Goal: Communication & Community: Answer question/provide support

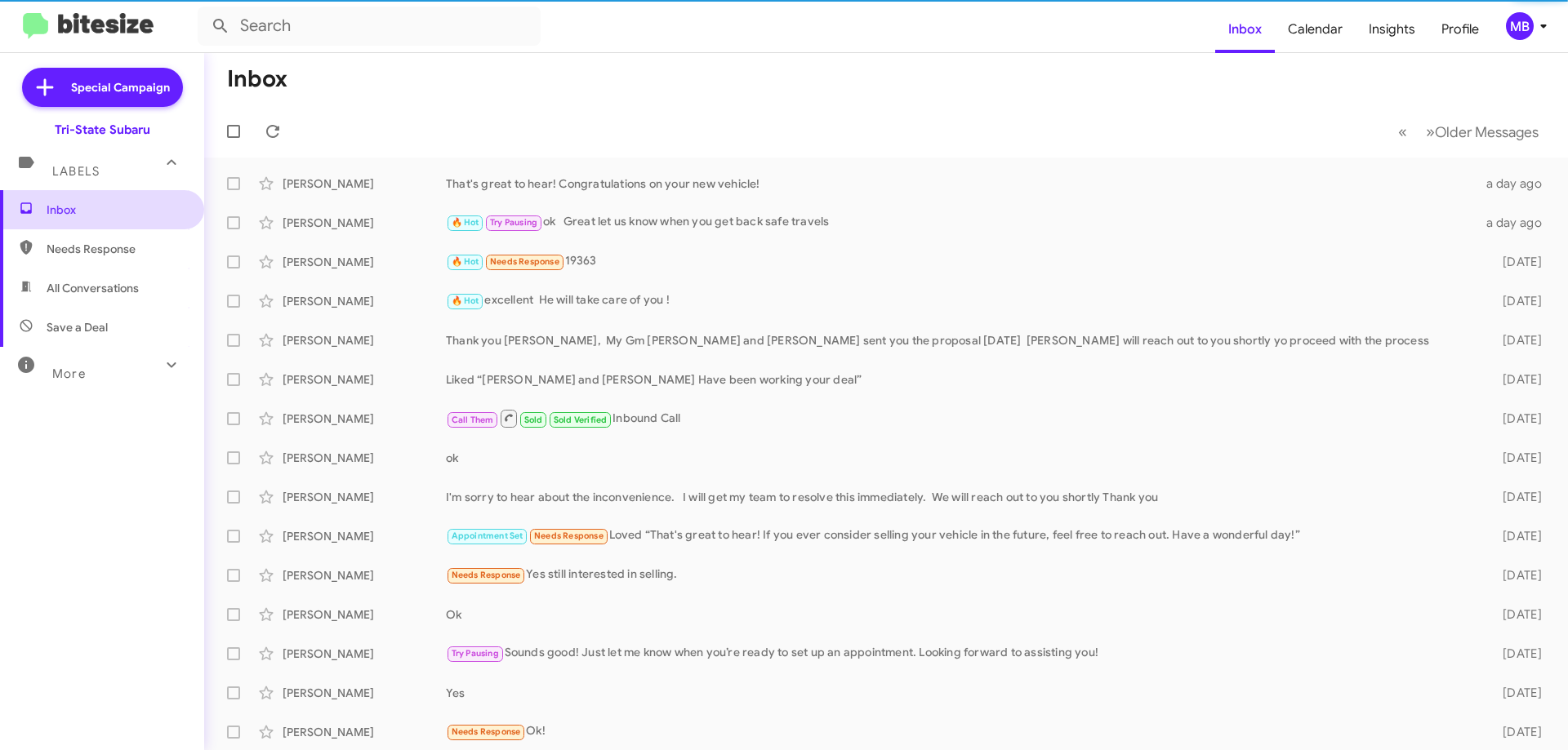
click at [129, 214] on span "Inbox" at bounding box center [116, 210] width 139 height 17
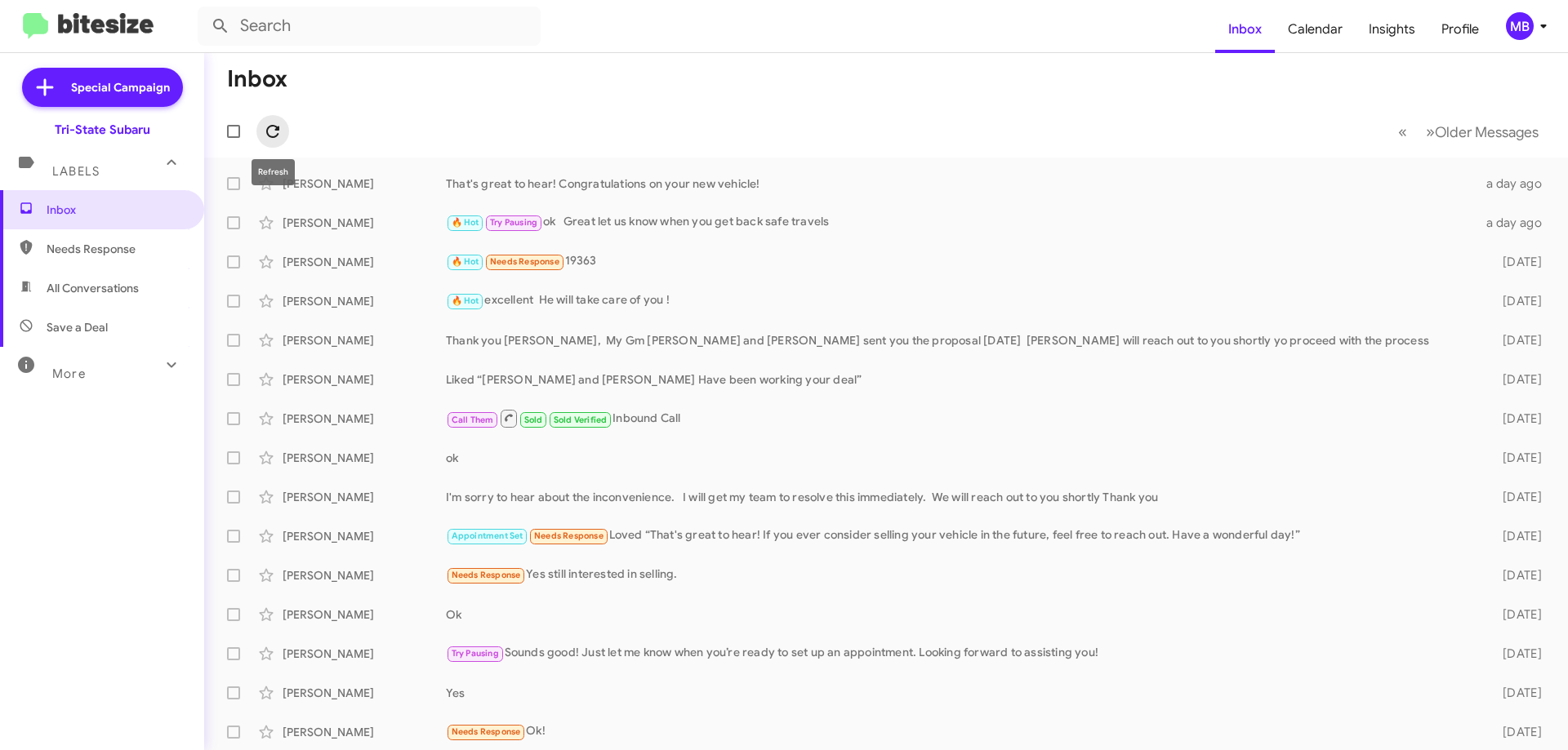
click at [279, 124] on icon at bounding box center [273, 131] width 19 height 19
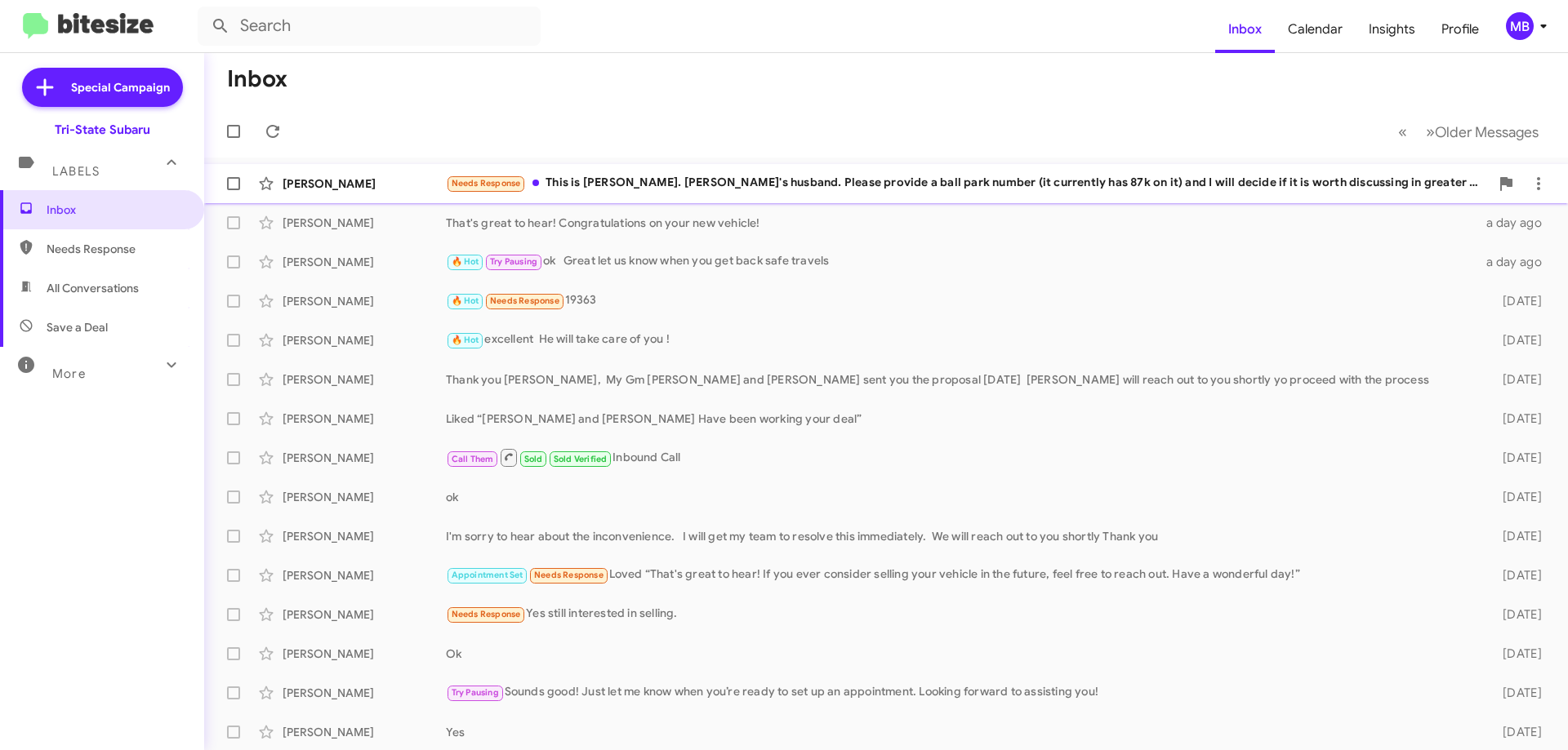
click at [585, 180] on div "Needs Response This is [PERSON_NAME]. [PERSON_NAME]'s husband. Please provide a…" at bounding box center [967, 183] width 1044 height 19
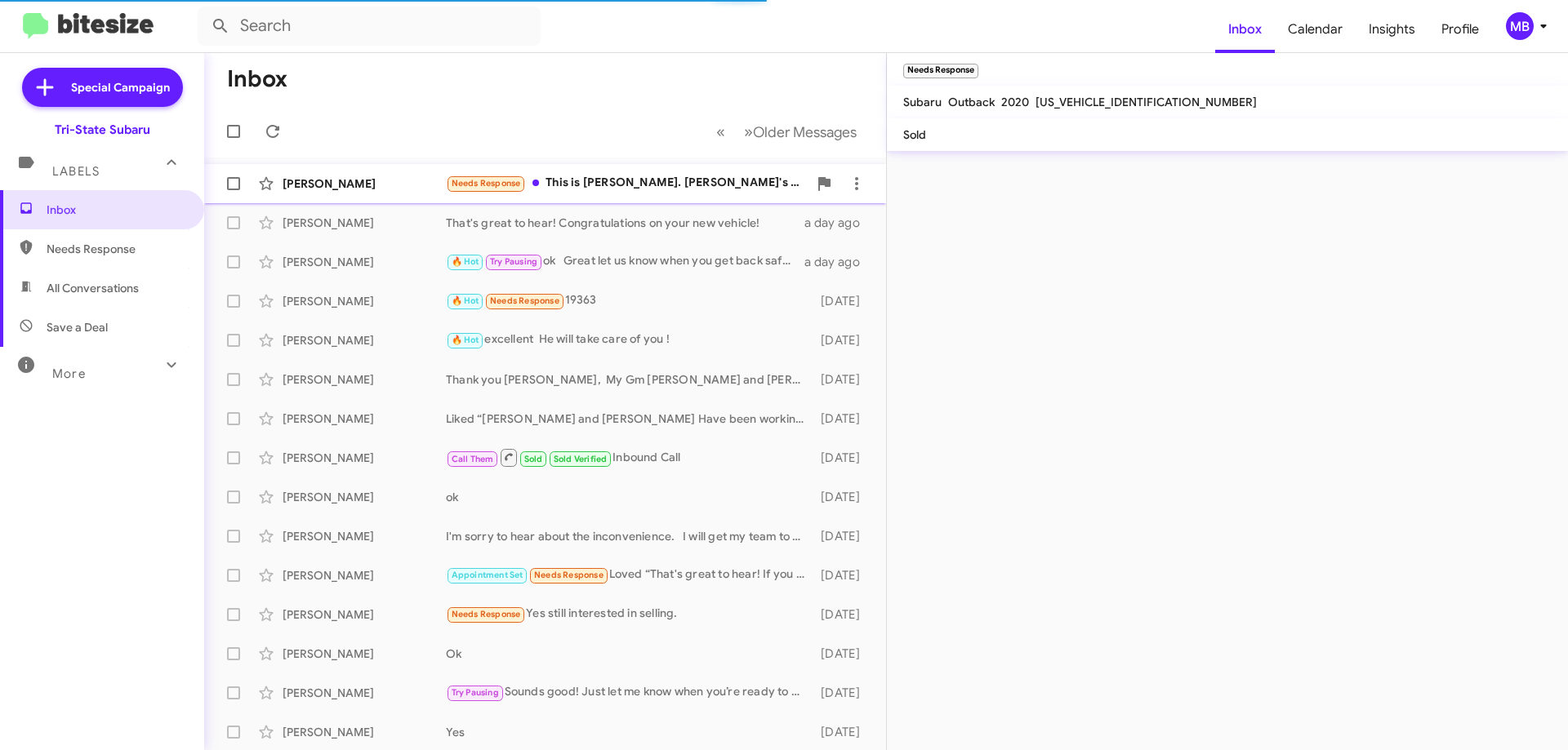
click at [760, 181] on div "Needs Response This is [PERSON_NAME]. [PERSON_NAME]'s husband. Please provide a…" at bounding box center [626, 183] width 362 height 19
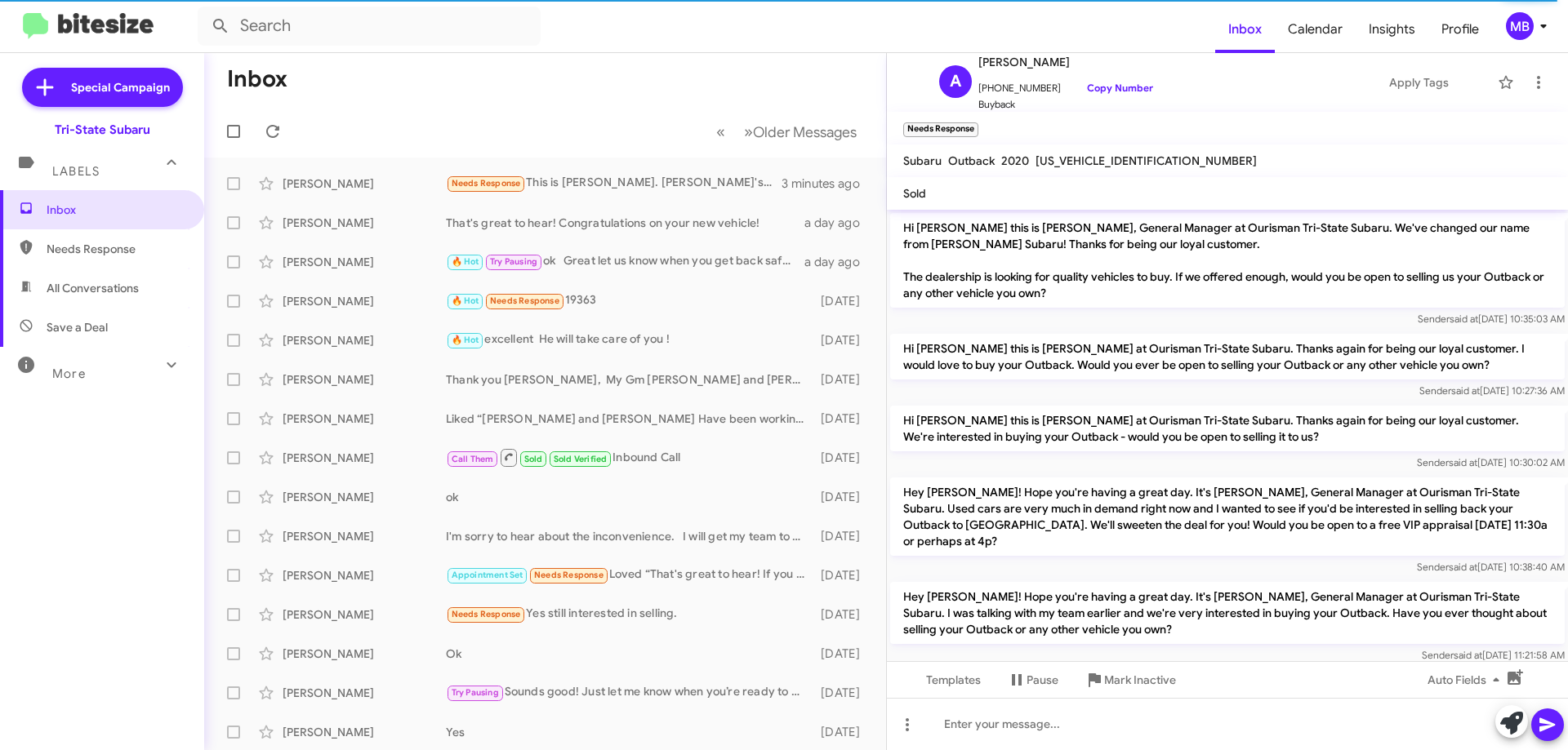
scroll to position [86, 0]
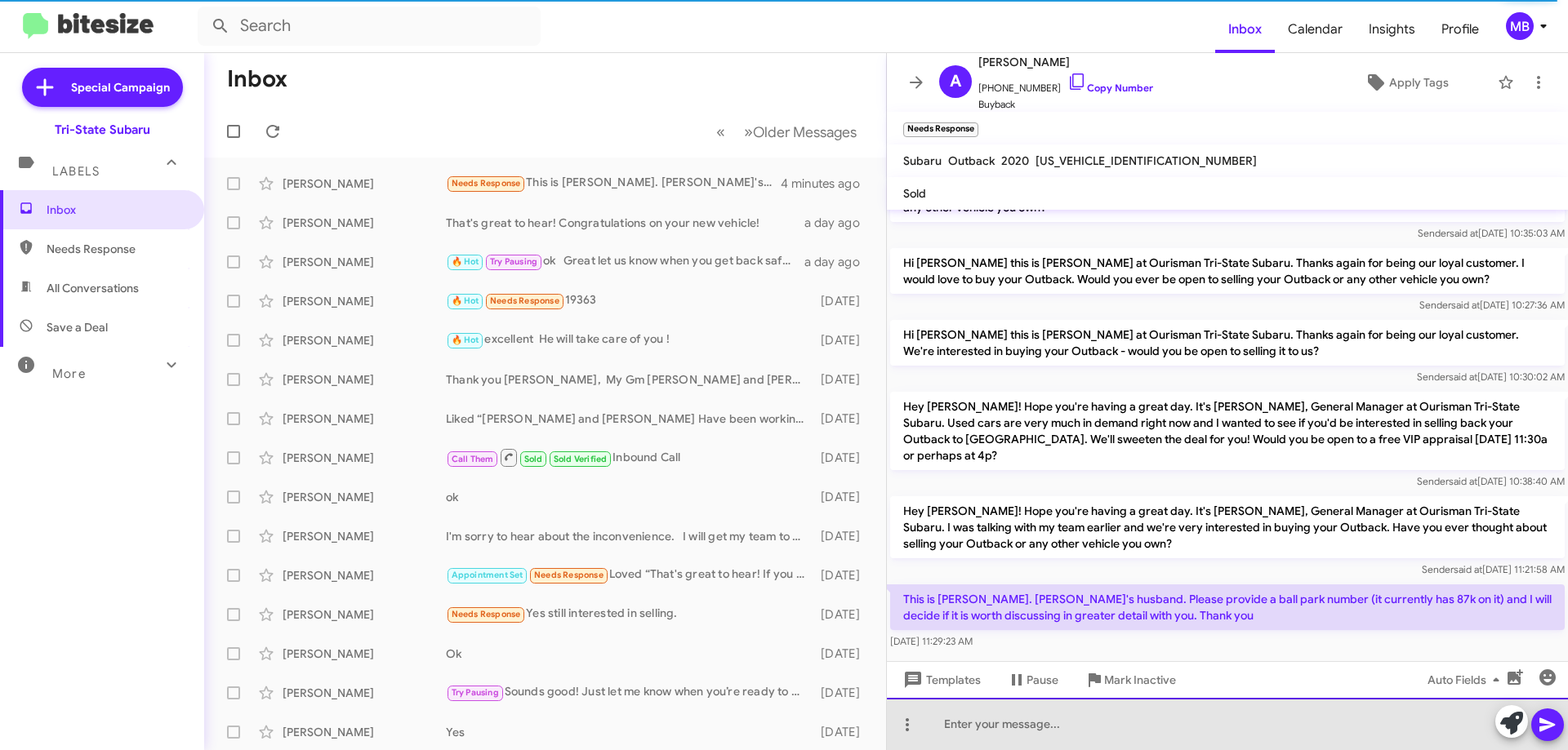
click at [1276, 727] on div at bounding box center [1227, 724] width 681 height 52
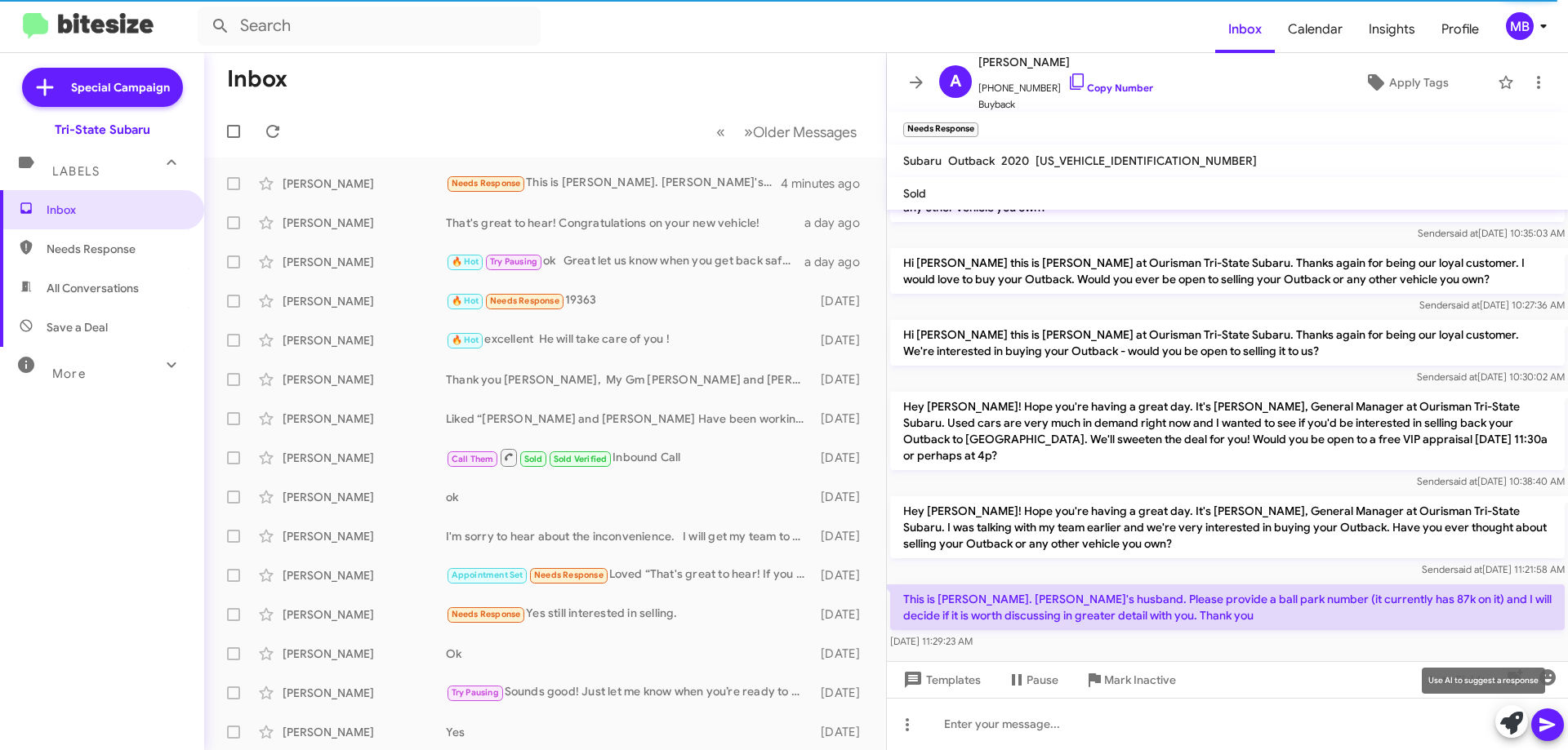
click at [1512, 721] on icon at bounding box center [1512, 724] width 23 height 23
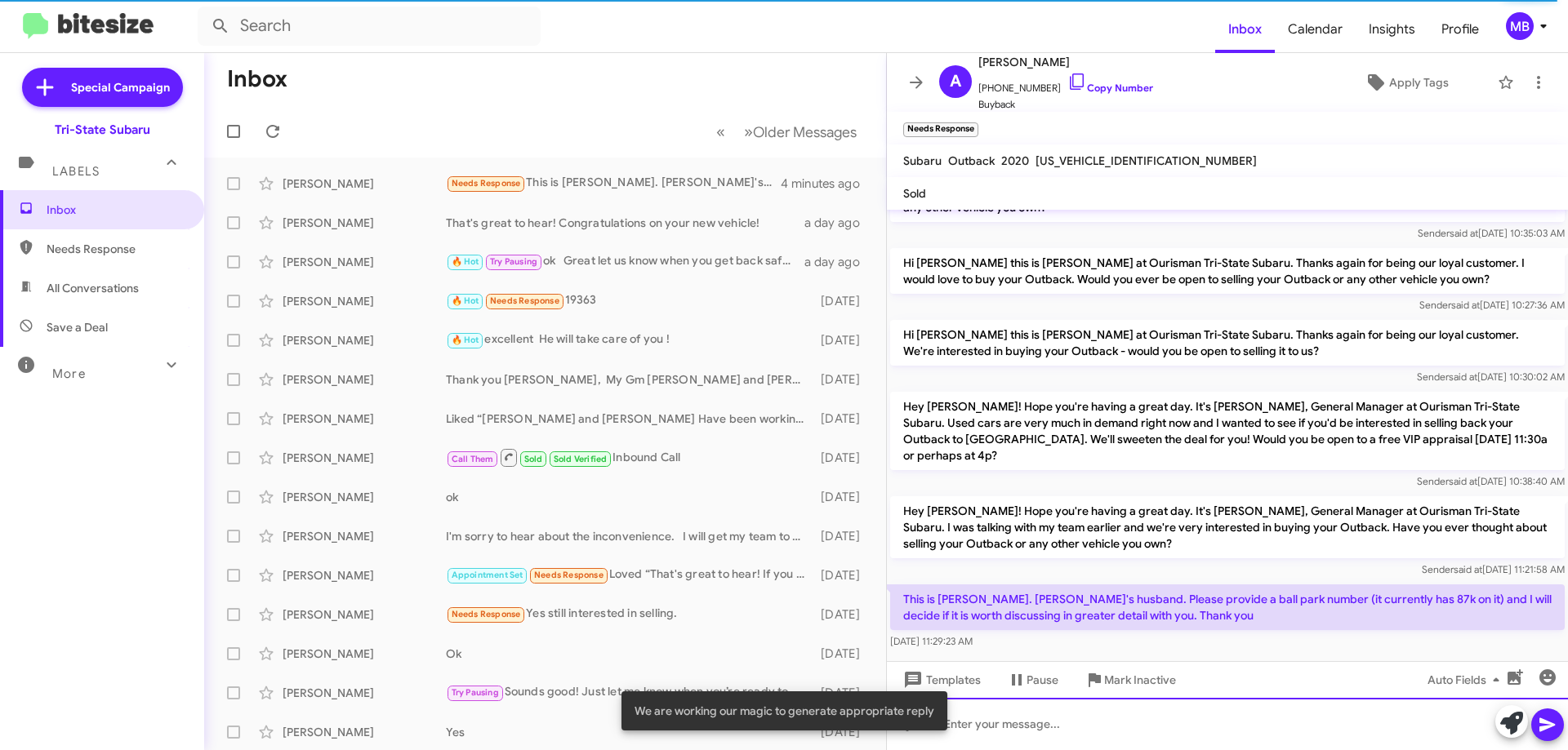
click at [1175, 729] on div at bounding box center [1227, 724] width 681 height 52
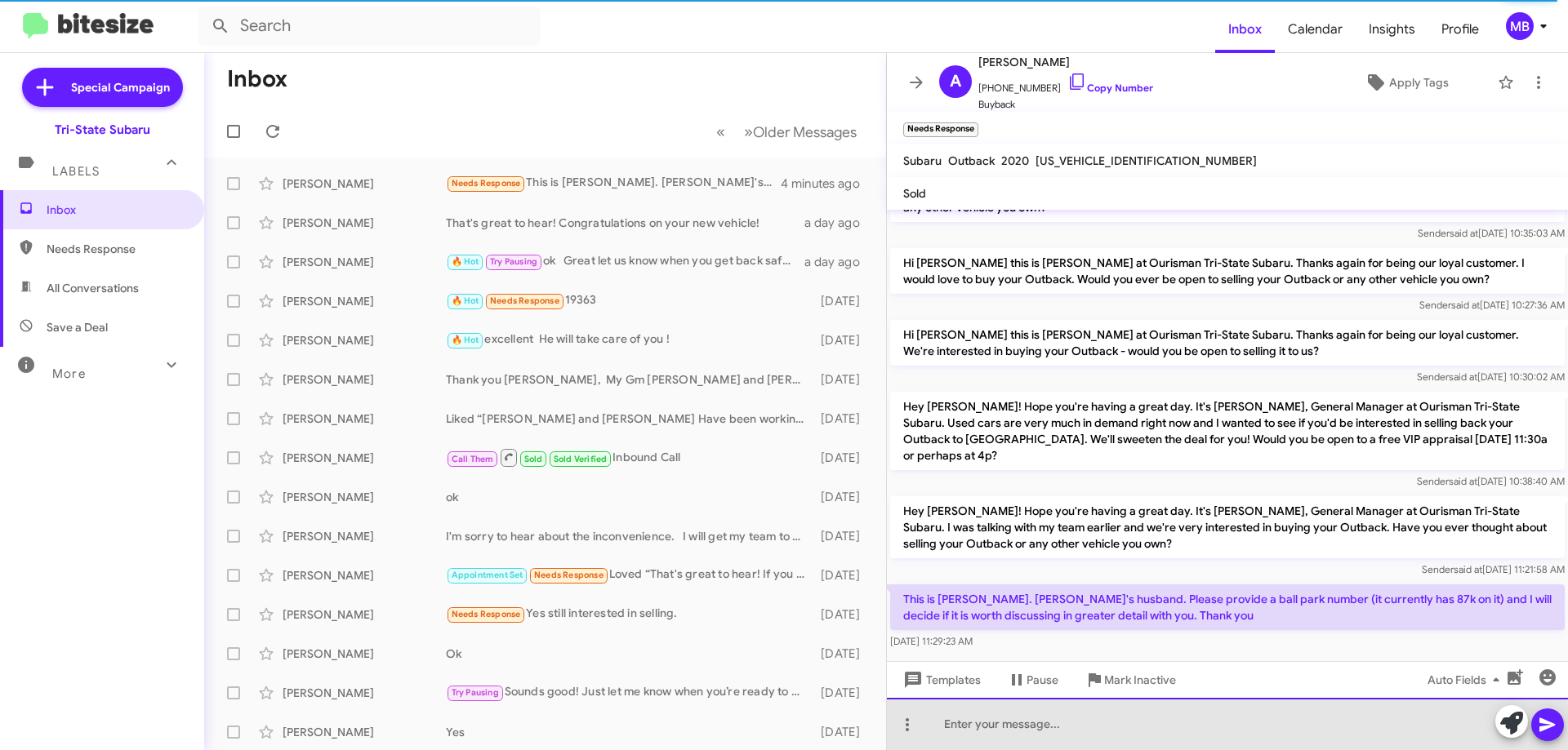
click at [1199, 728] on div at bounding box center [1227, 724] width 681 height 52
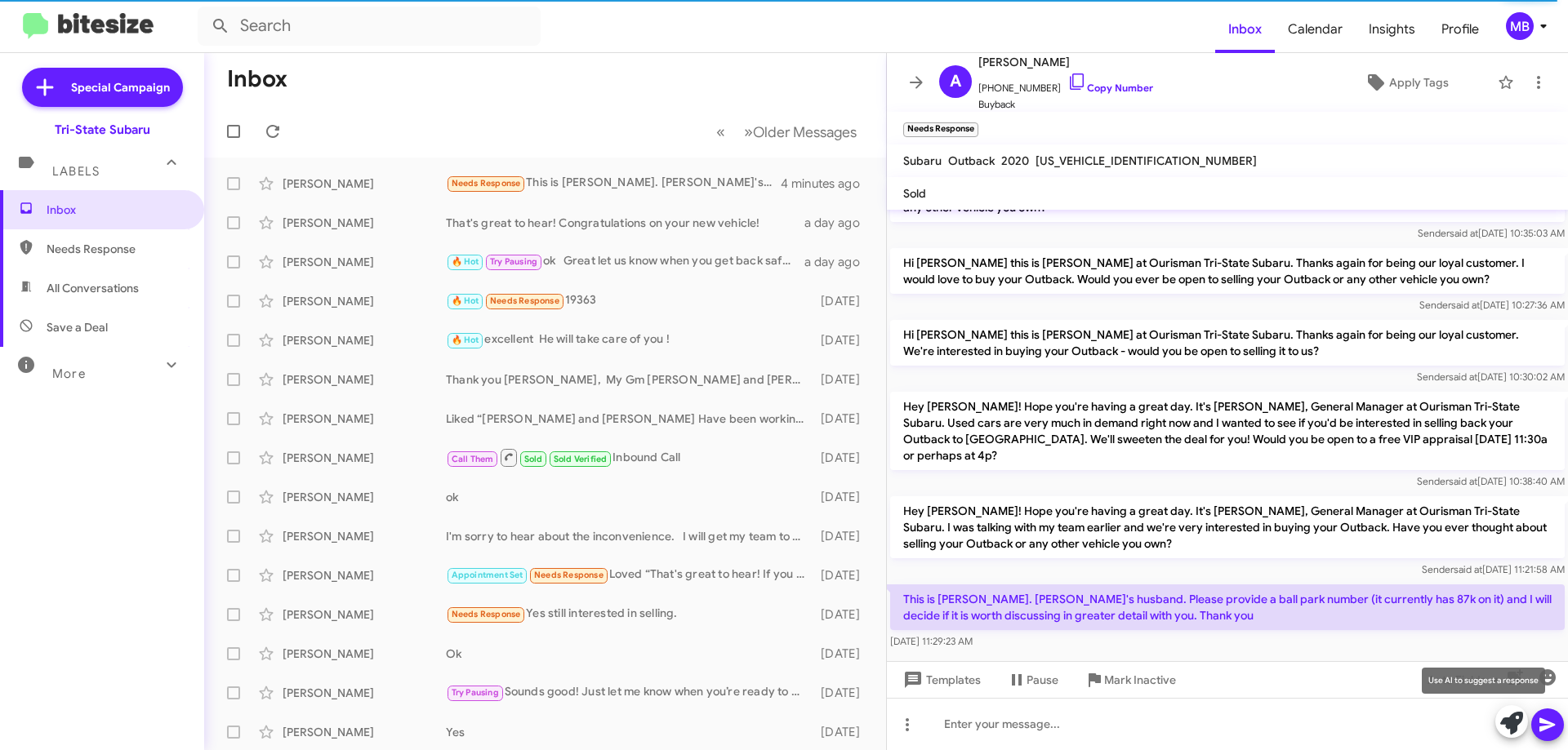
click at [1511, 729] on icon at bounding box center [1512, 724] width 23 height 23
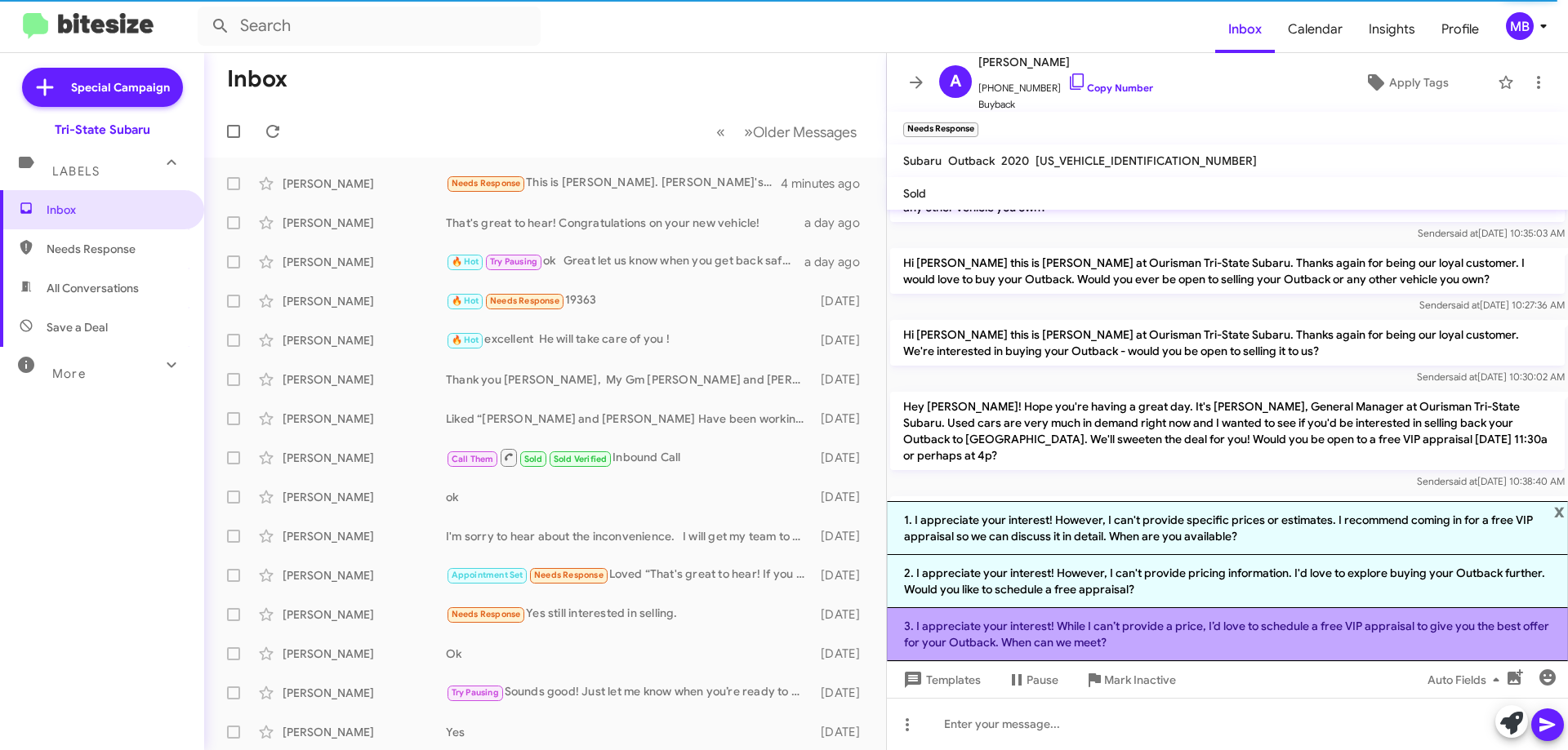
click at [1208, 641] on li "3. I appreciate your interest! While I can’t provide a price, I’d love to sched…" at bounding box center [1227, 634] width 681 height 53
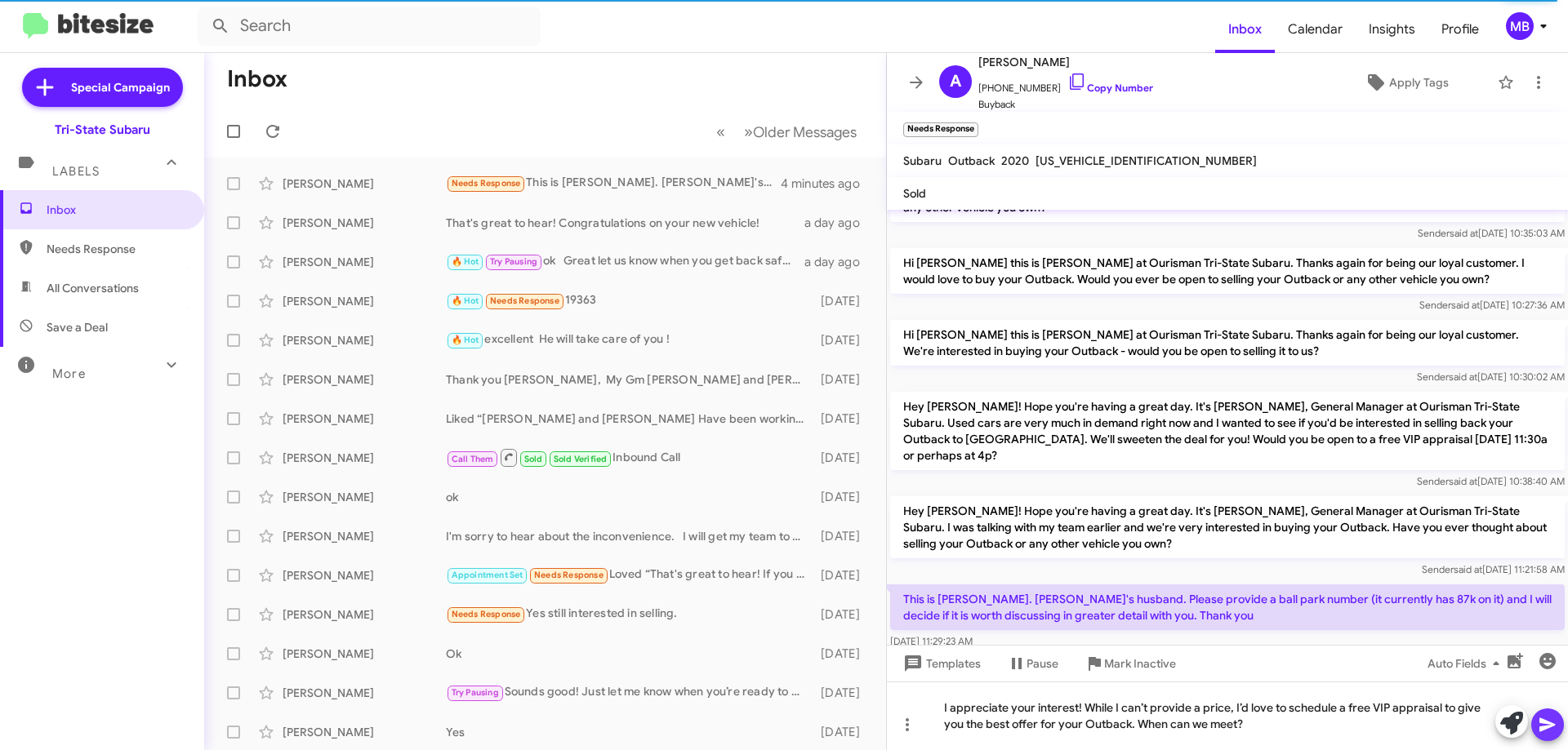
click at [1550, 724] on icon at bounding box center [1547, 725] width 16 height 14
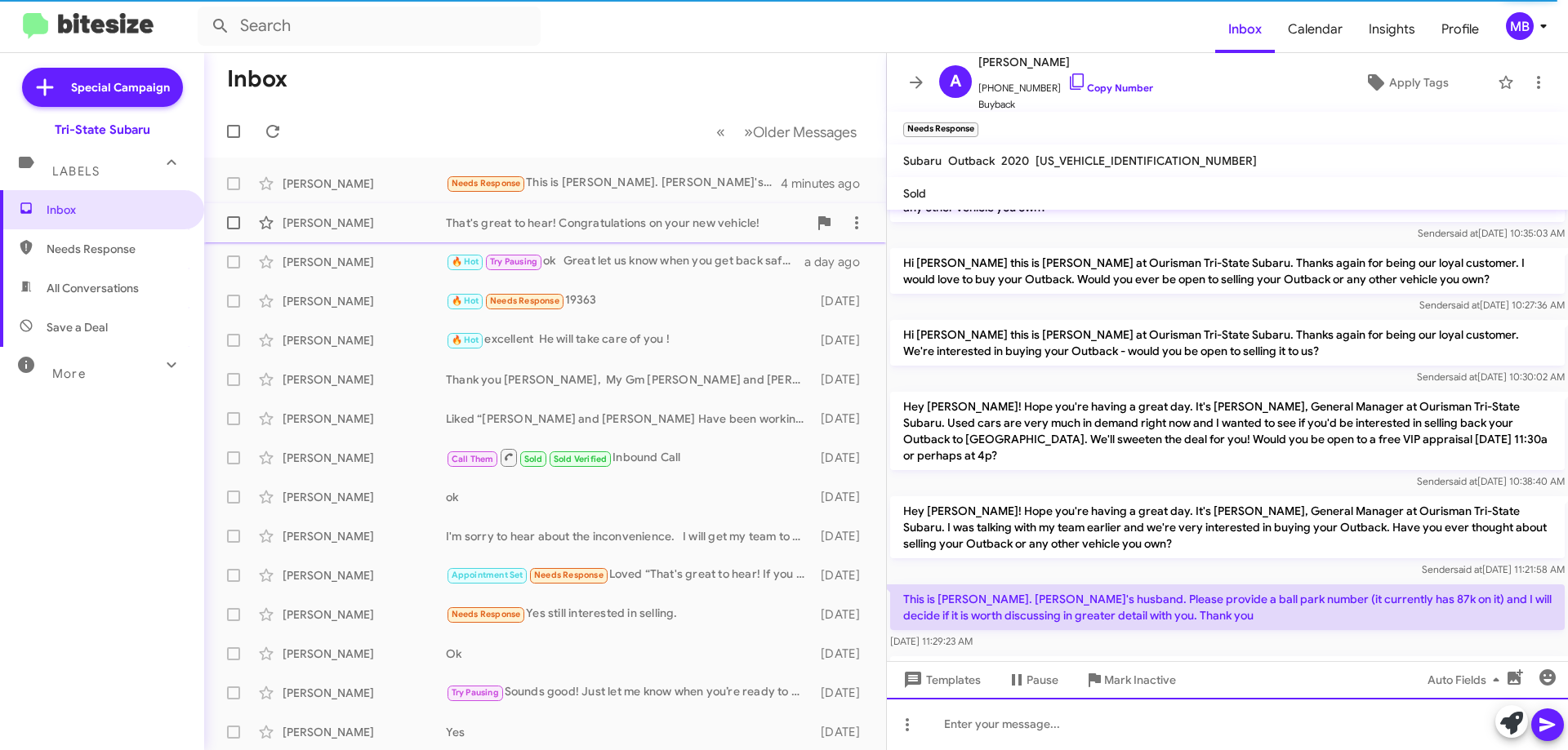
scroll to position [161, 0]
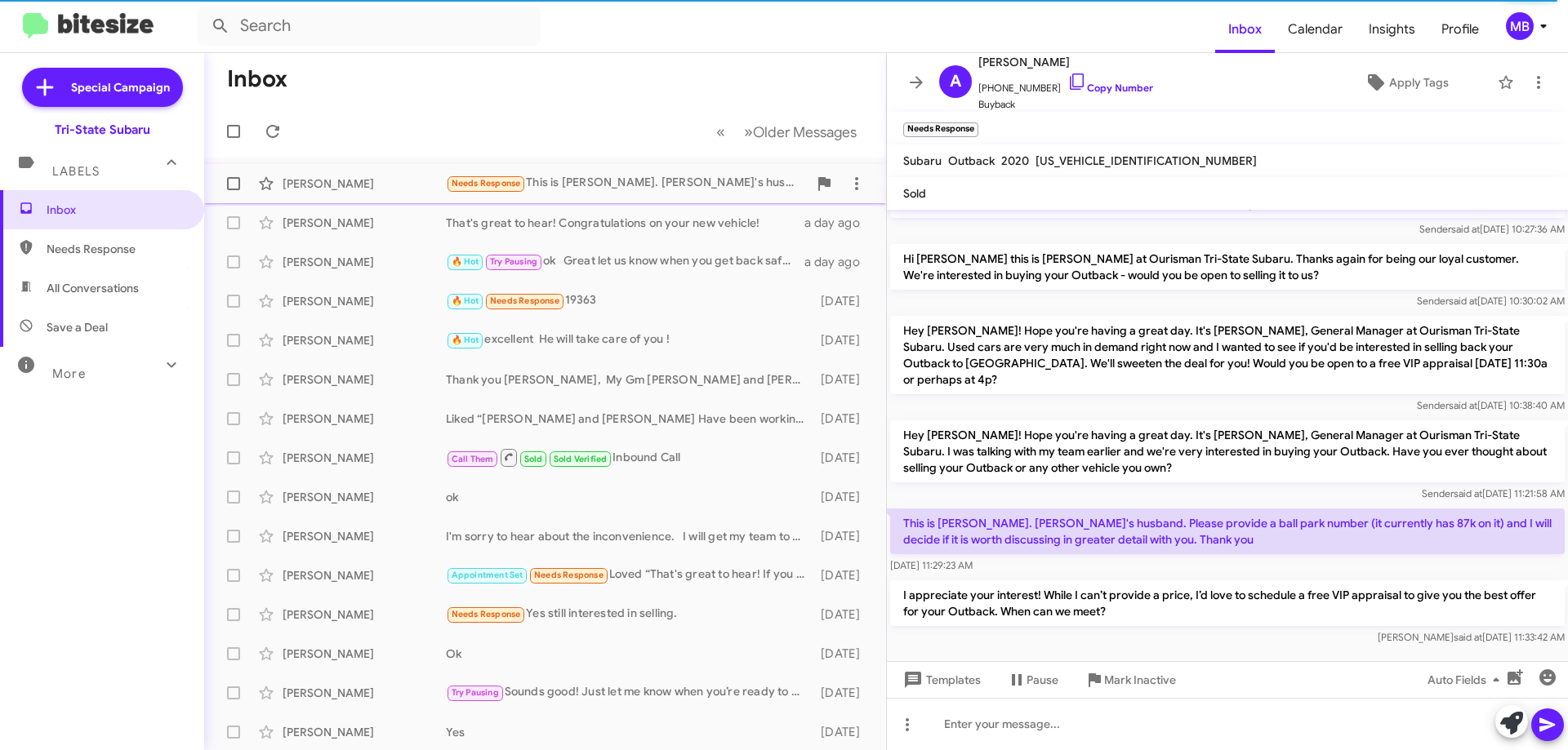
click at [334, 185] on div "[PERSON_NAME]" at bounding box center [364, 184] width 163 height 17
click at [1142, 80] on div "A [PERSON_NAME] [PHONE_NUMBER] Copy Number Buyback Apply Tags" at bounding box center [1211, 82] width 557 height 60
click at [1130, 84] on link "Copy Number" at bounding box center [1110, 88] width 86 height 12
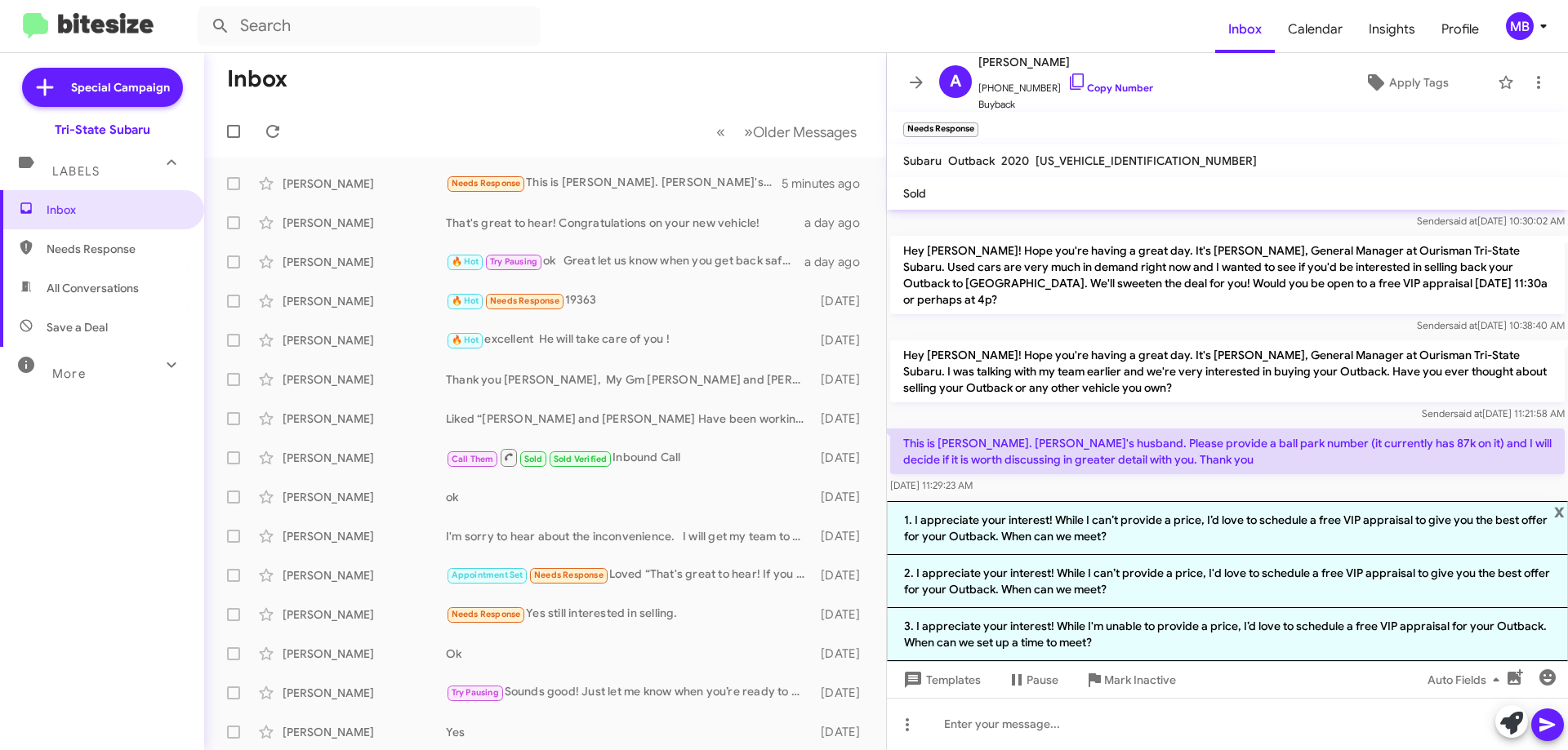
scroll to position [322, 0]
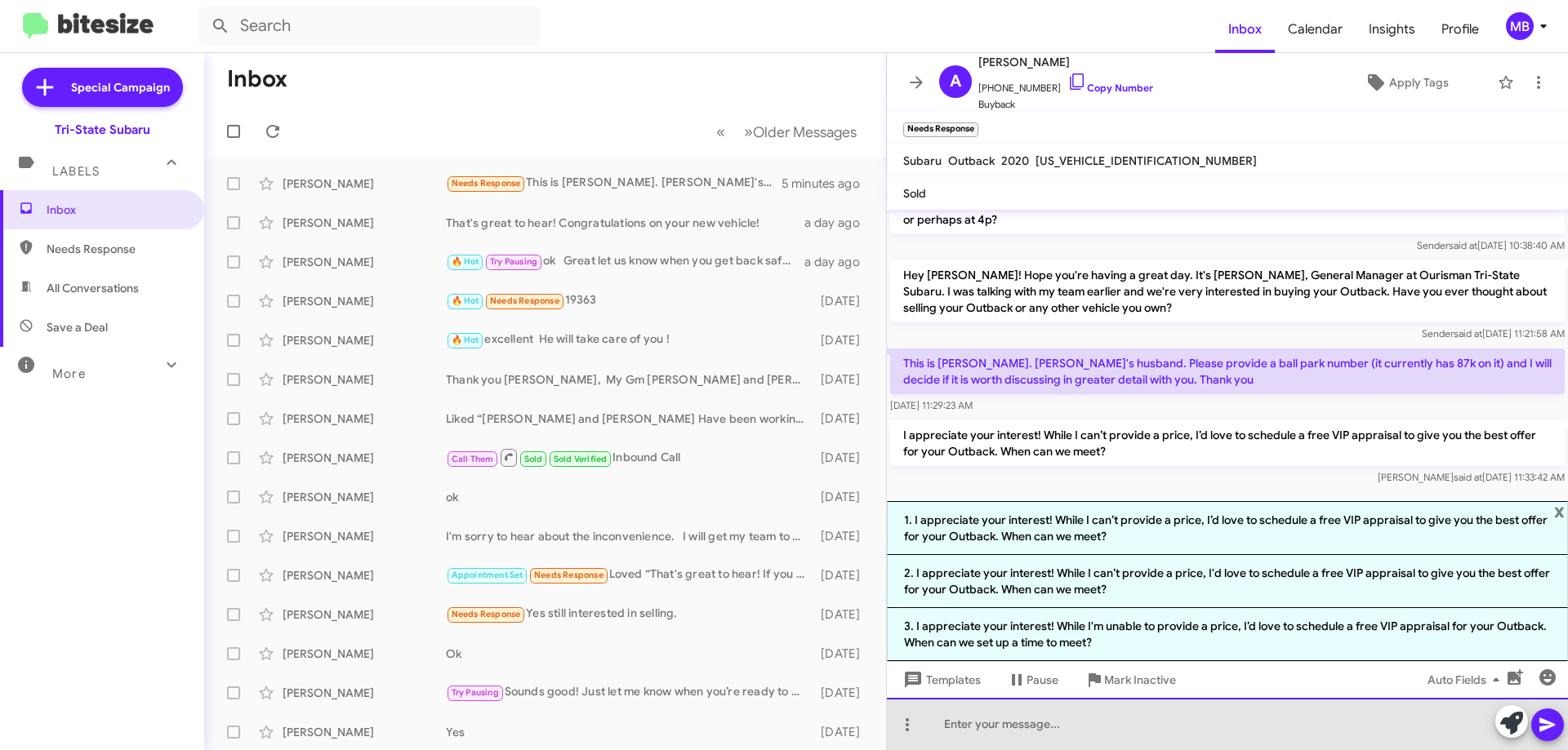
drag, startPoint x: 1101, startPoint y: 716, endPoint x: 1108, endPoint y: 711, distance: 8.6
click at [1101, 717] on div at bounding box center [1227, 724] width 681 height 52
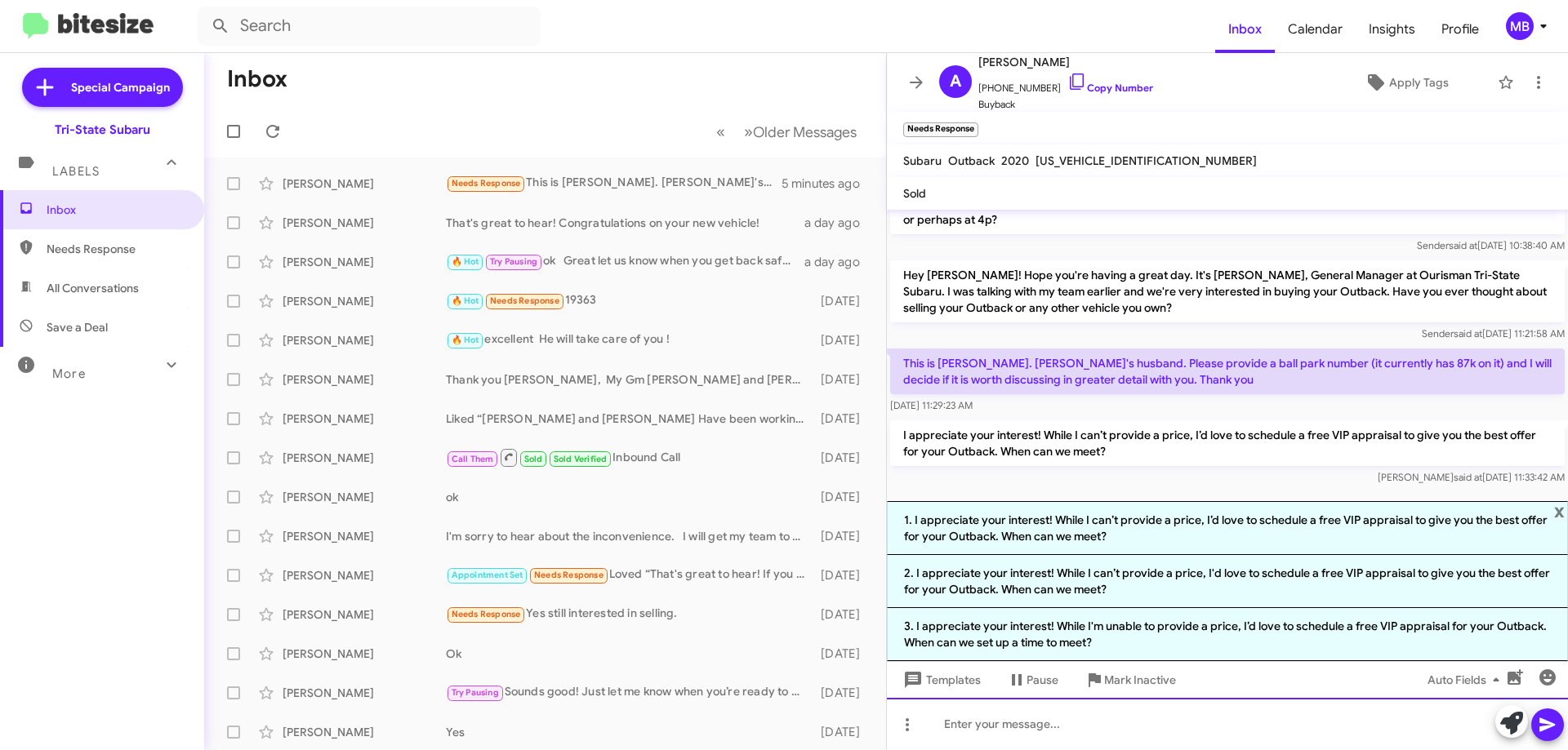
click at [954, 730] on div at bounding box center [1227, 724] width 681 height 52
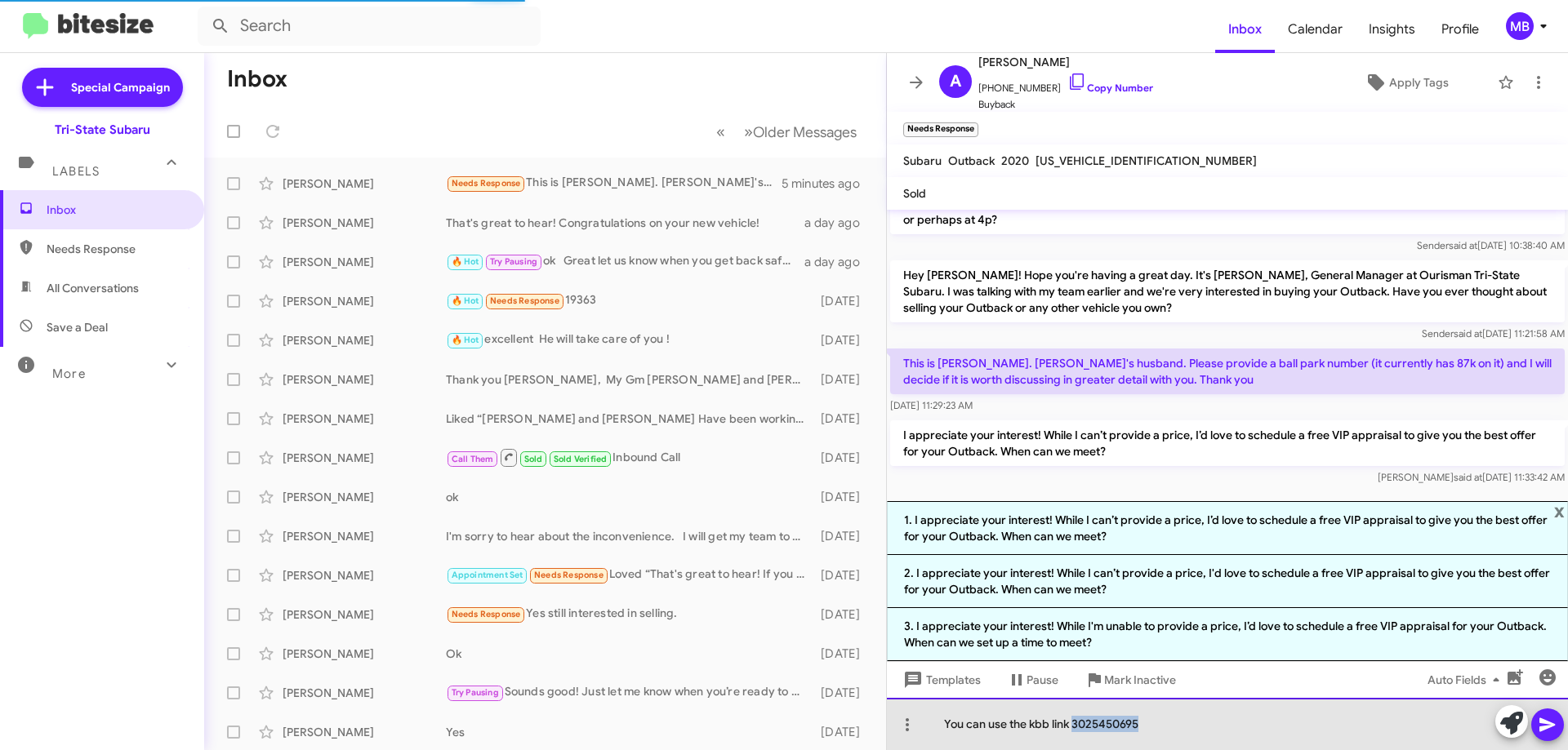
drag, startPoint x: 1136, startPoint y: 727, endPoint x: 1074, endPoint y: 724, distance: 62.1
click at [1074, 724] on div "You can use the kbb link 3025450695" at bounding box center [1227, 724] width 681 height 52
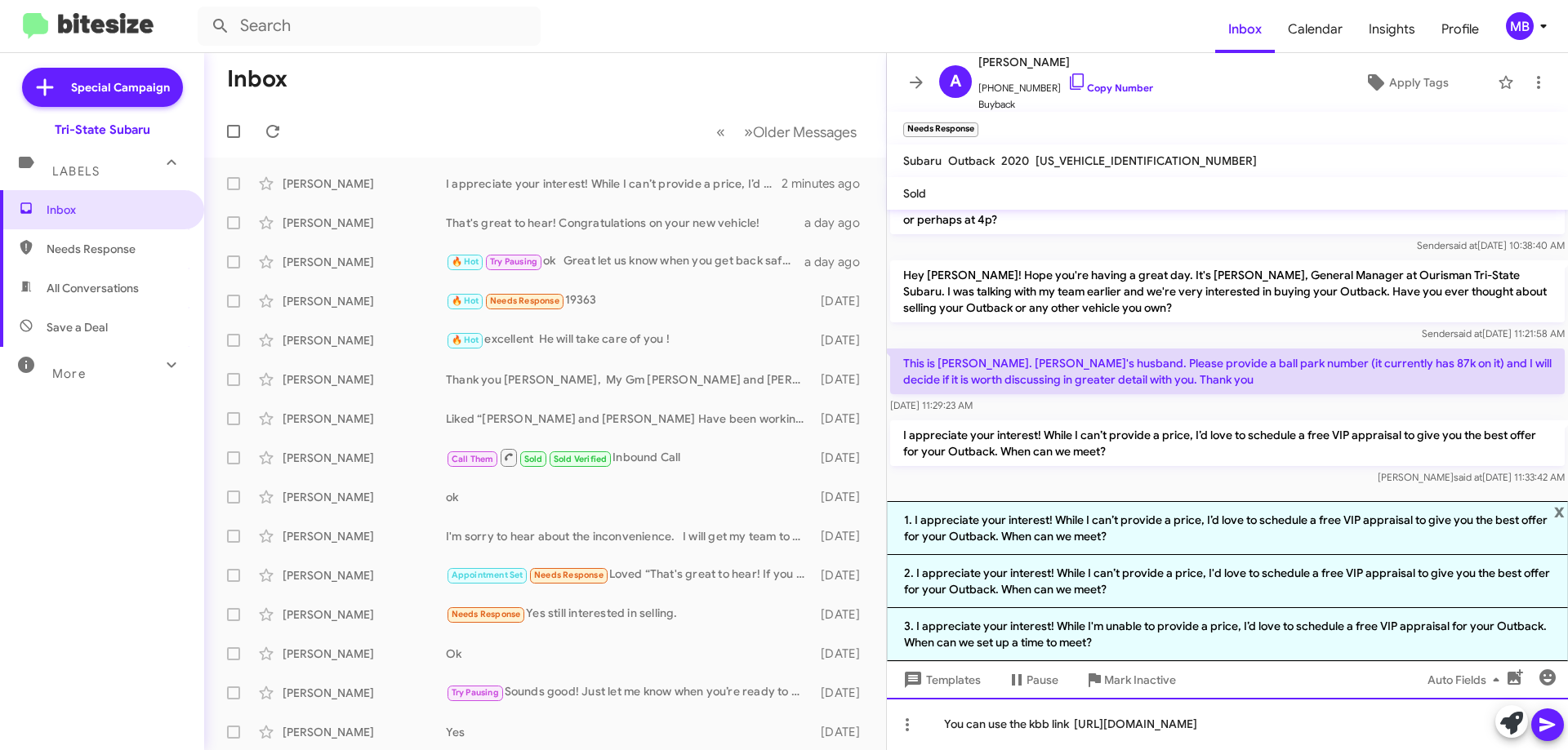
click at [926, 716] on div "You can use the kbb link [URL][DOMAIN_NAME]" at bounding box center [1227, 724] width 681 height 52
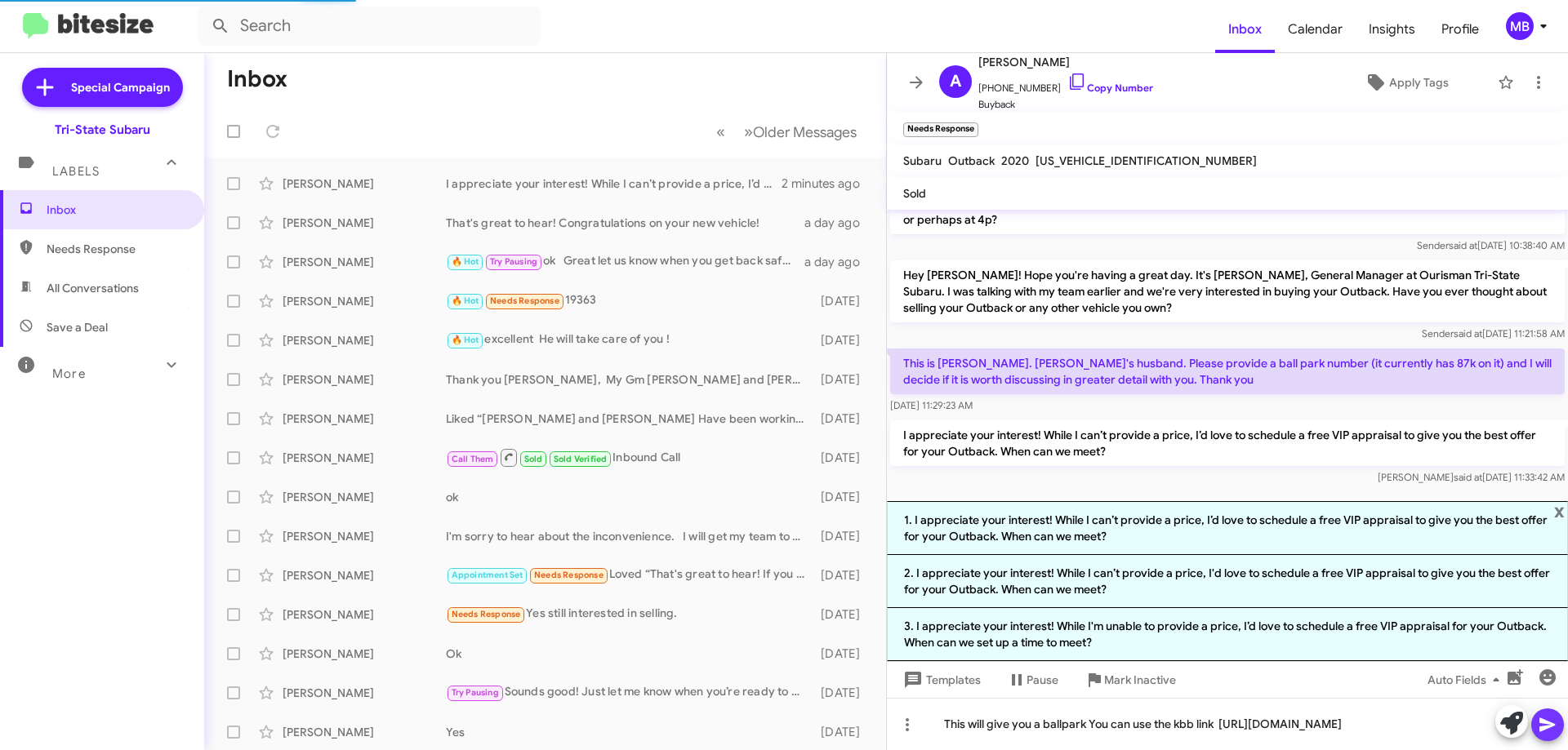
click at [1551, 730] on icon at bounding box center [1548, 725] width 19 height 19
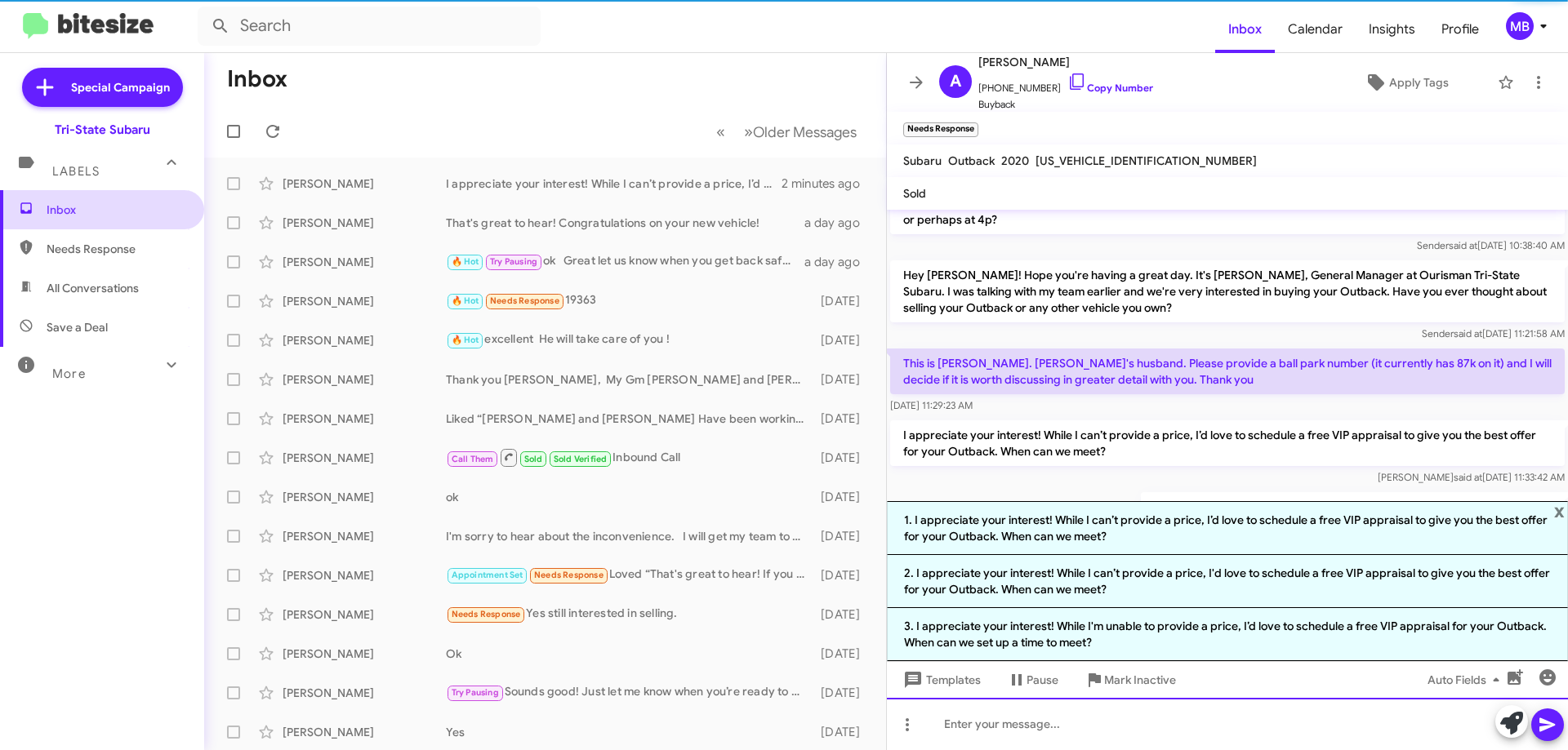
scroll to position [0, 0]
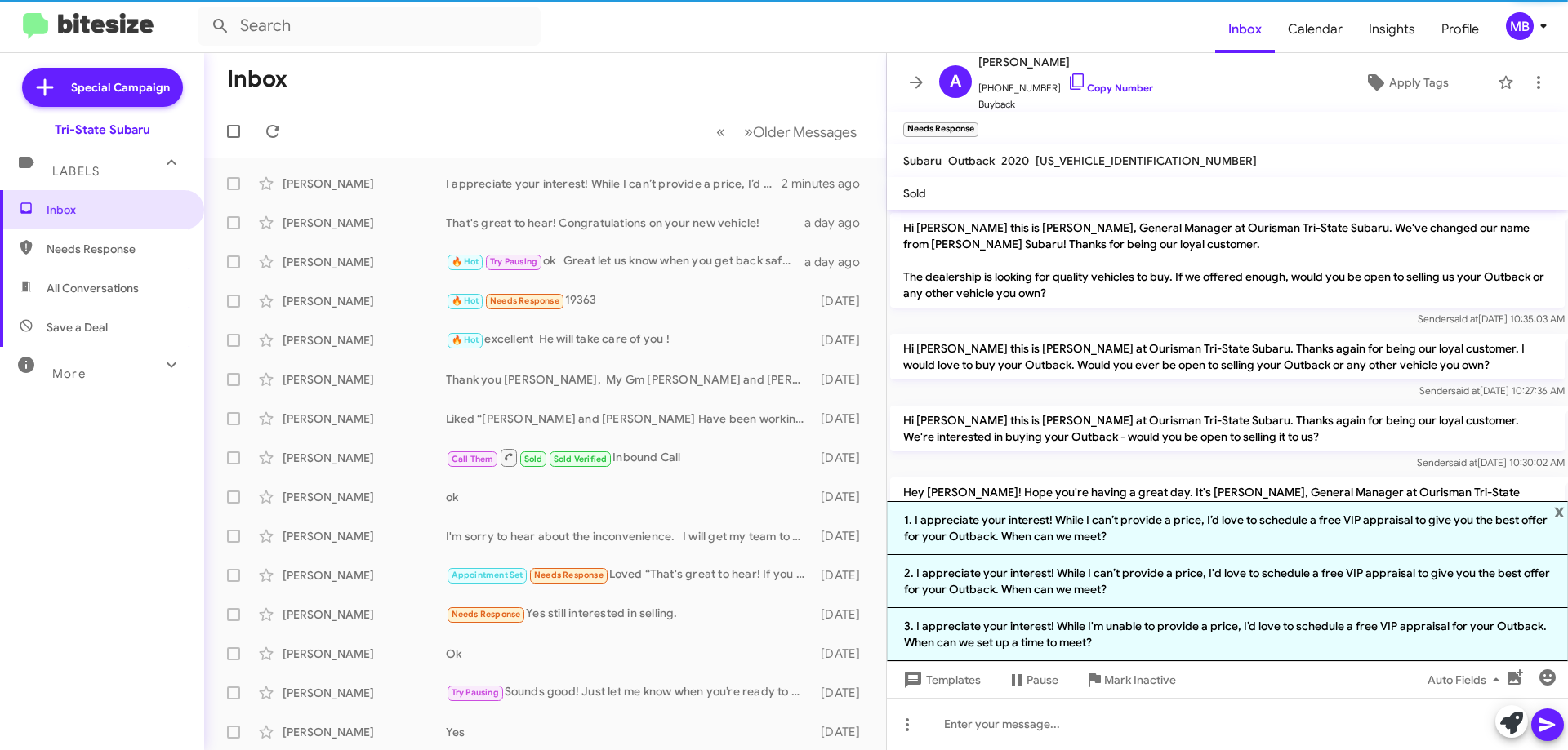
click at [98, 243] on span "Needs Response" at bounding box center [116, 249] width 139 height 17
type input "in:needs-response"
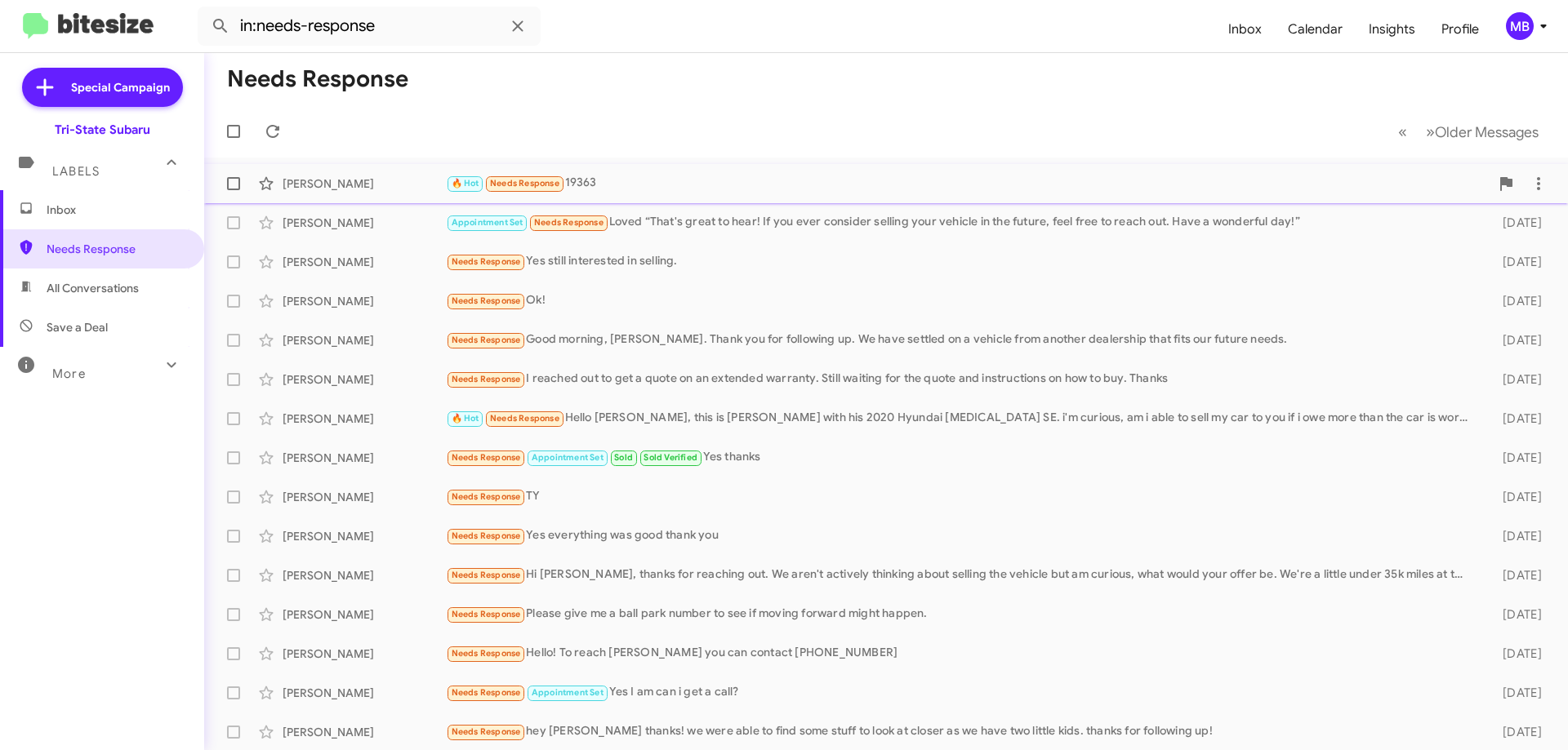
click at [350, 189] on div "[PERSON_NAME]" at bounding box center [364, 184] width 163 height 17
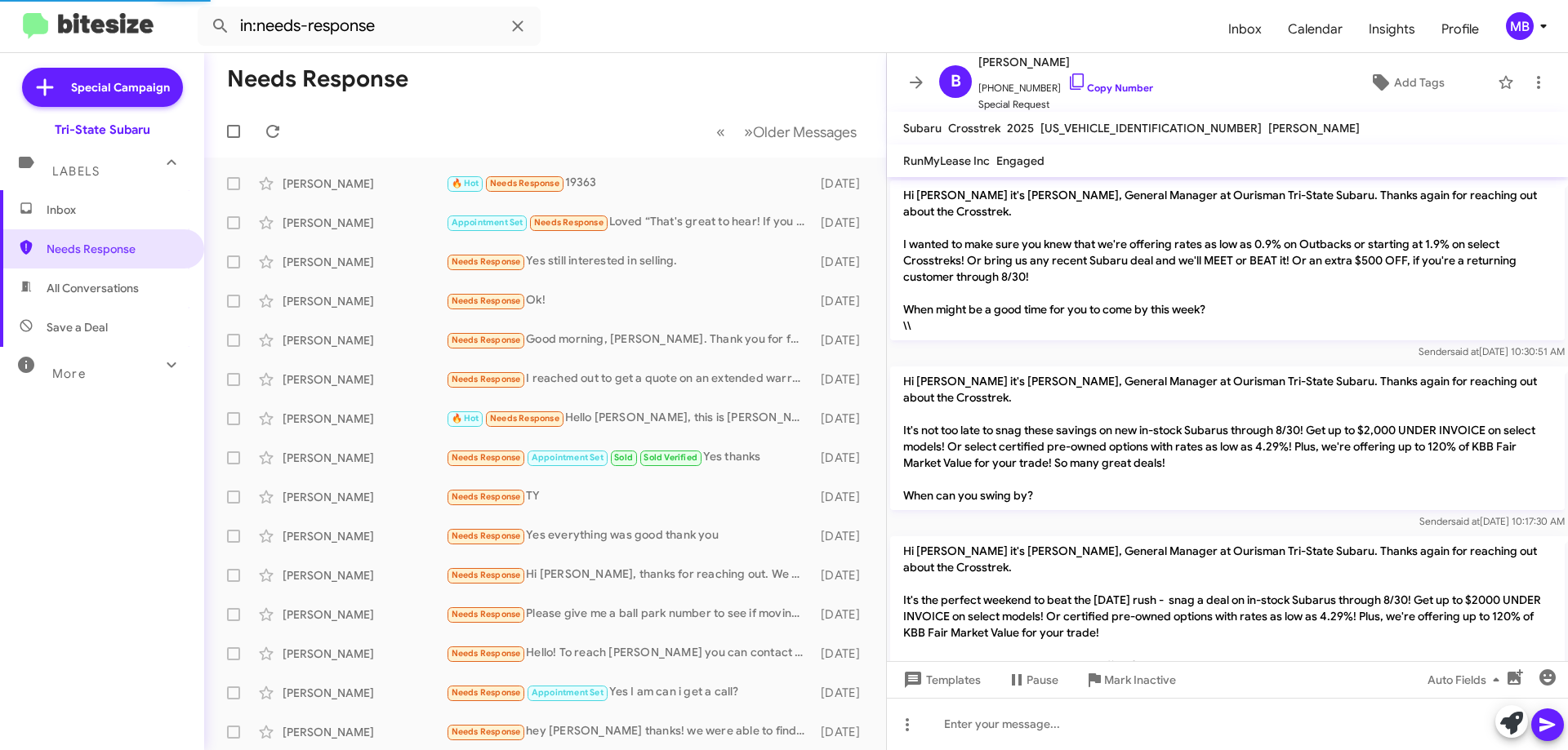
scroll to position [694, 0]
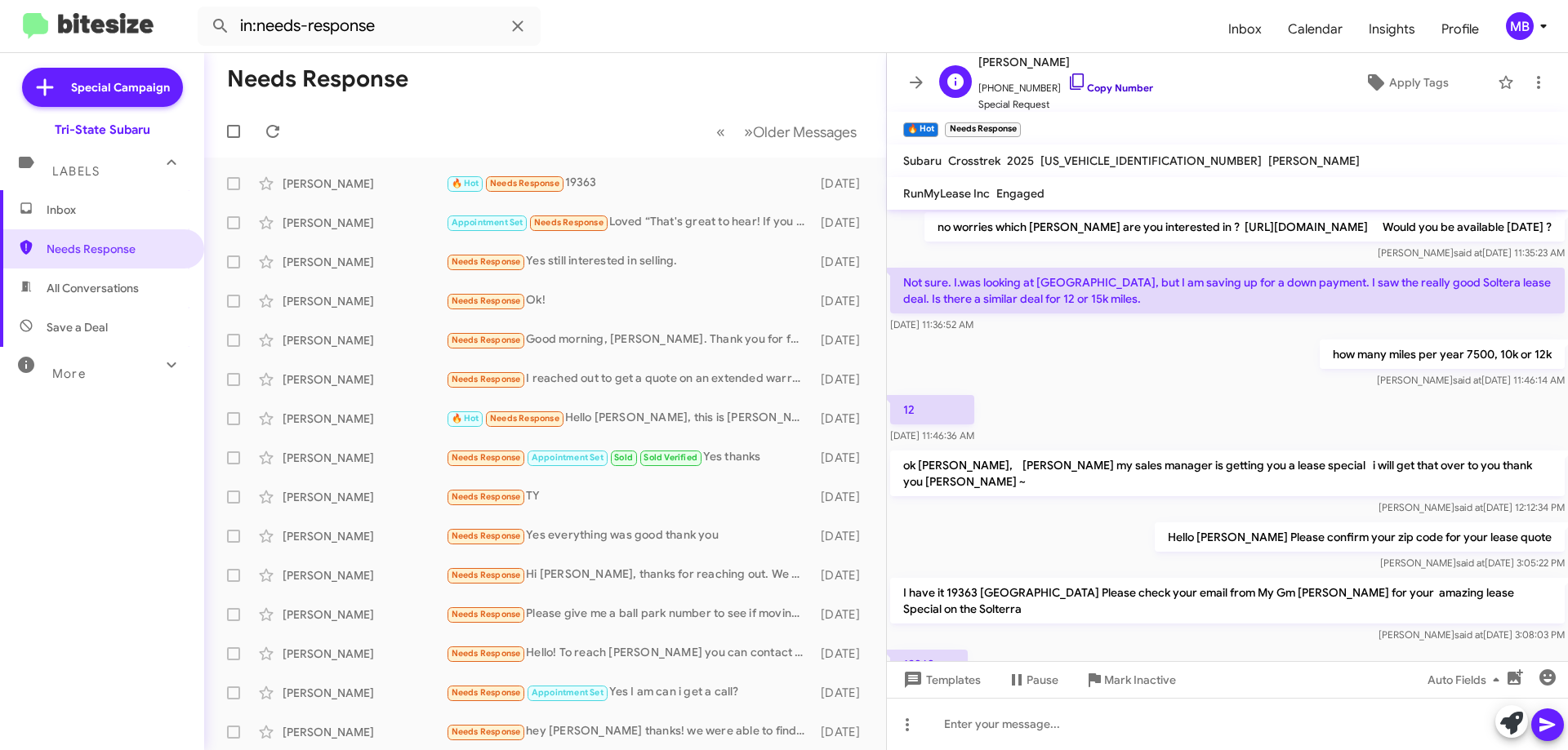
click at [1122, 90] on link "Copy Number" at bounding box center [1110, 88] width 86 height 12
click at [76, 207] on span "Inbox" at bounding box center [116, 210] width 139 height 17
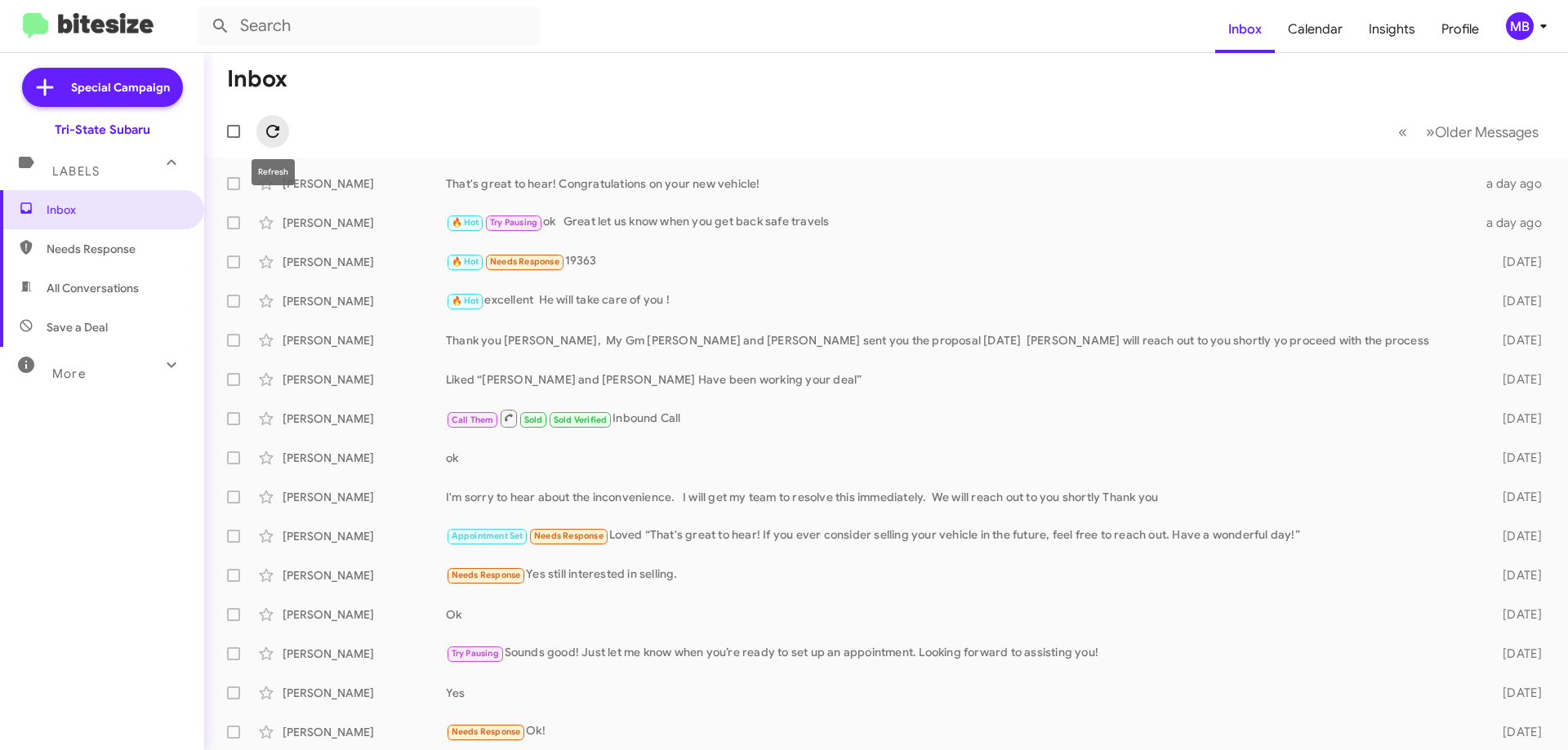
click at [273, 122] on icon at bounding box center [273, 131] width 19 height 19
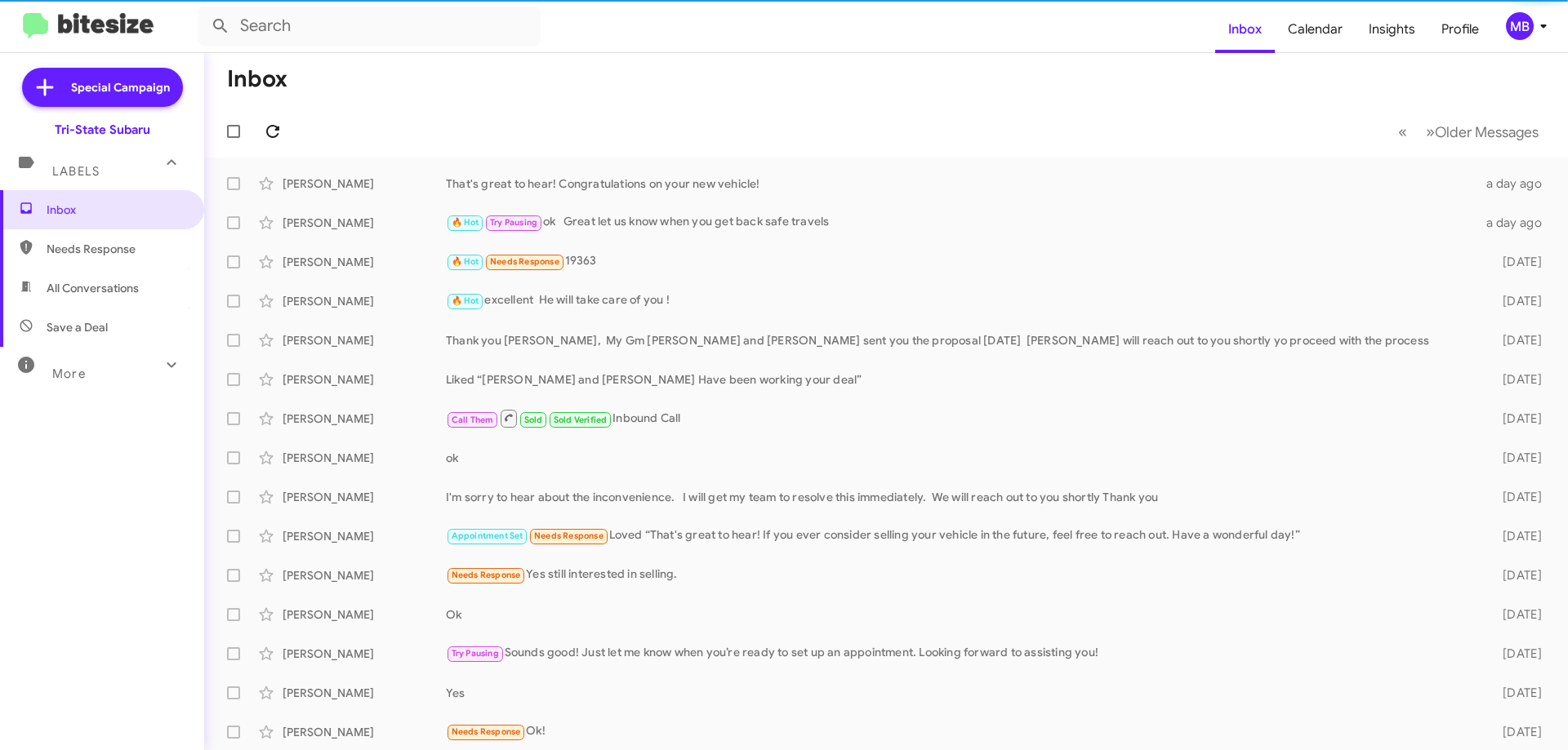
click at [274, 131] on icon at bounding box center [273, 131] width 19 height 19
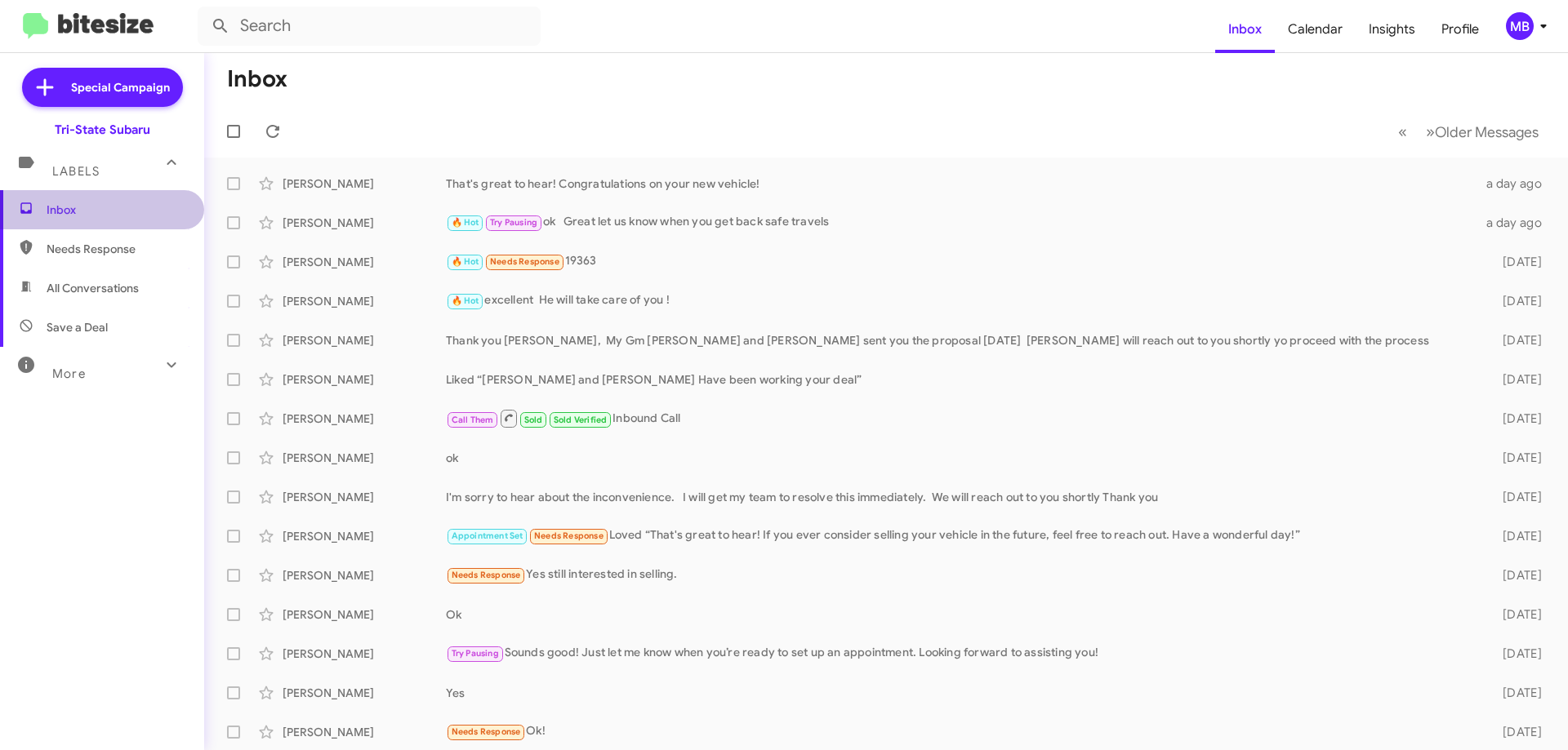
click at [128, 204] on span "Inbox" at bounding box center [116, 210] width 139 height 17
click at [169, 252] on span "Needs Response" at bounding box center [116, 249] width 139 height 17
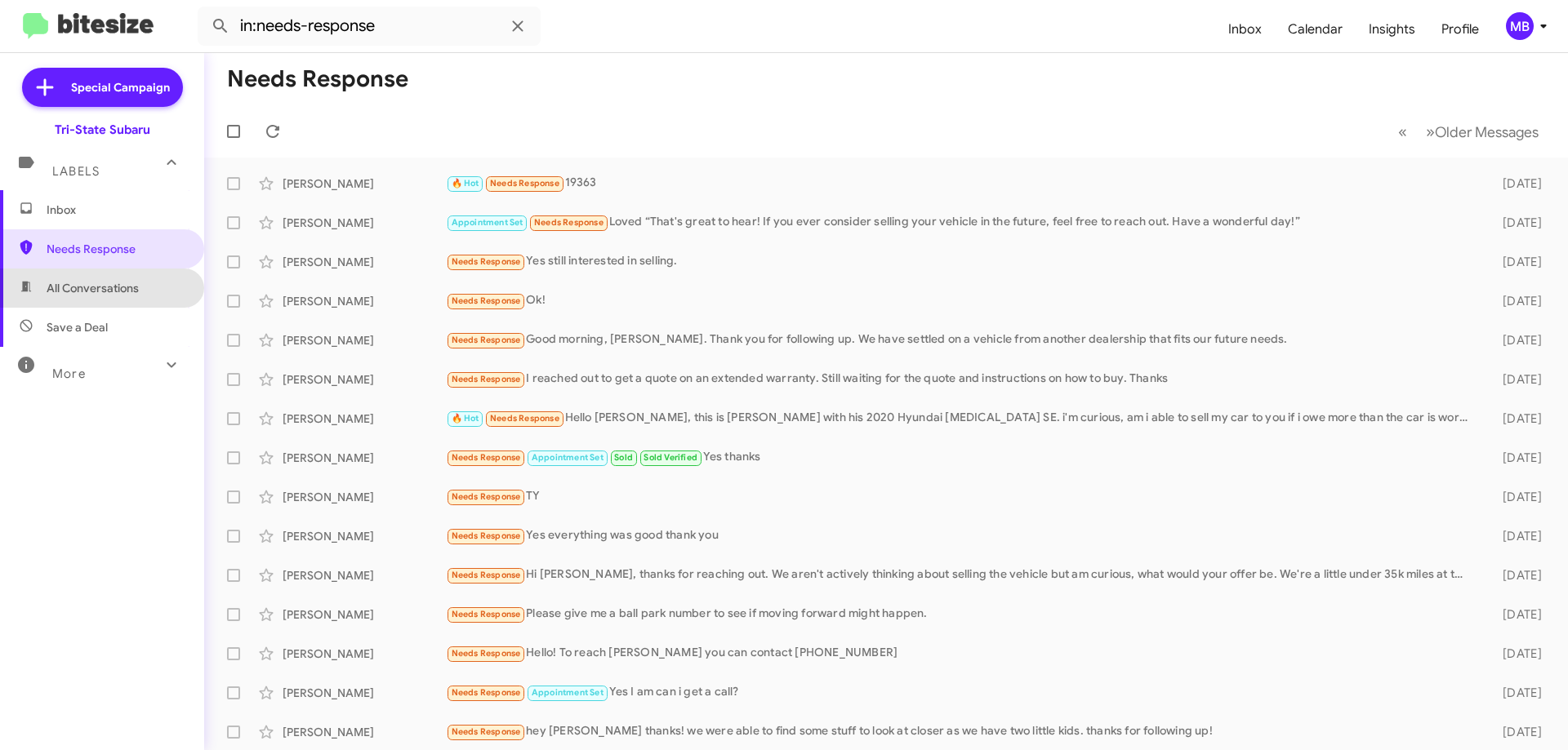
click at [131, 288] on span "All Conversations" at bounding box center [93, 288] width 93 height 17
type input "in:all-conversations"
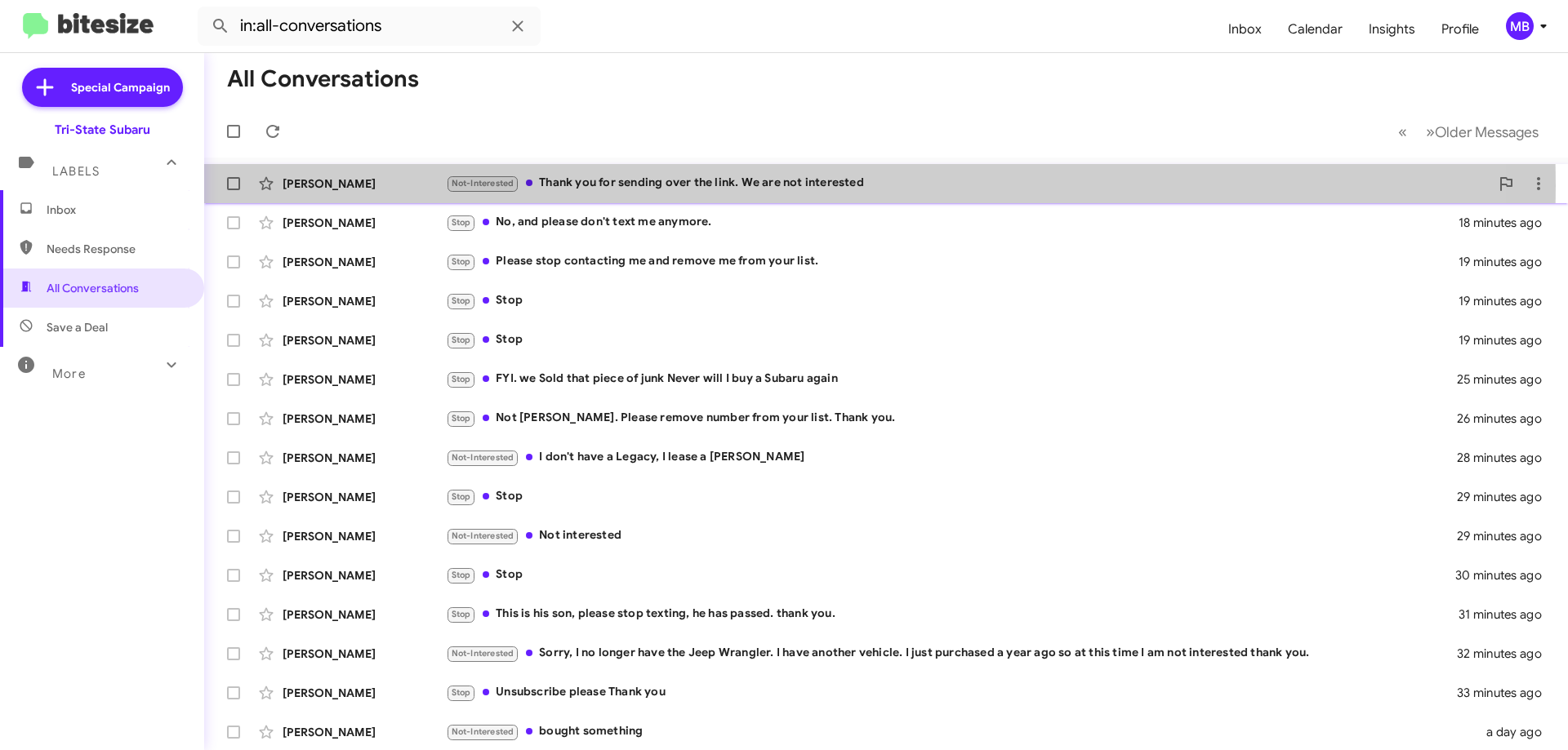
click at [389, 185] on div "[PERSON_NAME]" at bounding box center [364, 184] width 163 height 17
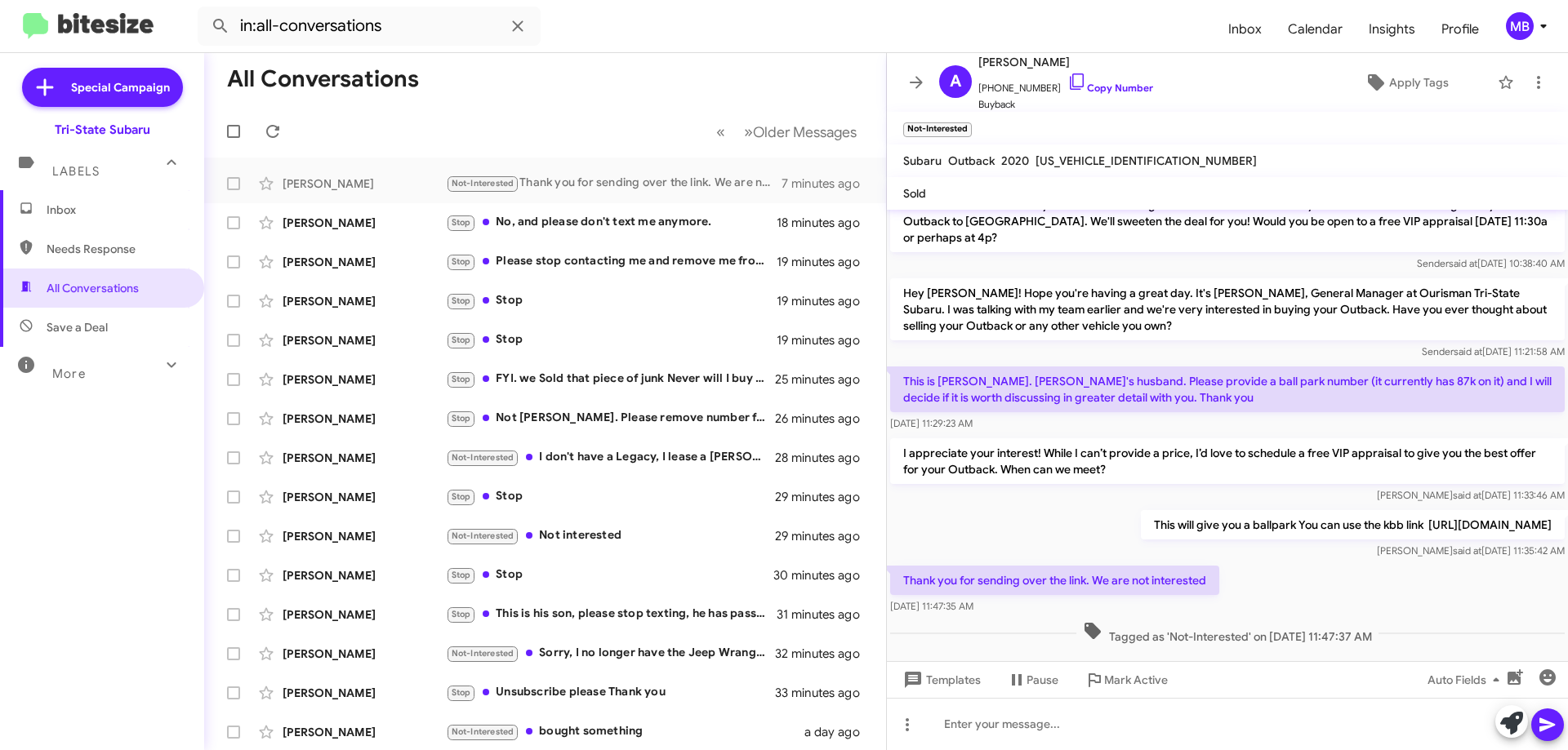
scroll to position [315, 0]
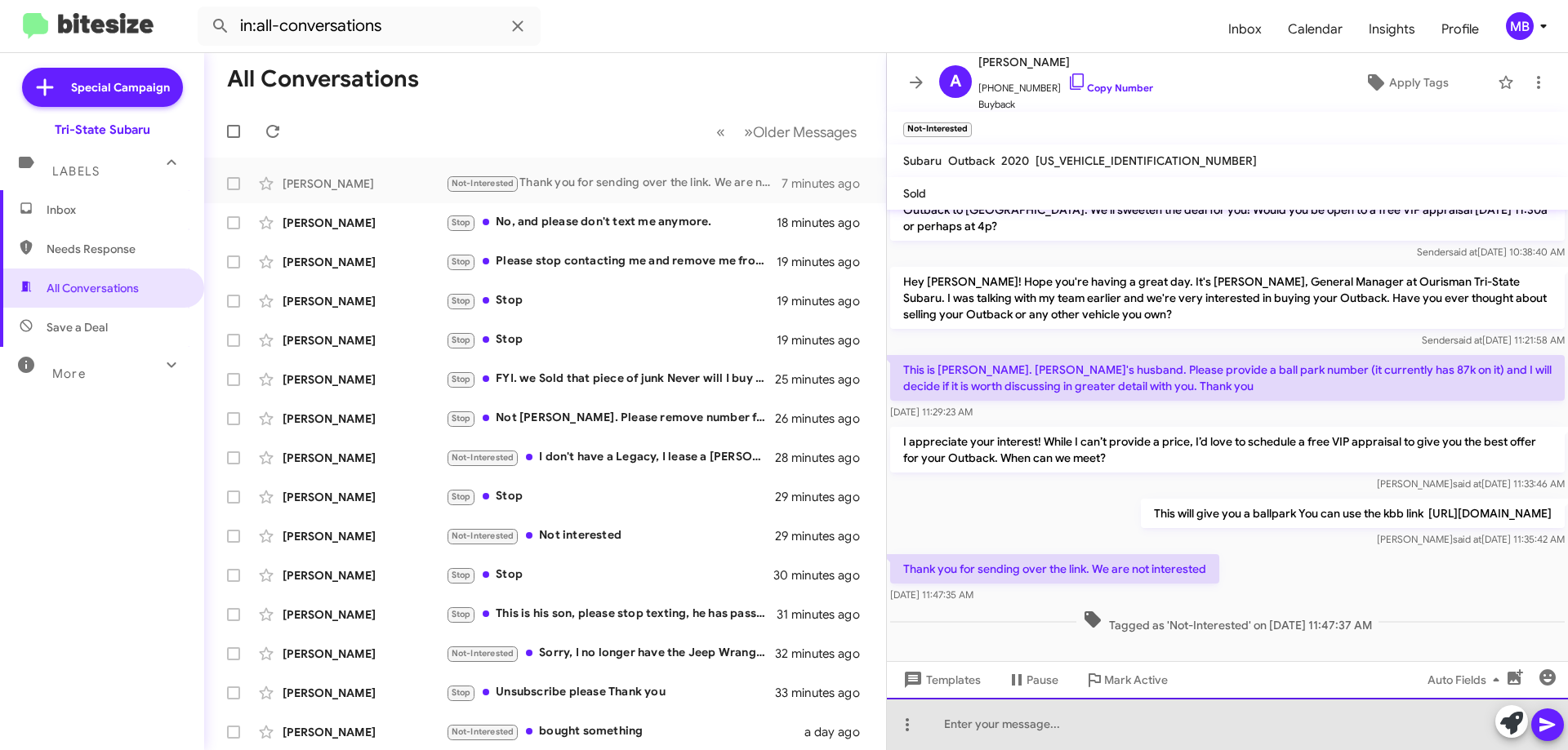
click at [1043, 724] on div at bounding box center [1227, 724] width 681 height 52
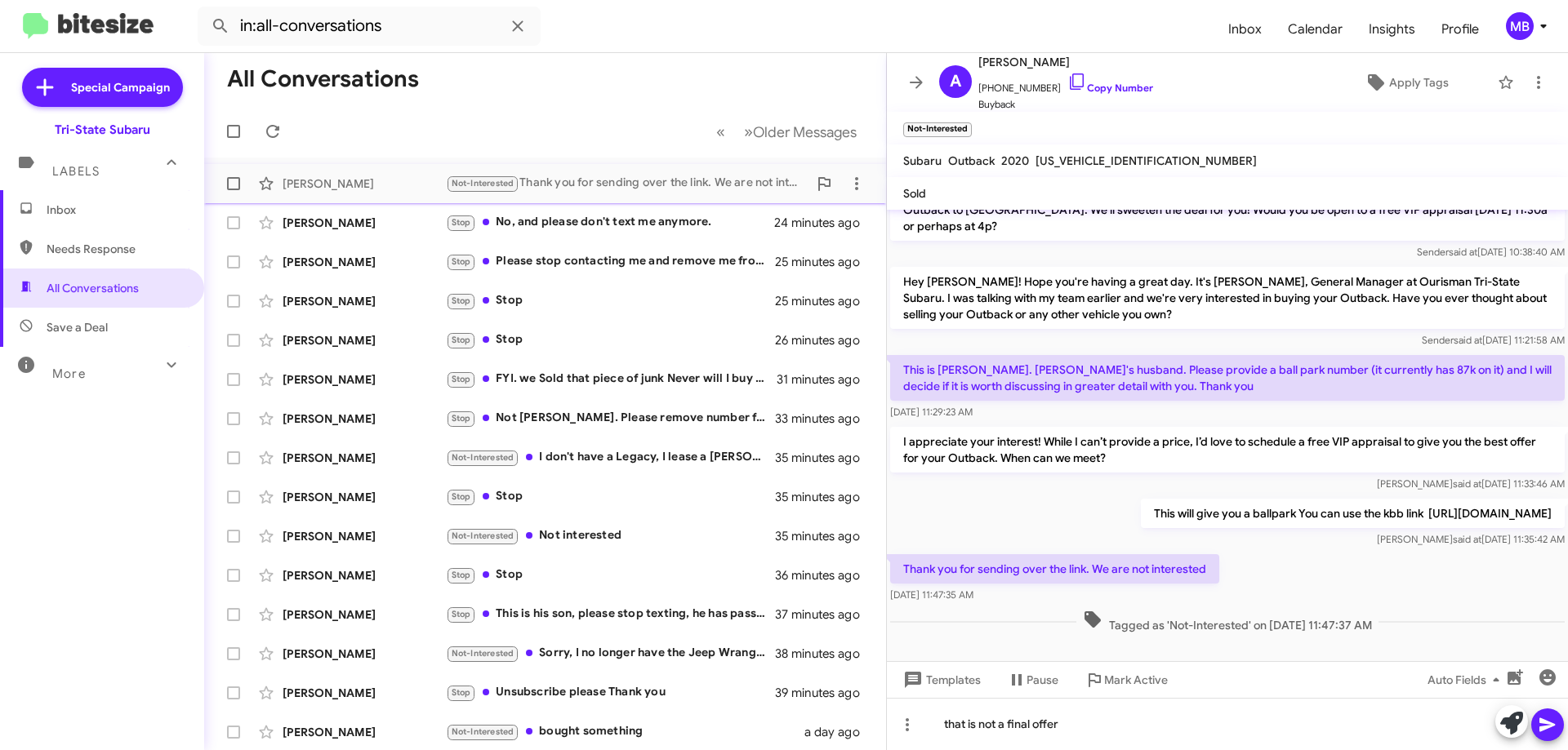
click at [649, 181] on div "Not-Interested Thank you for sending over the link. We are not interested" at bounding box center [626, 183] width 362 height 19
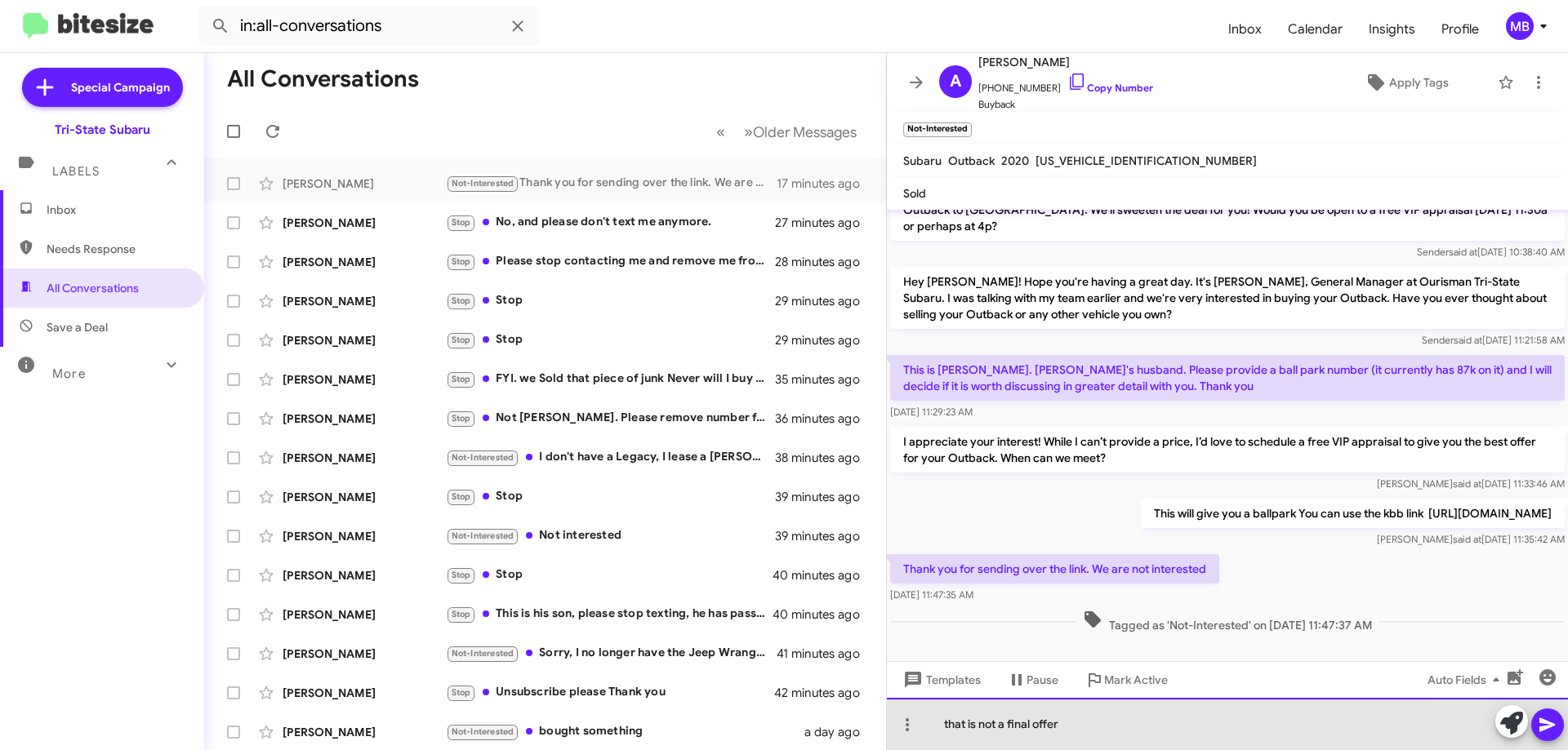
click at [1088, 731] on div "that is not a final offer" at bounding box center [1227, 724] width 681 height 52
click at [932, 717] on div "that is not a final offer" at bounding box center [1227, 724] width 681 height 52
drag, startPoint x: 959, startPoint y: 720, endPoint x: 949, endPoint y: 721, distance: 10.0
click at [949, 721] on div "YOu' re welcome that is not a final offer" at bounding box center [1227, 724] width 681 height 52
click at [1034, 722] on div "You' re welcome that is not a final offer" at bounding box center [1227, 724] width 681 height 52
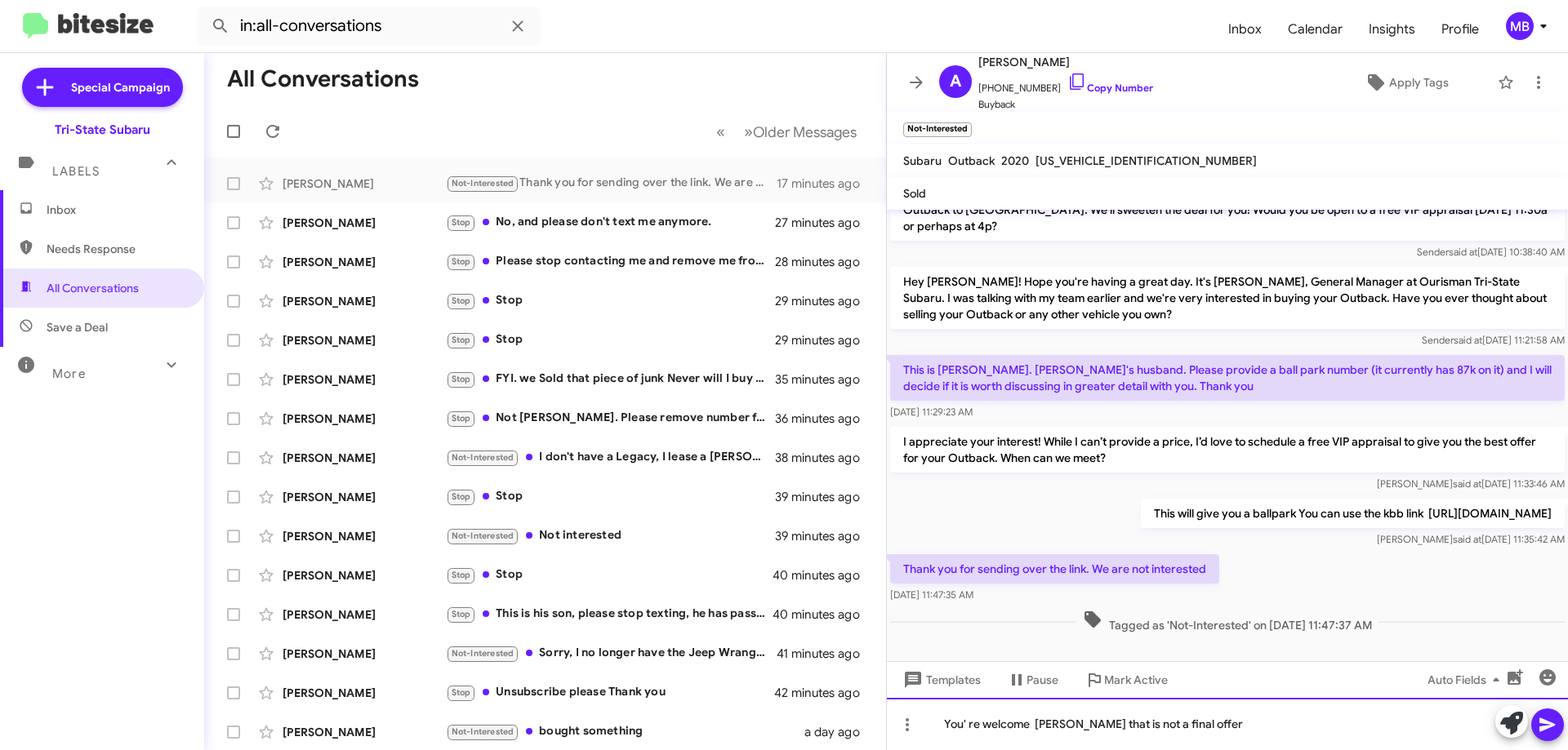
click at [1206, 727] on div "You' re welcome [PERSON_NAME] that is not a final offer" at bounding box center [1227, 724] width 681 height 52
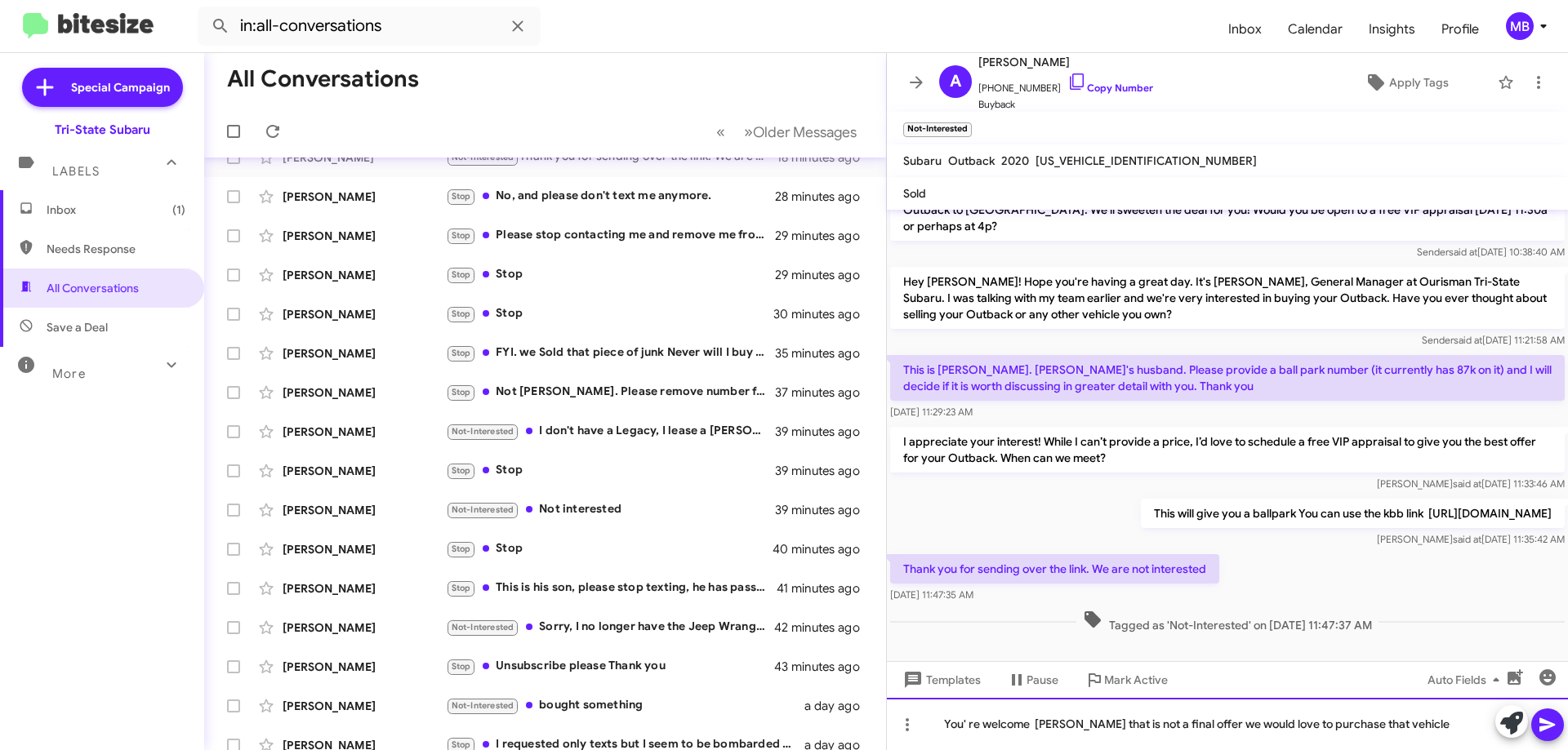
scroll to position [198, 0]
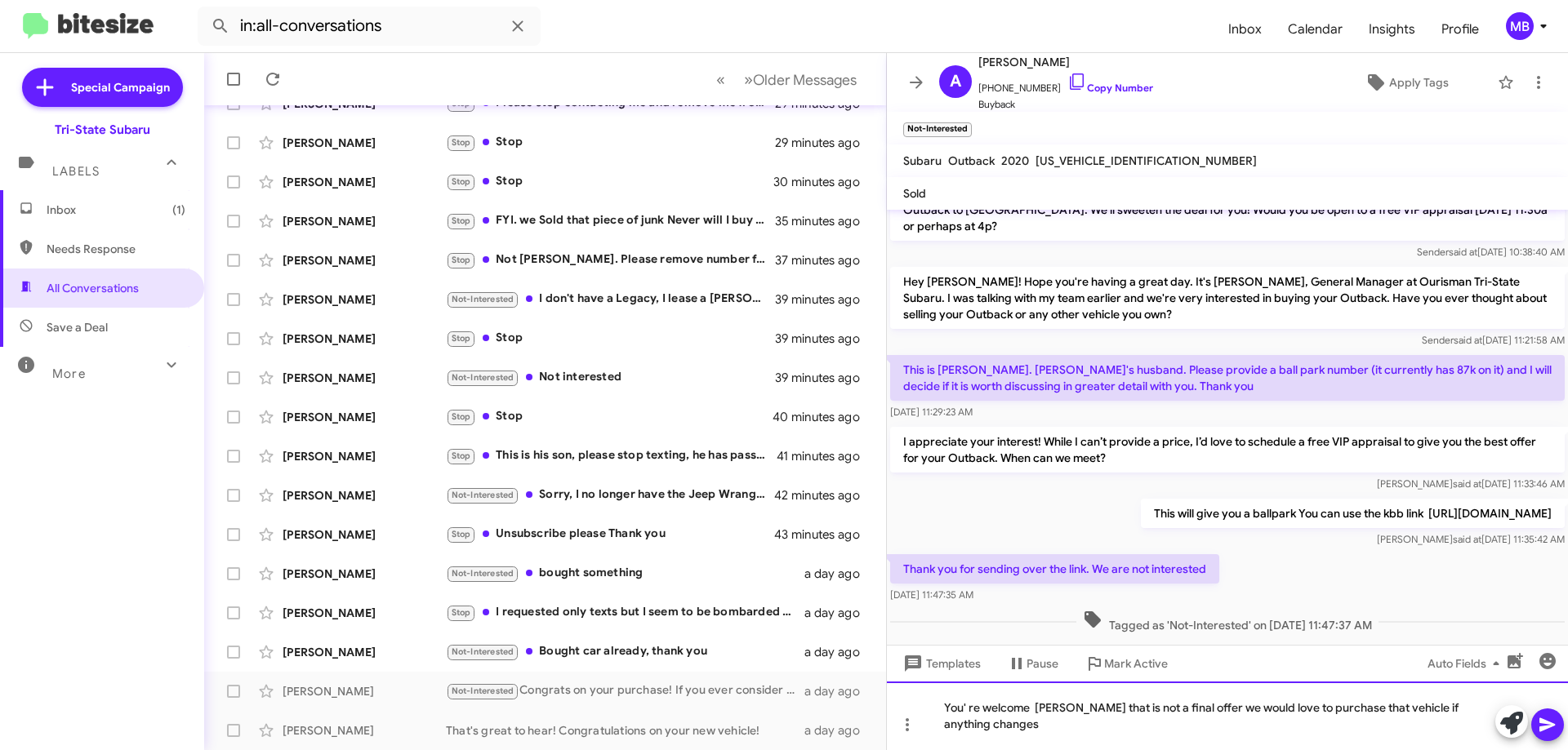
click at [998, 726] on div "You' re welcome [PERSON_NAME] that is not a final offer we would love to purcha…" at bounding box center [1227, 716] width 681 height 69
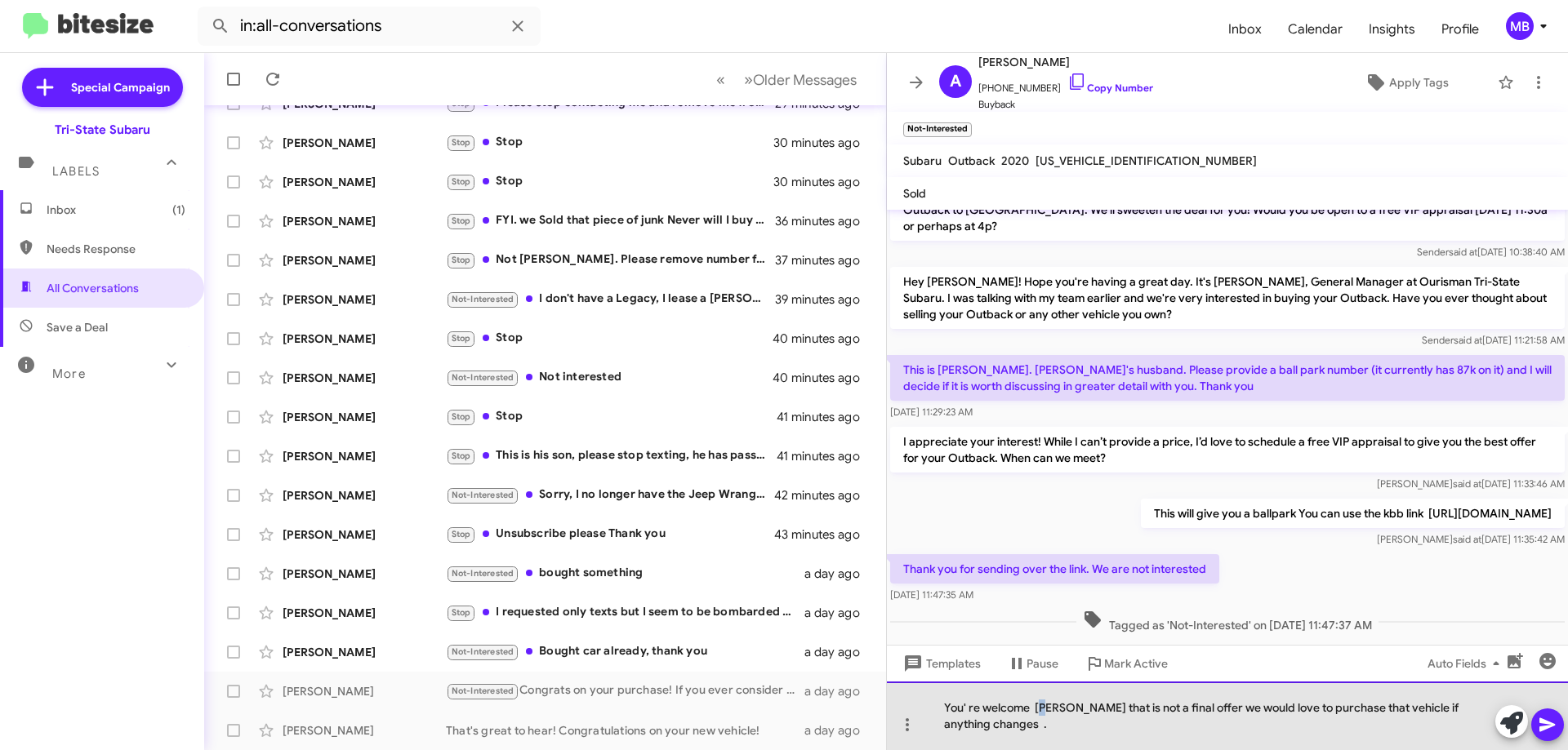
click at [1049, 704] on div "You' re welcome [PERSON_NAME] that is not a final offer we would love to purcha…" at bounding box center [1227, 716] width 681 height 69
click at [1050, 733] on div "You' re welcome [PERSON_NAME] that is not a final offer we would love to purcha…" at bounding box center [1227, 716] width 681 height 69
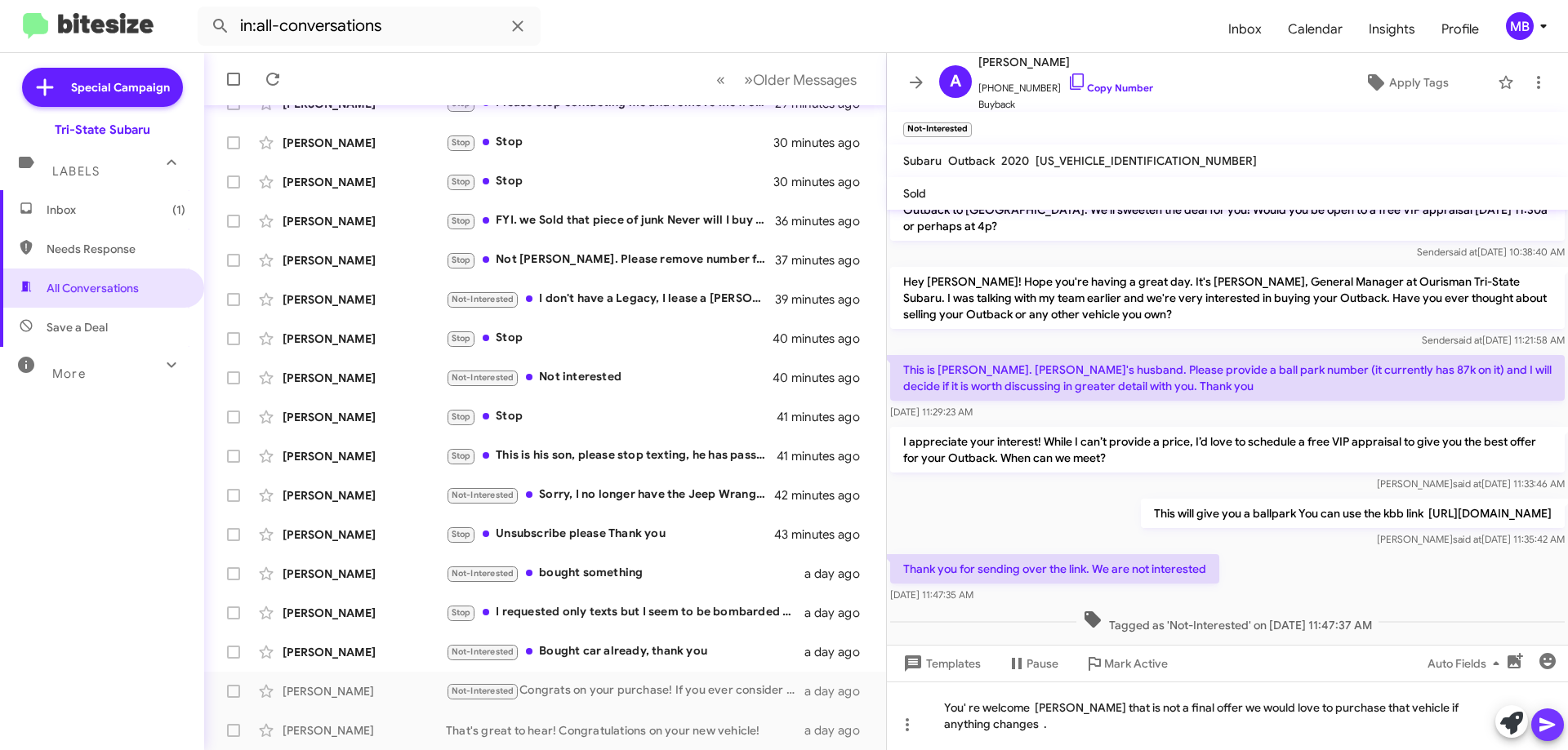
click at [1552, 721] on icon at bounding box center [1548, 725] width 19 height 19
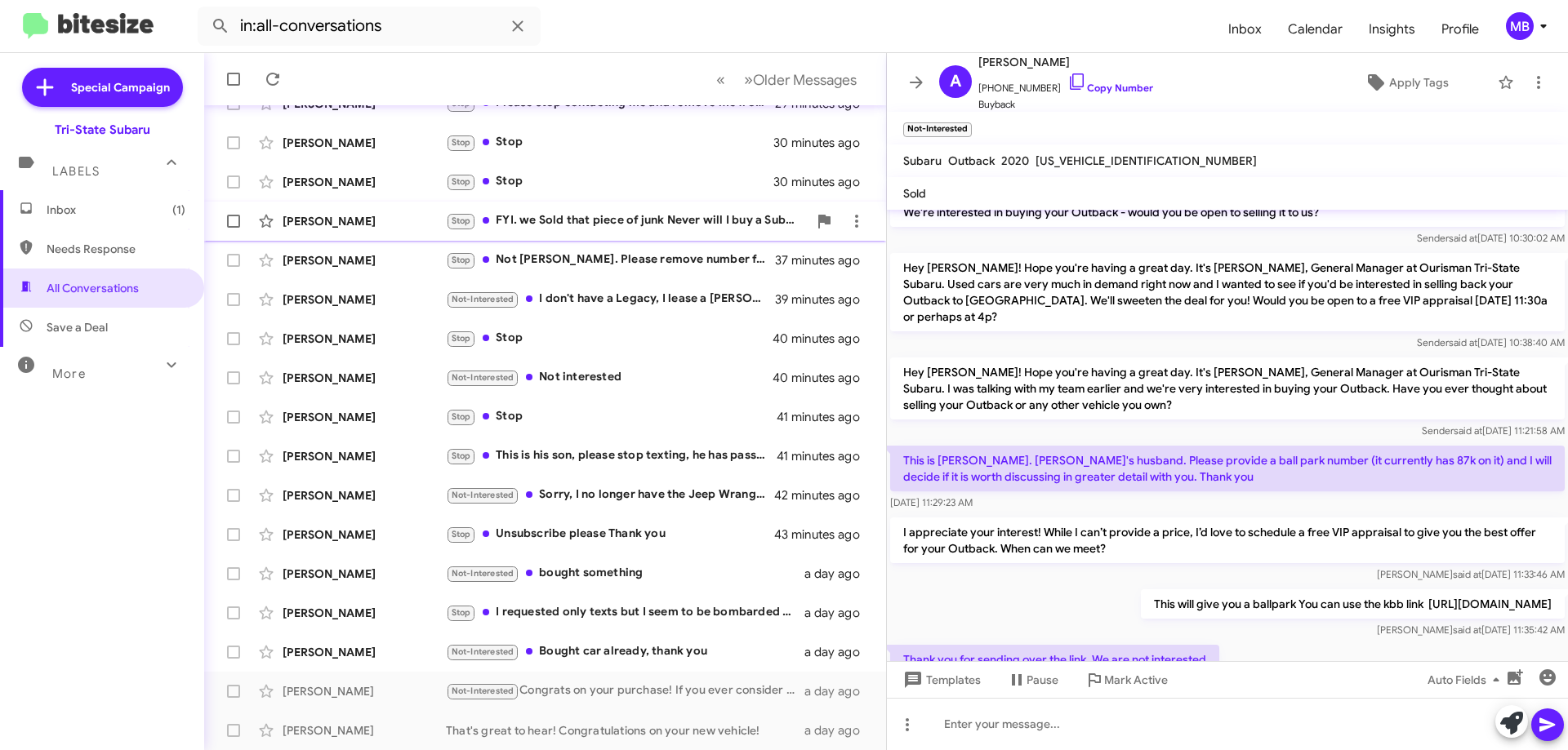
scroll to position [20, 0]
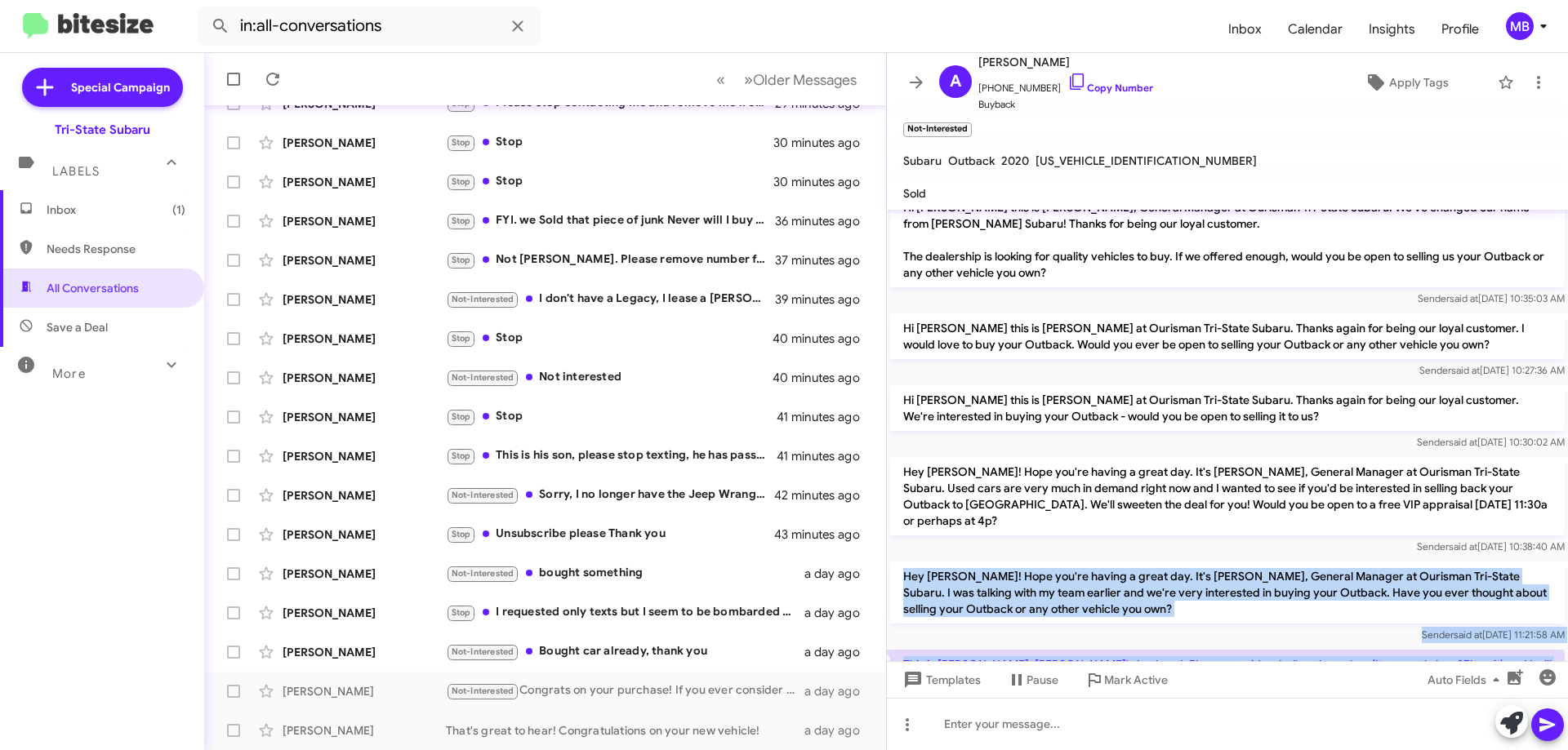
drag, startPoint x: 1427, startPoint y: 574, endPoint x: 903, endPoint y: 556, distance: 524.3
click at [903, 556] on div "Hi [PERSON_NAME] this is [PERSON_NAME], General Manager at Ourisman Tri-State S…" at bounding box center [1227, 589] width 681 height 798
copy div "Lor Ipsumd! Sita con'ad elitse d eiusm tem. In'u Lab Etdo, Magnaal Enimadm ve Q…"
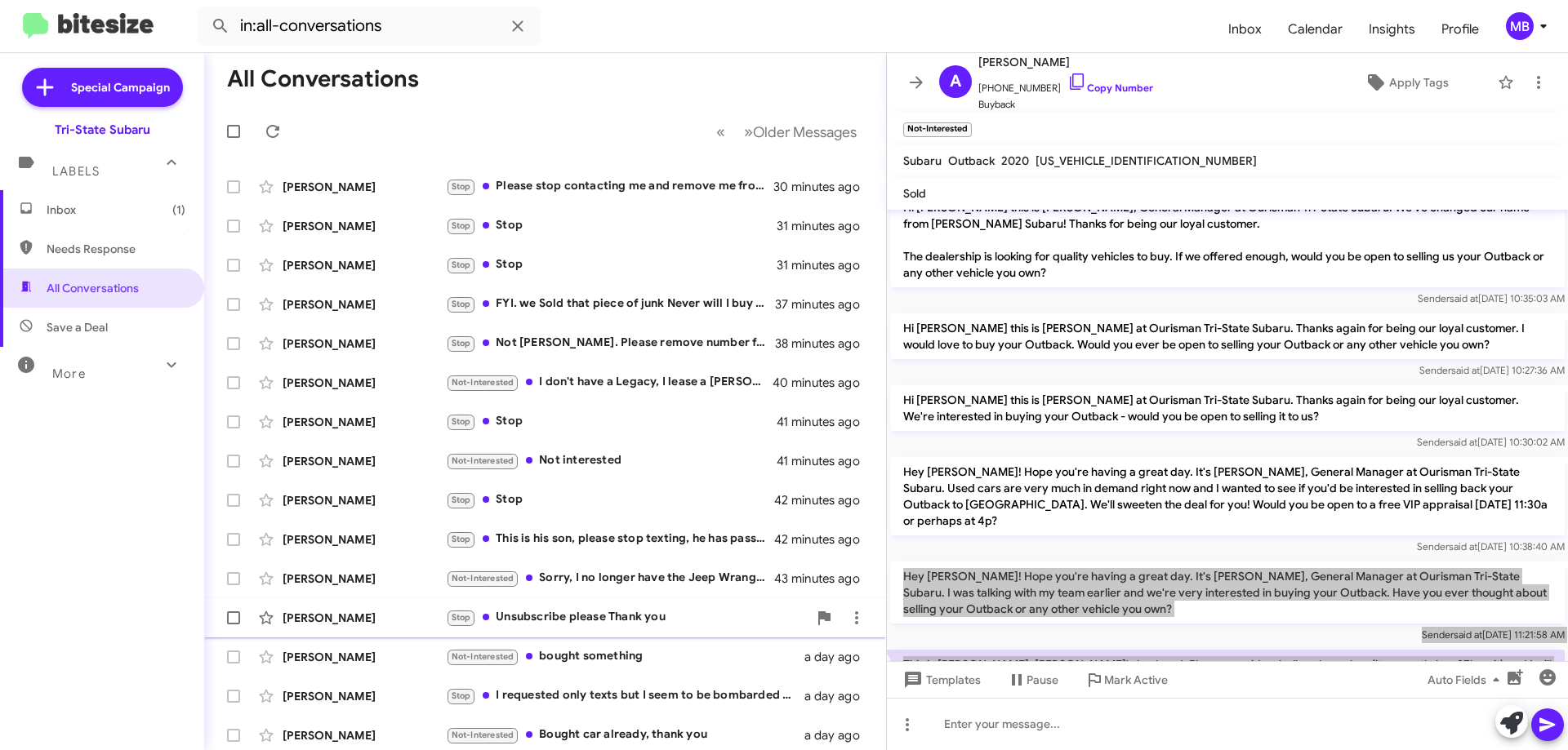
scroll to position [198, 0]
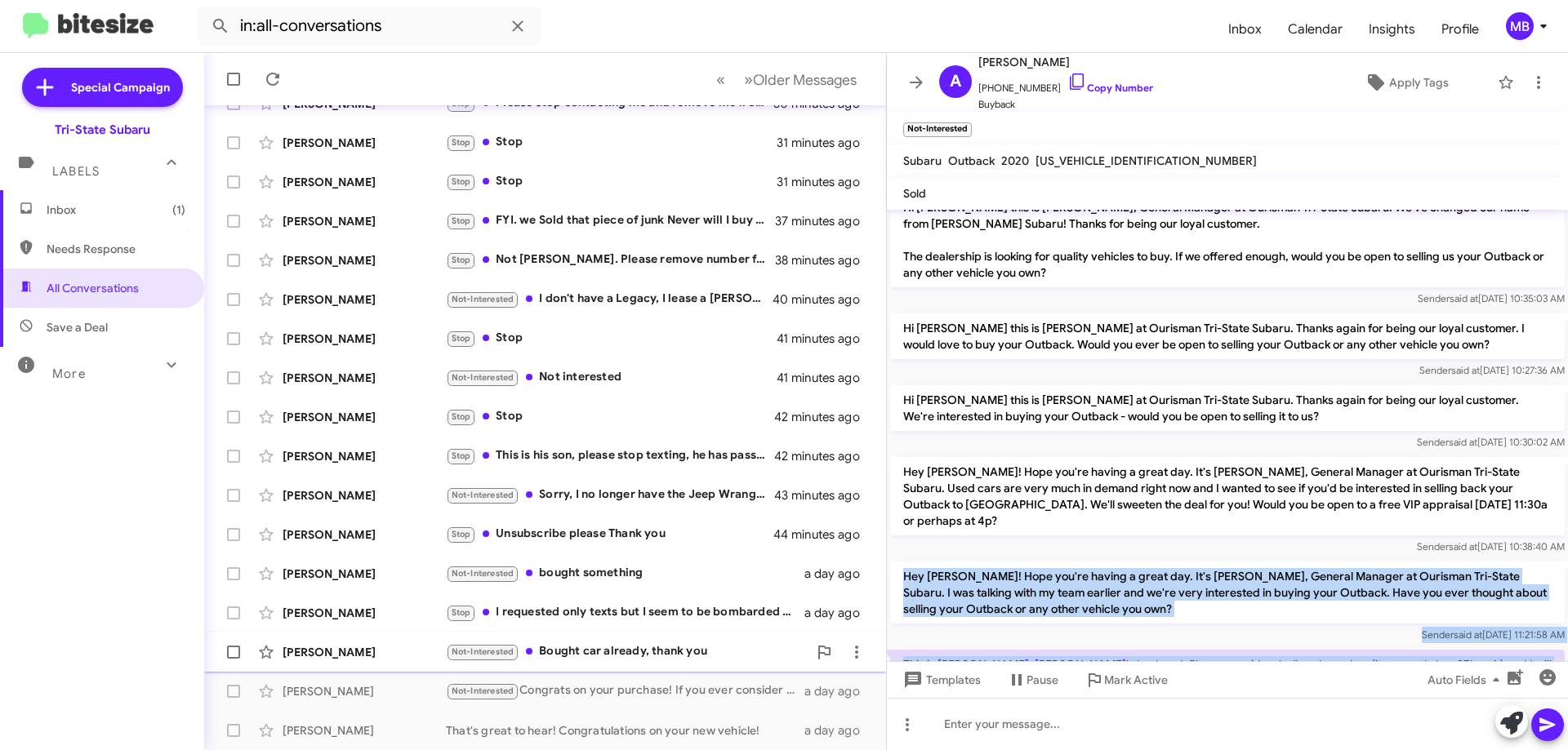
drag, startPoint x: 395, startPoint y: 654, endPoint x: 407, endPoint y: 641, distance: 17.7
click at [395, 654] on div "[PERSON_NAME]" at bounding box center [364, 652] width 163 height 17
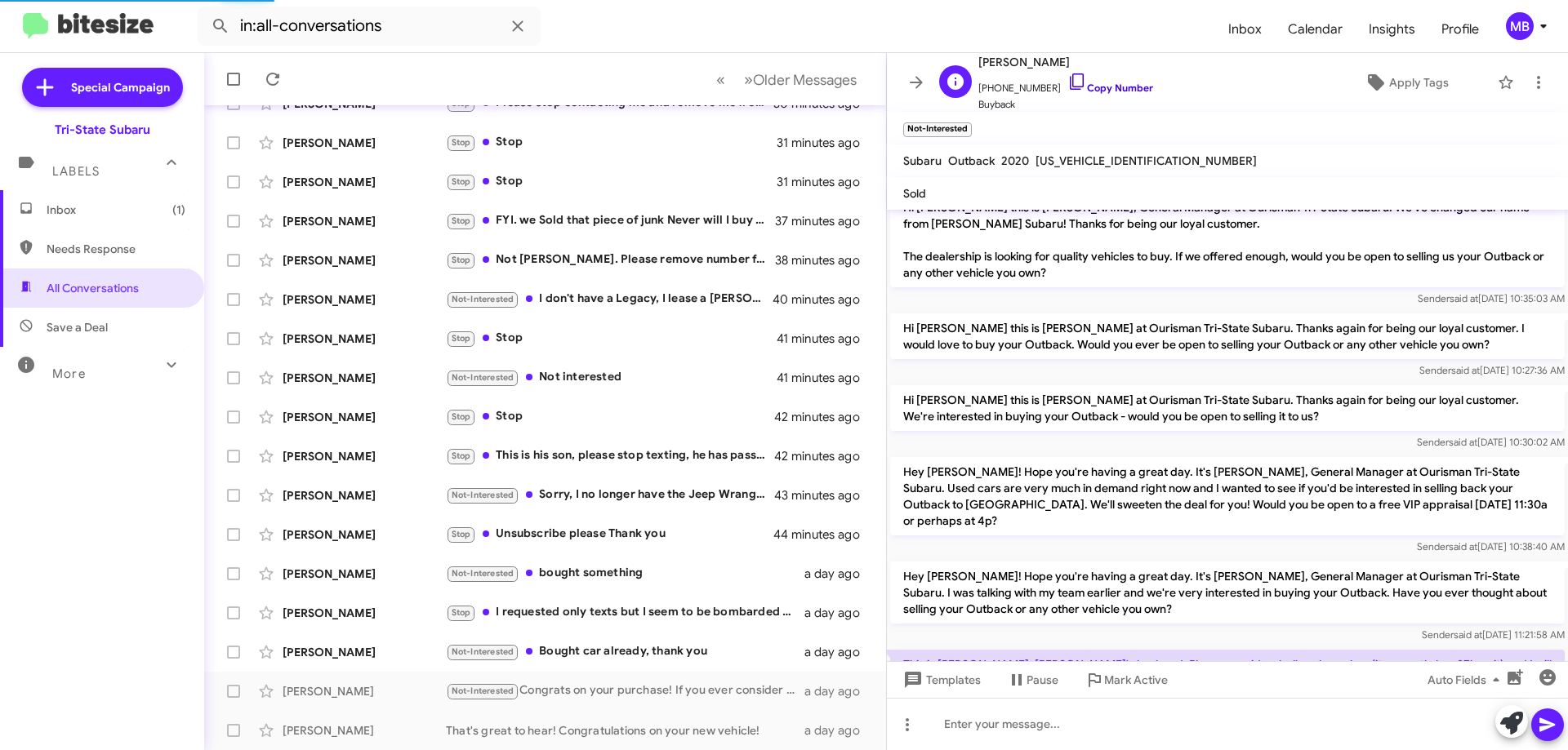
click at [1120, 89] on link "Copy Number" at bounding box center [1110, 88] width 86 height 12
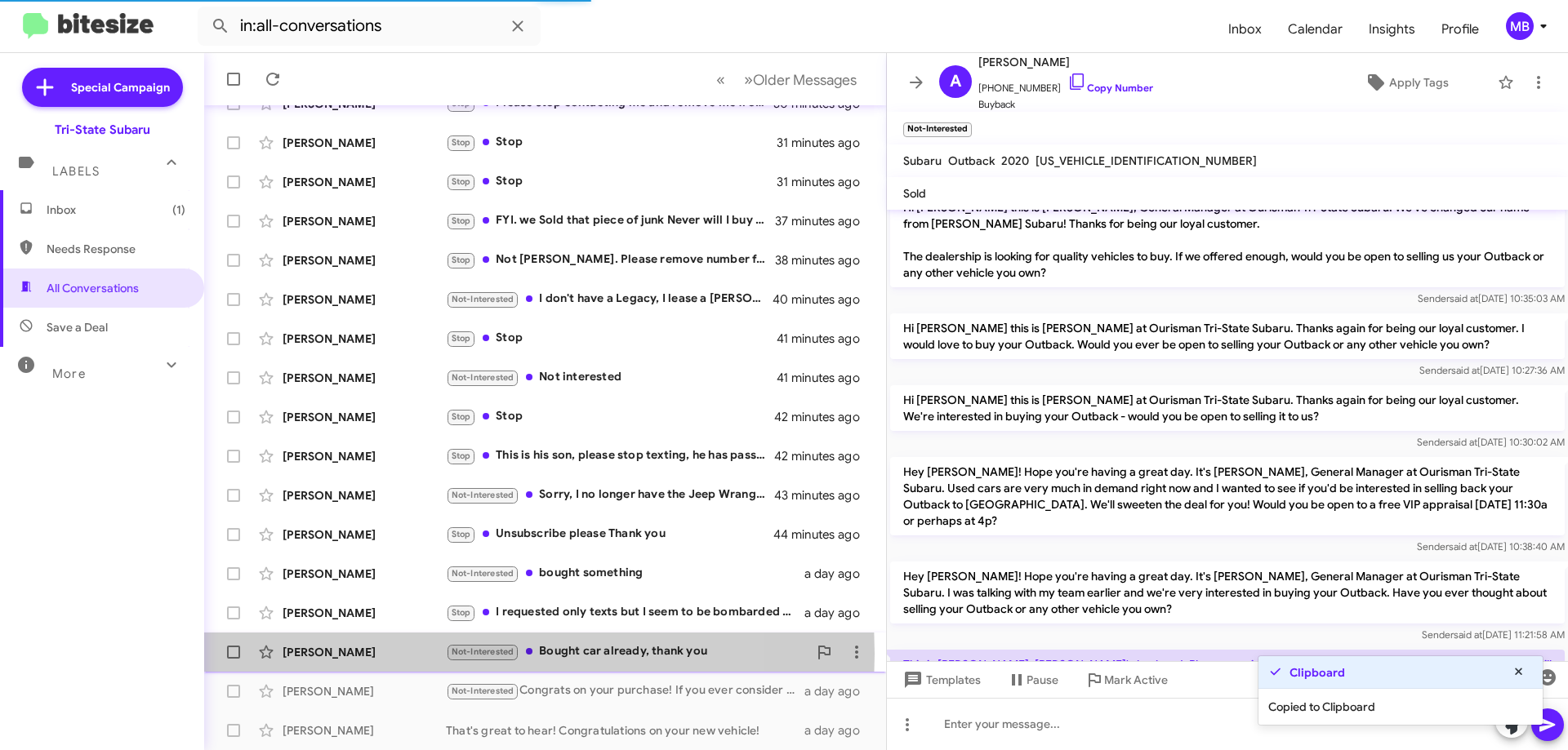
click at [404, 654] on div "[PERSON_NAME]" at bounding box center [364, 652] width 163 height 17
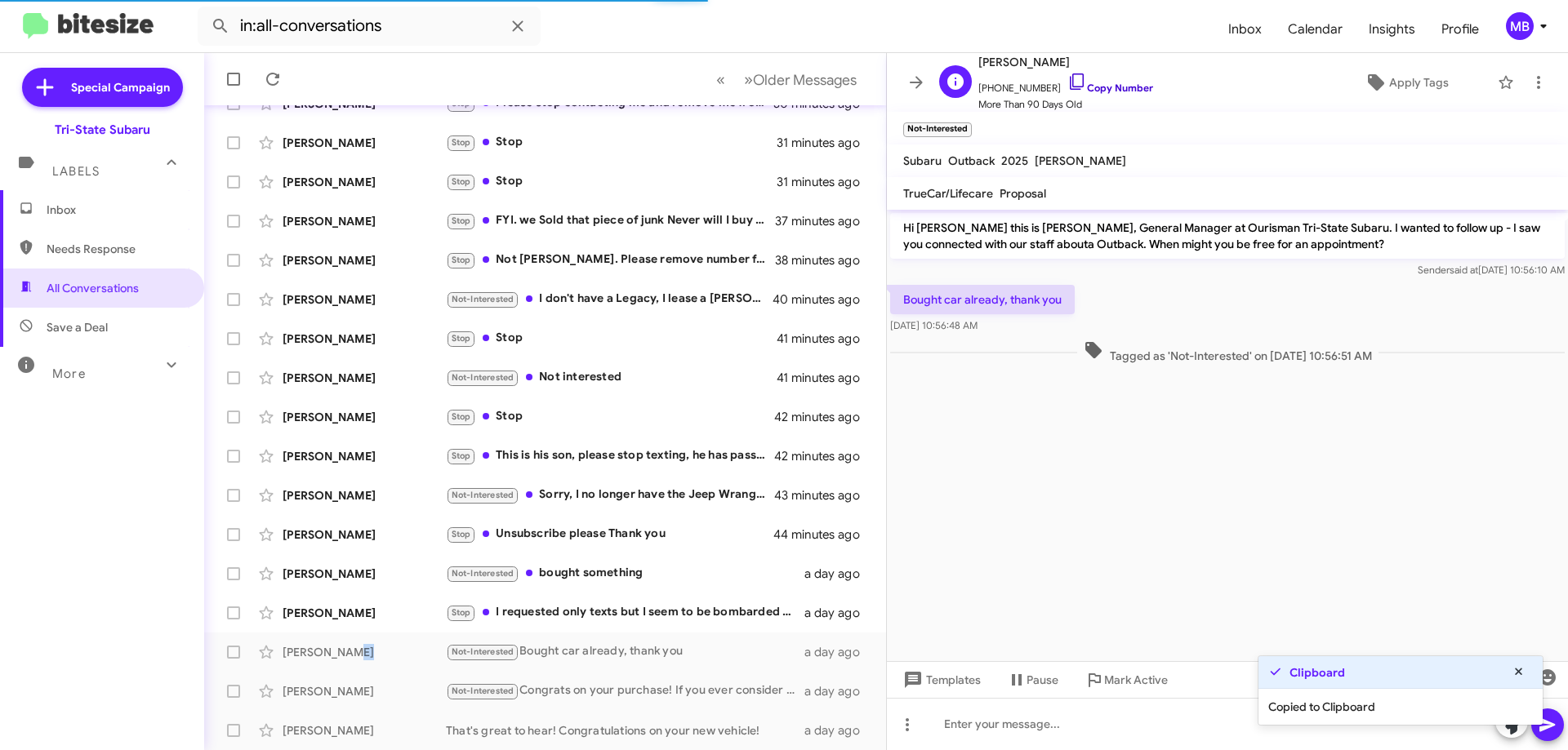
click at [1110, 88] on link "Copy Number" at bounding box center [1110, 88] width 86 height 12
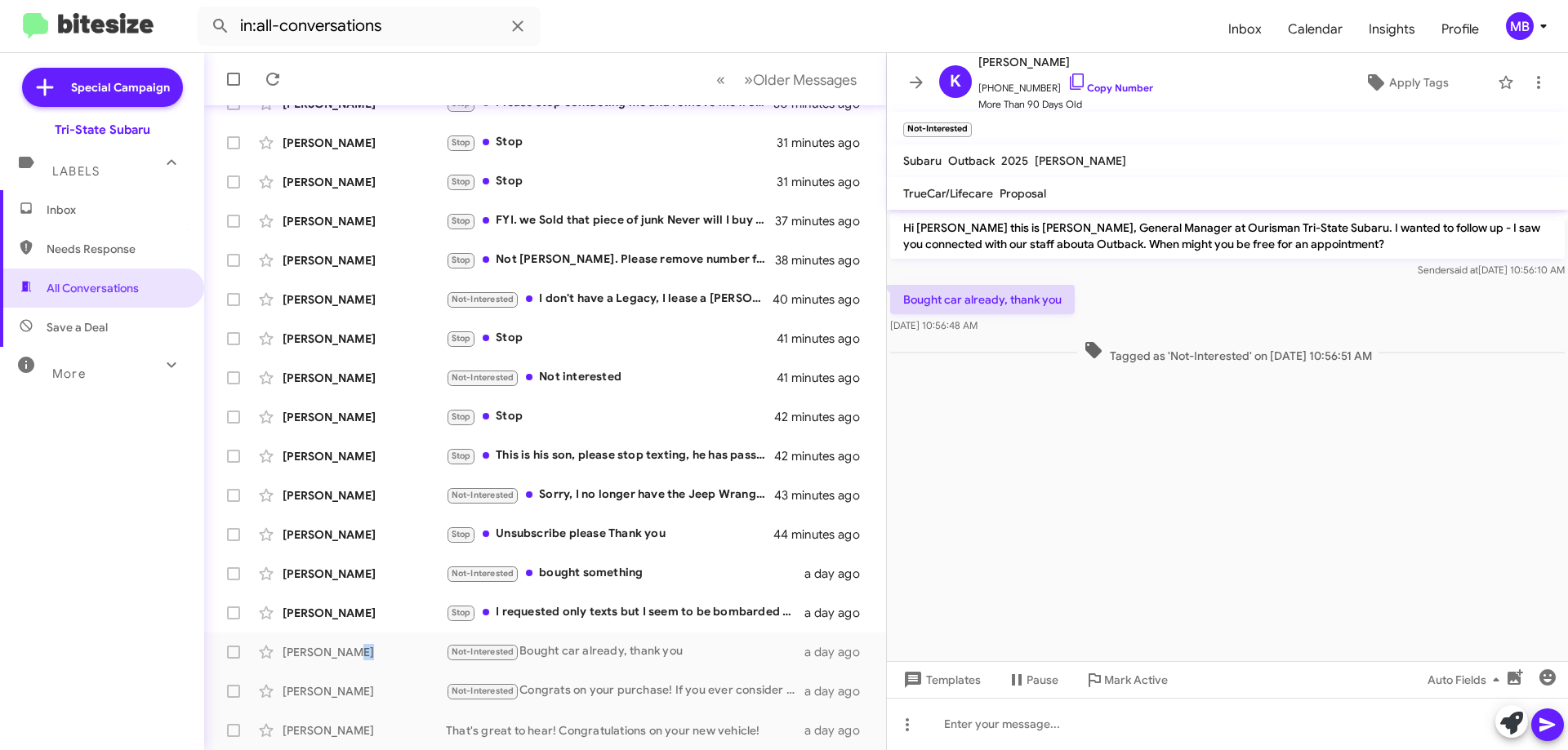
drag, startPoint x: 1410, startPoint y: 353, endPoint x: 893, endPoint y: 289, distance: 520.9
click at [893, 289] on div "Hi [PERSON_NAME] this is [PERSON_NAME], General Manager at Ourisman Tri-State S…" at bounding box center [1227, 289] width 681 height 158
copy div "Bought car already, thank you [DATE] 10:56:48 AM Tagged as 'Not-Interested' on …"
click at [581, 607] on div "Stop I requested only texts but I seem to be bombarded with call after call. Pl…" at bounding box center [626, 612] width 362 height 19
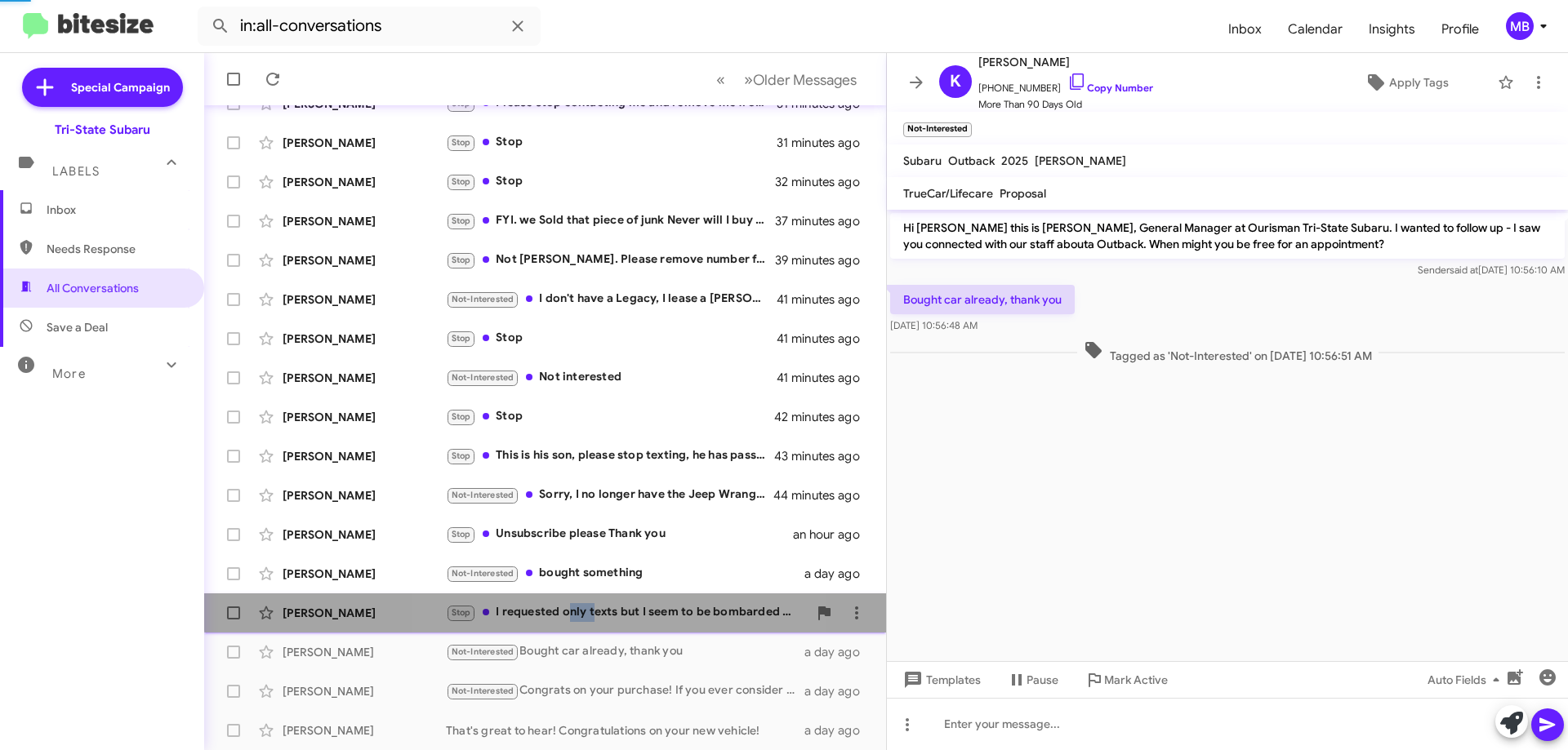
click at [581, 607] on div "Stop I requested only texts but I seem to be bombarded with call after call. Pl…" at bounding box center [626, 612] width 362 height 19
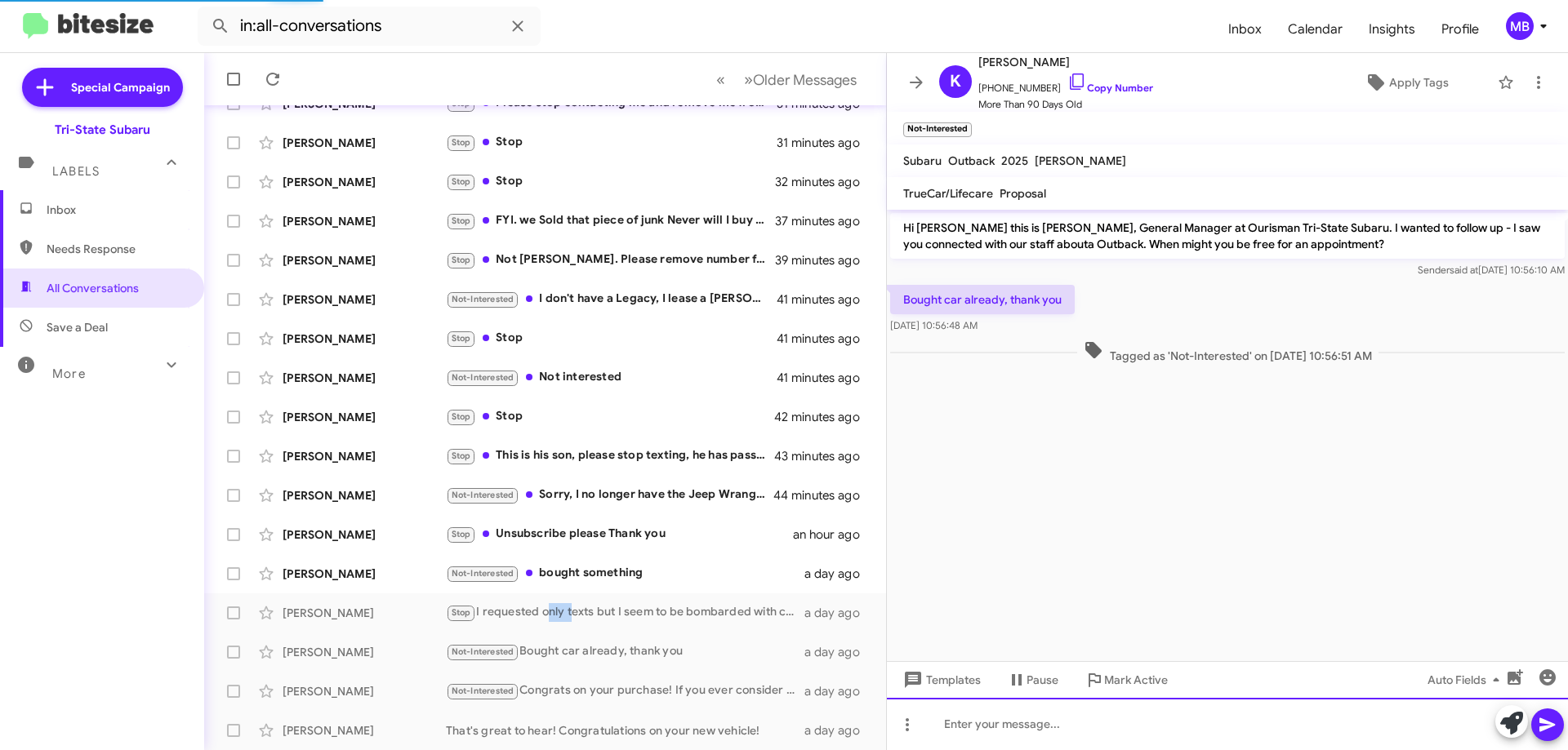
click at [1017, 728] on div at bounding box center [1227, 724] width 681 height 52
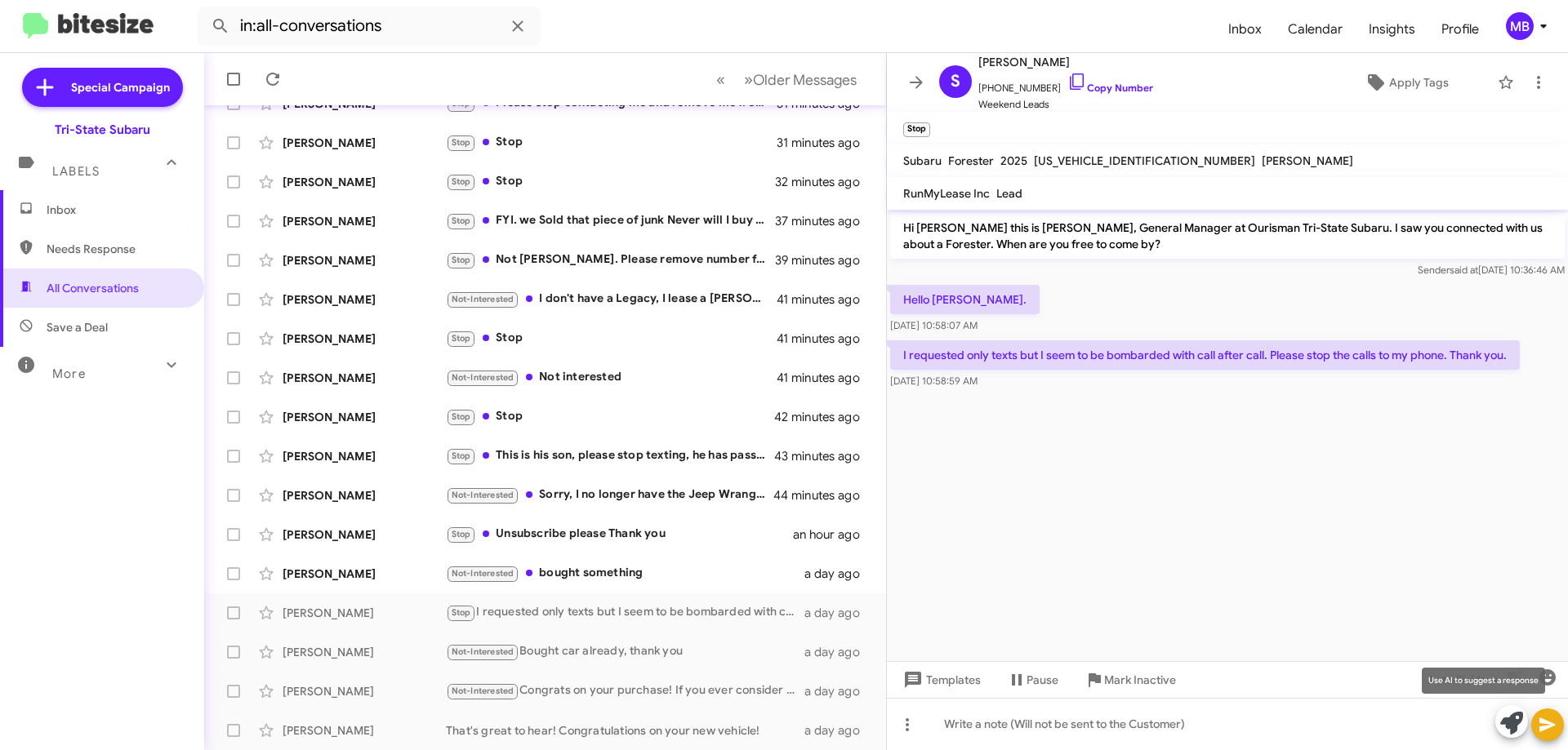
click at [1508, 728] on icon at bounding box center [1512, 724] width 23 height 23
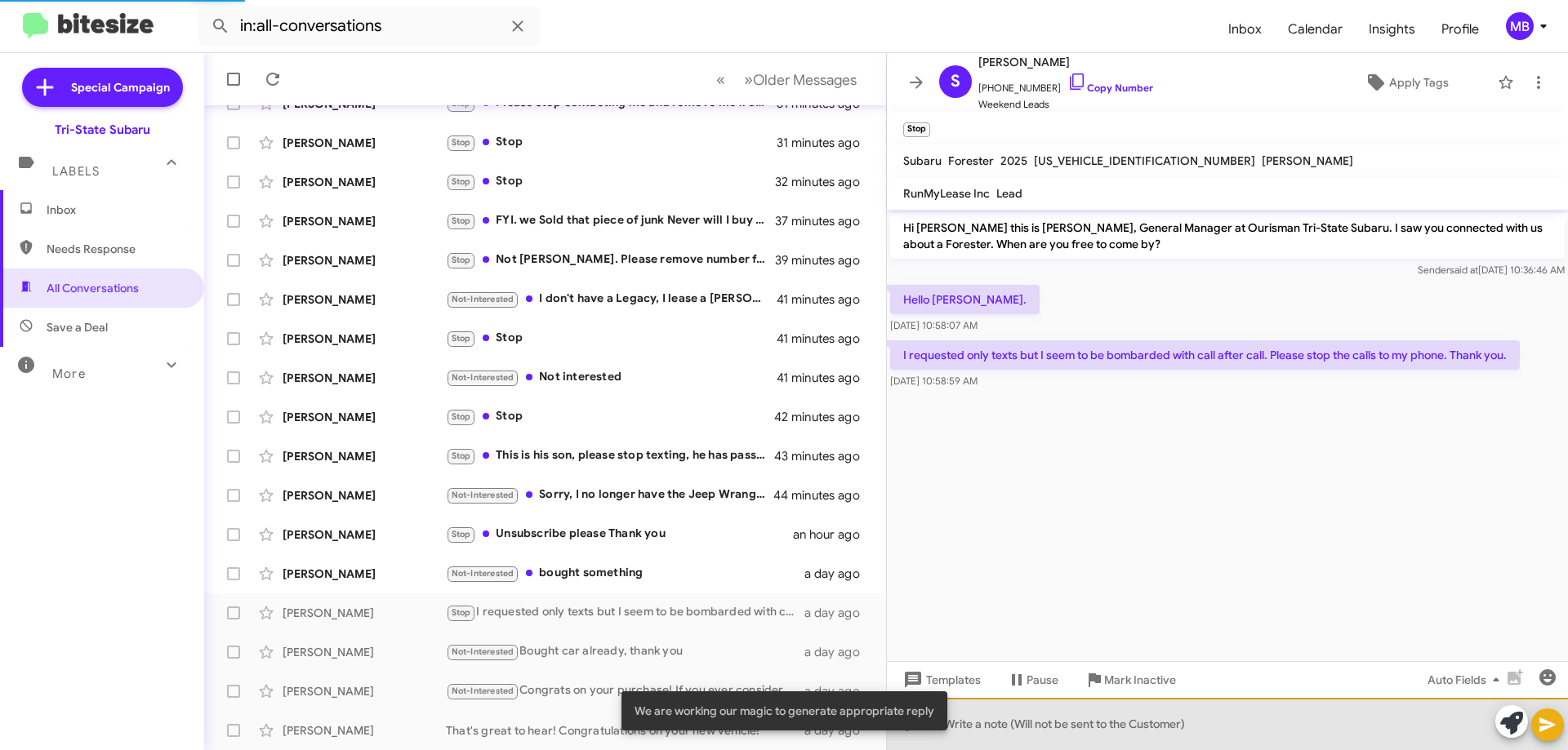
click at [1314, 734] on div at bounding box center [1227, 724] width 681 height 52
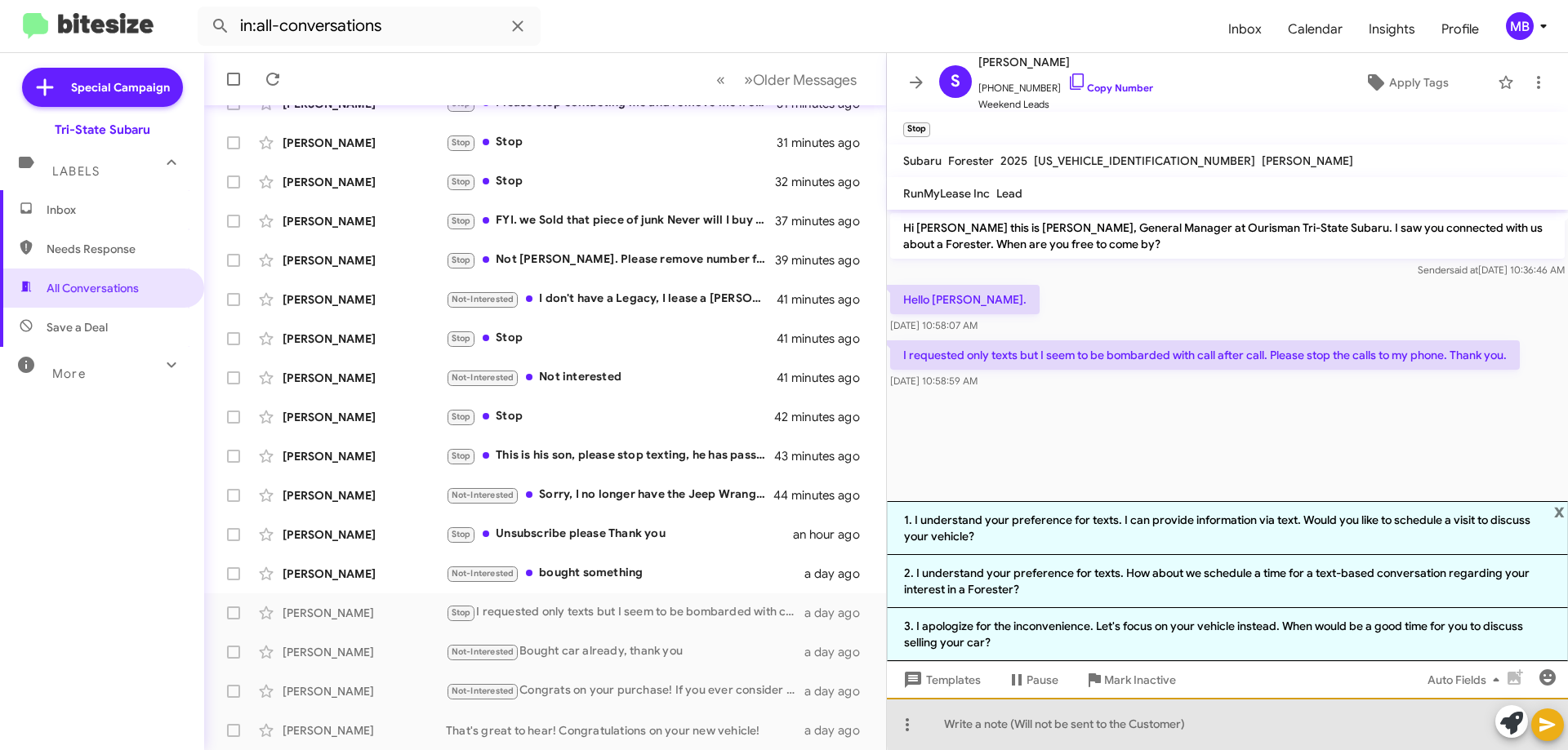
click at [1261, 723] on div at bounding box center [1227, 724] width 681 height 52
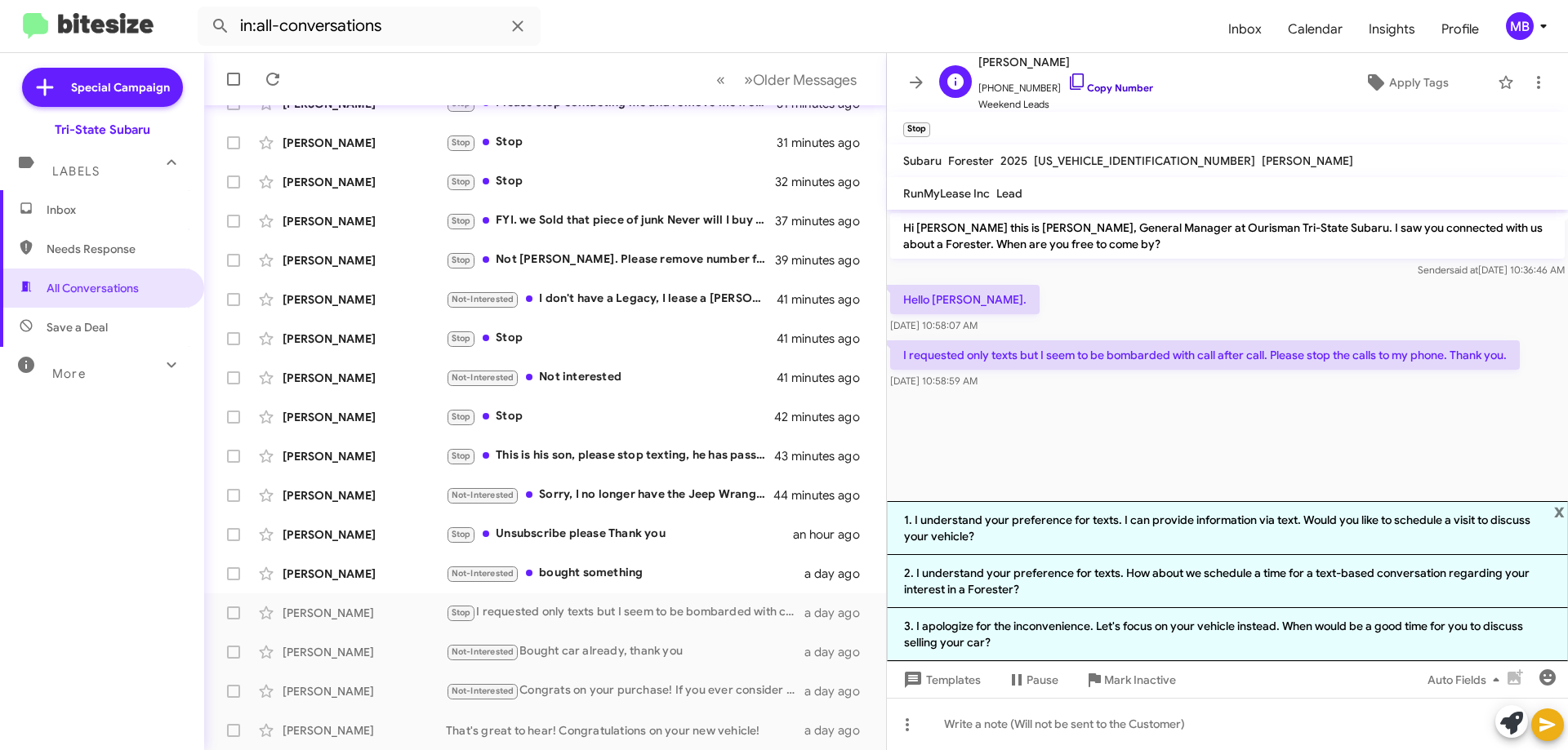
click at [1104, 88] on link "Copy Number" at bounding box center [1110, 88] width 86 height 12
click at [1406, 434] on cdk-virtual-scroll-viewport "Hi [PERSON_NAME] this is [PERSON_NAME], General Manager at Ourisman Tri-State S…" at bounding box center [1227, 356] width 681 height 291
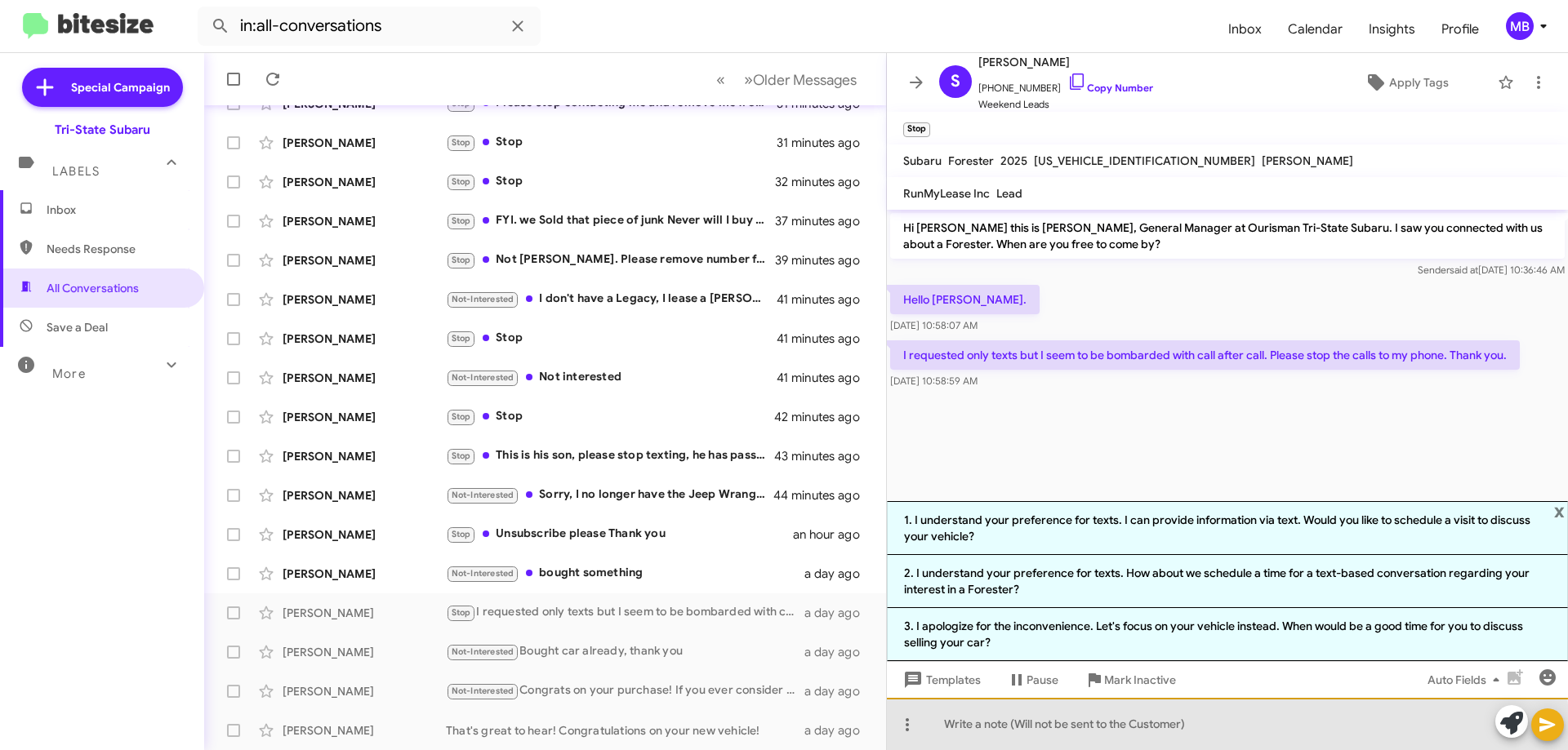
click at [1107, 731] on div at bounding box center [1227, 724] width 681 height 52
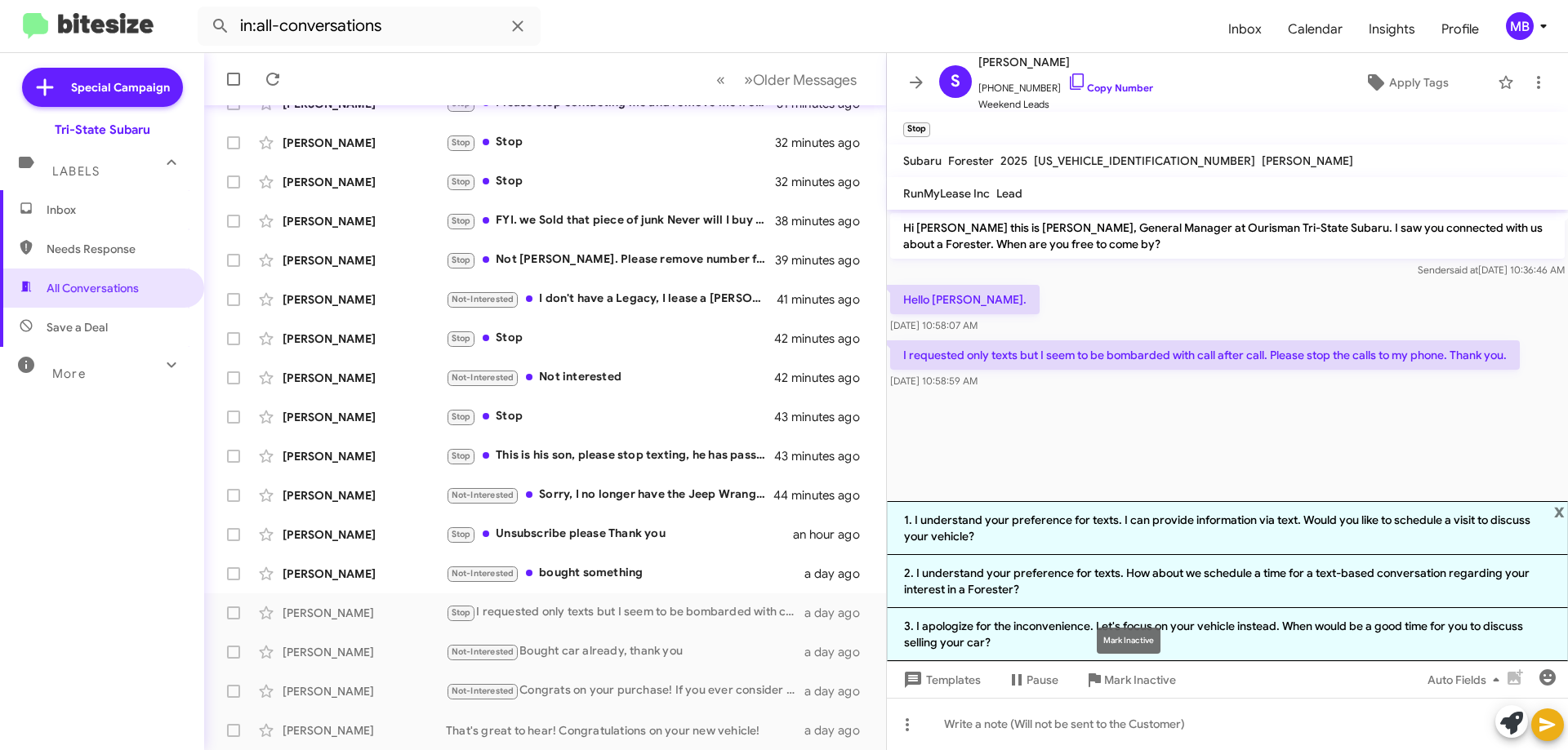
drag, startPoint x: 1116, startPoint y: 668, endPoint x: 1107, endPoint y: 636, distance: 33.2
click at [1107, 636] on div "Mark Inactive" at bounding box center [1129, 641] width 64 height 26
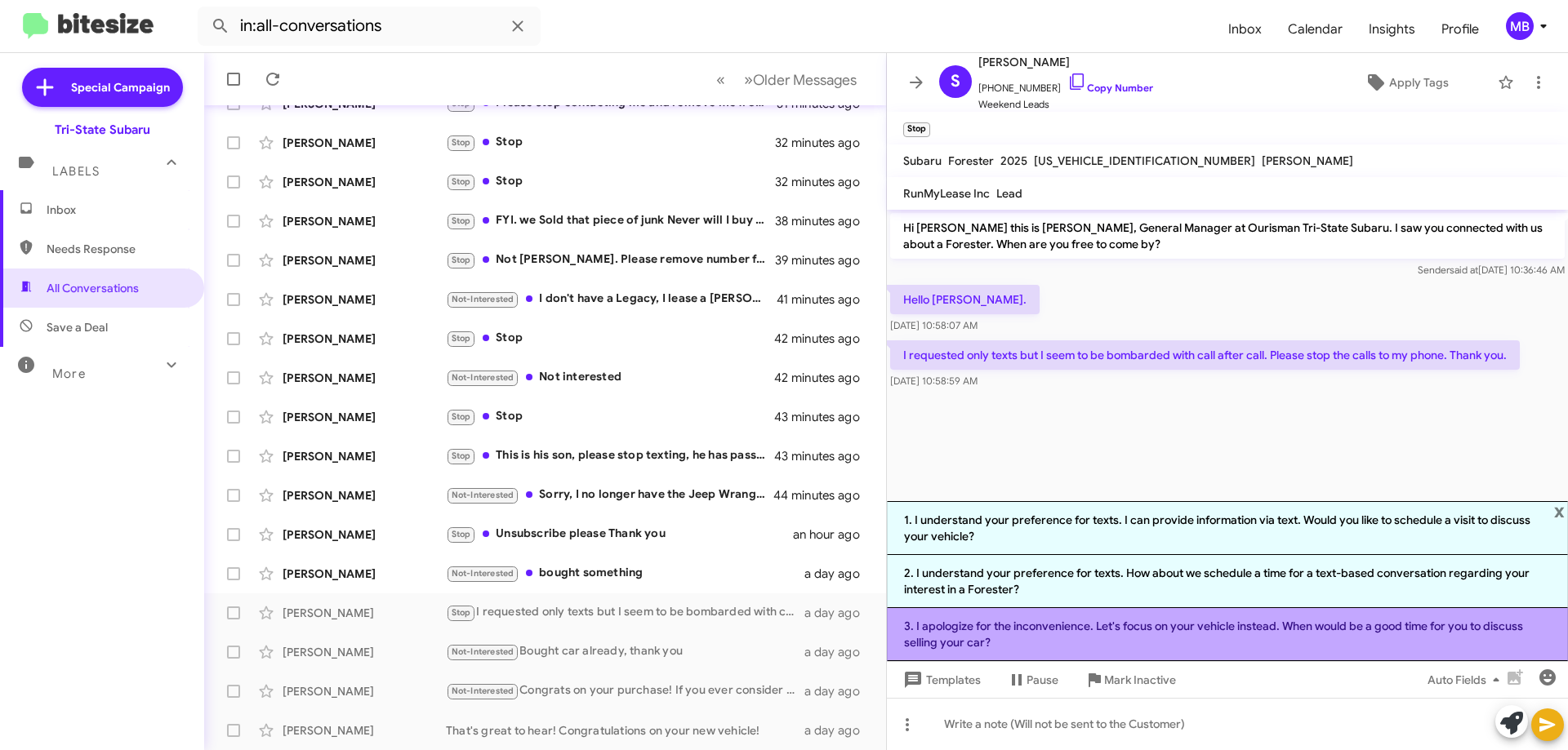
click at [1031, 637] on li "3. I apologize for the inconvenience. Let's focus on your vehicle instead. When…" at bounding box center [1227, 634] width 681 height 53
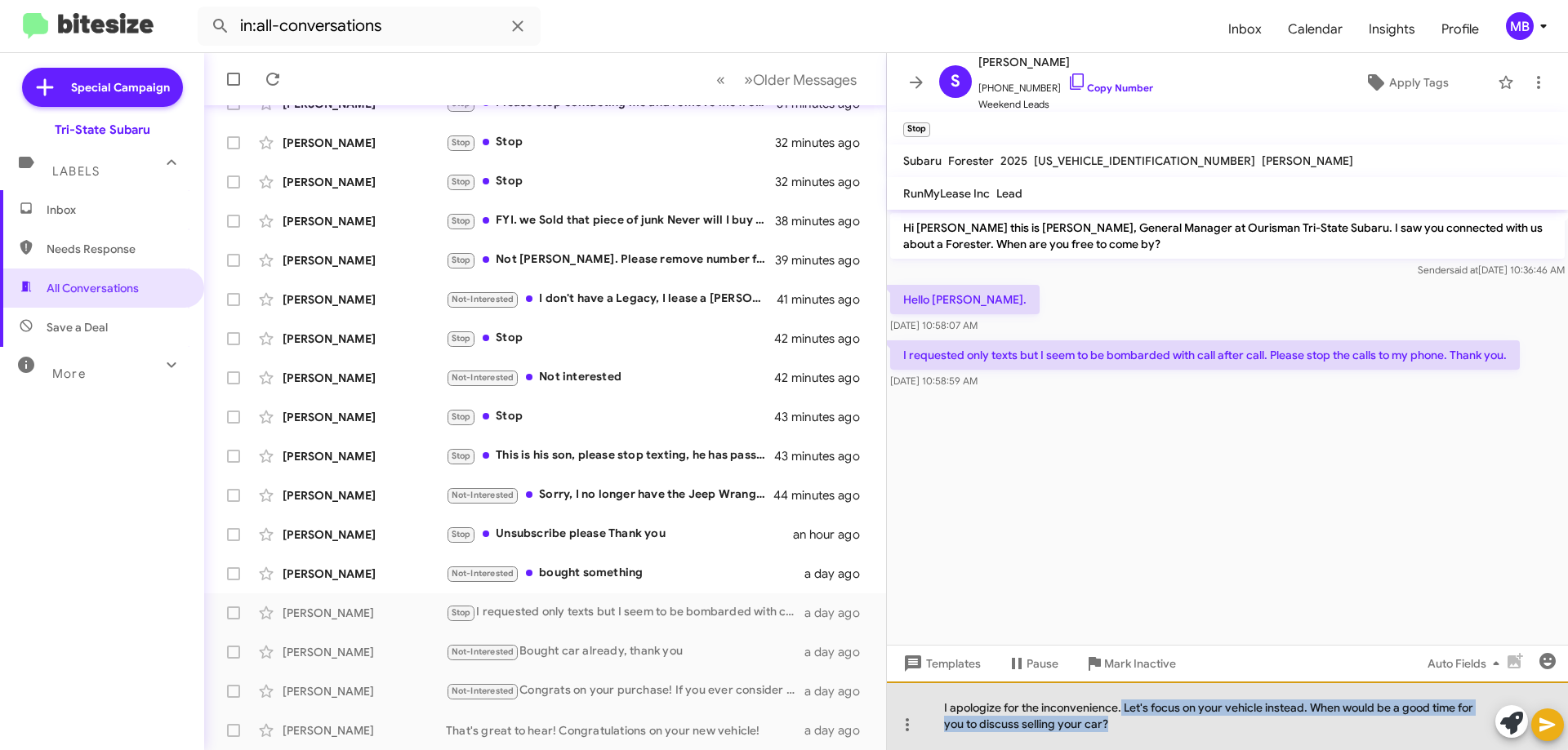
drag, startPoint x: 1123, startPoint y: 712, endPoint x: 1219, endPoint y: 721, distance: 96.4
click at [1219, 721] on div "I apologize for the inconvenience. Let's focus on your vehicle instead. When wo…" at bounding box center [1227, 716] width 681 height 69
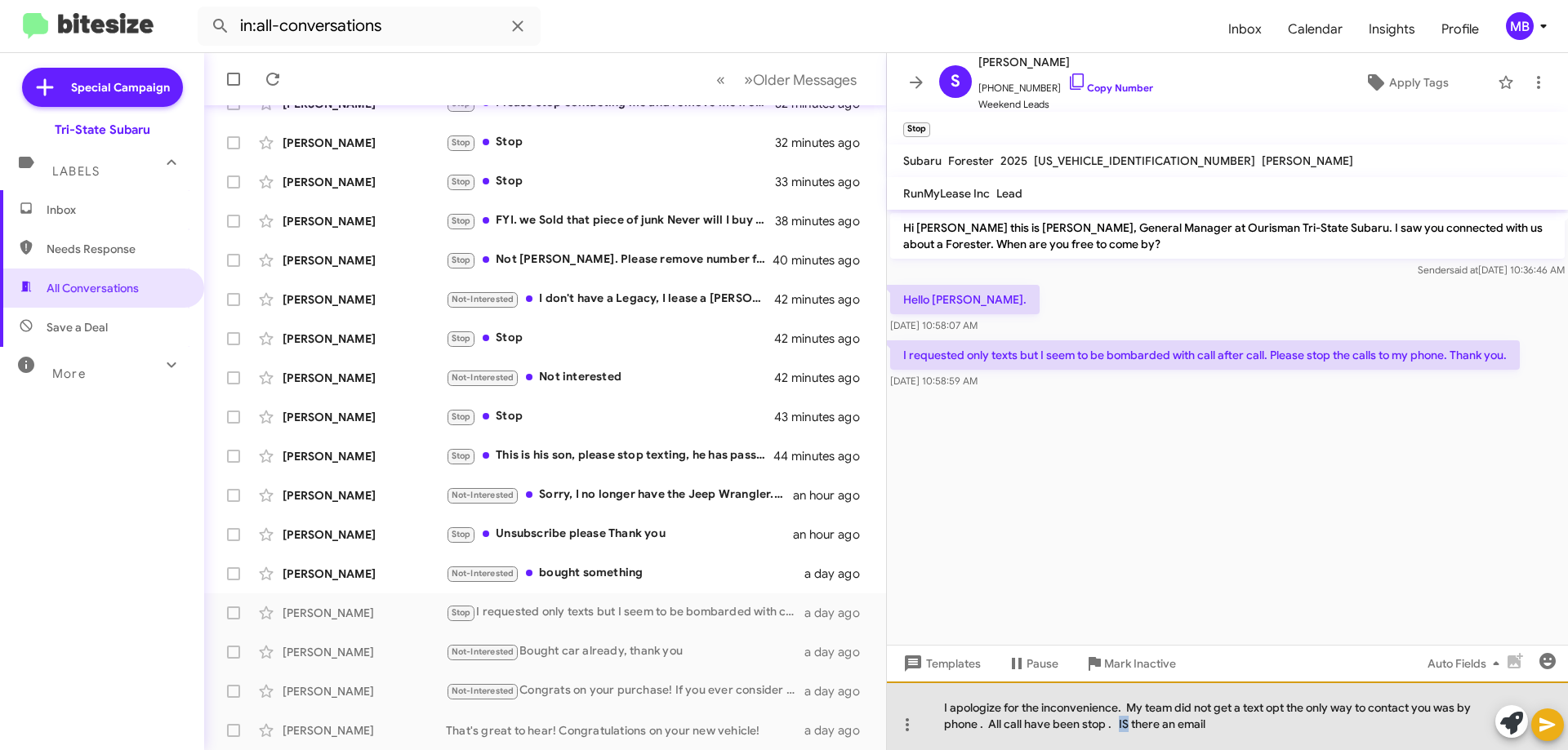
click at [1120, 724] on div "I apologize for the inconvenience. My team did not get a text opt the only way …" at bounding box center [1227, 716] width 681 height 69
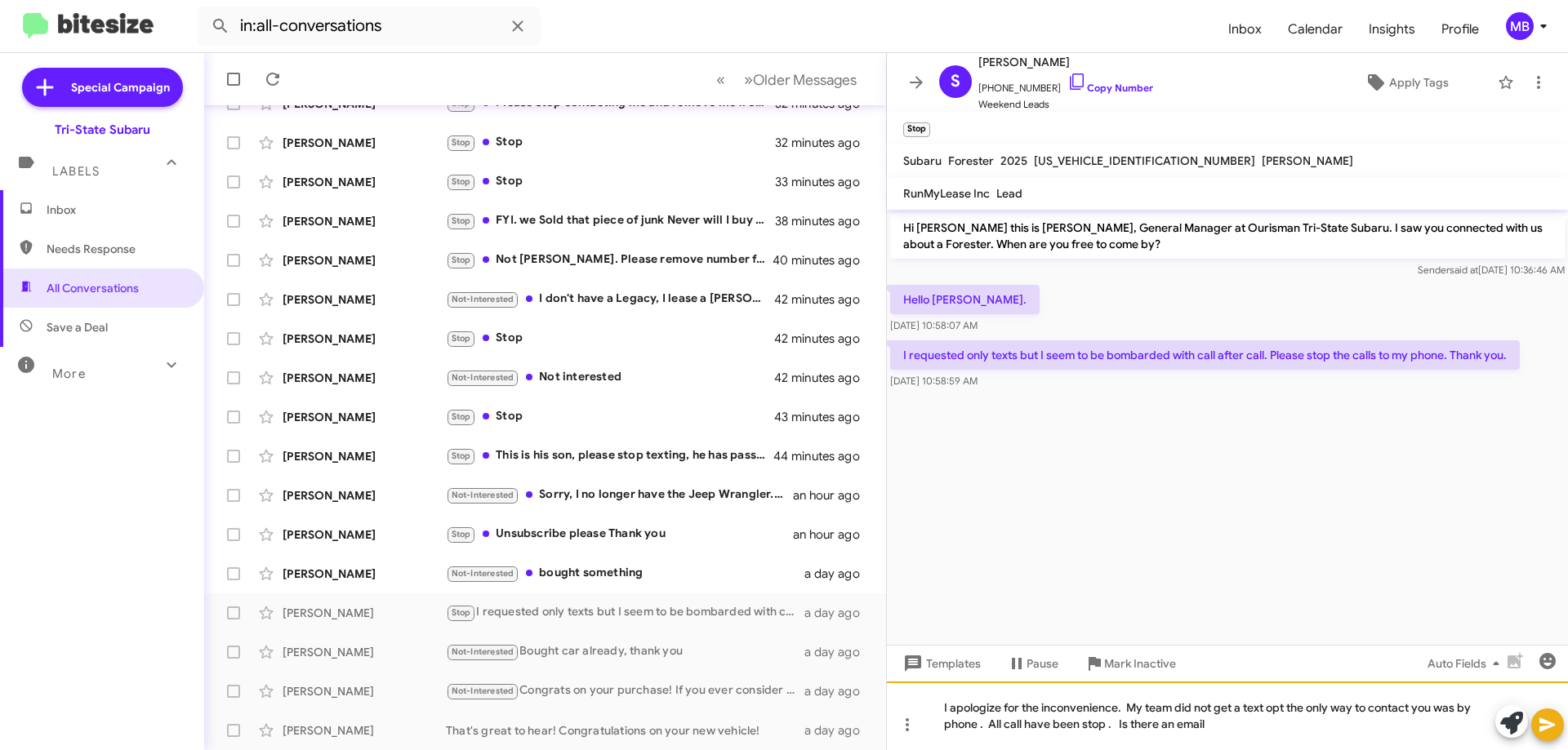
click at [1219, 726] on div "I apologize for the inconvenience. My team did not get a text opt the only way …" at bounding box center [1227, 716] width 681 height 69
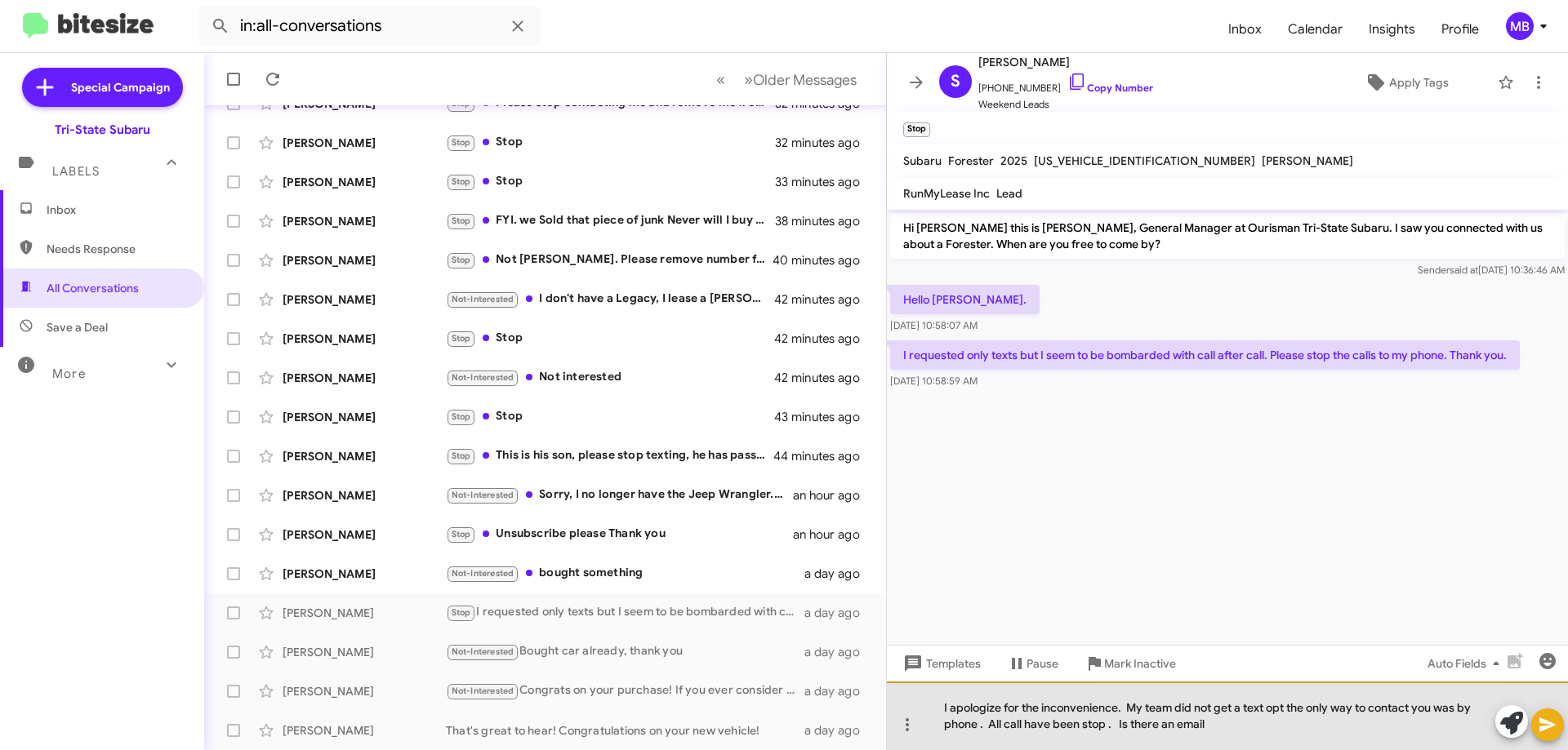
drag, startPoint x: 1231, startPoint y: 723, endPoint x: 1116, endPoint y: 725, distance: 115.0
click at [1116, 725] on div "I apologize for the inconvenience. My team did not get a text opt the only way …" at bounding box center [1227, 716] width 681 height 69
click at [1021, 724] on div "I apologize for the inconvenience. My team did not get a text opt the only way …" at bounding box center [1227, 716] width 681 height 69
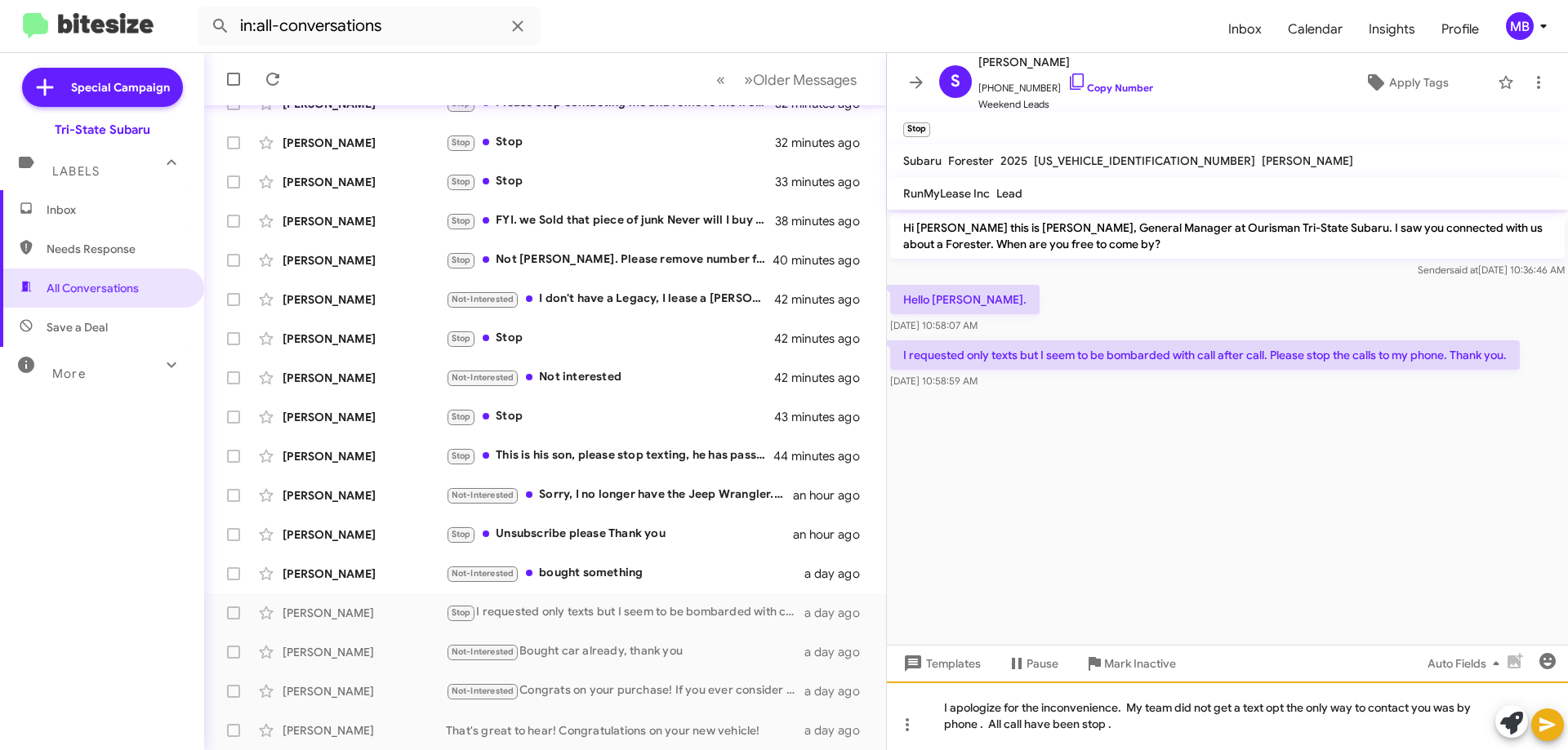
click at [1024, 724] on div "I apologize for the inconvenience. My team did not get a text opt the only way …" at bounding box center [1227, 716] width 681 height 69
click at [1139, 730] on div "I apologize for the inconvenience. My team did not get a text opt the only way …" at bounding box center [1227, 716] width 681 height 69
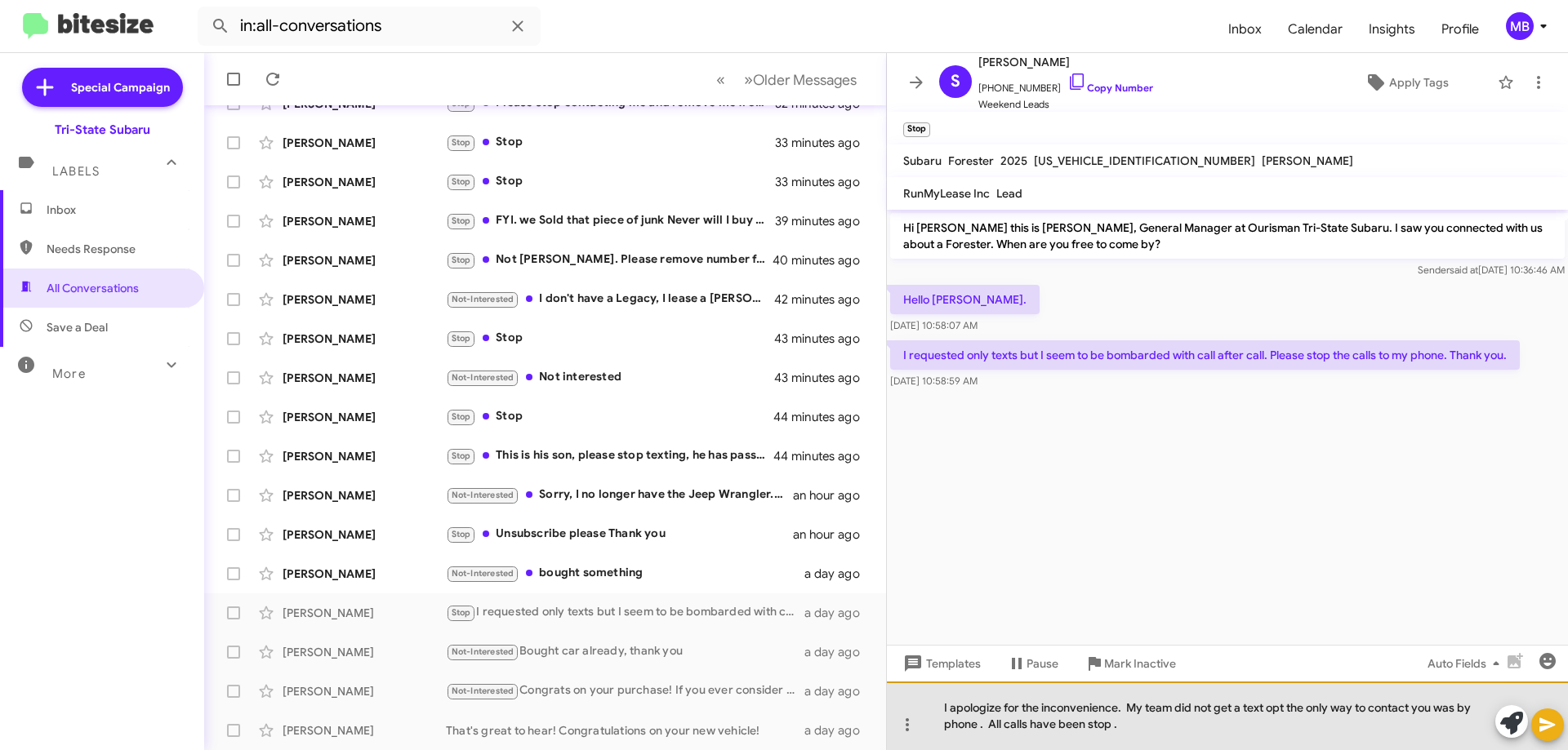
click at [1236, 709] on div "I apologize for the inconvenience. My team did not get a text opt the only way …" at bounding box center [1227, 716] width 681 height 69
click at [1288, 707] on div "I apologize for the inconvenience. My team did not get a text opt the only way …" at bounding box center [1227, 716] width 681 height 69
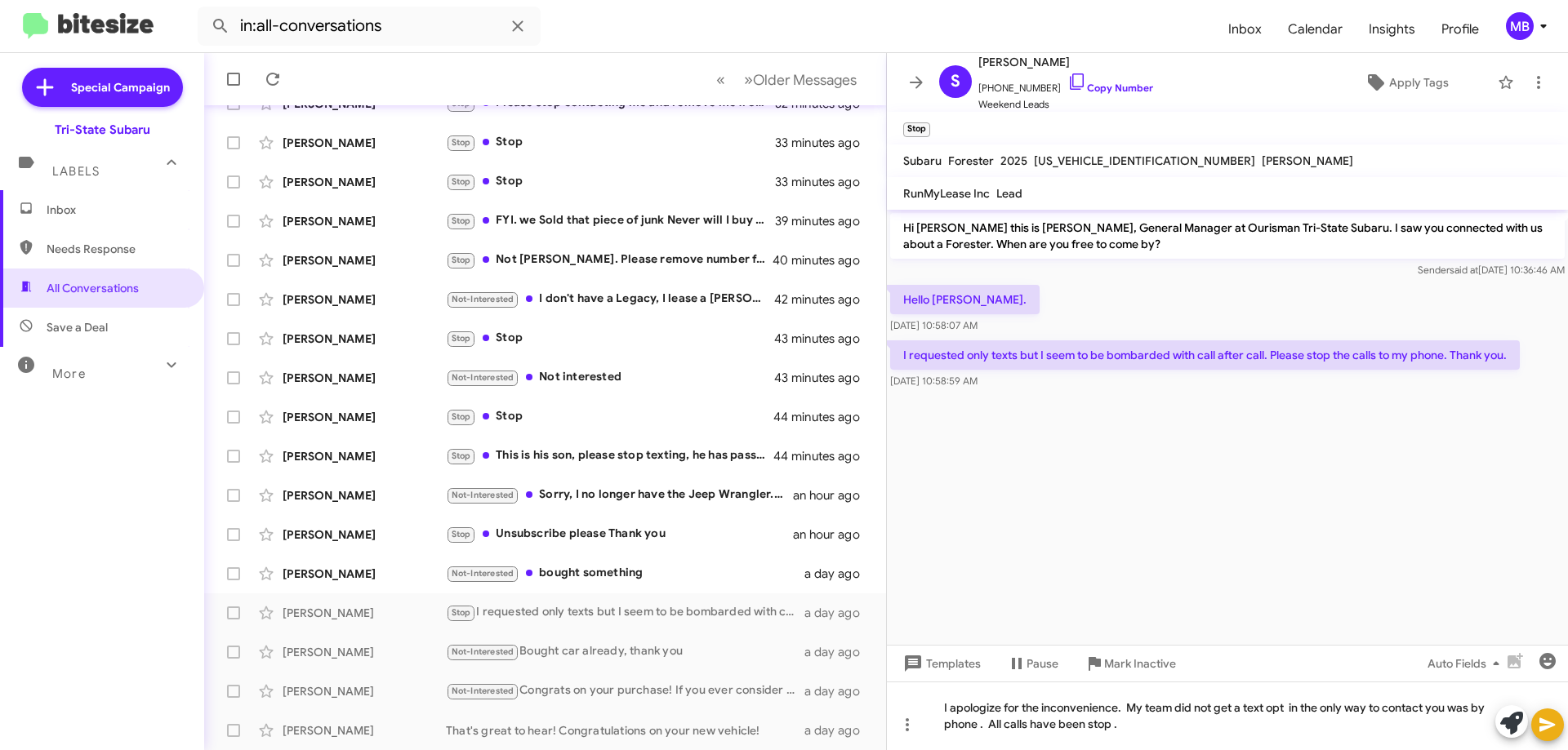
click at [1545, 726] on icon at bounding box center [1548, 725] width 19 height 19
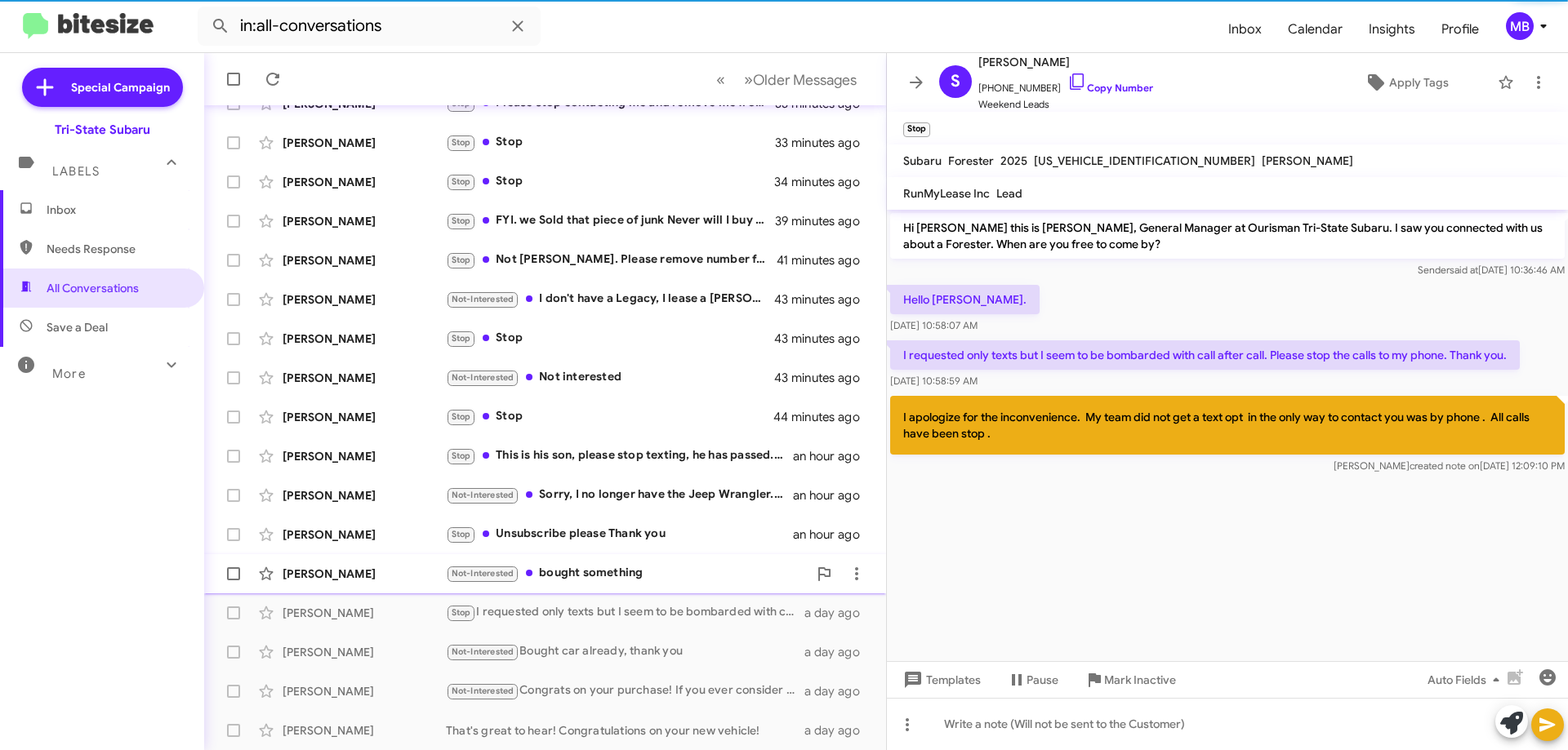
click at [641, 568] on div "Not-Interested bought something" at bounding box center [626, 573] width 362 height 19
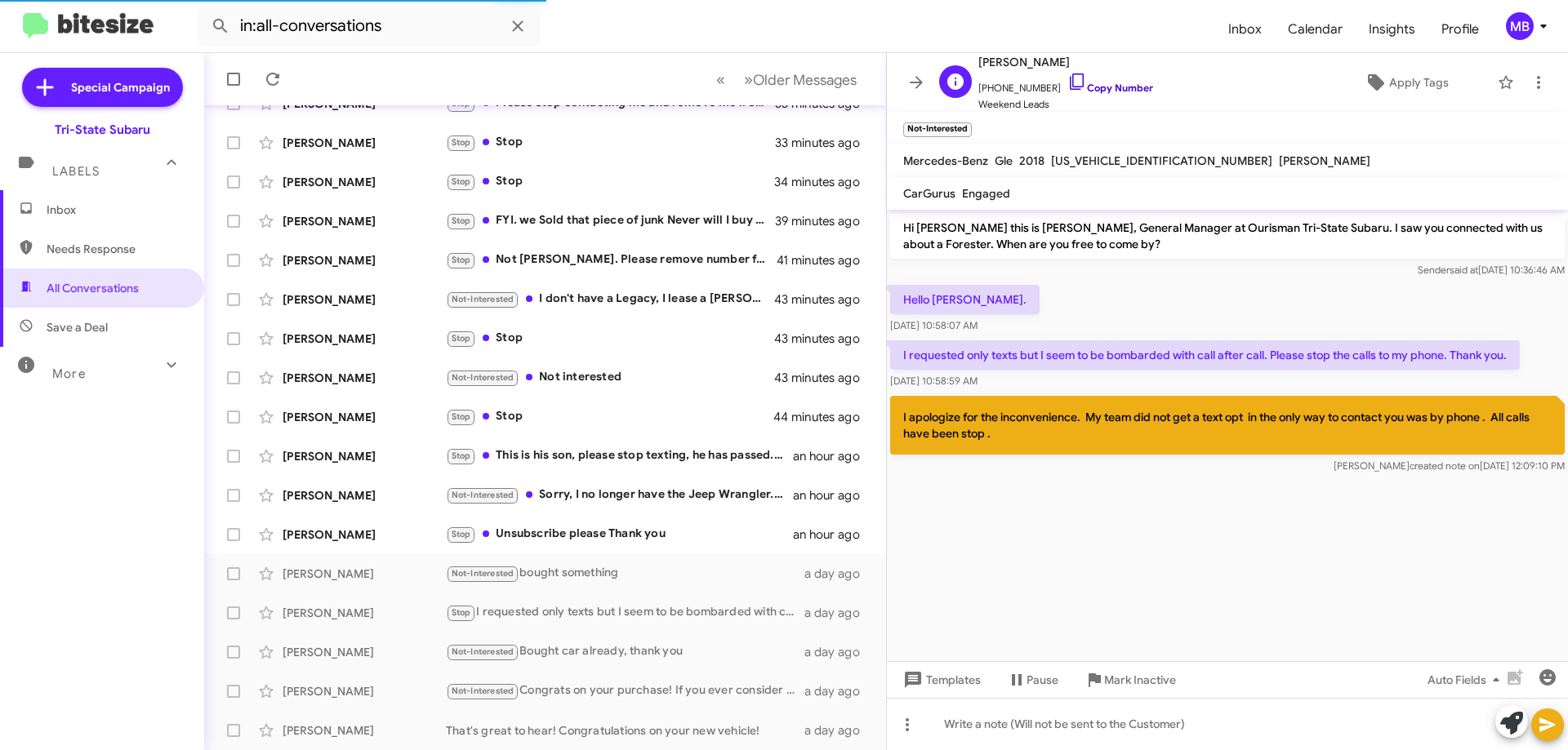
click at [1101, 86] on link "Copy Number" at bounding box center [1110, 88] width 86 height 12
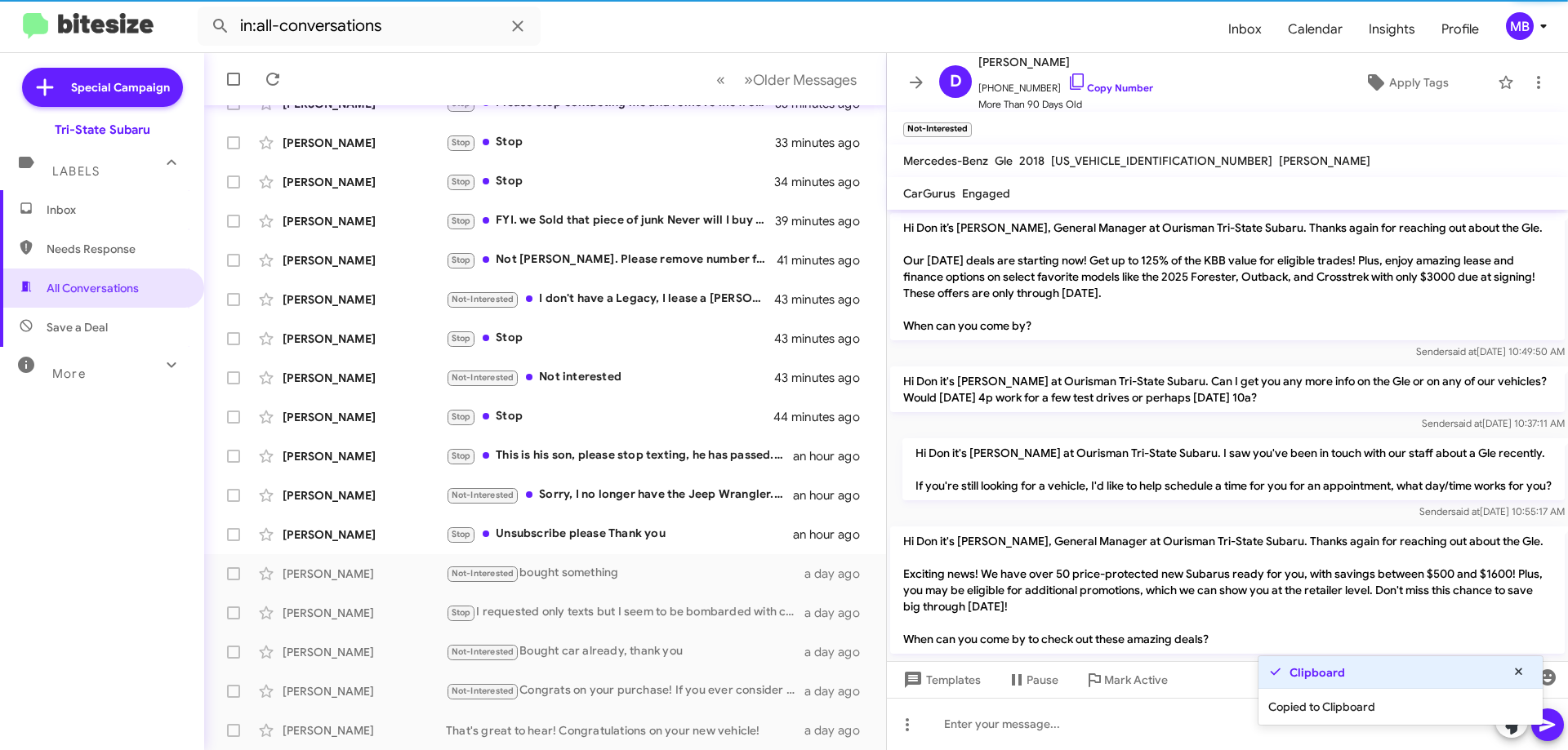
scroll to position [1728, 0]
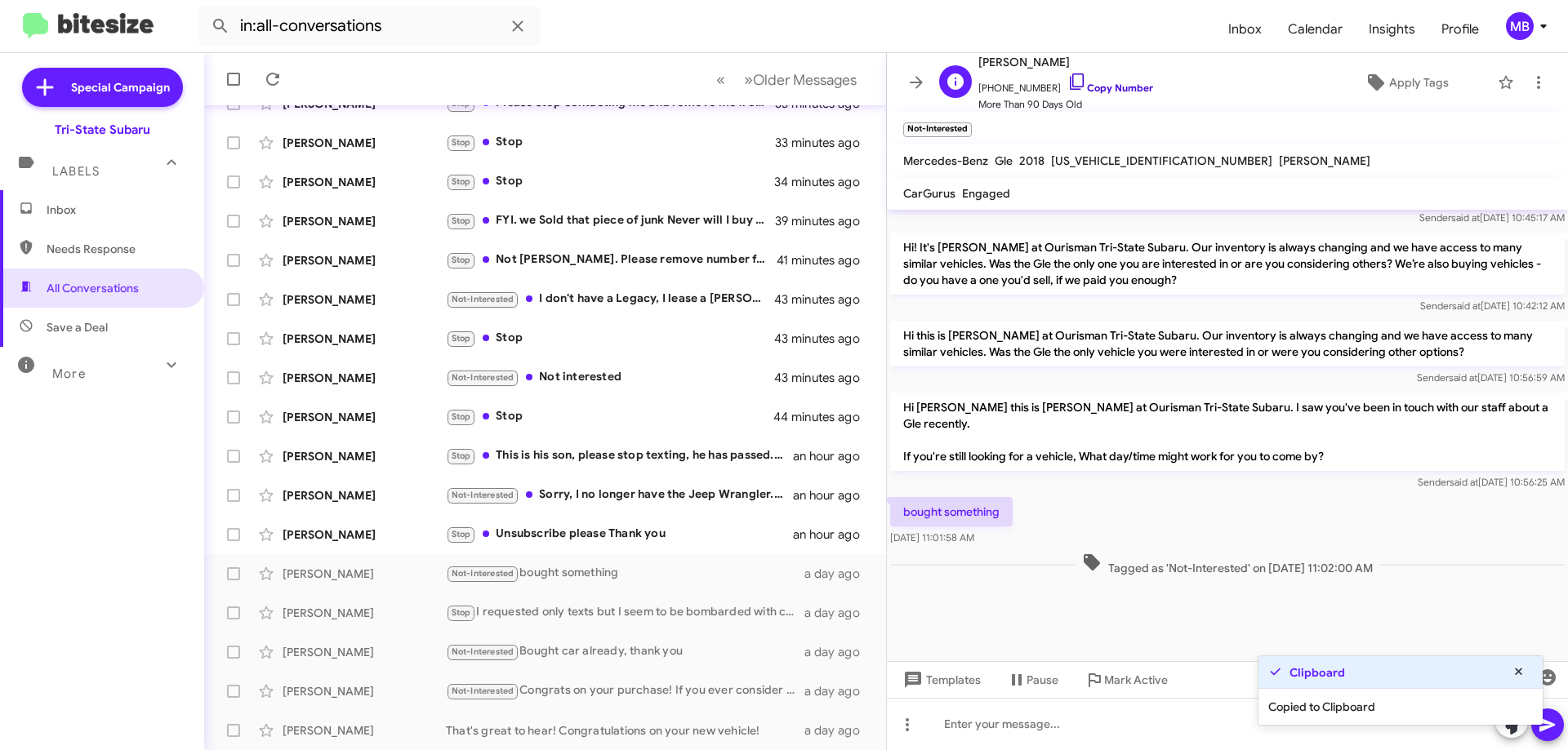
click at [1104, 90] on link "Copy Number" at bounding box center [1110, 88] width 86 height 12
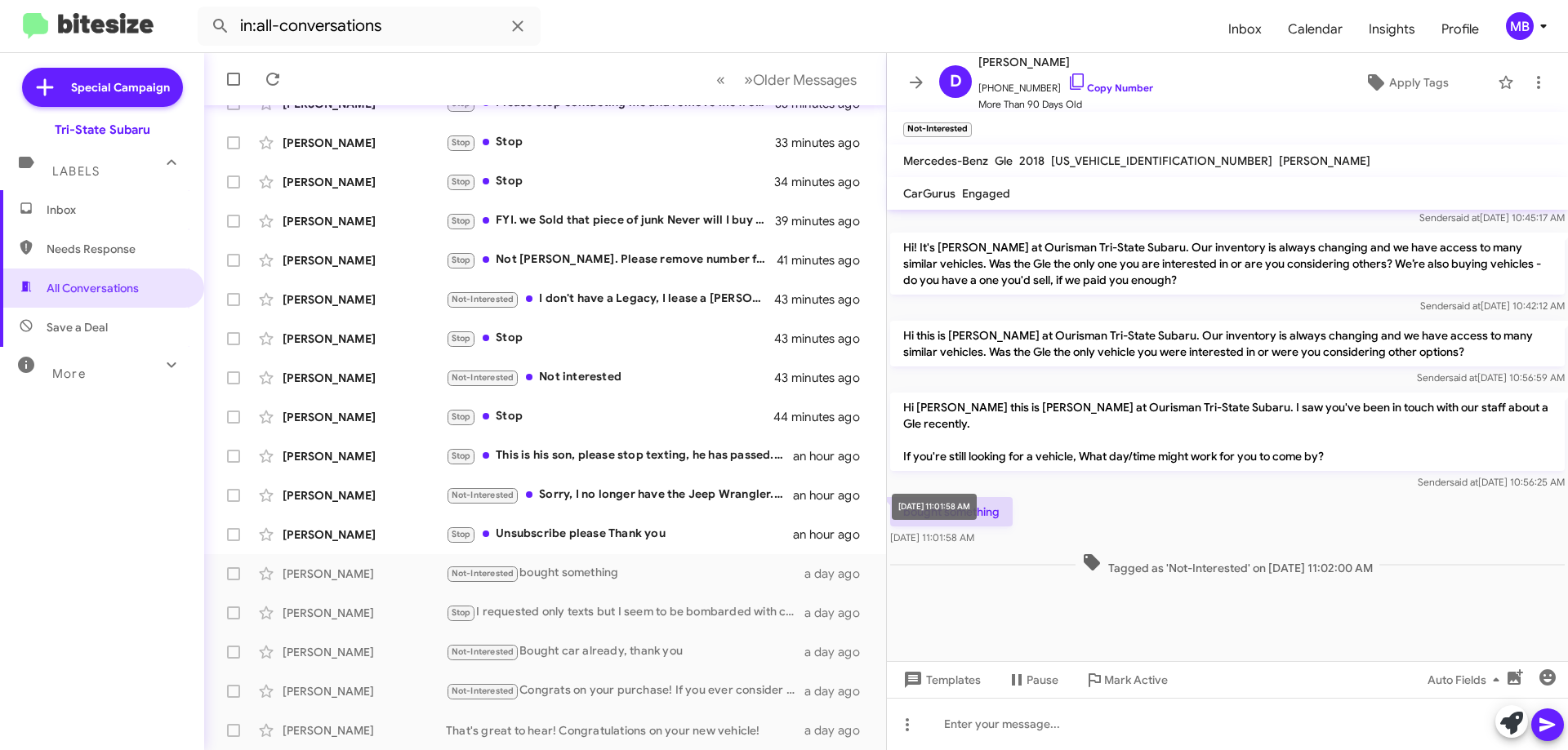
drag, startPoint x: 1389, startPoint y: 568, endPoint x: 887, endPoint y: 514, distance: 504.9
click at [890, 513] on body "in:all-conversations Inbox Calendar Insights Profile MB Special Campaign Tri-St…" at bounding box center [784, 375] width 1568 height 750
drag, startPoint x: 904, startPoint y: 518, endPoint x: 1014, endPoint y: 529, distance: 110.5
drag, startPoint x: 1005, startPoint y: 510, endPoint x: 999, endPoint y: 548, distance: 38.5
click at [1002, 549] on div "bought something [DATE] 11:01:58 AM" at bounding box center [1227, 521] width 681 height 56
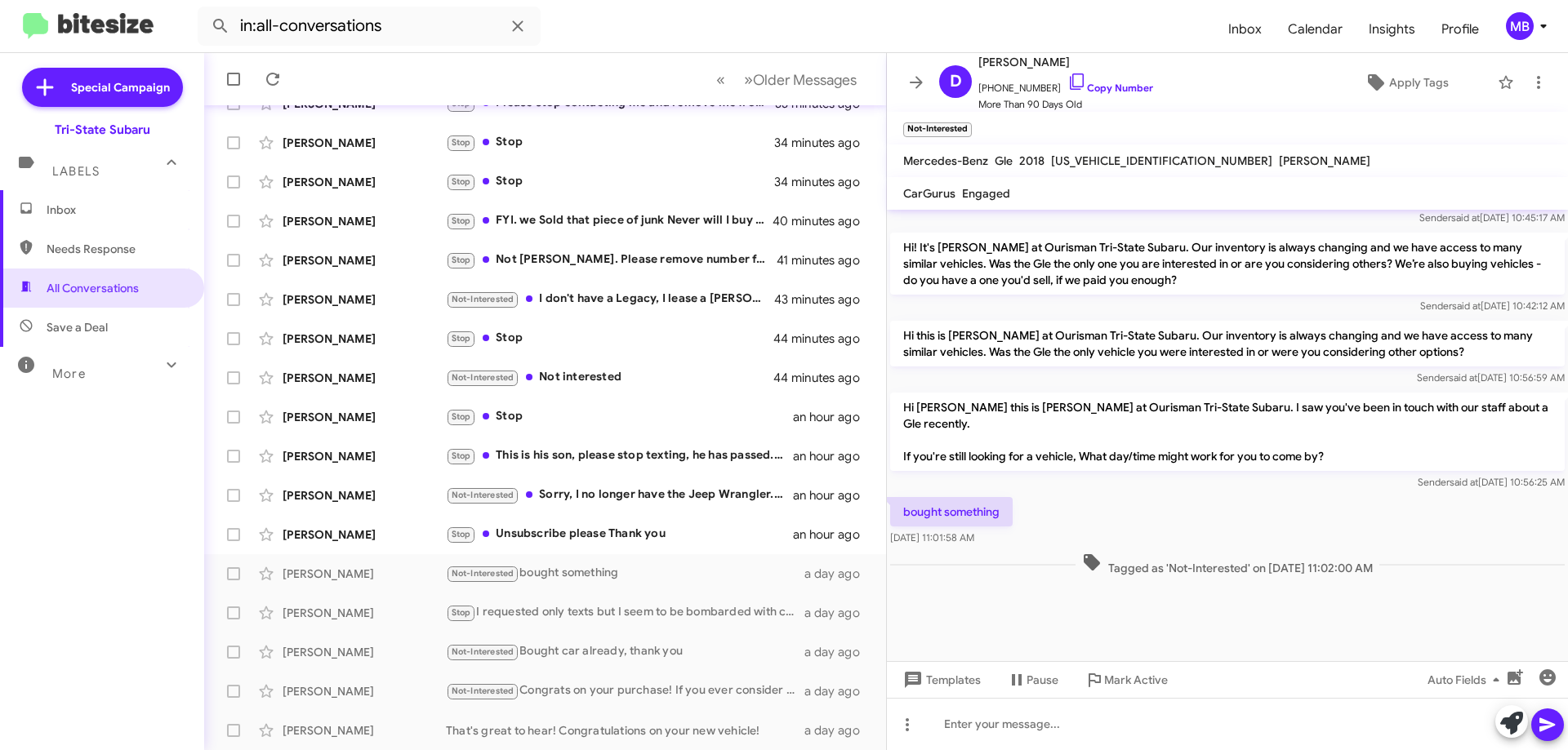
click at [925, 576] on div "Tagged as 'Not-Interested' on [DATE] 11:02:00 AM" at bounding box center [1227, 565] width 681 height 30
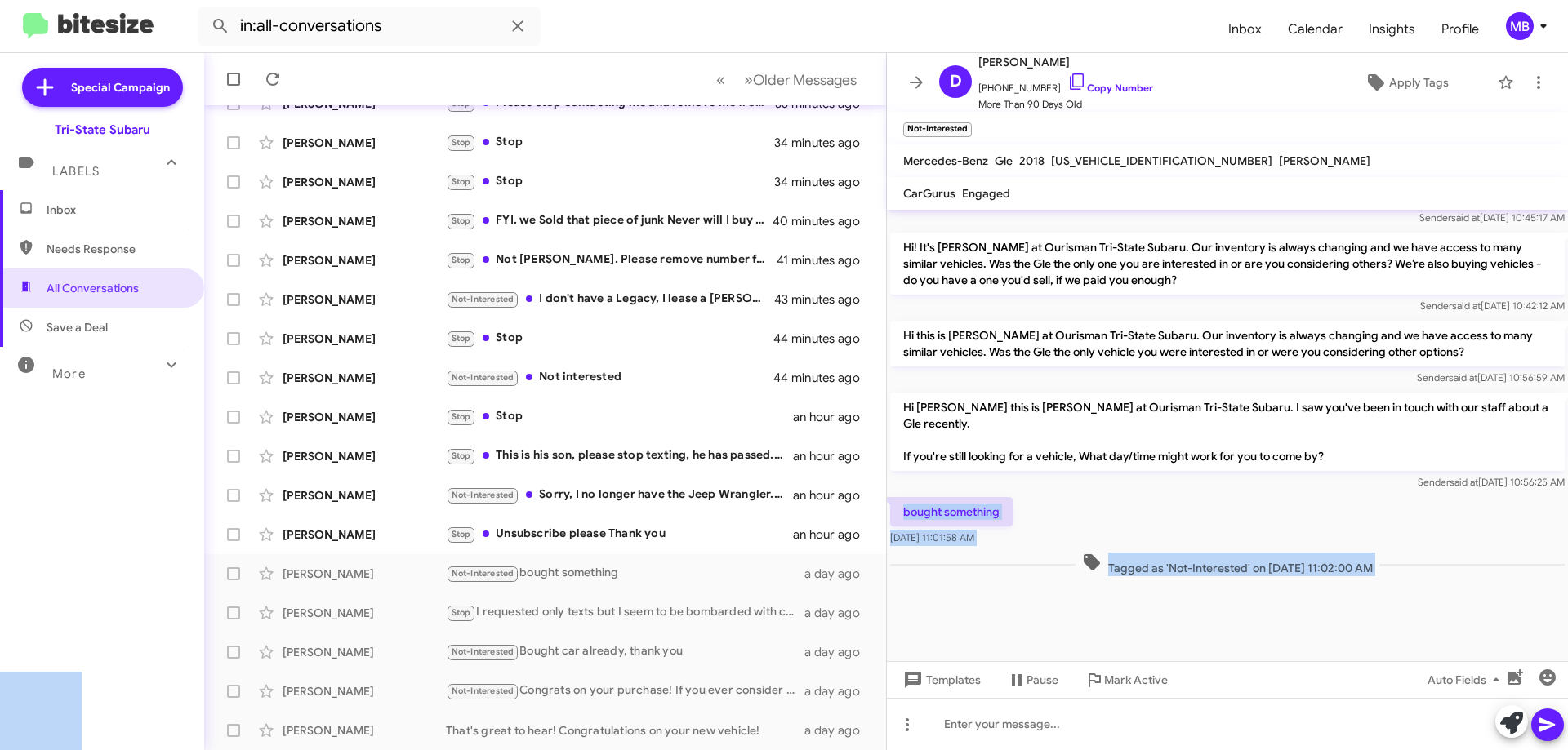
drag, startPoint x: 904, startPoint y: 510, endPoint x: 892, endPoint y: 509, distance: 12.0
copy body "bought something [DATE] 11:01:58 AM Tagged as 'Not-Interested' on [DATE] 11:02:…"
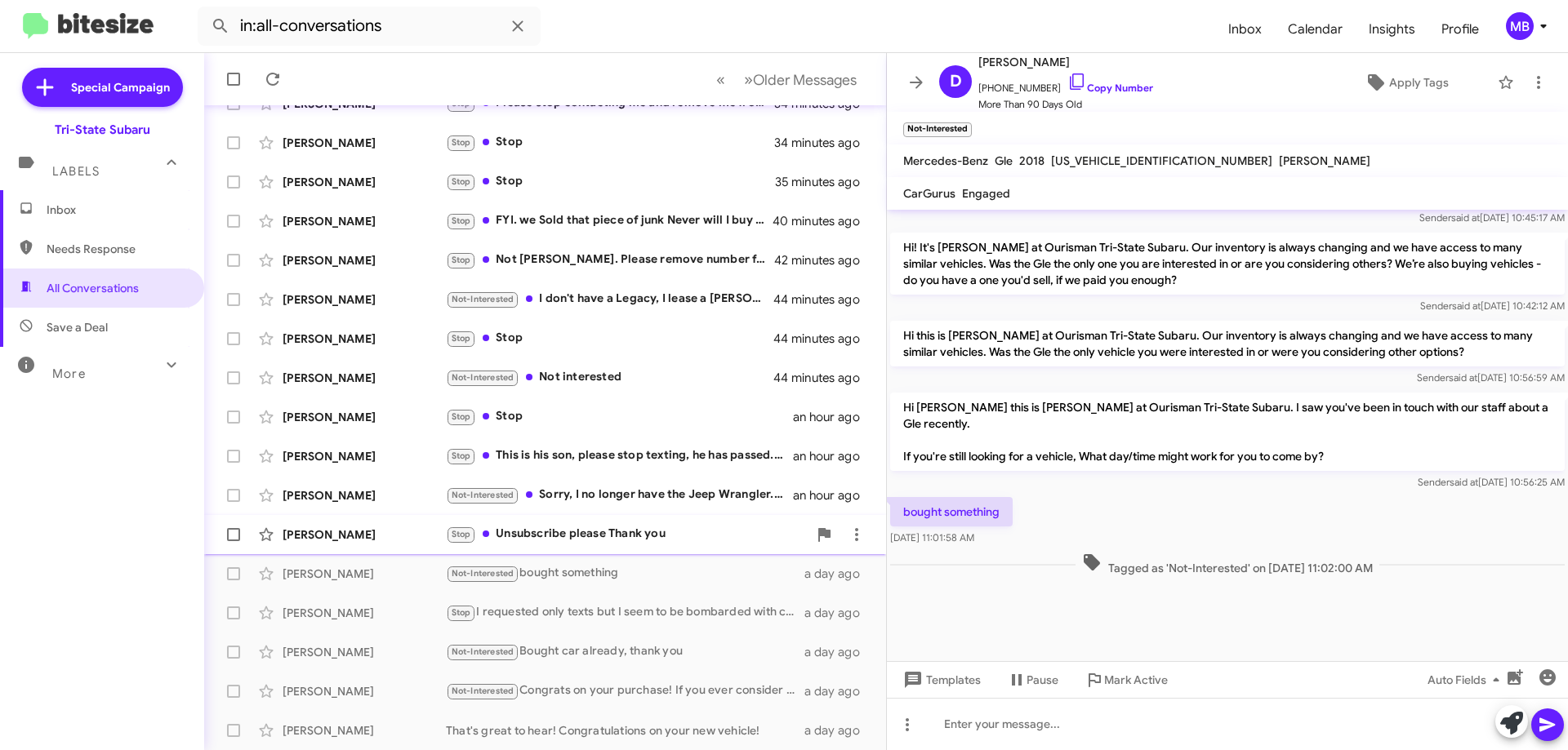
click at [693, 541] on div "Stop Unsubscribe please Thank you" at bounding box center [626, 534] width 362 height 19
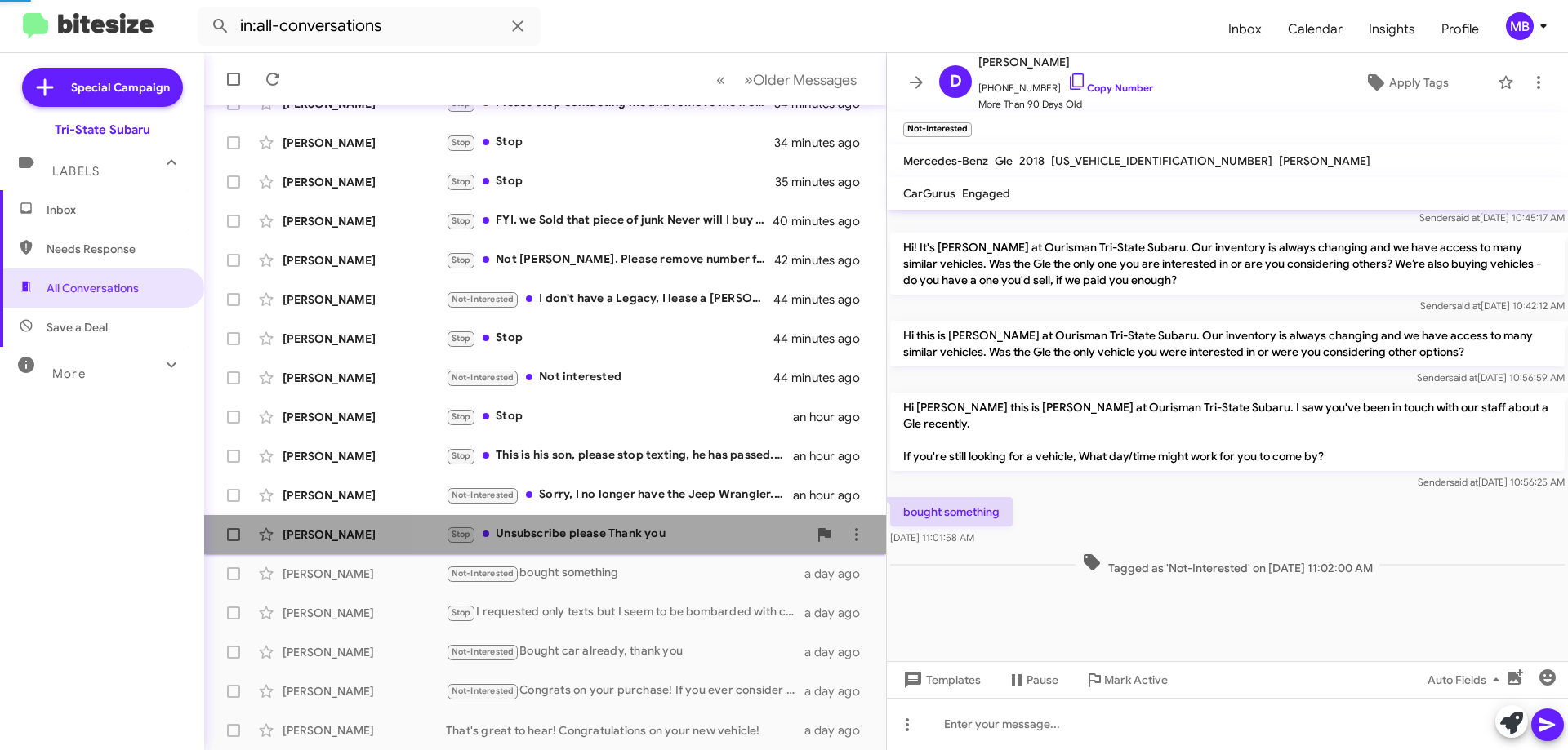
click at [693, 541] on div "Stop Unsubscribe please Thank you" at bounding box center [626, 534] width 362 height 19
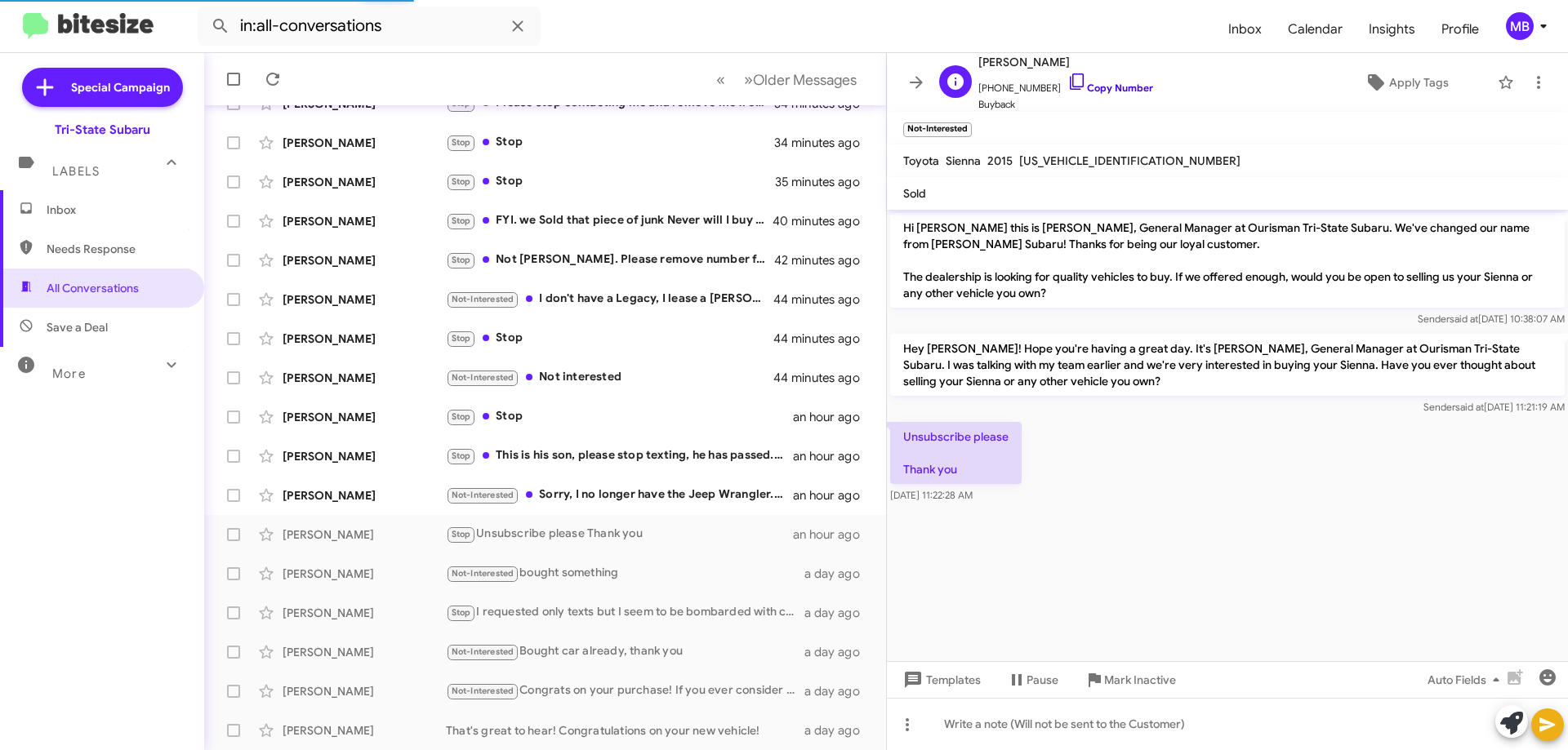
click at [1122, 88] on link "Copy Number" at bounding box center [1110, 88] width 86 height 12
drag, startPoint x: 1024, startPoint y: 502, endPoint x: 898, endPoint y: 424, distance: 148.2
click at [898, 424] on div "Unsubscribe please Thank you [DATE] 11:22:28 AM" at bounding box center [1227, 463] width 681 height 88
click at [1178, 586] on cdk-virtual-scroll-viewport "Hi [PERSON_NAME] this is [PERSON_NAME], General Manager at Ourisman Tri-State S…" at bounding box center [1227, 436] width 681 height 452
click at [623, 491] on div "Not-Interested Sorry, I no longer have the Jeep Wrangler. I have another vehicl…" at bounding box center [626, 495] width 362 height 19
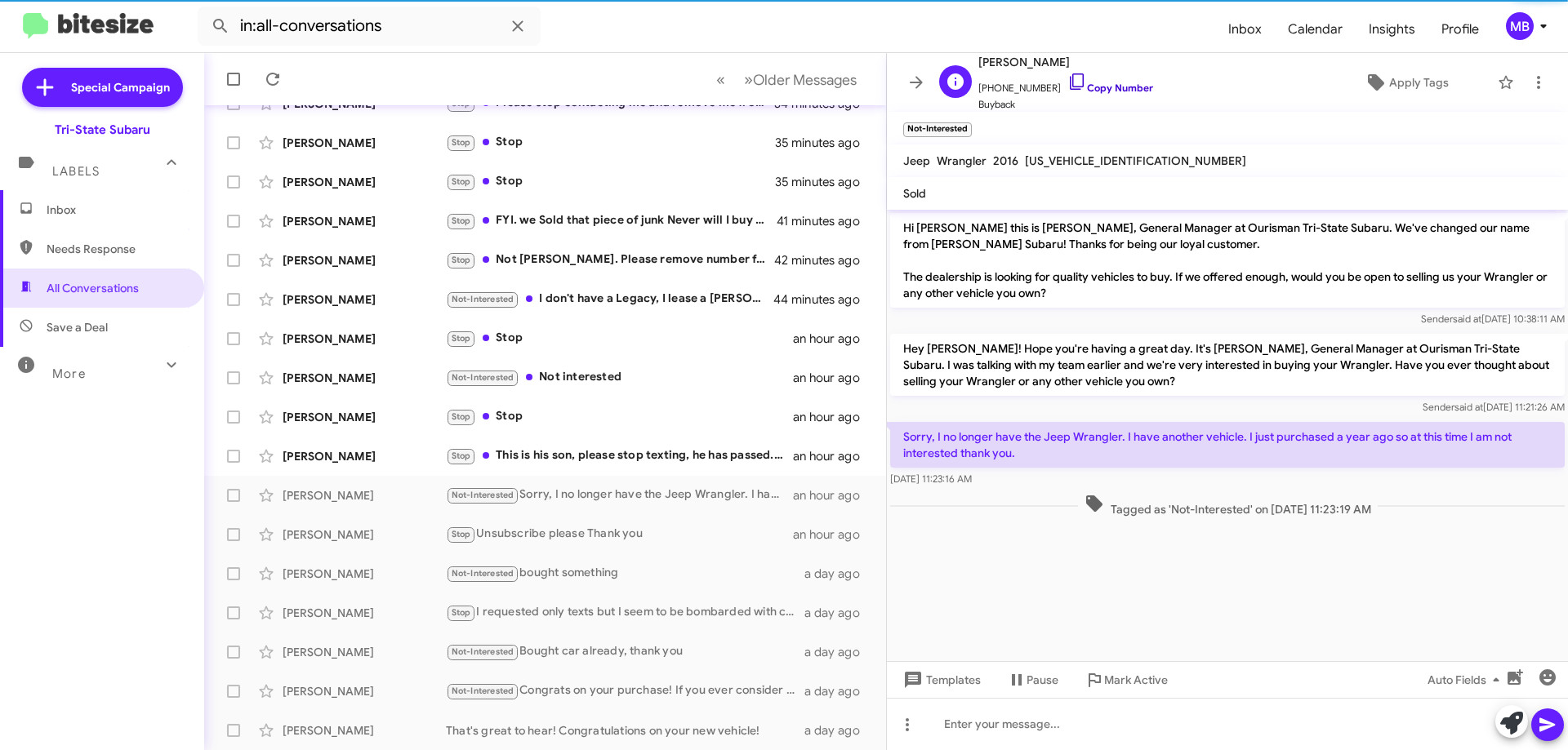
click at [1109, 86] on link "Copy Number" at bounding box center [1110, 88] width 86 height 12
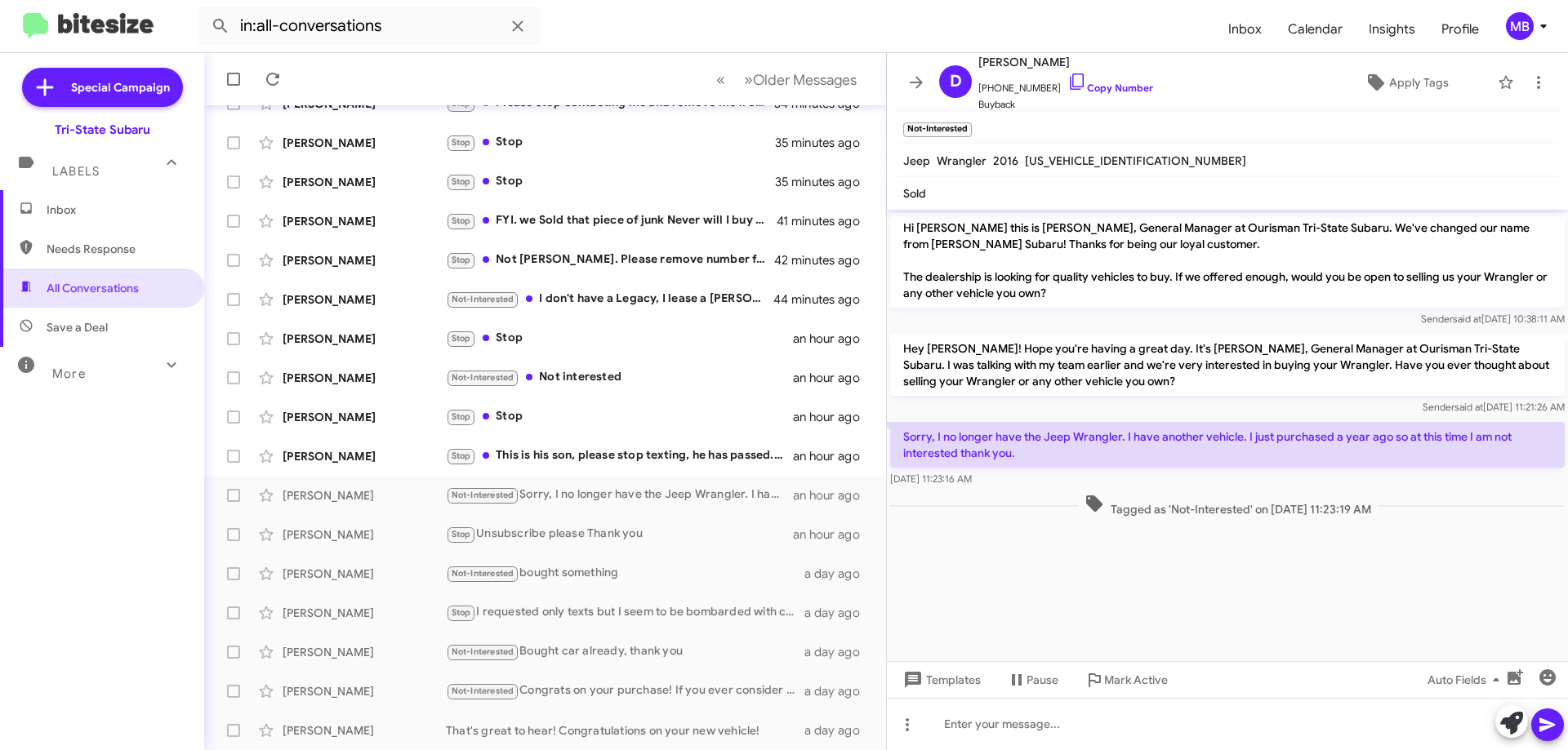
drag, startPoint x: 1412, startPoint y: 510, endPoint x: 897, endPoint y: 432, distance: 520.9
click at [897, 432] on div "Hi [PERSON_NAME] this is [PERSON_NAME], General Manager at Ourisman Tri-State S…" at bounding box center [1227, 365] width 681 height 311
copy div "Sorry, I no longer have the Jeep Wrangler. I have another vehicle. I just purch…"
click at [1112, 574] on cdk-virtual-scroll-viewport "Hi [PERSON_NAME] this is [PERSON_NAME], General Manager at Ourisman Tri-State S…" at bounding box center [1227, 436] width 681 height 452
click at [631, 452] on div "Stop This is his son, please stop texting, he has passed. thank you." at bounding box center [626, 455] width 362 height 19
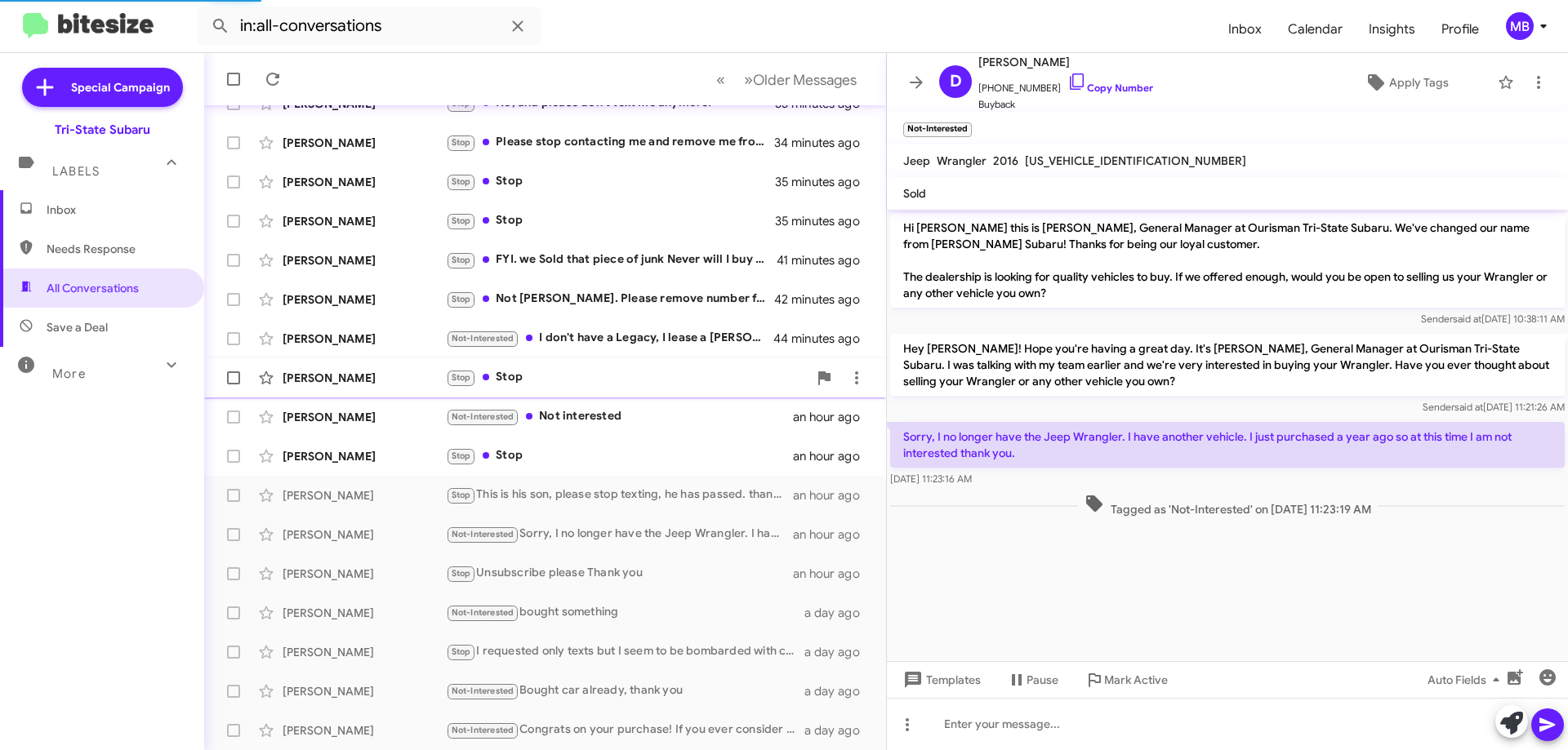
scroll to position [146, 0]
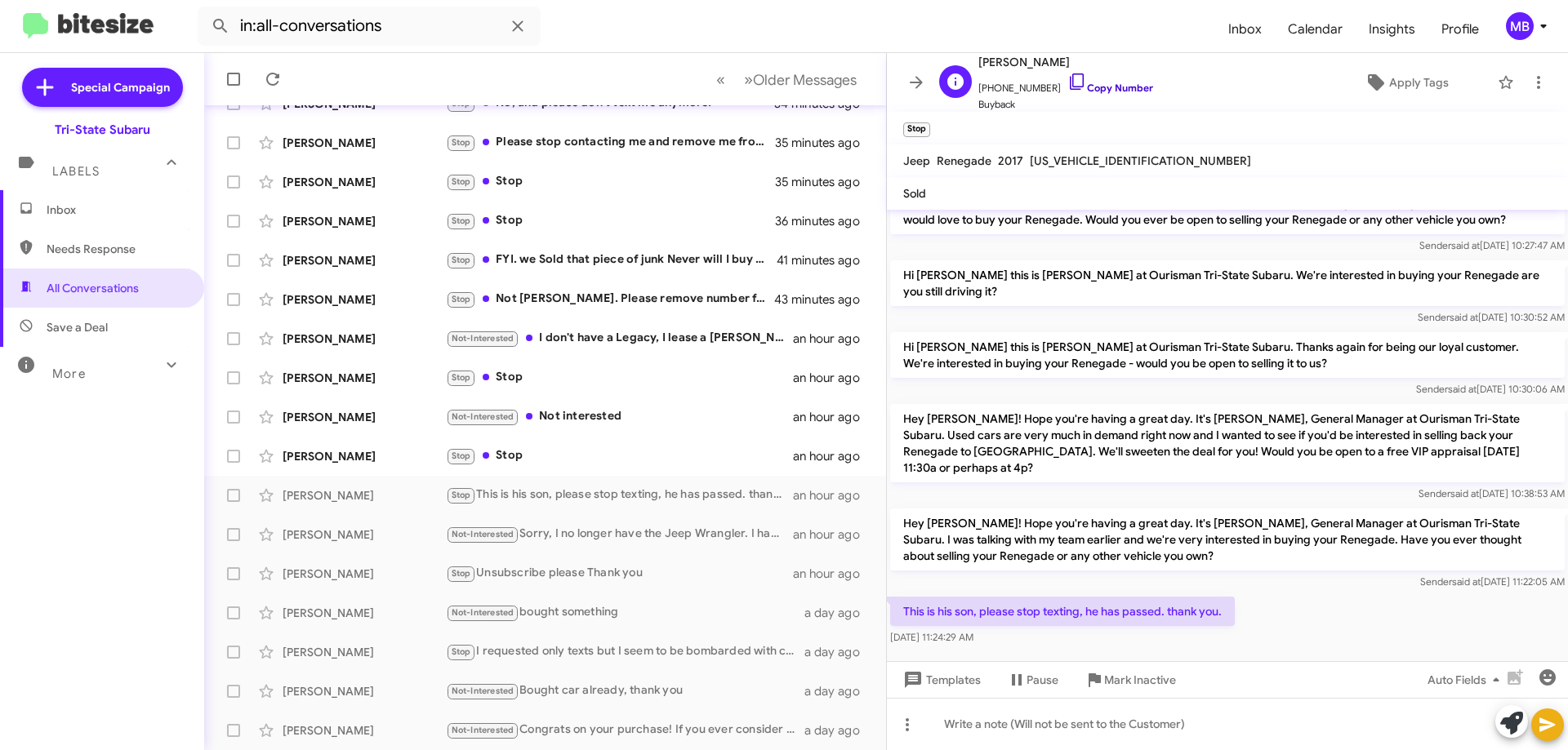
click at [1096, 90] on link "Copy Number" at bounding box center [1110, 88] width 86 height 12
drag, startPoint x: 1233, startPoint y: 598, endPoint x: 895, endPoint y: 589, distance: 338.1
click at [895, 597] on p "This is his son, please stop texting, he has passed. thank you." at bounding box center [1062, 611] width 345 height 29
copy p "This is his son, please stop texting, he has passed. thank you."
click at [577, 457] on div "Stop Stop" at bounding box center [626, 455] width 362 height 19
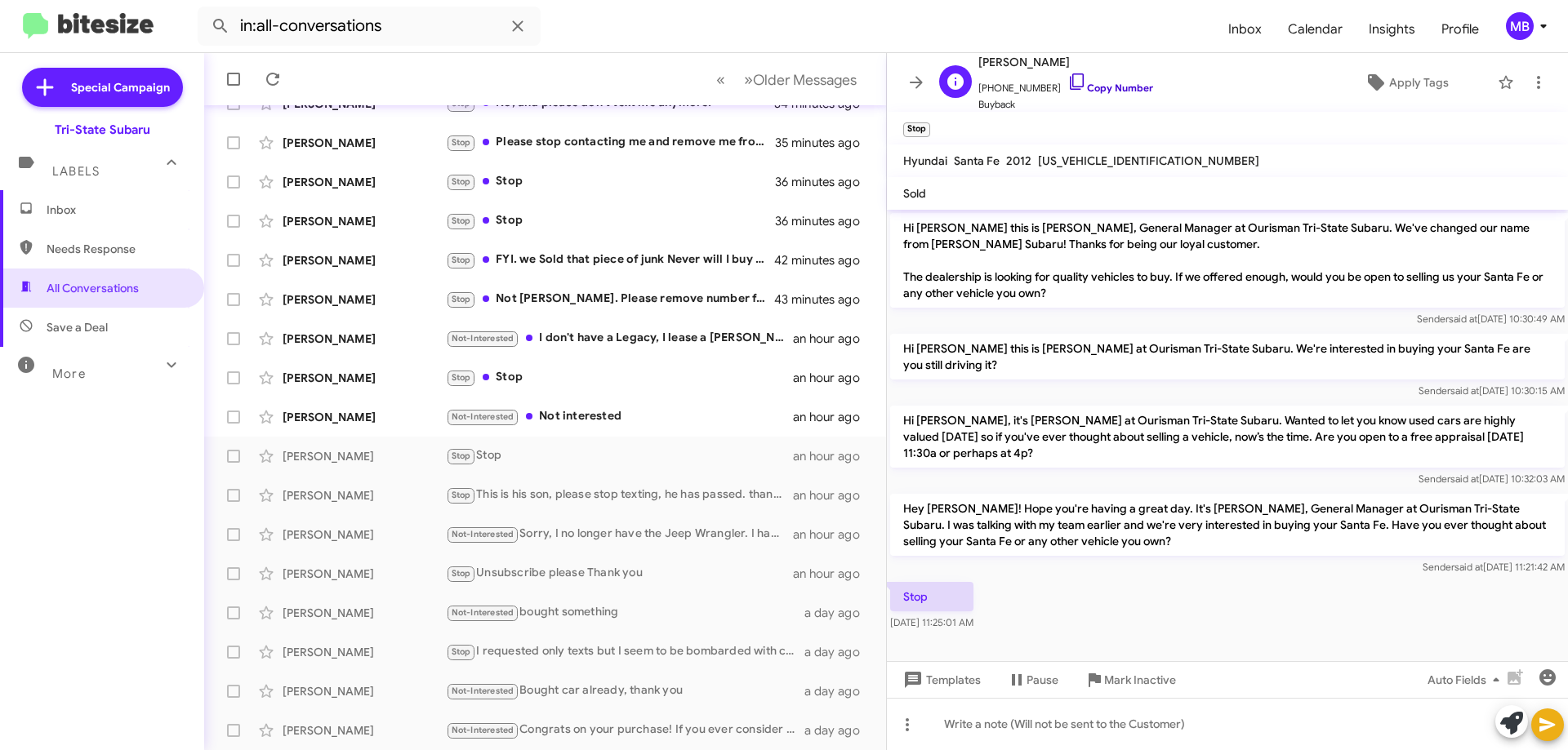
click at [1120, 86] on link "Copy Number" at bounding box center [1110, 88] width 86 height 12
drag, startPoint x: 1018, startPoint y: 620, endPoint x: 890, endPoint y: 589, distance: 131.7
click at [890, 589] on div "Stop [DATE] 11:25:01 AM" at bounding box center [1227, 606] width 681 height 56
drag, startPoint x: 922, startPoint y: 597, endPoint x: 933, endPoint y: 597, distance: 11.0
copy div "Stop [DATE] 11:25:01 AM"
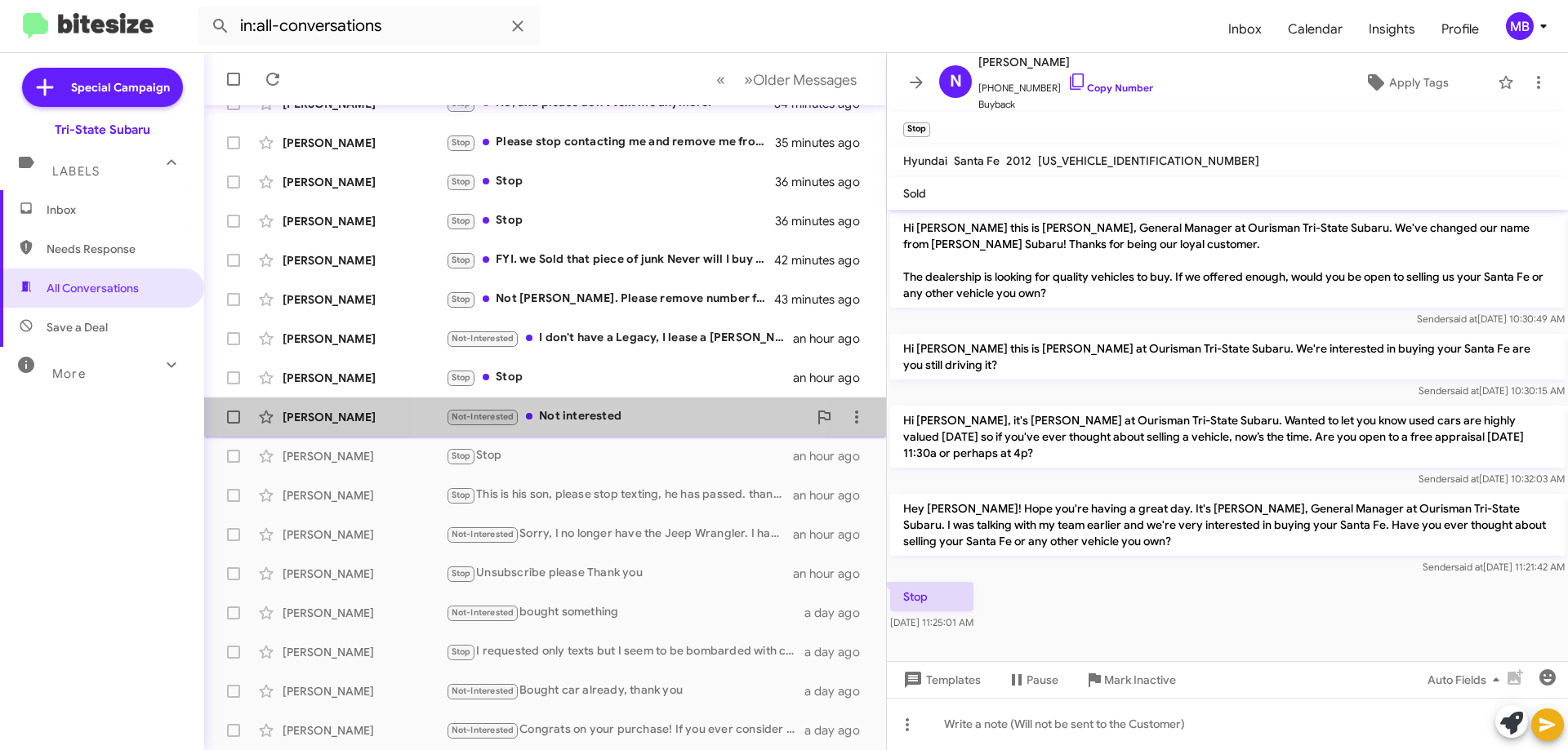
click at [640, 414] on div "Not-Interested Not interested" at bounding box center [626, 416] width 362 height 19
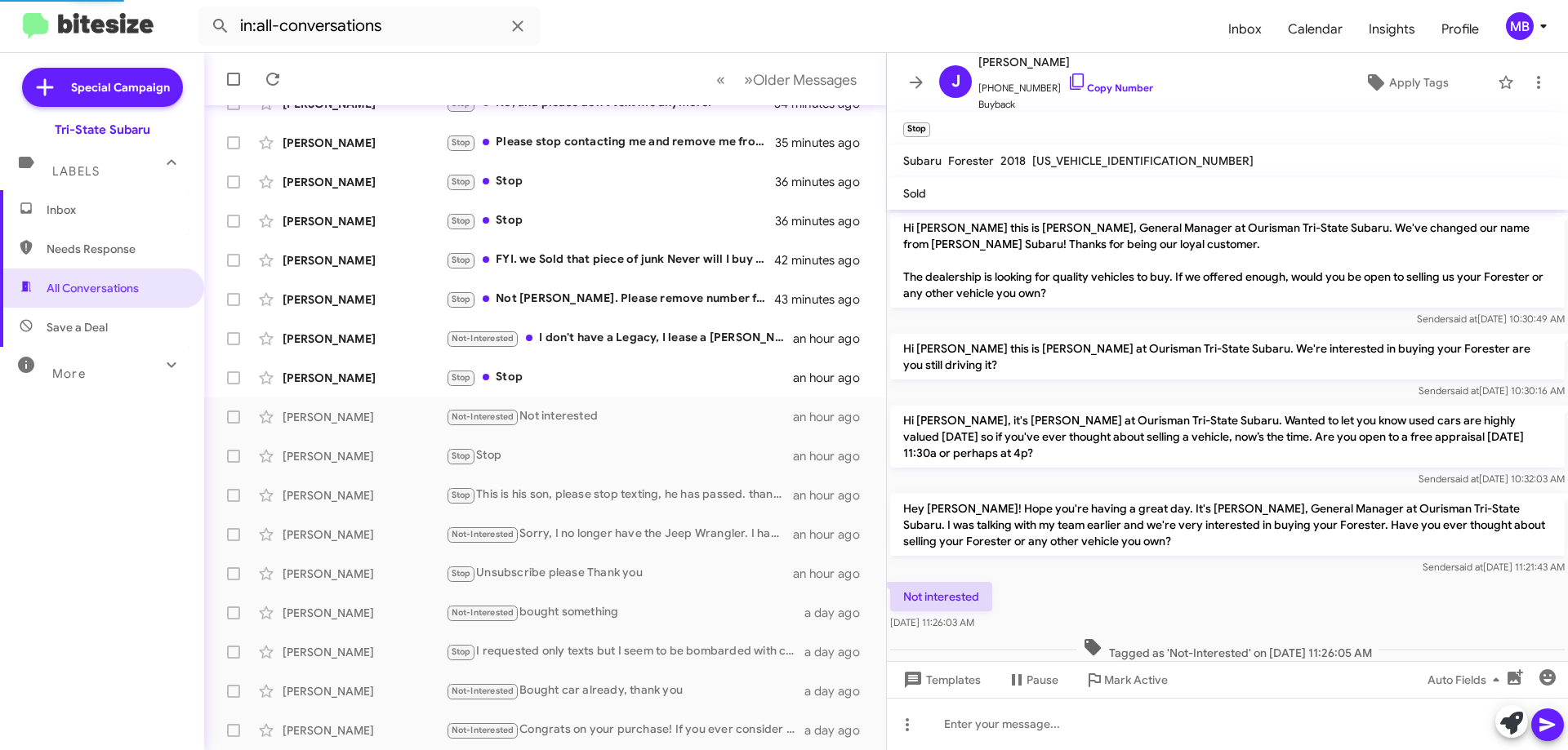
scroll to position [27, 0]
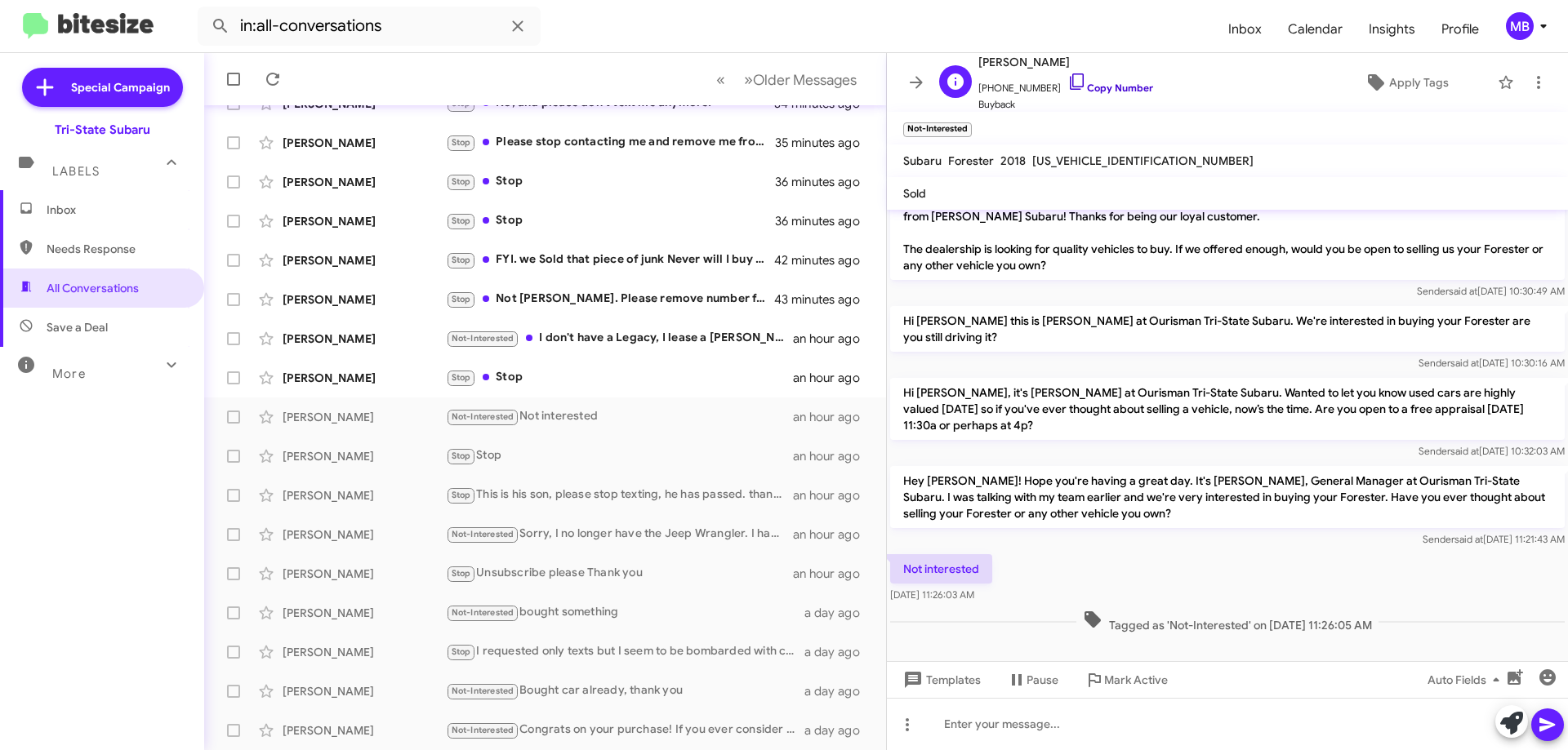
click at [1099, 84] on link "Copy Number" at bounding box center [1110, 88] width 86 height 12
click at [694, 380] on div "Stop Stop" at bounding box center [626, 377] width 362 height 19
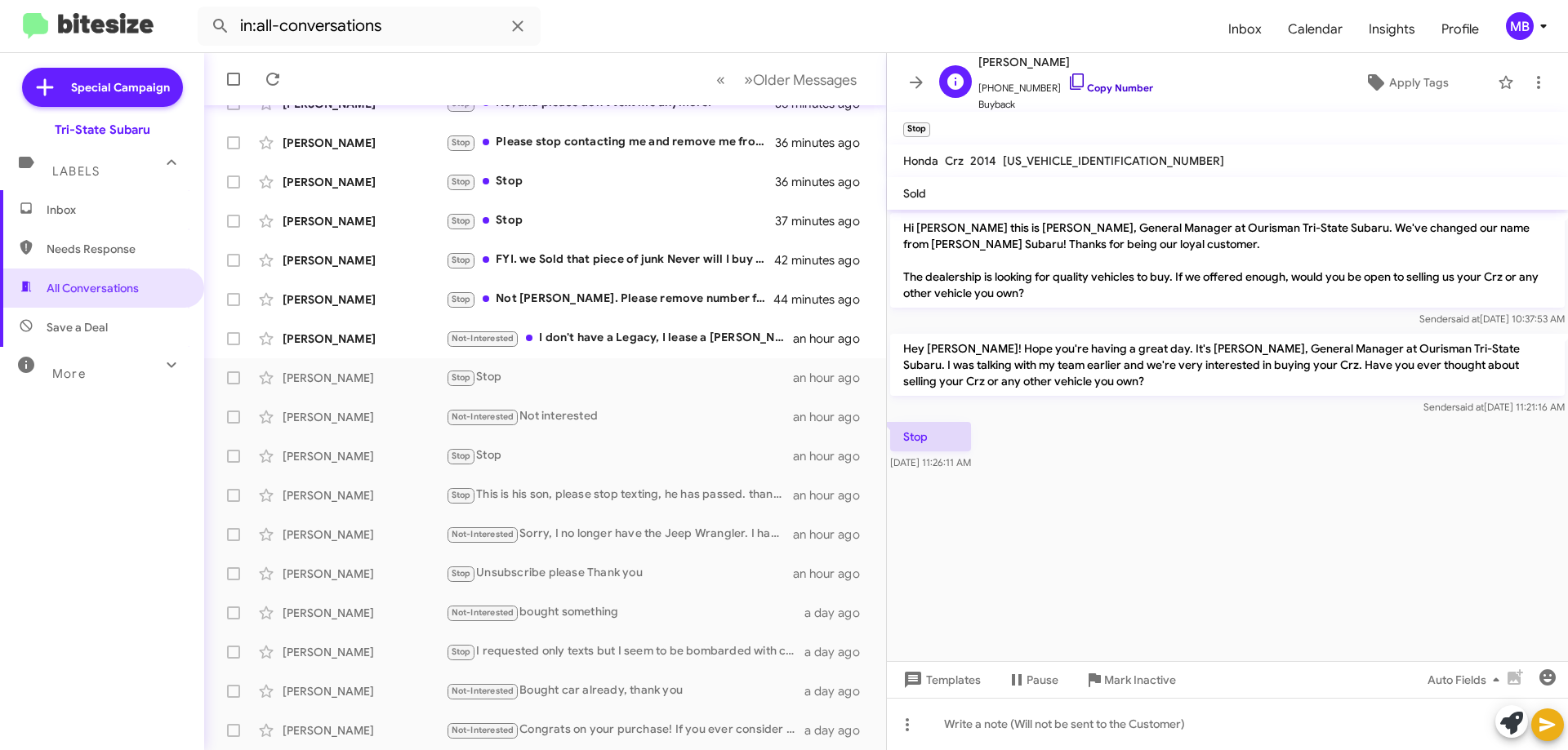
click at [1121, 92] on link "Copy Number" at bounding box center [1110, 88] width 86 height 12
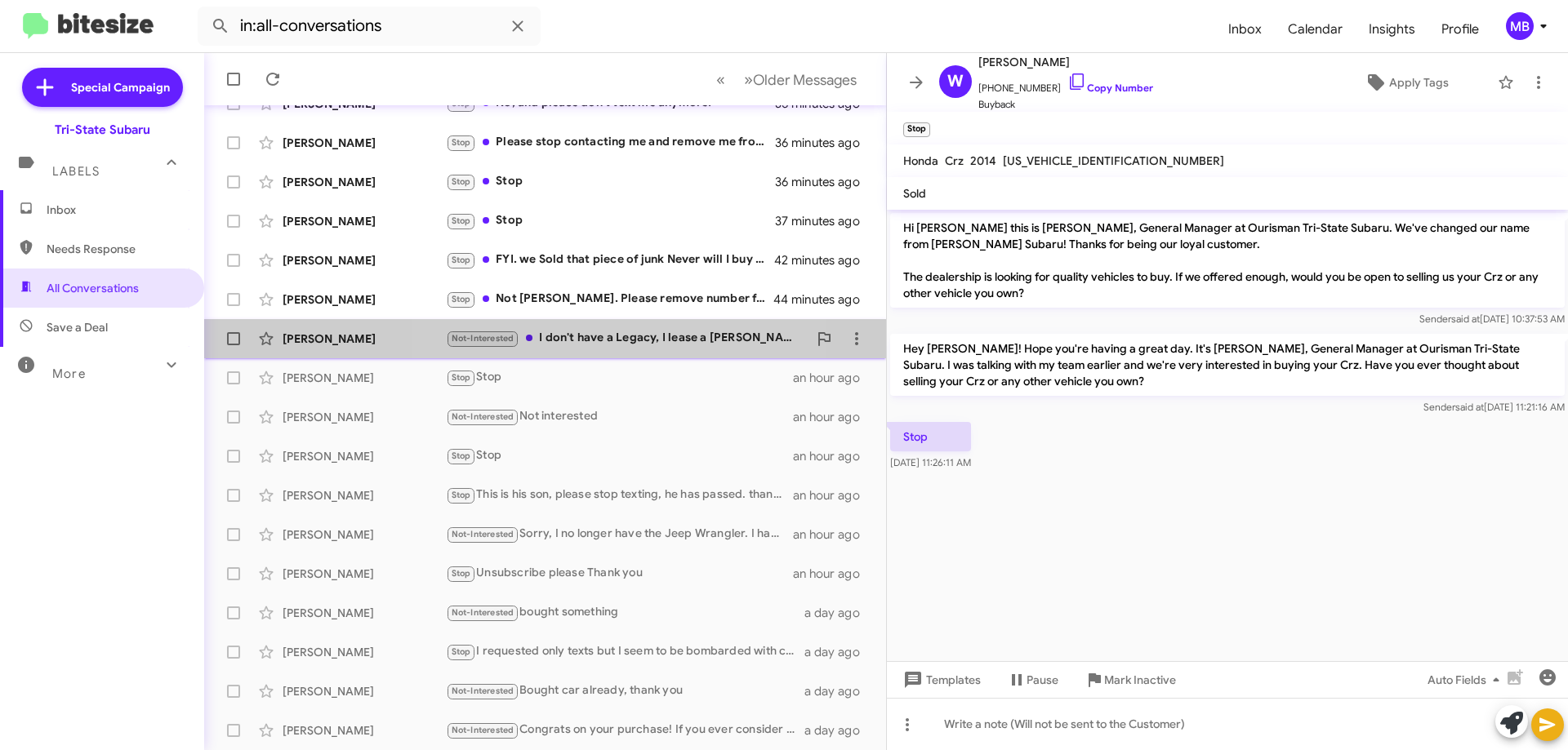
click at [637, 341] on div "Not-Interested I don't have a Legacy, I lease a [PERSON_NAME]" at bounding box center [626, 338] width 362 height 19
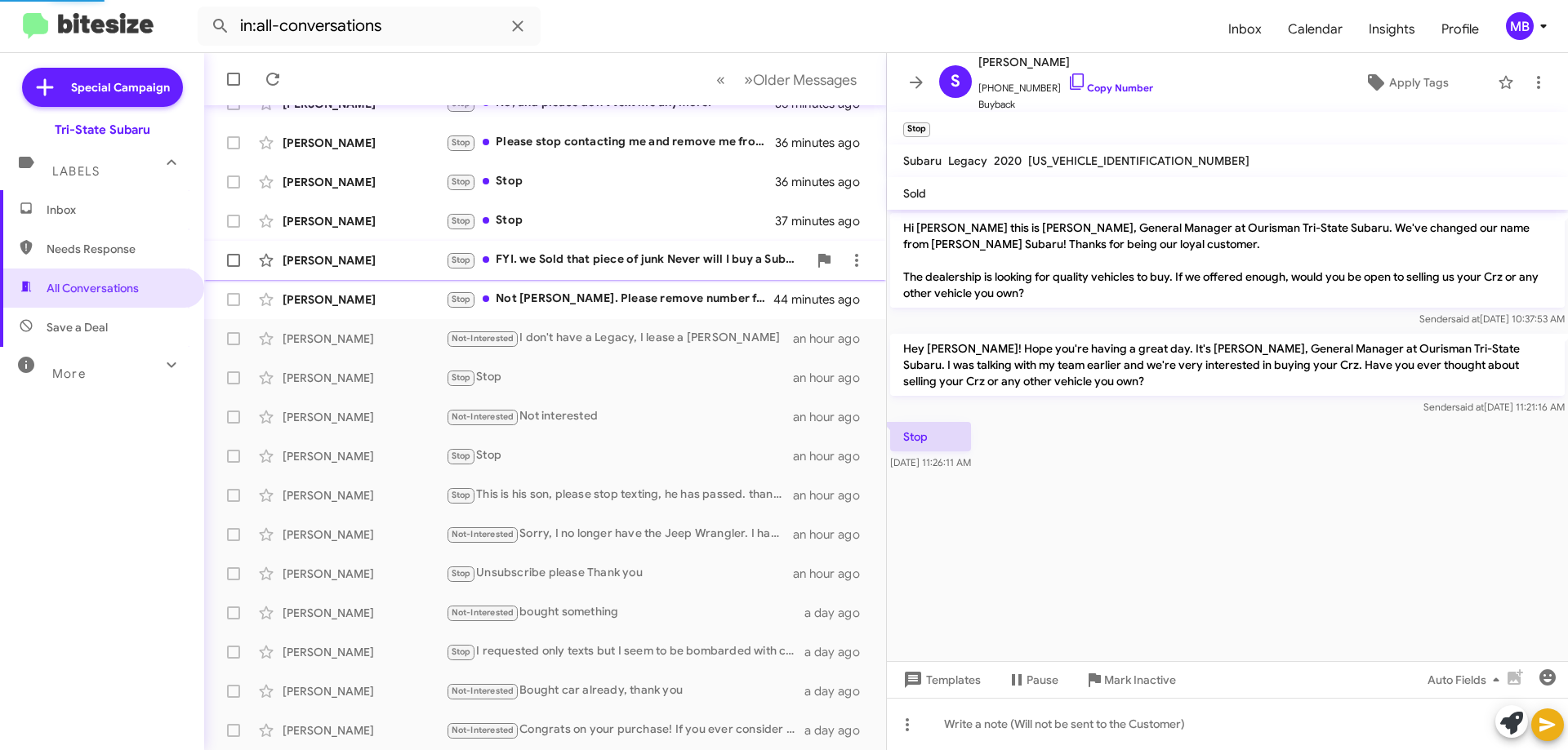
scroll to position [180, 0]
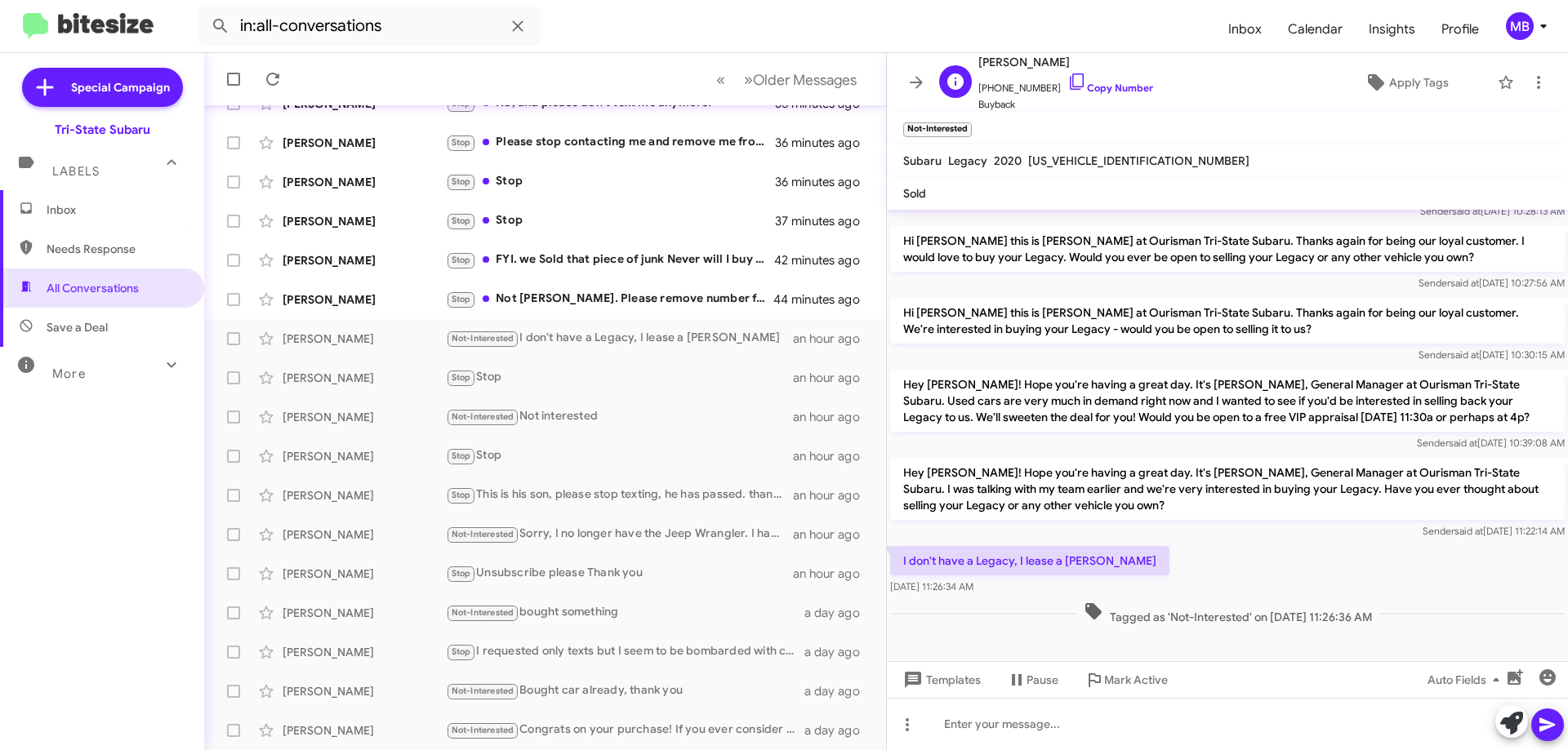
click at [1109, 94] on span "[PHONE_NUMBER] Copy Number" at bounding box center [1066, 84] width 175 height 25
click at [695, 294] on div "Stop Not [PERSON_NAME]. Please remove number from your list. Thank you." at bounding box center [626, 299] width 362 height 19
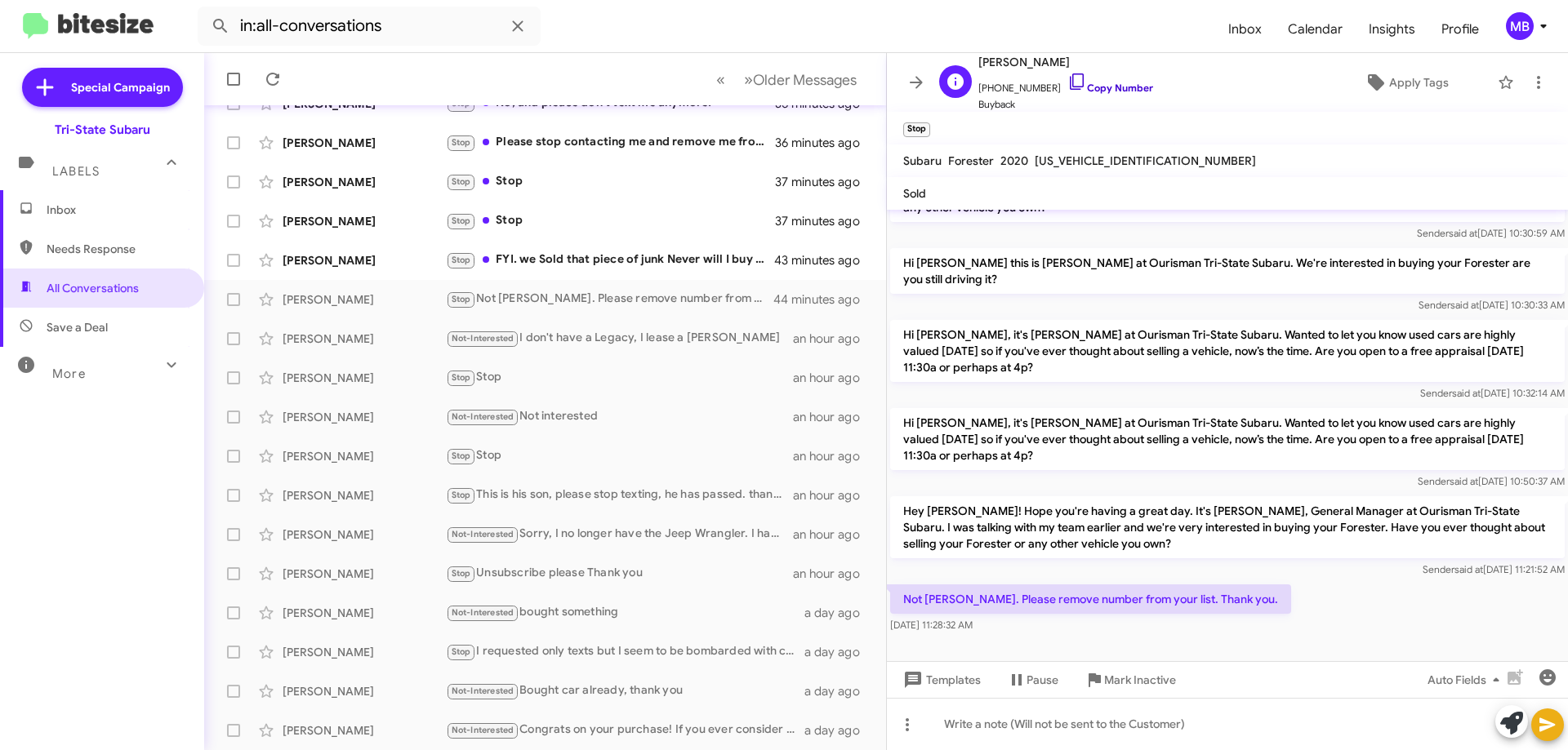
click at [1124, 82] on link "Copy Number" at bounding box center [1110, 88] width 86 height 12
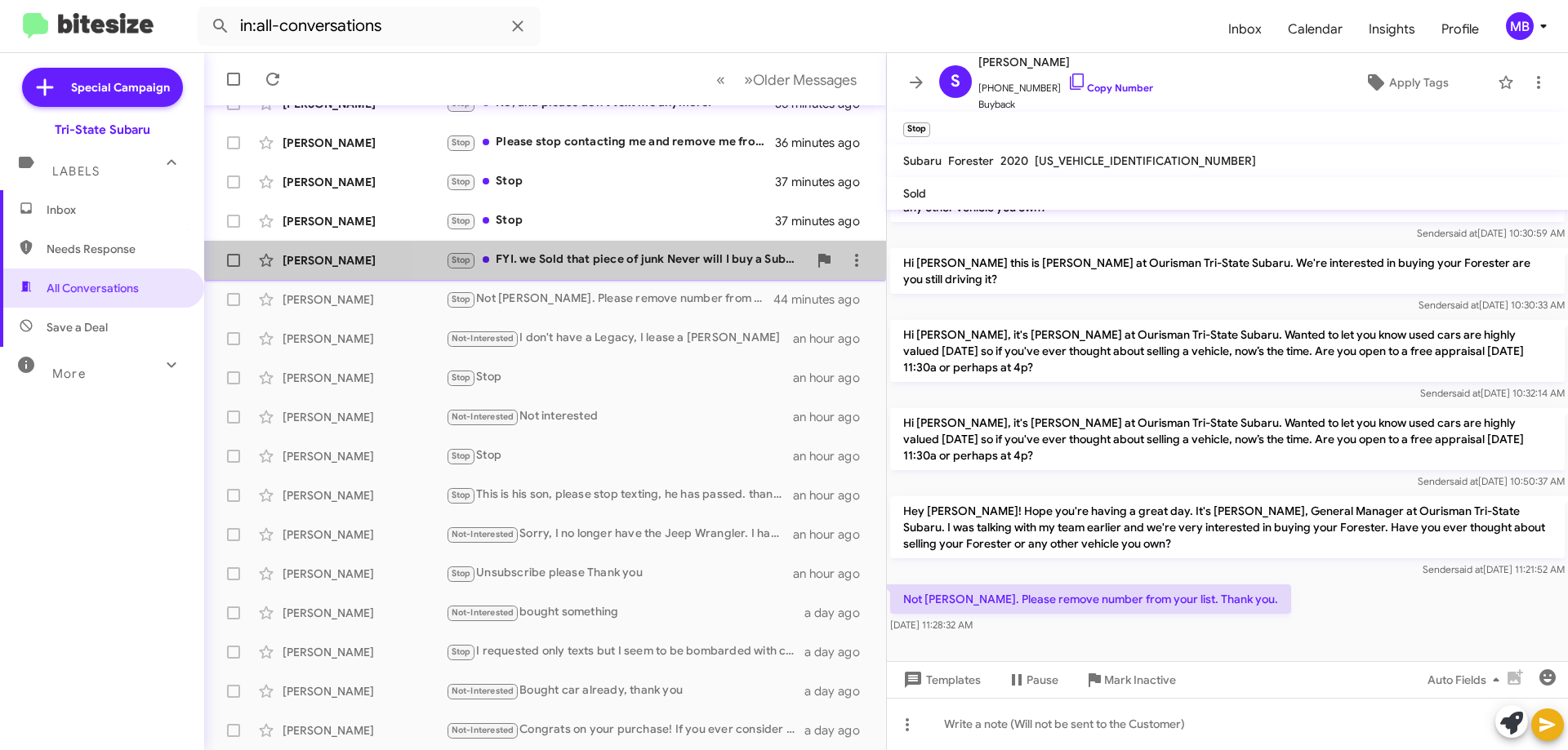
click at [687, 262] on div "Stop FYI. we Sold that piece of junk Never will I buy a Subaru again" at bounding box center [626, 259] width 362 height 19
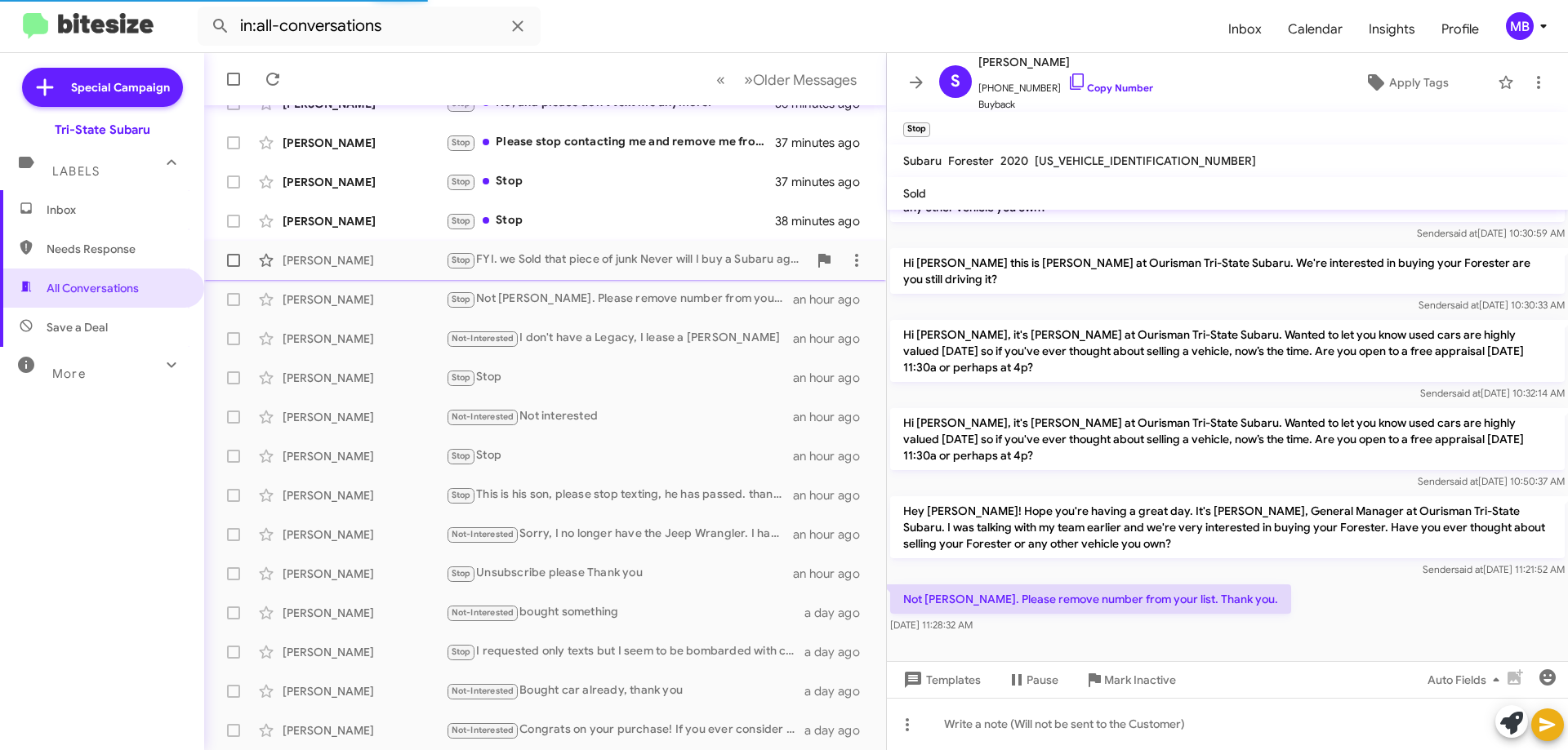
click at [555, 251] on div "Stop FYI. we Sold that piece of junk Never will I buy a Subaru again" at bounding box center [626, 259] width 362 height 19
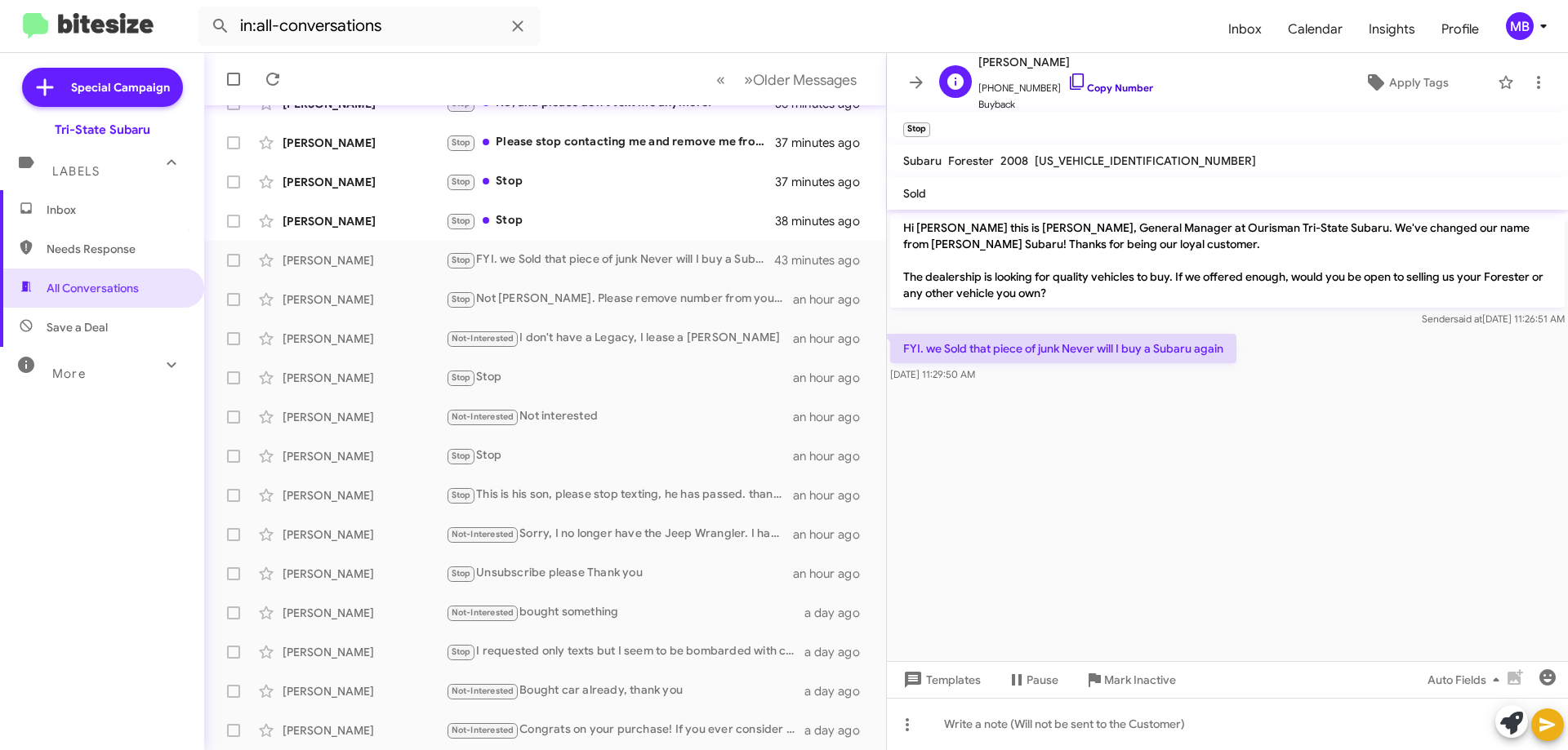
click at [1098, 93] on link "Copy Number" at bounding box center [1110, 88] width 86 height 12
drag, startPoint x: 1035, startPoint y: 371, endPoint x: 893, endPoint y: 350, distance: 143.5
click at [893, 350] on div "FYI. we Sold that piece of junk Never will I buy a Subaru again [DATE] 11:29:50…" at bounding box center [1063, 359] width 346 height 49
copy div "FYI. we Sold that piece of junk Never will I buy a Subaru again [DATE] 11:29:50…"
click at [607, 215] on div "Stop Stop" at bounding box center [626, 221] width 362 height 19
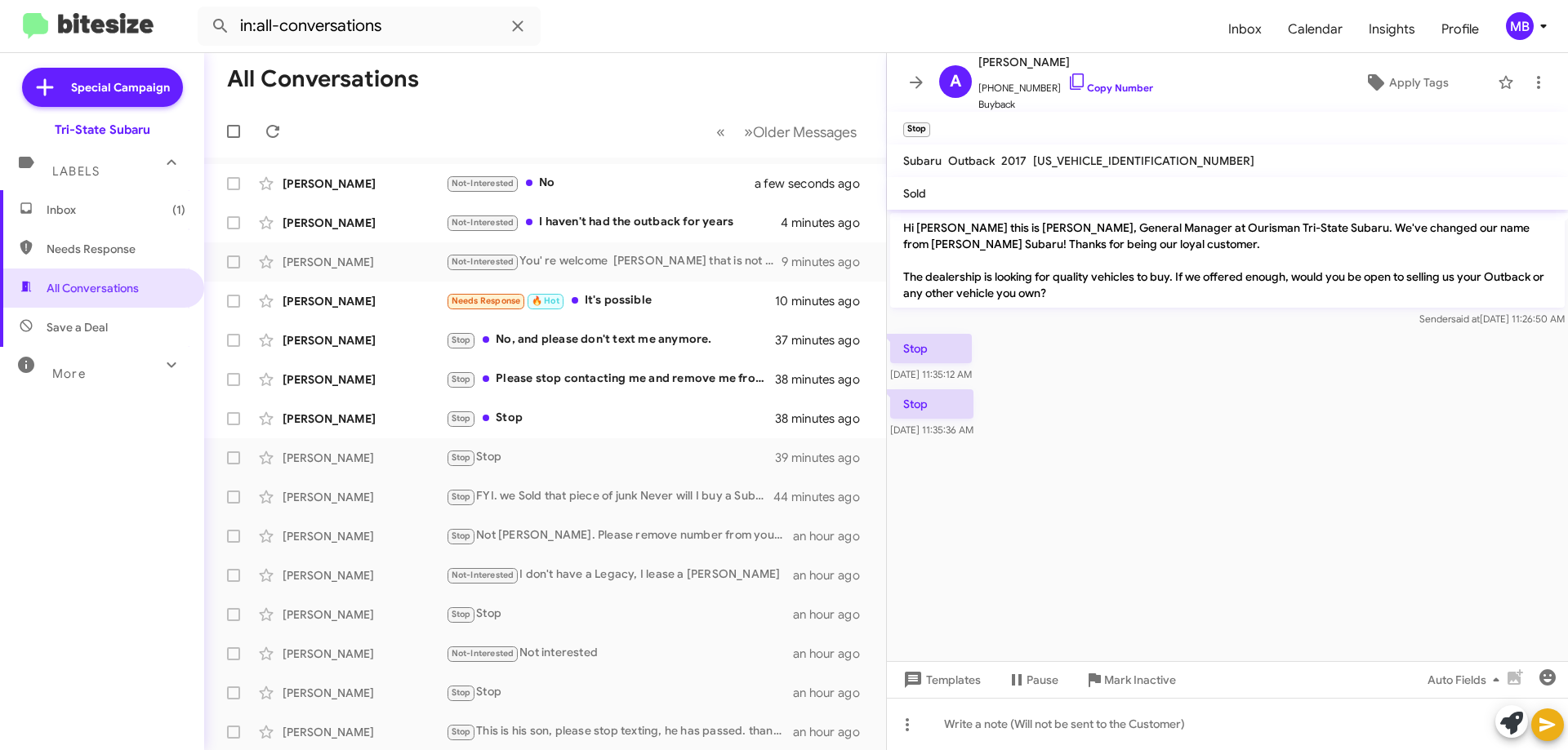
click at [119, 204] on span "Inbox (1)" at bounding box center [116, 210] width 139 height 17
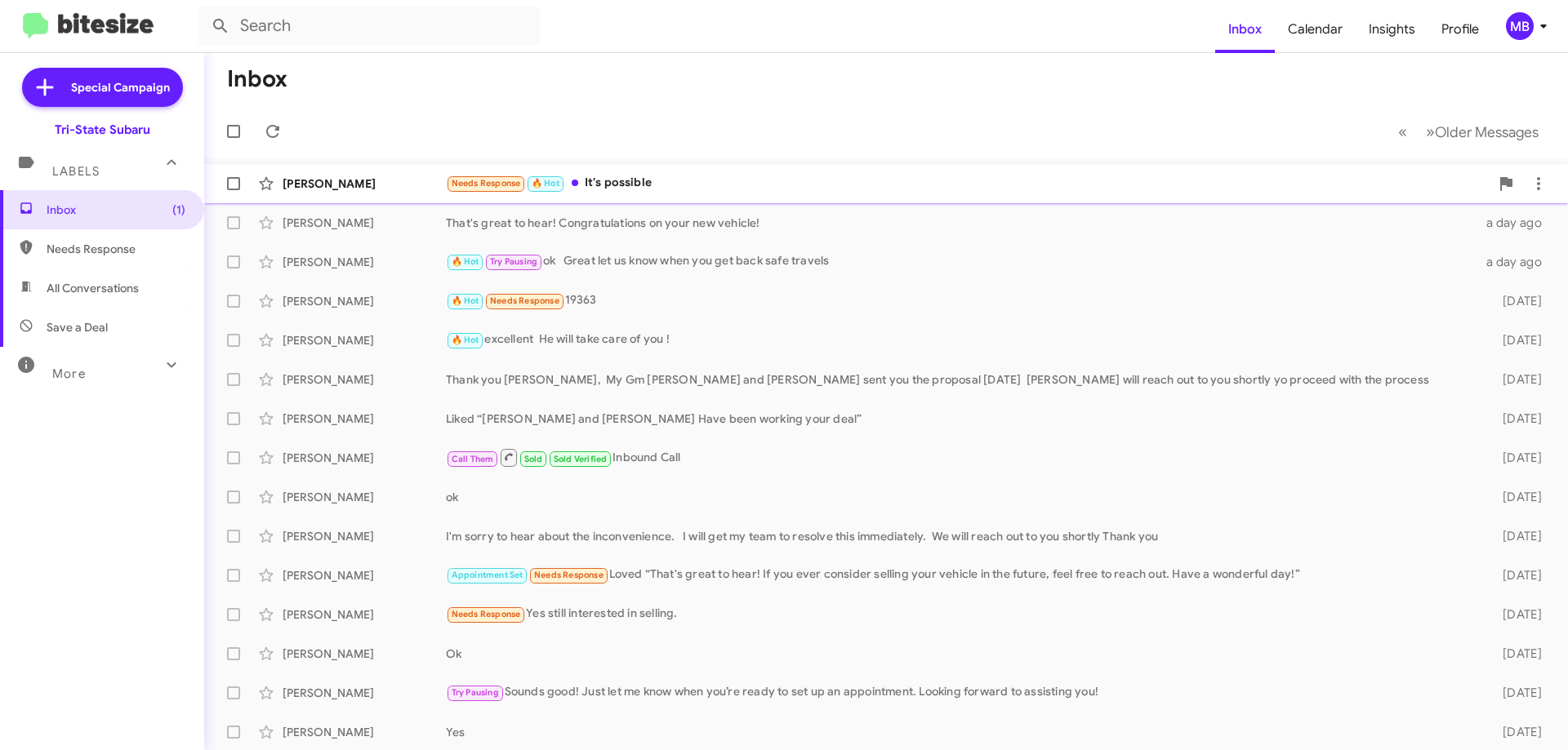
click at [389, 189] on div "[PERSON_NAME]" at bounding box center [364, 184] width 163 height 17
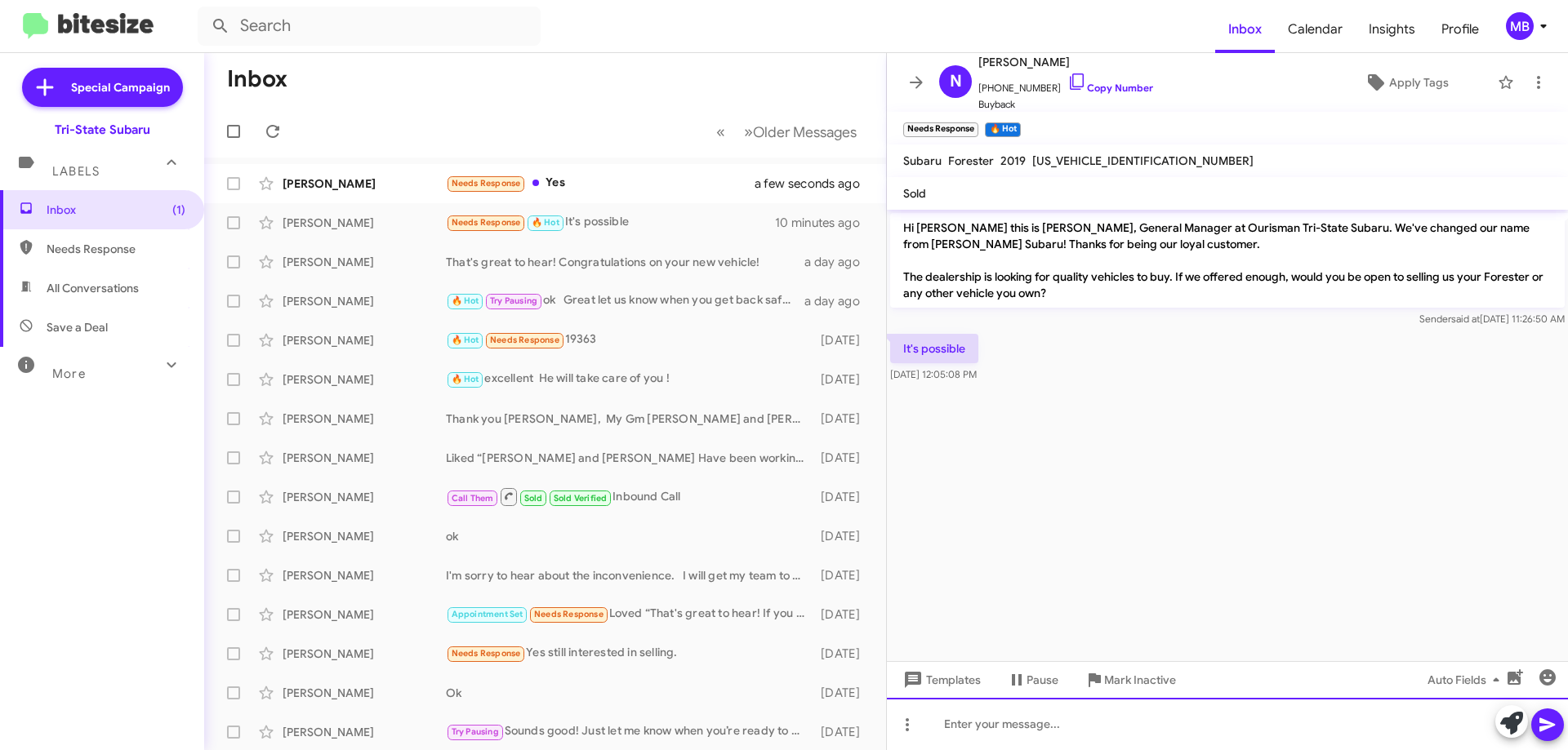
click at [1100, 715] on div at bounding box center [1227, 724] width 681 height 52
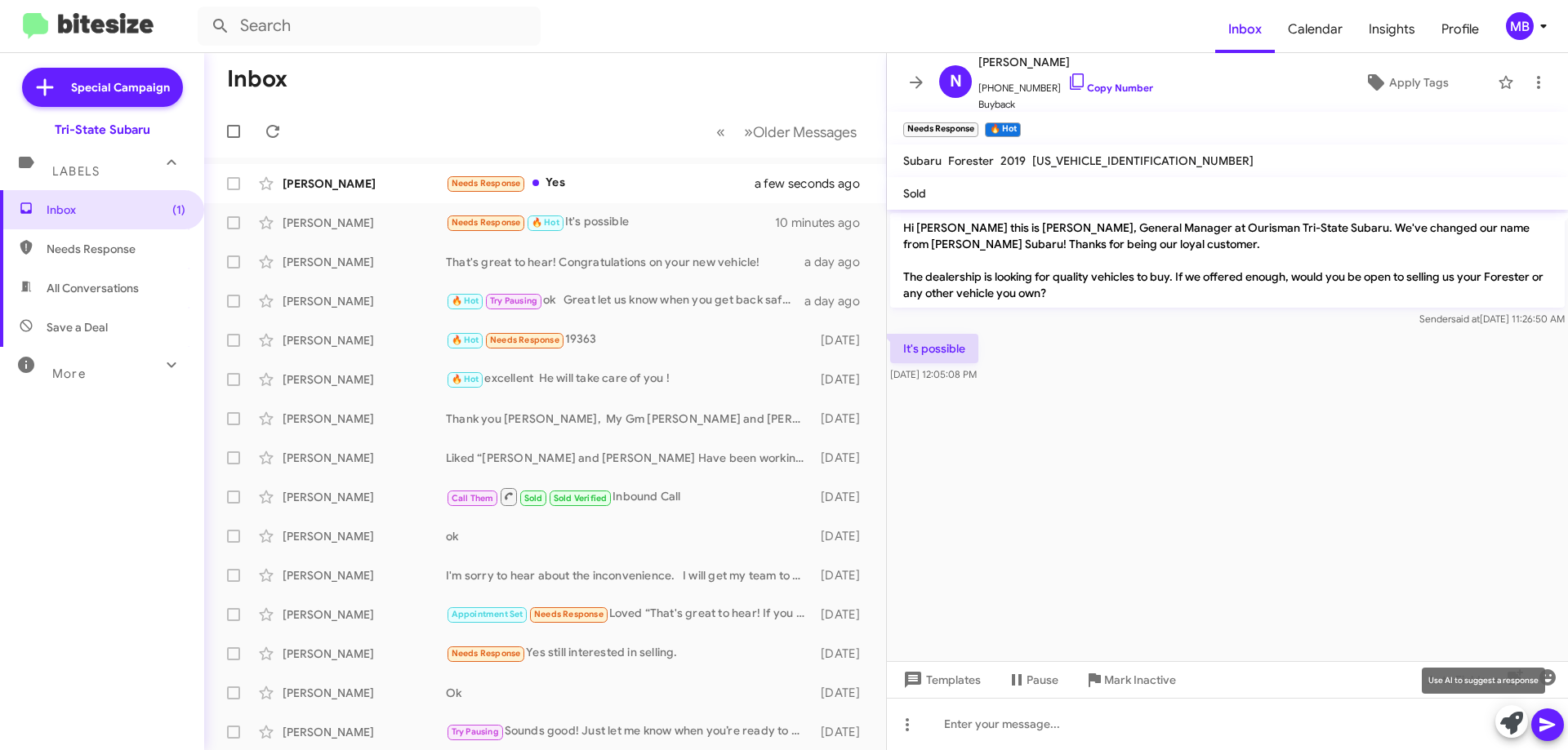
click at [1499, 717] on button at bounding box center [1512, 722] width 33 height 33
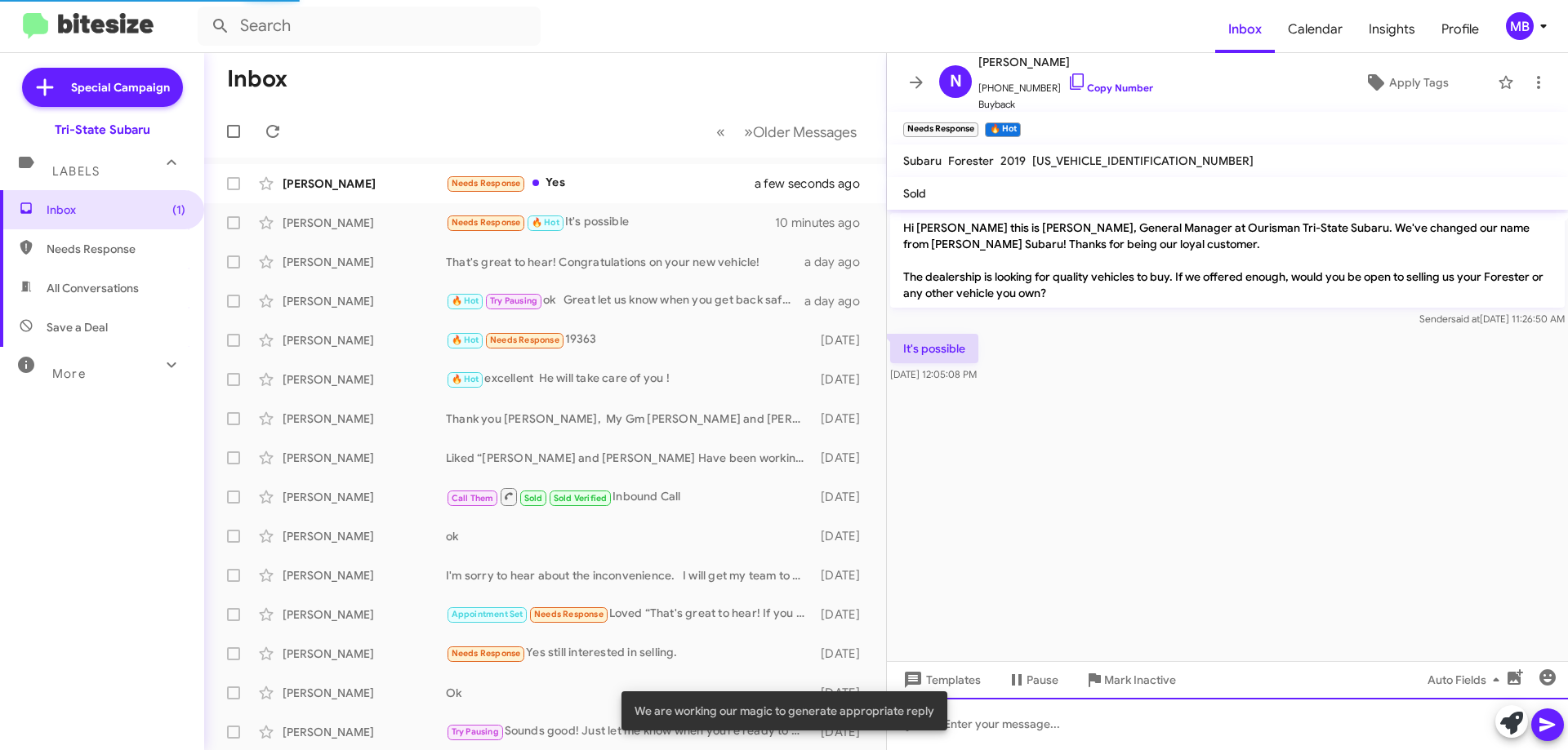
click at [1421, 734] on div at bounding box center [1227, 724] width 681 height 52
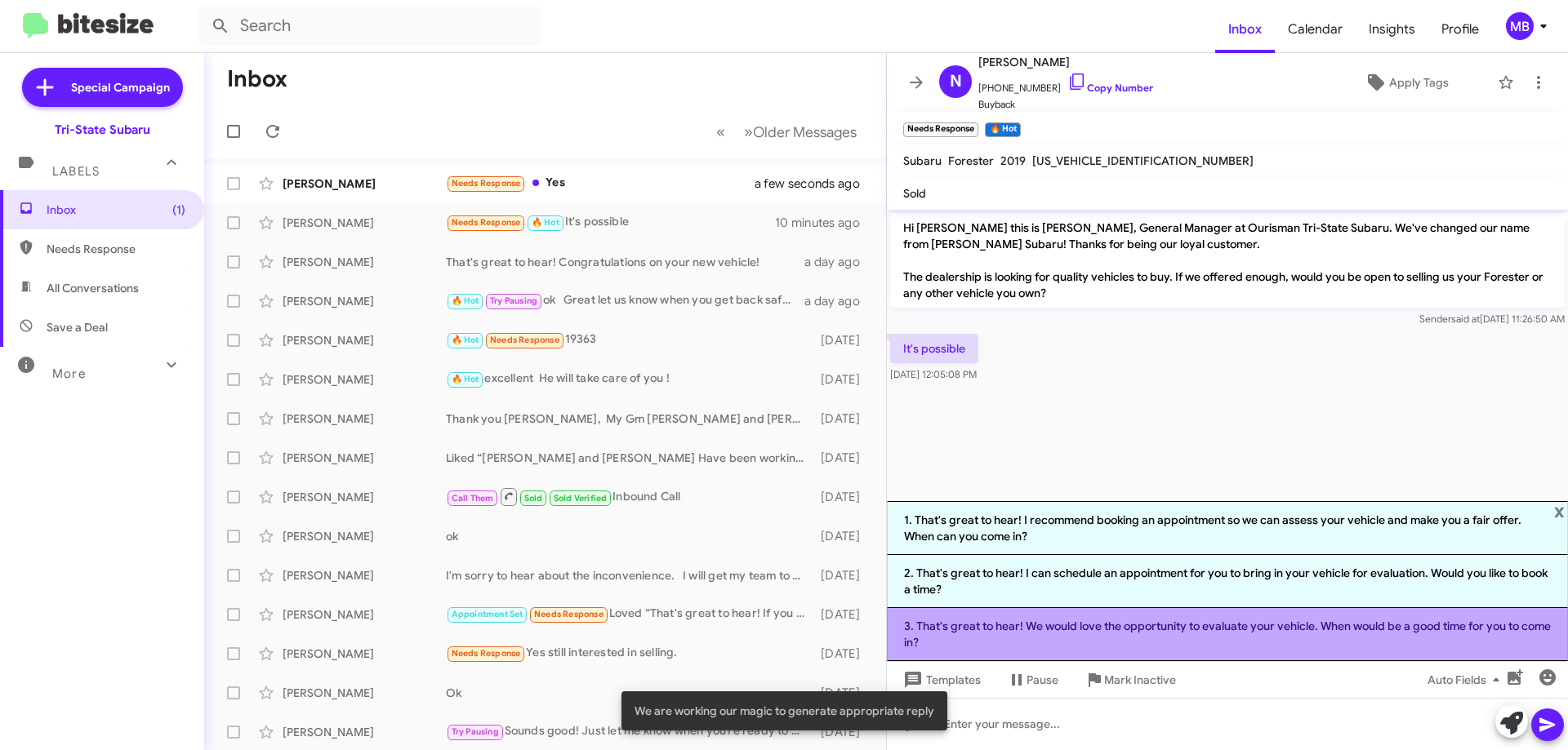
click at [1386, 644] on li "3. That's great to hear! We would love the opportunity to evaluate your vehicle…" at bounding box center [1227, 634] width 681 height 53
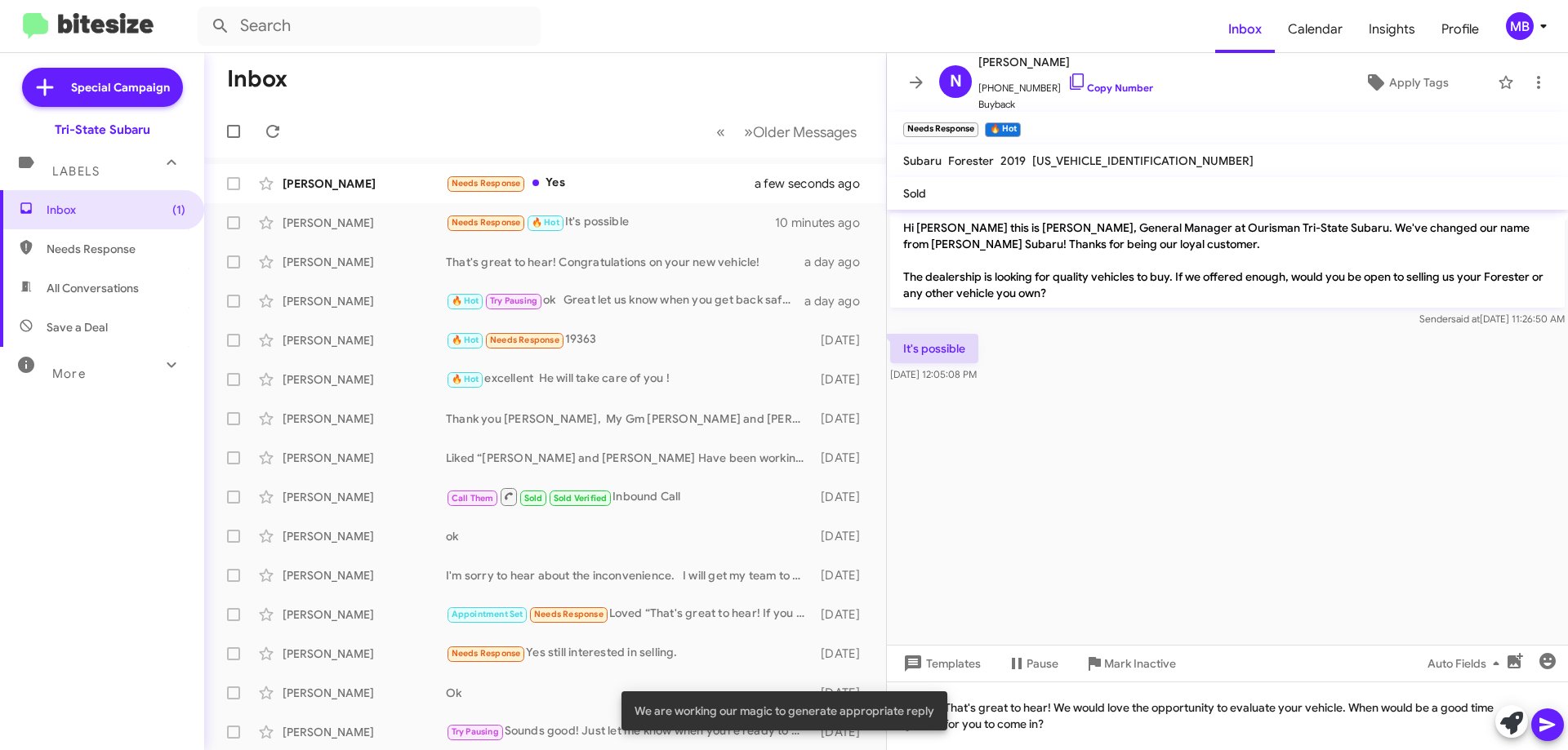
click at [1539, 717] on icon at bounding box center [1548, 725] width 19 height 19
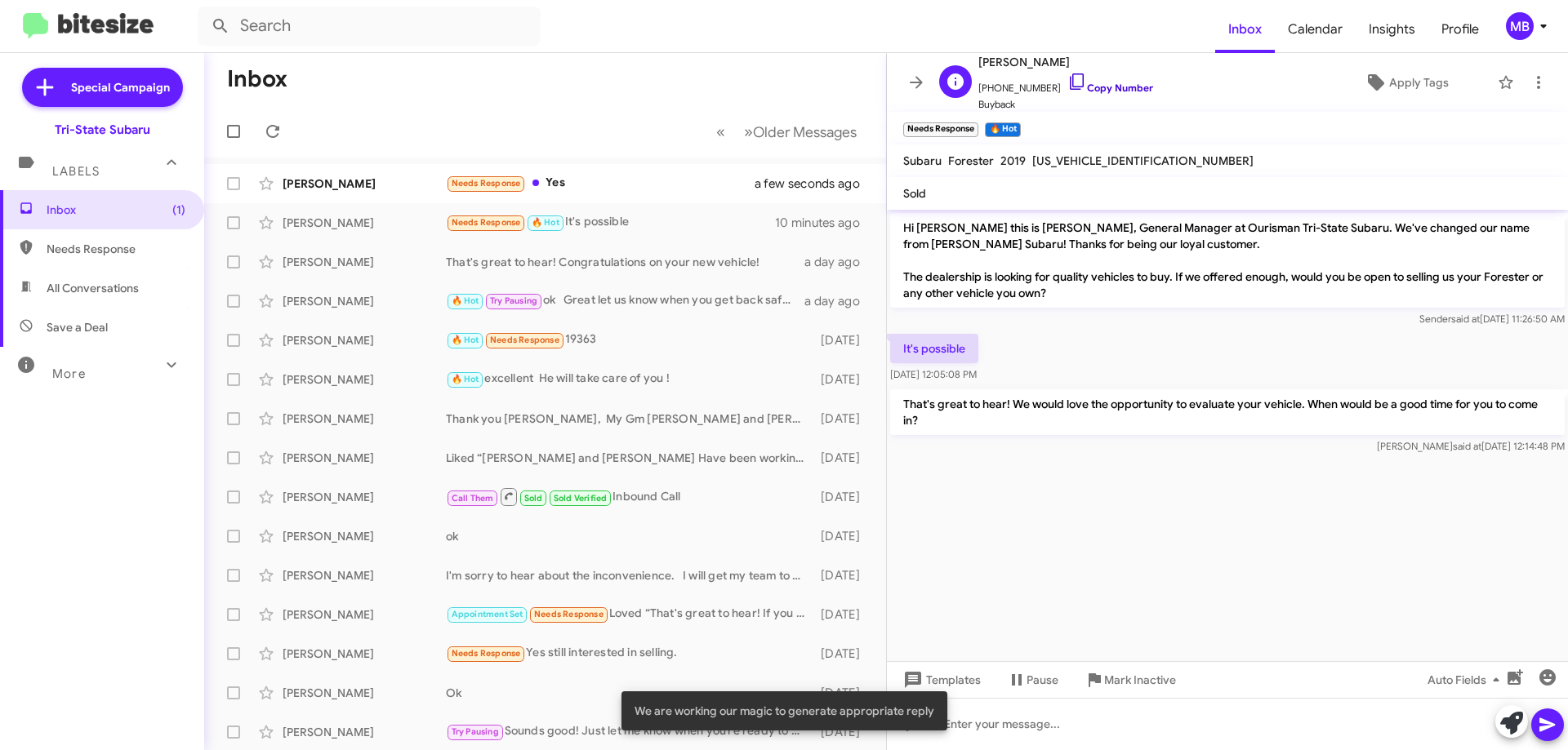
click at [1122, 83] on link "Copy Number" at bounding box center [1110, 88] width 86 height 12
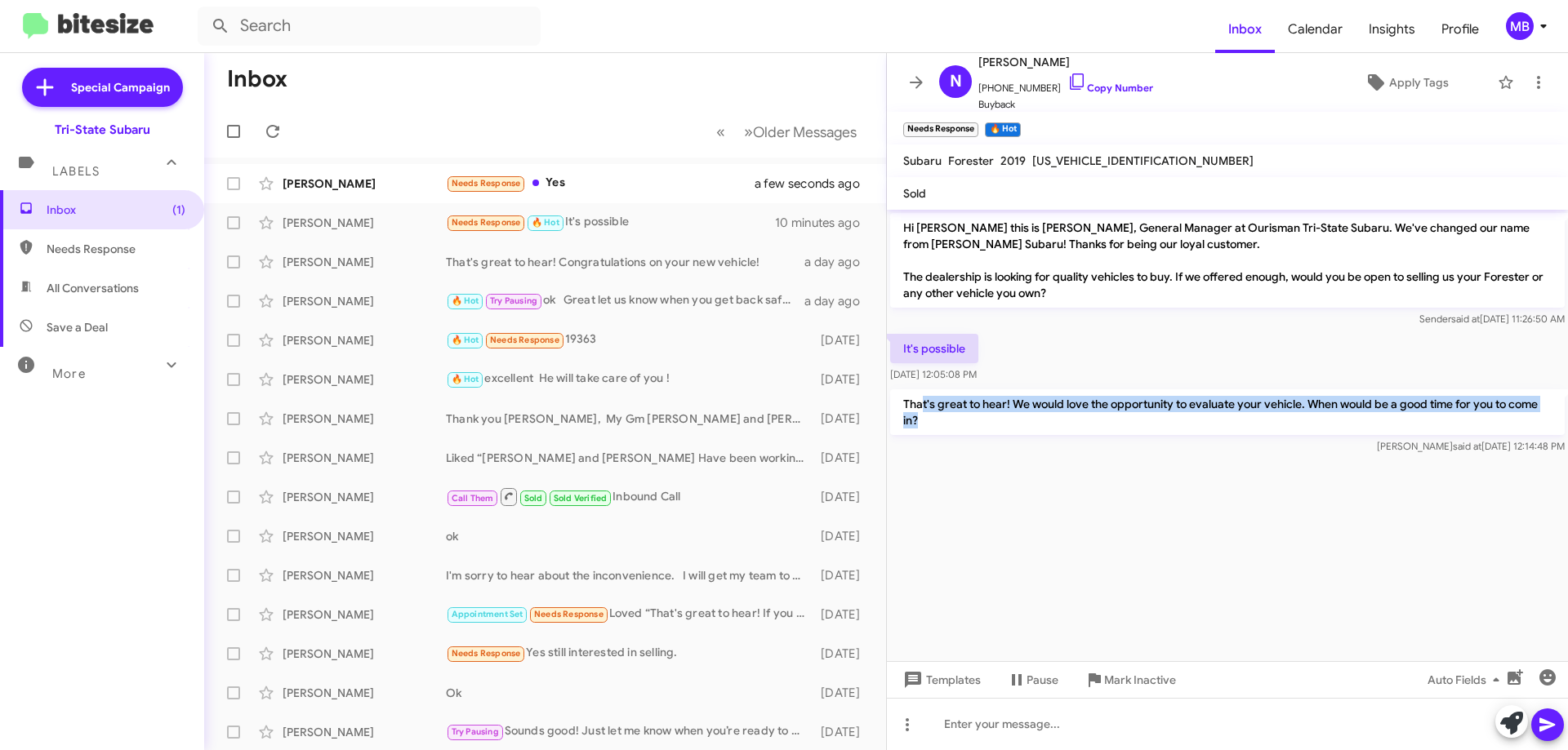
drag, startPoint x: 957, startPoint y: 421, endPoint x: 921, endPoint y: 411, distance: 37.4
click at [921, 411] on p "That's great to hear! We would love the opportunity to evaluate your vehicle. W…" at bounding box center [1227, 412] width 674 height 46
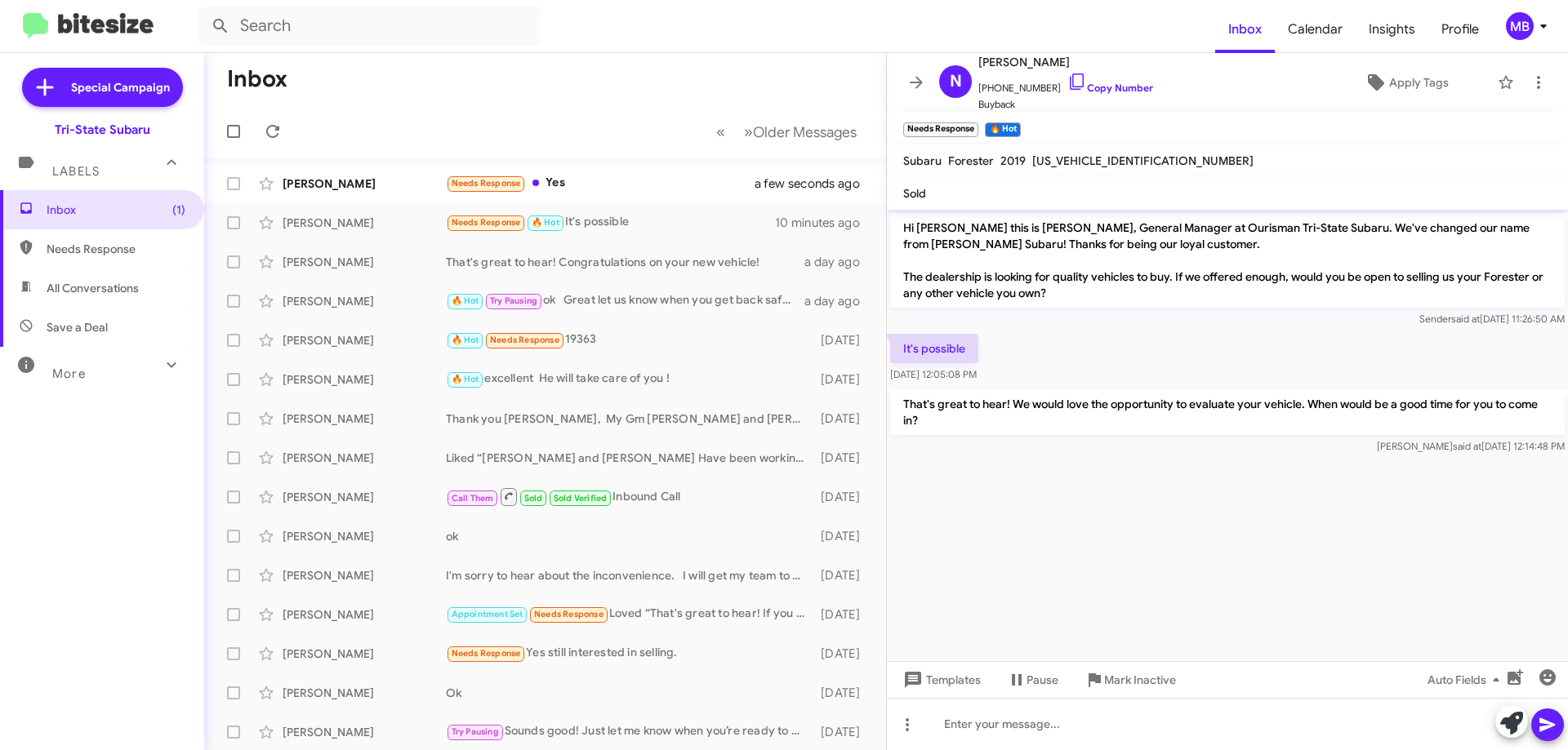
click at [1024, 370] on div "It's possible [DATE] 12:05:08 PM" at bounding box center [1227, 358] width 681 height 56
drag, startPoint x: 1024, startPoint y: 371, endPoint x: 1209, endPoint y: 397, distance: 186.8
click at [1006, 379] on div "It's possible [DATE] 12:05:08 PM" at bounding box center [1227, 358] width 681 height 56
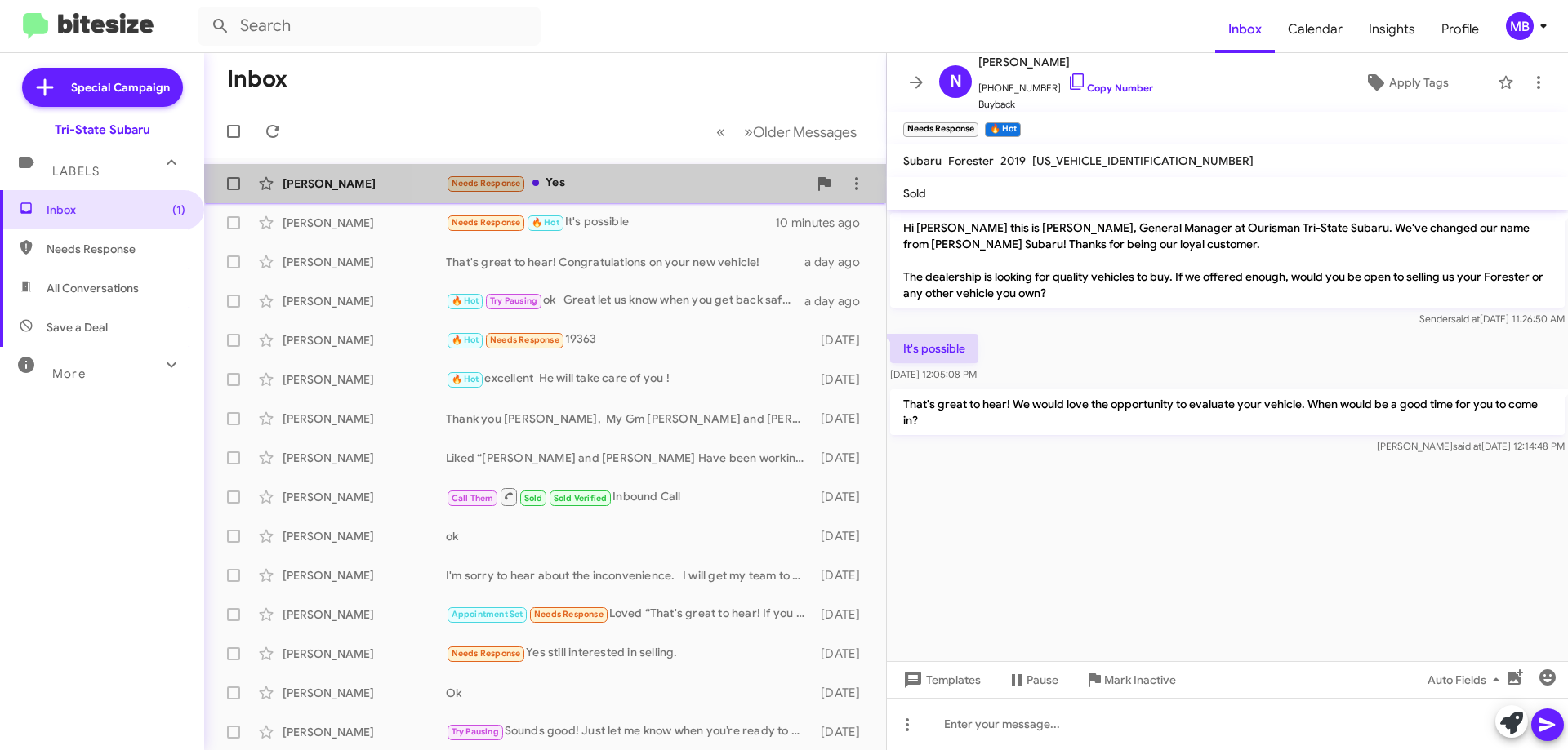
click at [670, 172] on div "[PERSON_NAME] Needs Response Yes a few seconds ago" at bounding box center [544, 184] width 656 height 33
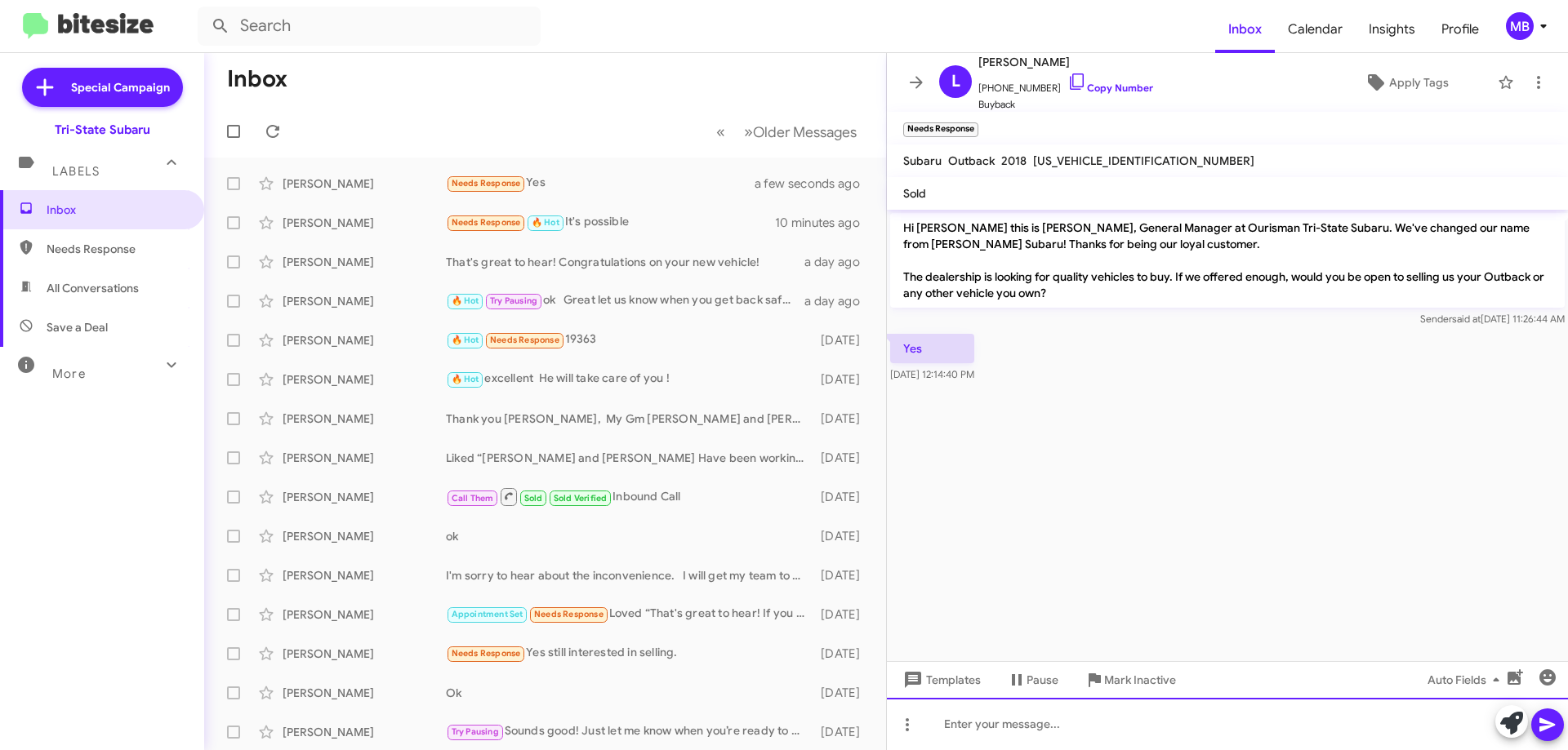
click at [1314, 717] on div at bounding box center [1227, 724] width 681 height 52
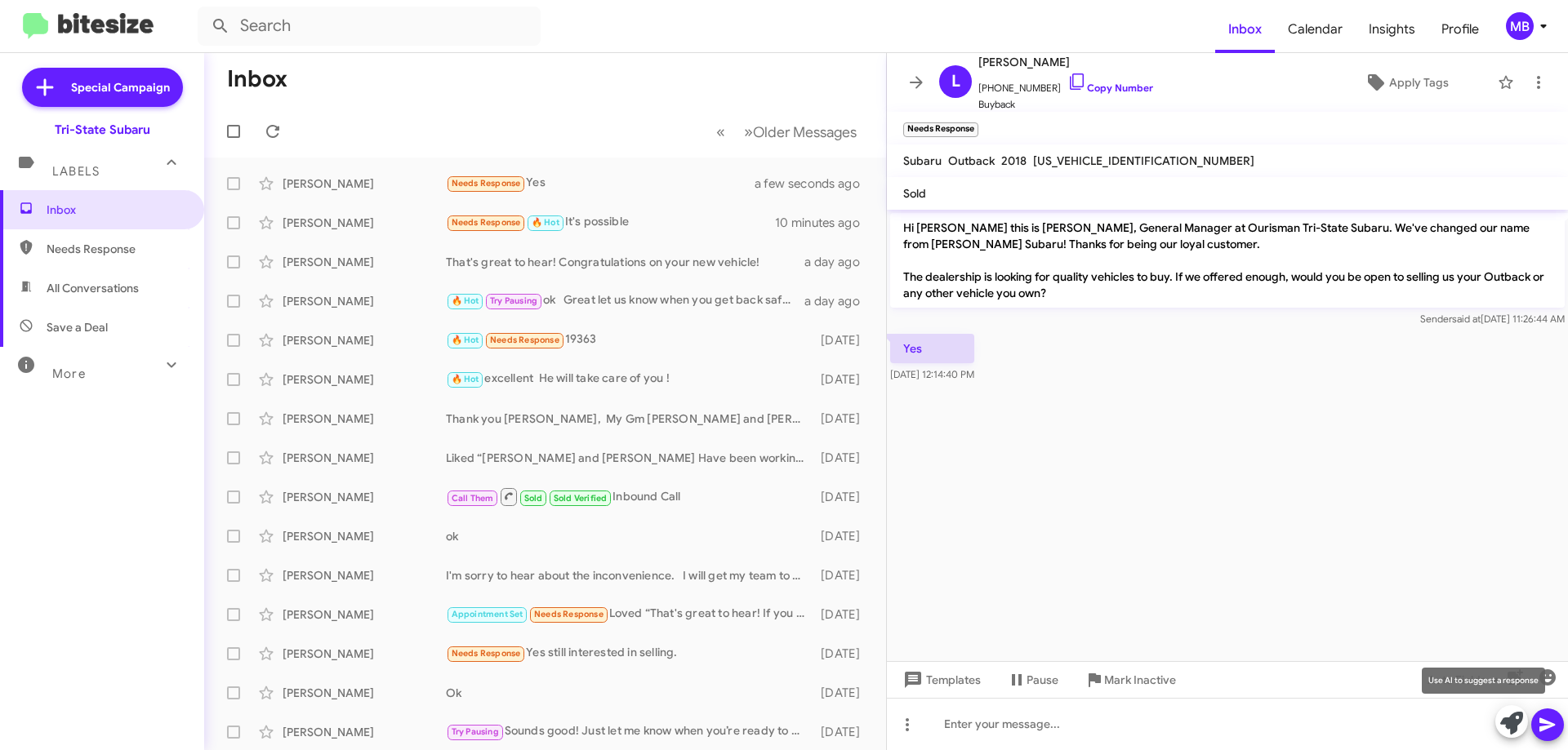
click at [1514, 724] on icon at bounding box center [1512, 724] width 23 height 23
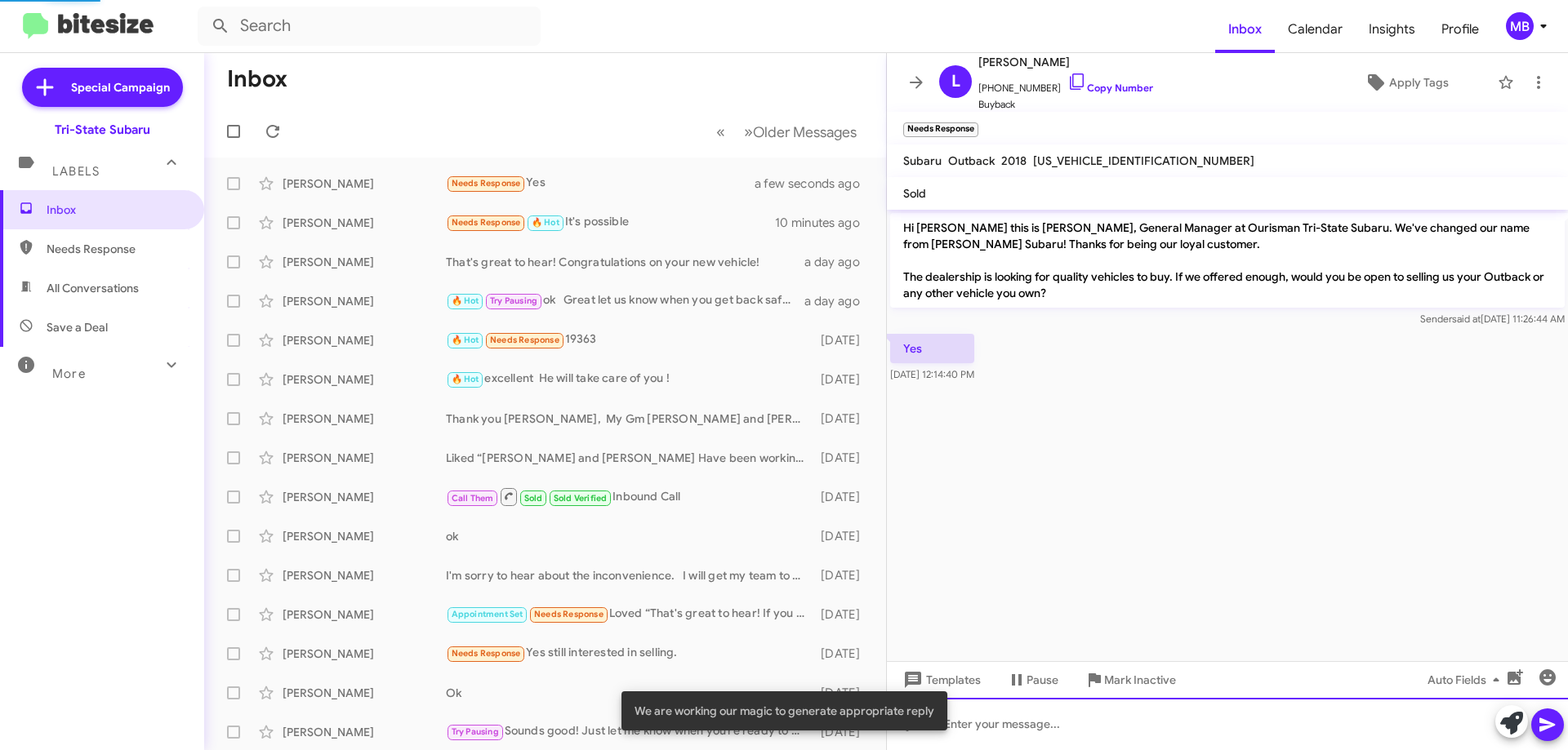
click at [1371, 737] on div at bounding box center [1227, 724] width 681 height 52
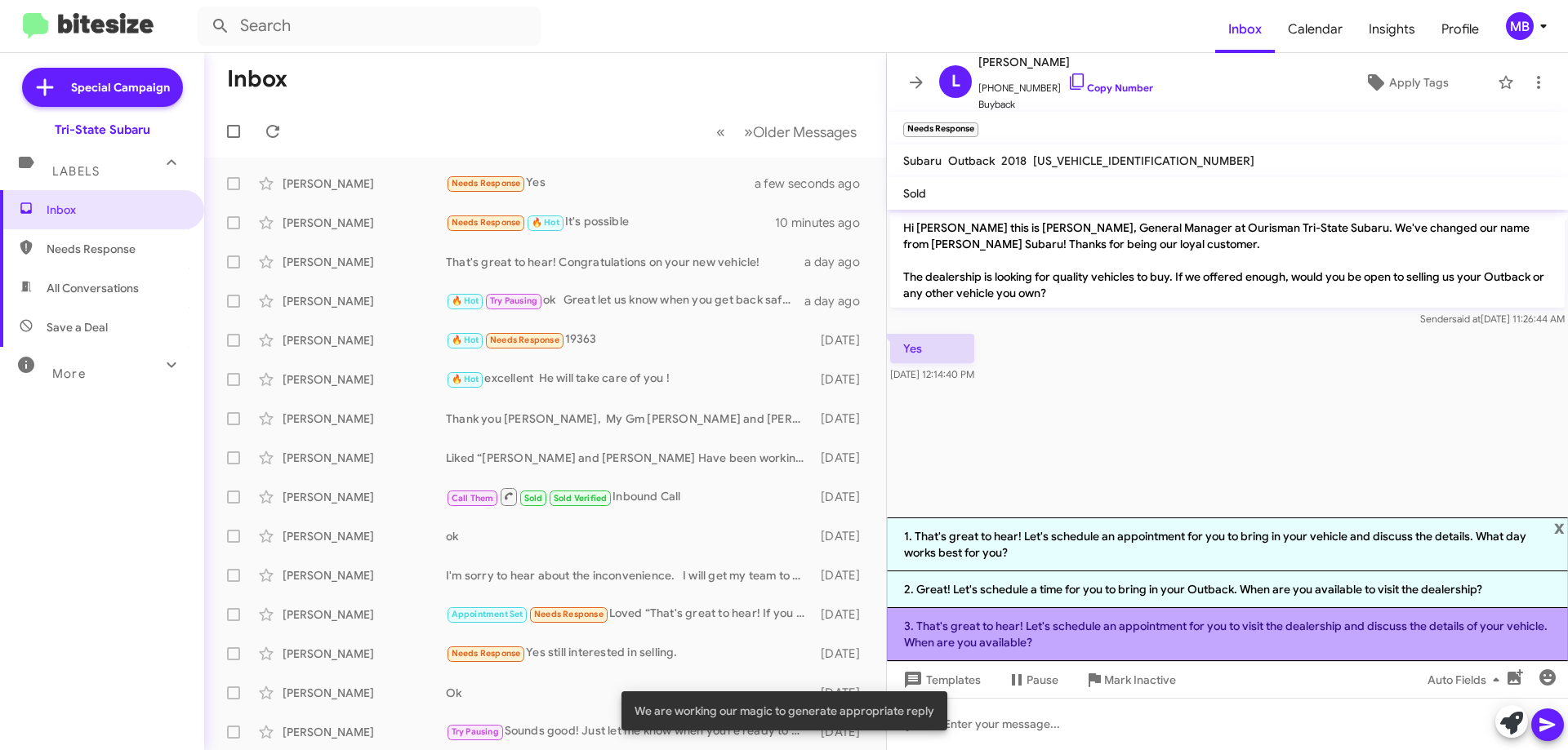
click at [1331, 647] on li "3. That's great to hear! Let's schedule an appointment for you to visit the dea…" at bounding box center [1227, 634] width 681 height 53
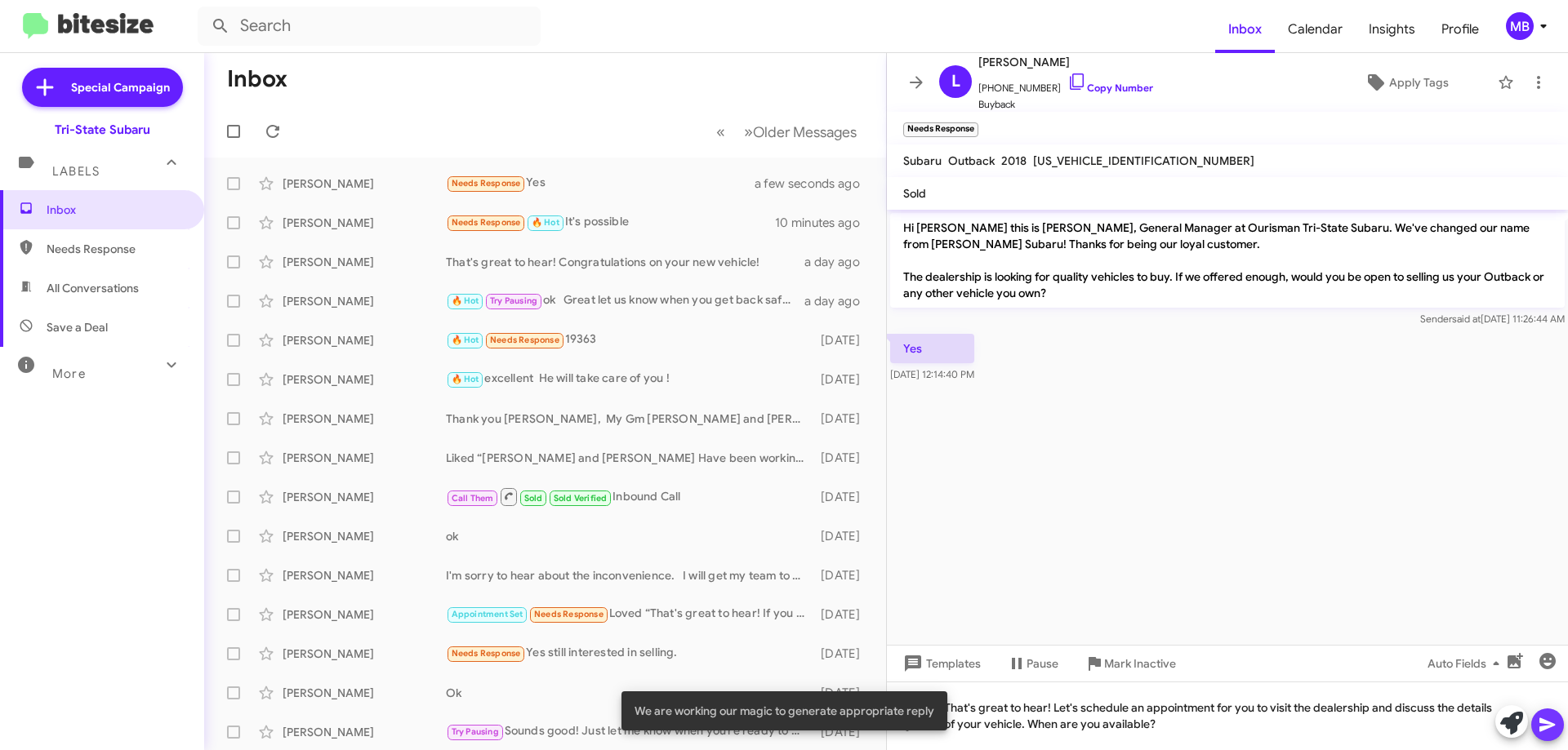
click at [1540, 724] on icon at bounding box center [1548, 725] width 19 height 19
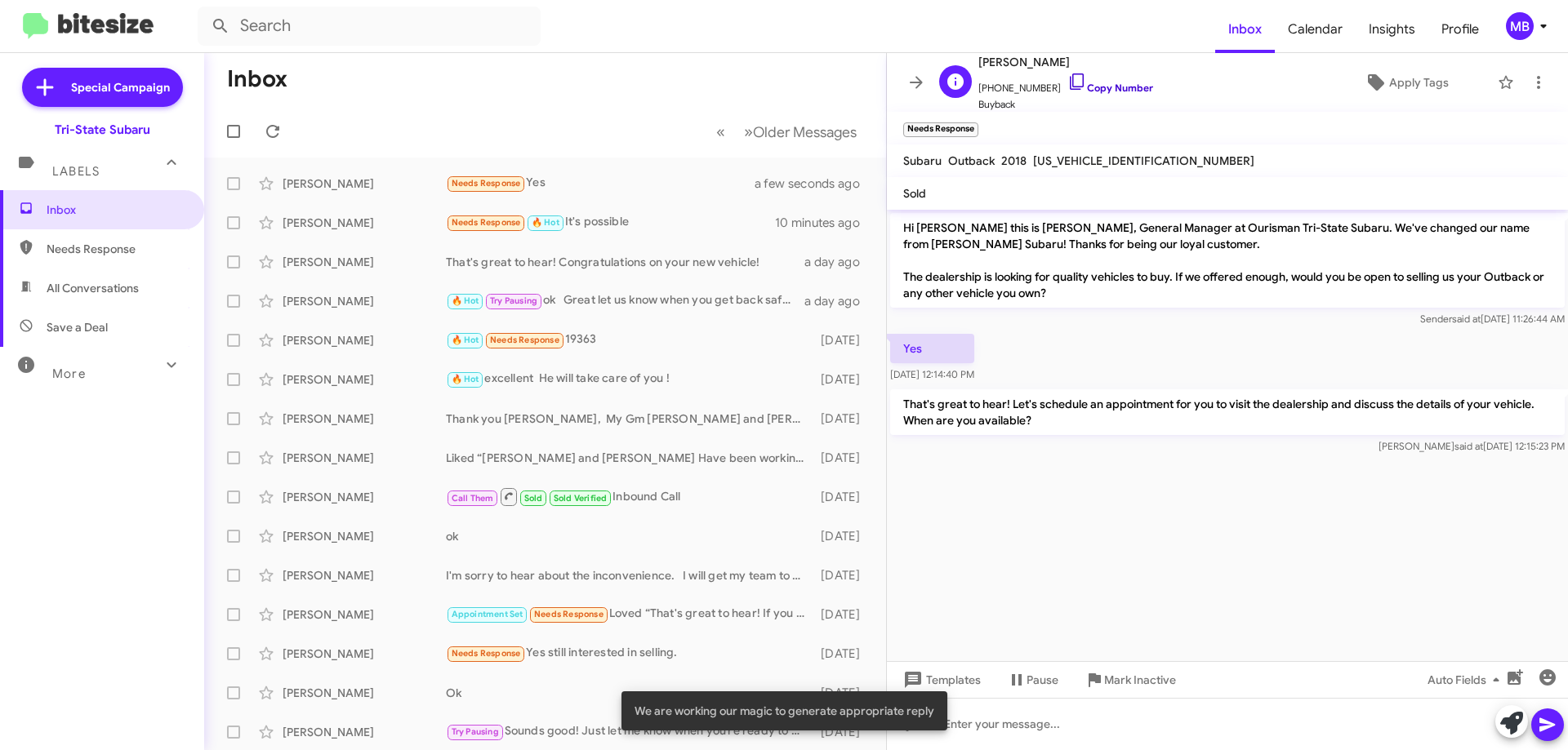
click at [1123, 85] on link "Copy Number" at bounding box center [1110, 88] width 86 height 12
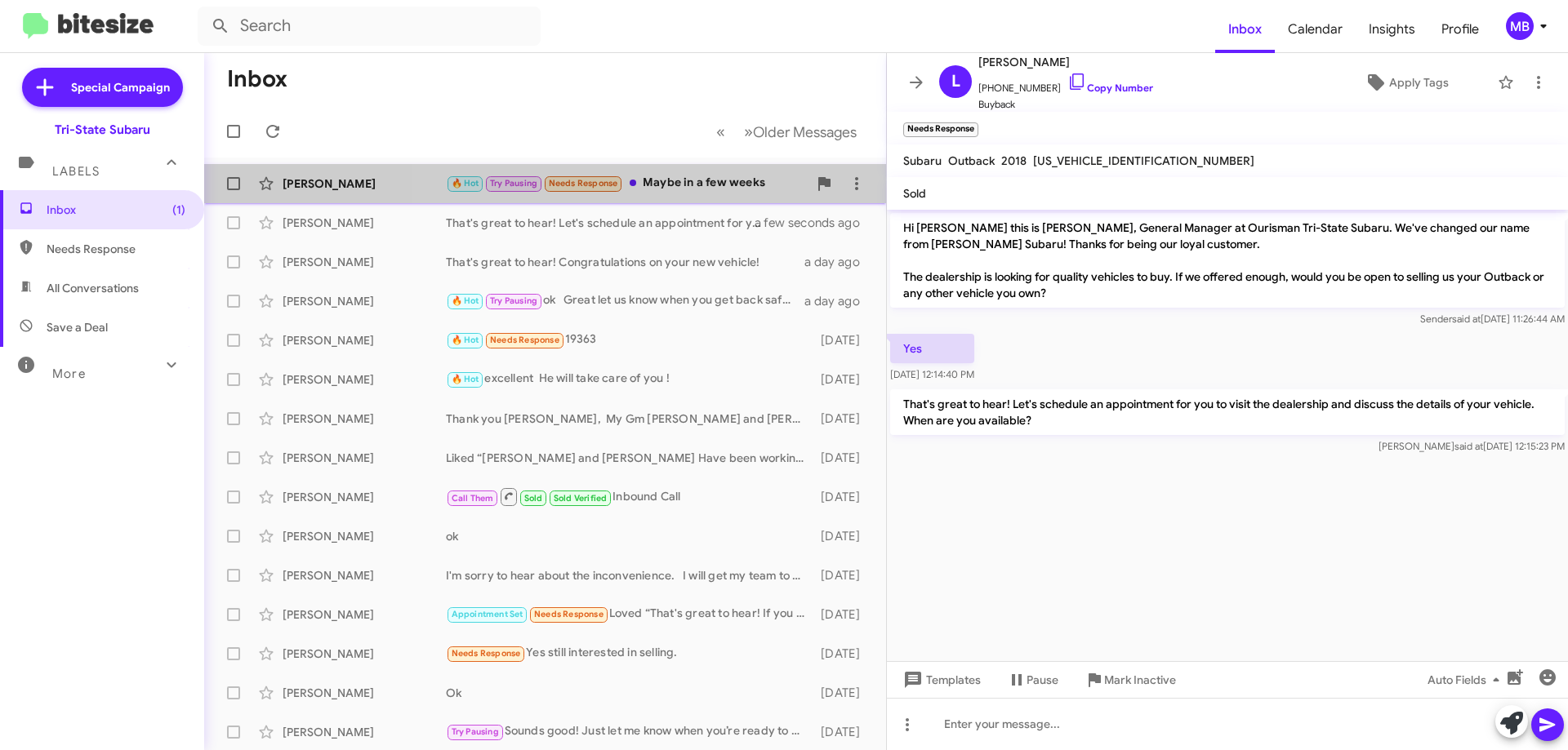
click at [710, 178] on div "🔥 Hot Try Pausing Needs Response Maybe in a few weeks" at bounding box center [626, 183] width 362 height 19
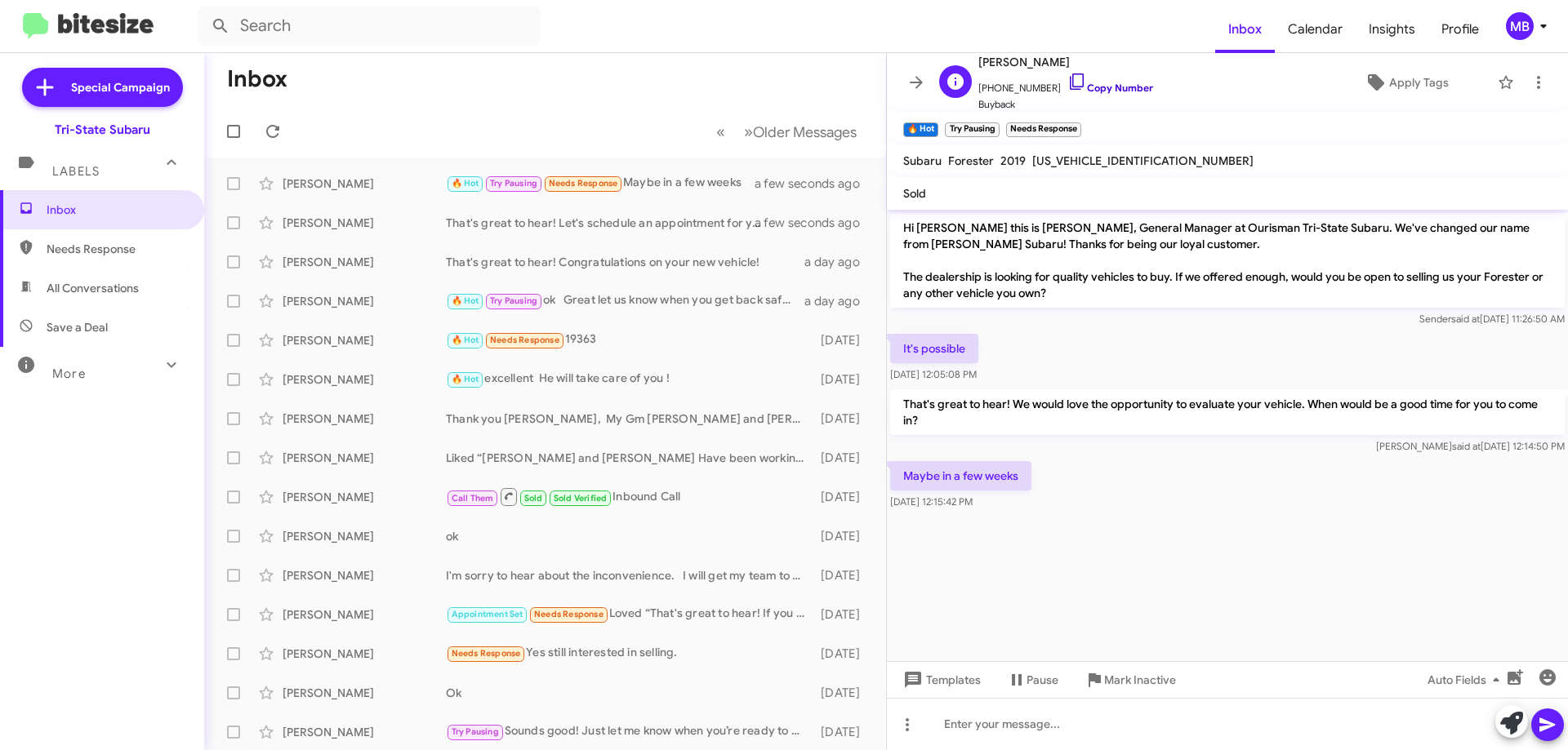
click at [1128, 84] on link "Copy Number" at bounding box center [1110, 88] width 86 height 12
drag, startPoint x: 1027, startPoint y: 509, endPoint x: 890, endPoint y: 358, distance: 203.9
click at [890, 358] on div "Hi [PERSON_NAME] this is [PERSON_NAME], General Manager at Ourisman Tri-State S…" at bounding box center [1227, 362] width 681 height 304
copy div "It's possible [DATE] 12:05:08 PM That's great to hear! We would love the opport…"
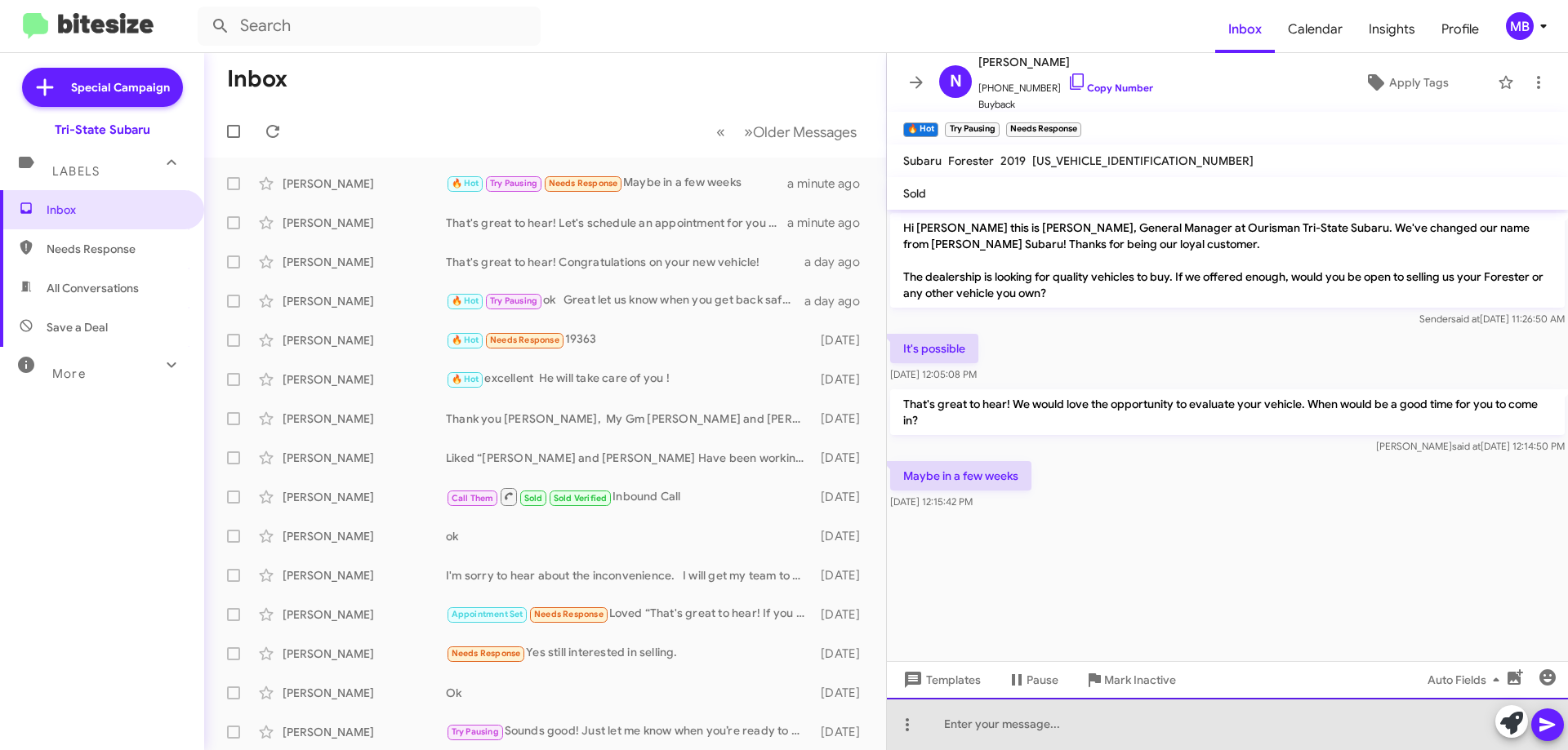
click at [1082, 729] on div at bounding box center [1227, 724] width 681 height 52
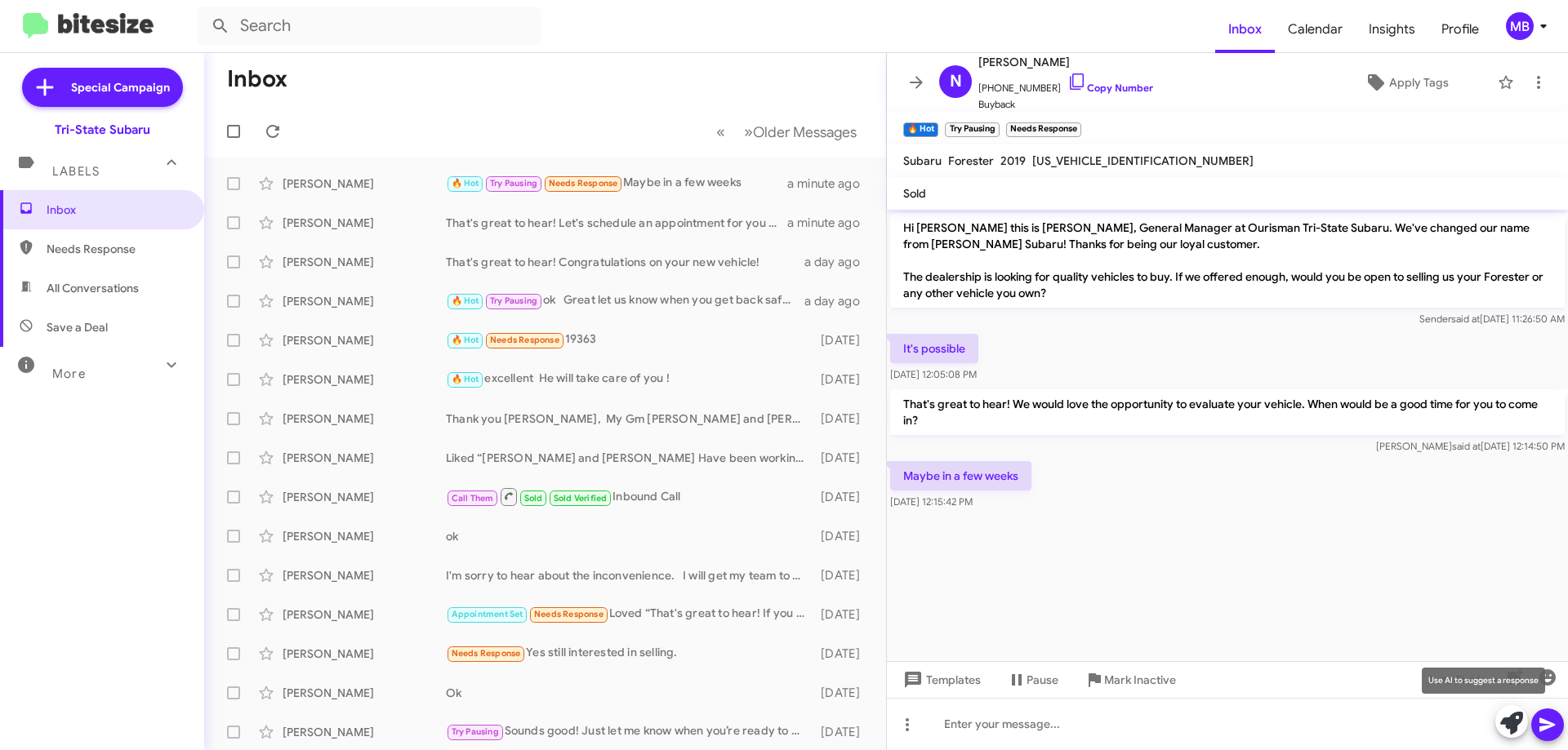
click at [1513, 731] on icon at bounding box center [1512, 724] width 23 height 23
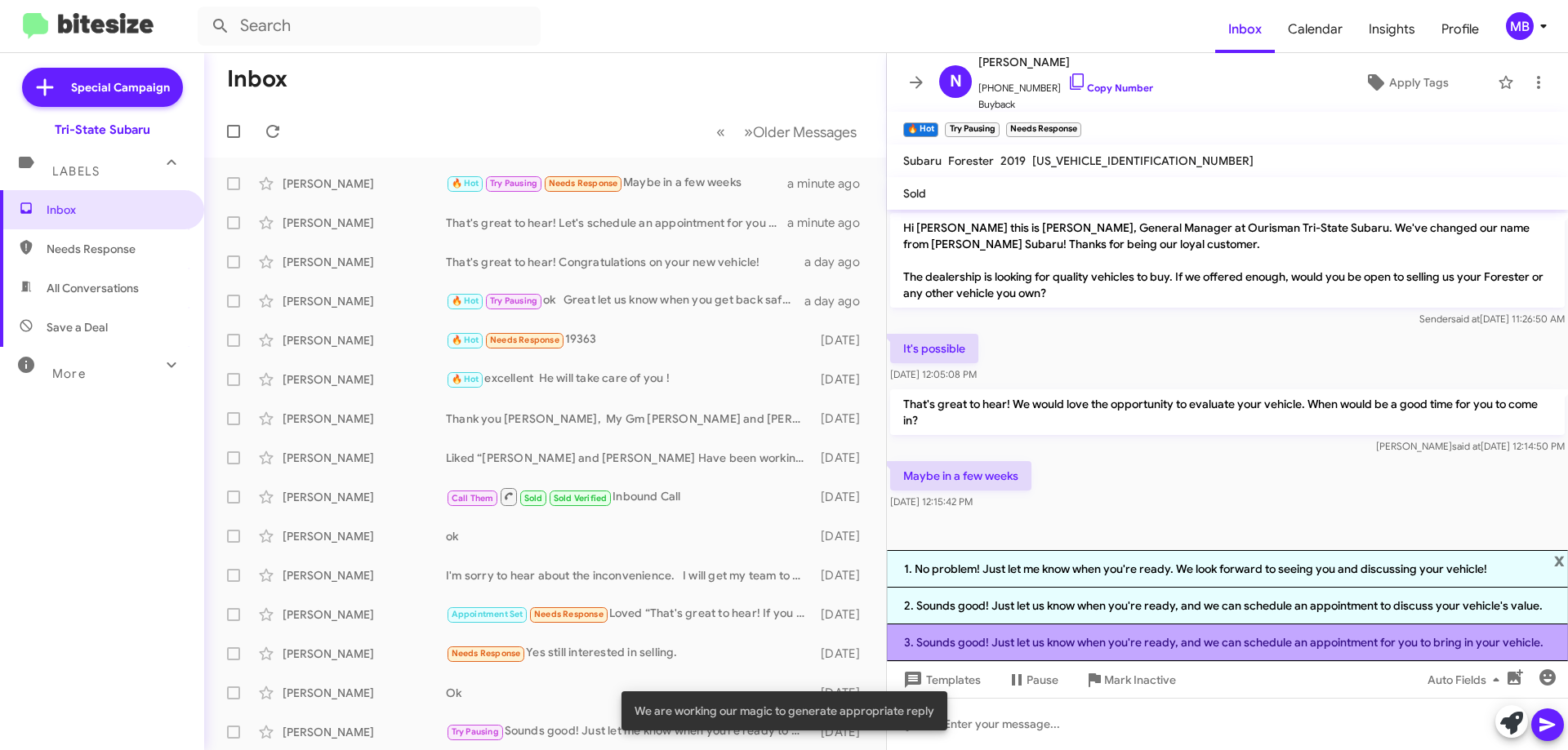
click at [1233, 644] on li "3. Sounds good! Just let us know when you're ready, and we can schedule an appo…" at bounding box center [1227, 643] width 681 height 37
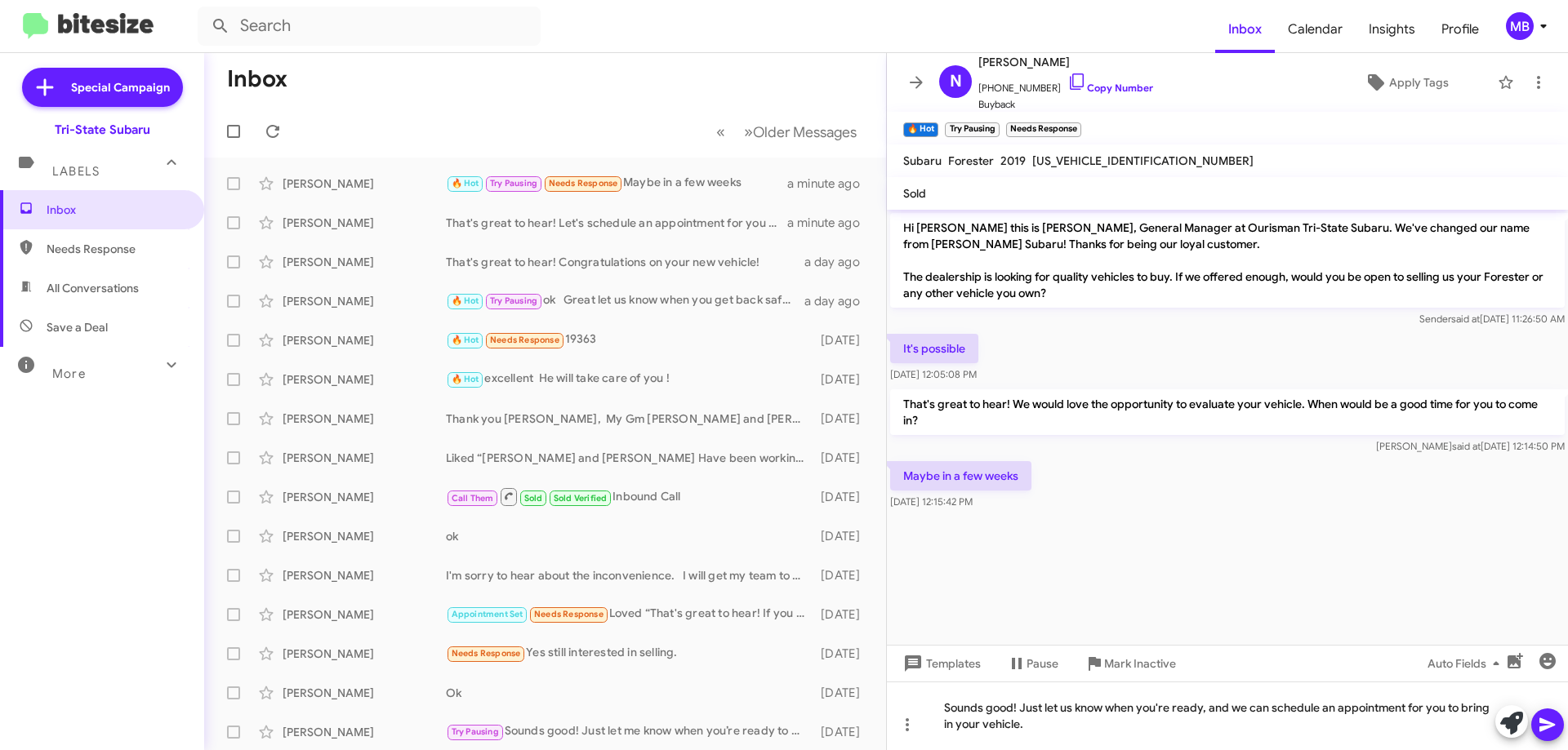
click at [1540, 724] on icon at bounding box center [1547, 725] width 16 height 14
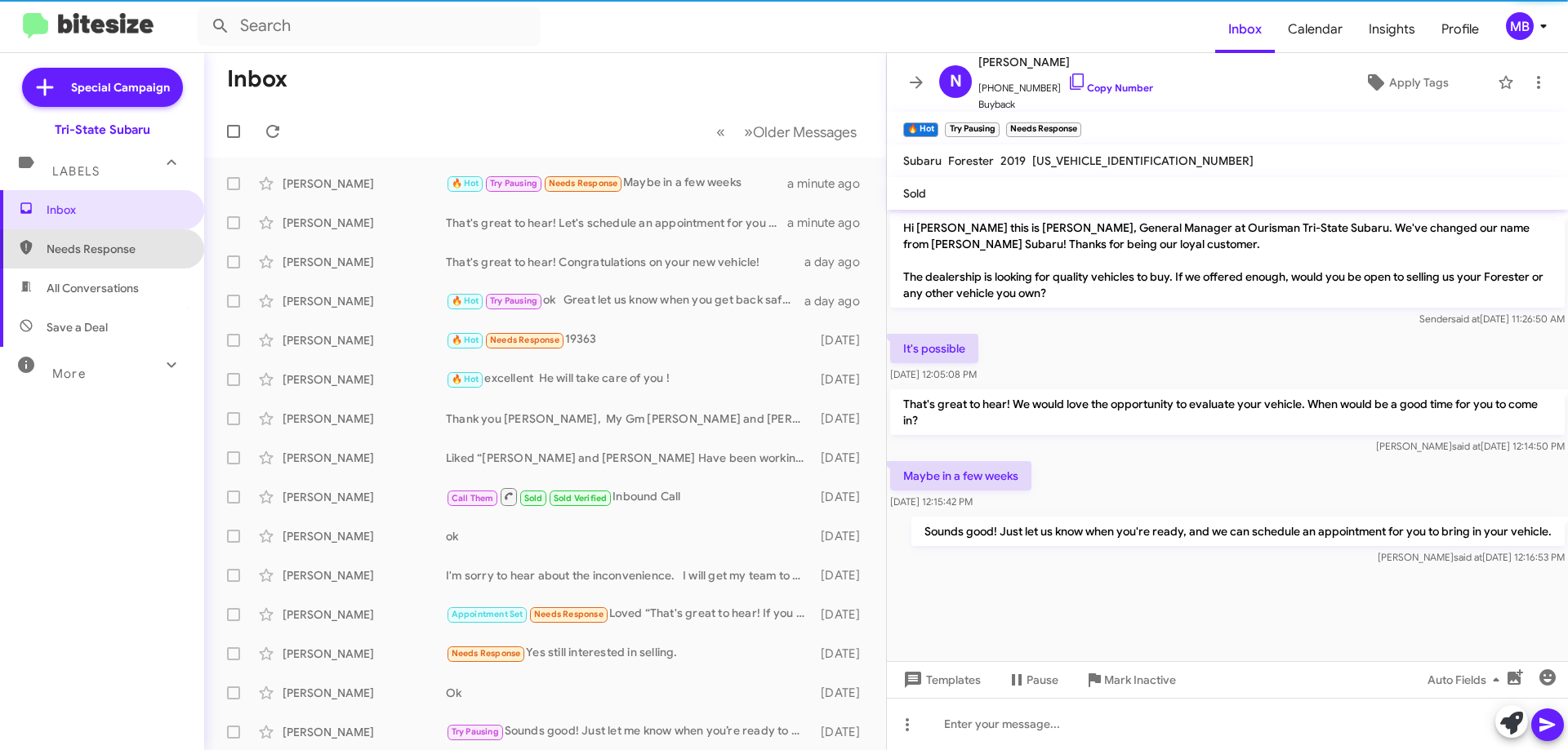
click at [161, 255] on span "Needs Response" at bounding box center [116, 249] width 139 height 17
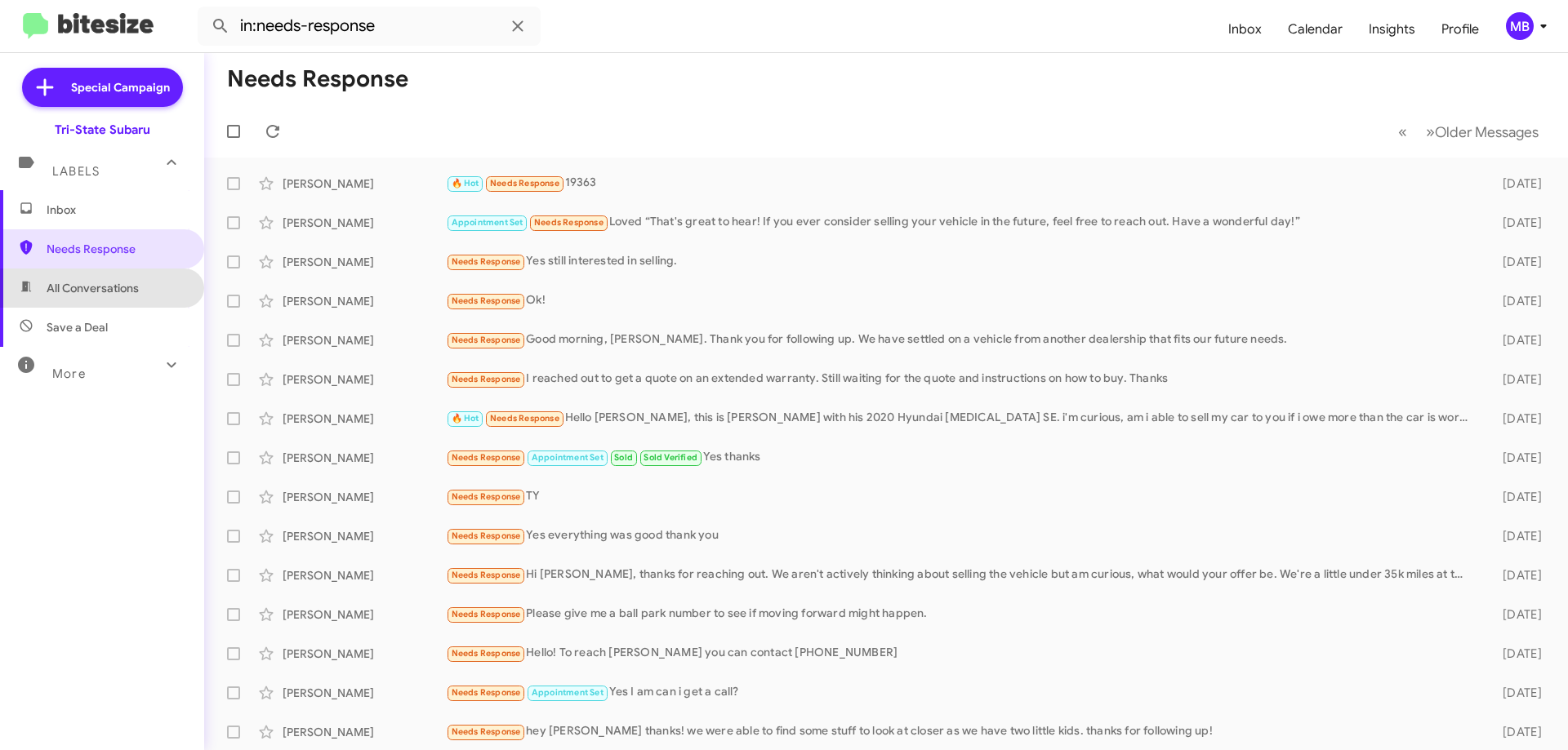
click at [161, 297] on span "All Conversations" at bounding box center [101, 288] width 204 height 39
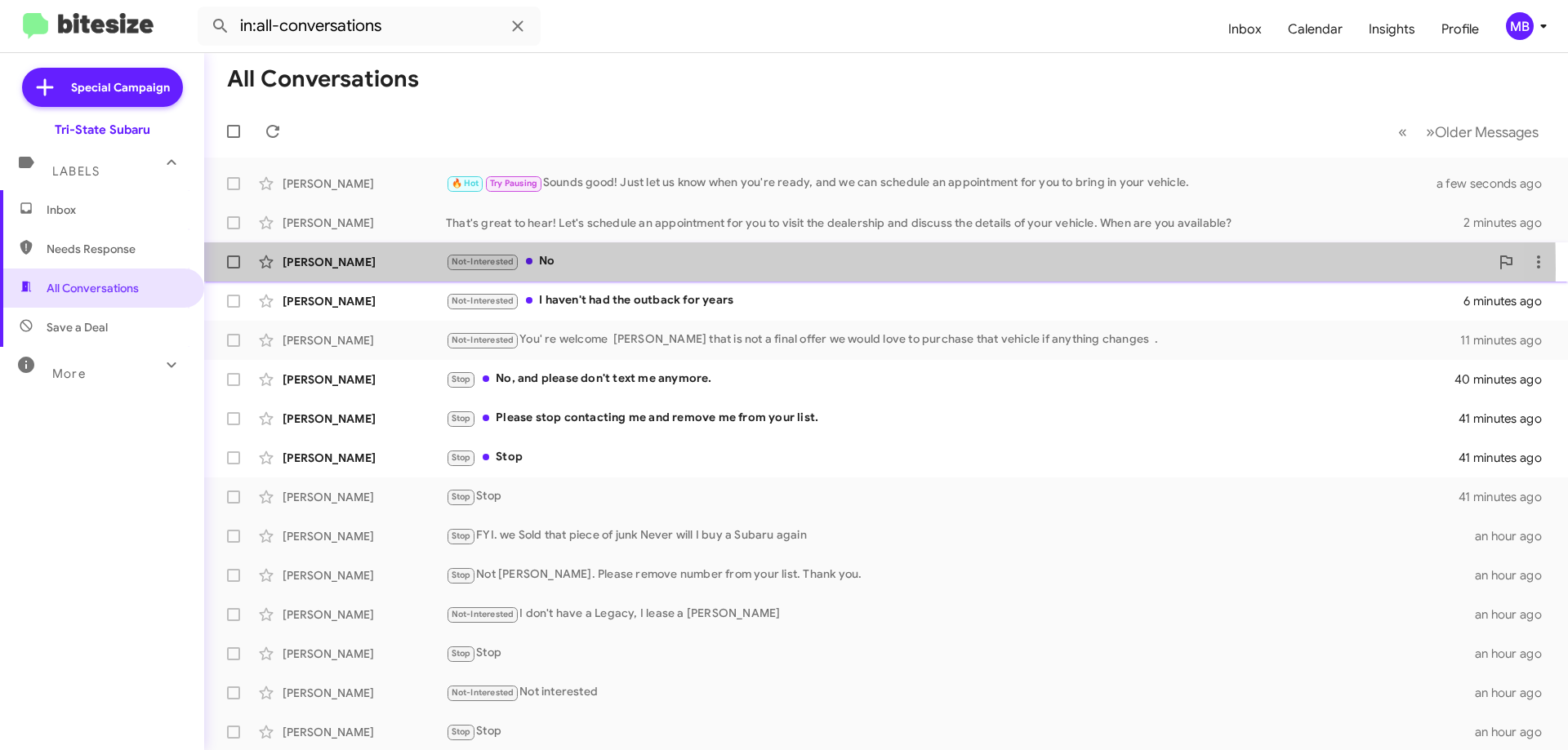
click at [606, 269] on div "Not-Interested No" at bounding box center [967, 261] width 1044 height 19
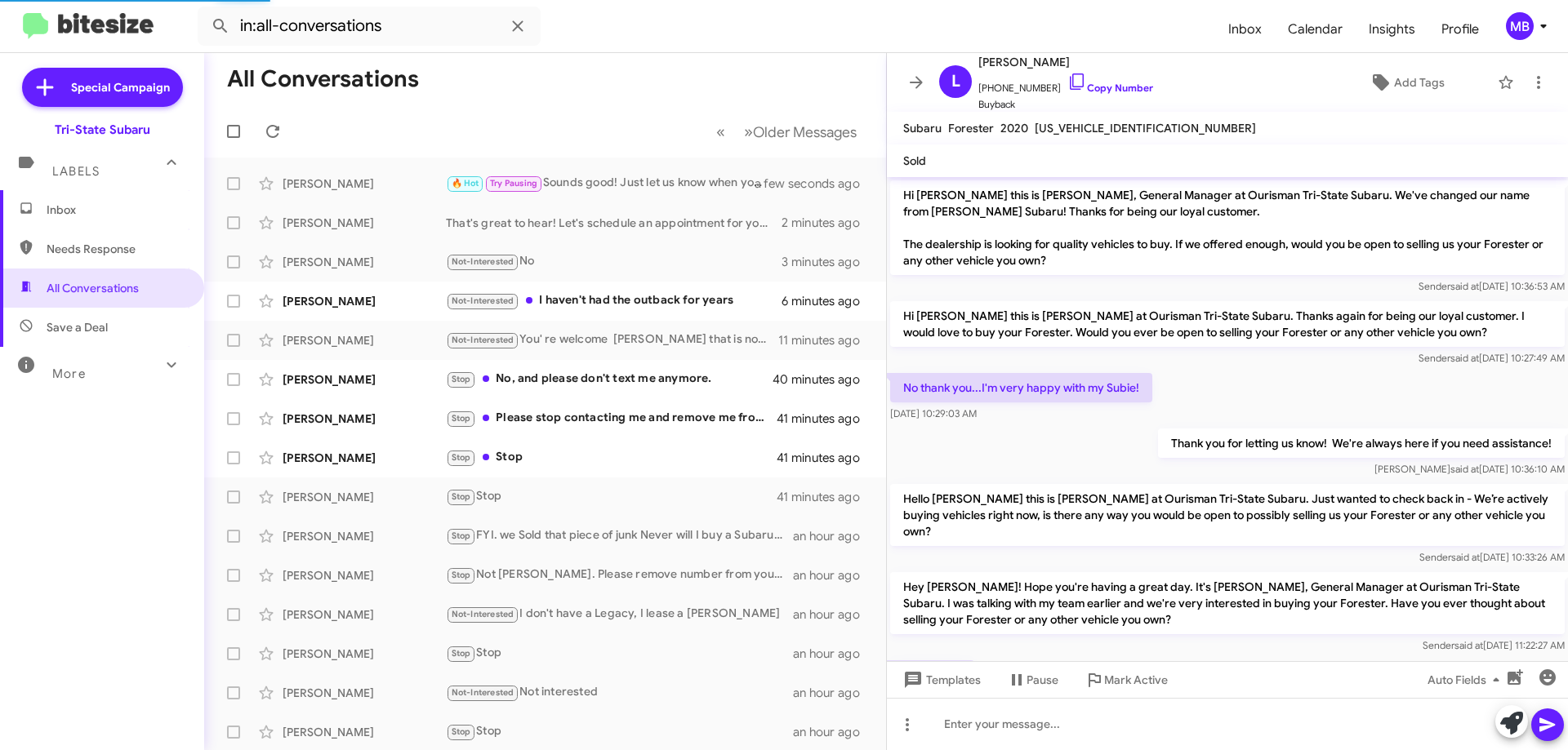
scroll to position [33, 0]
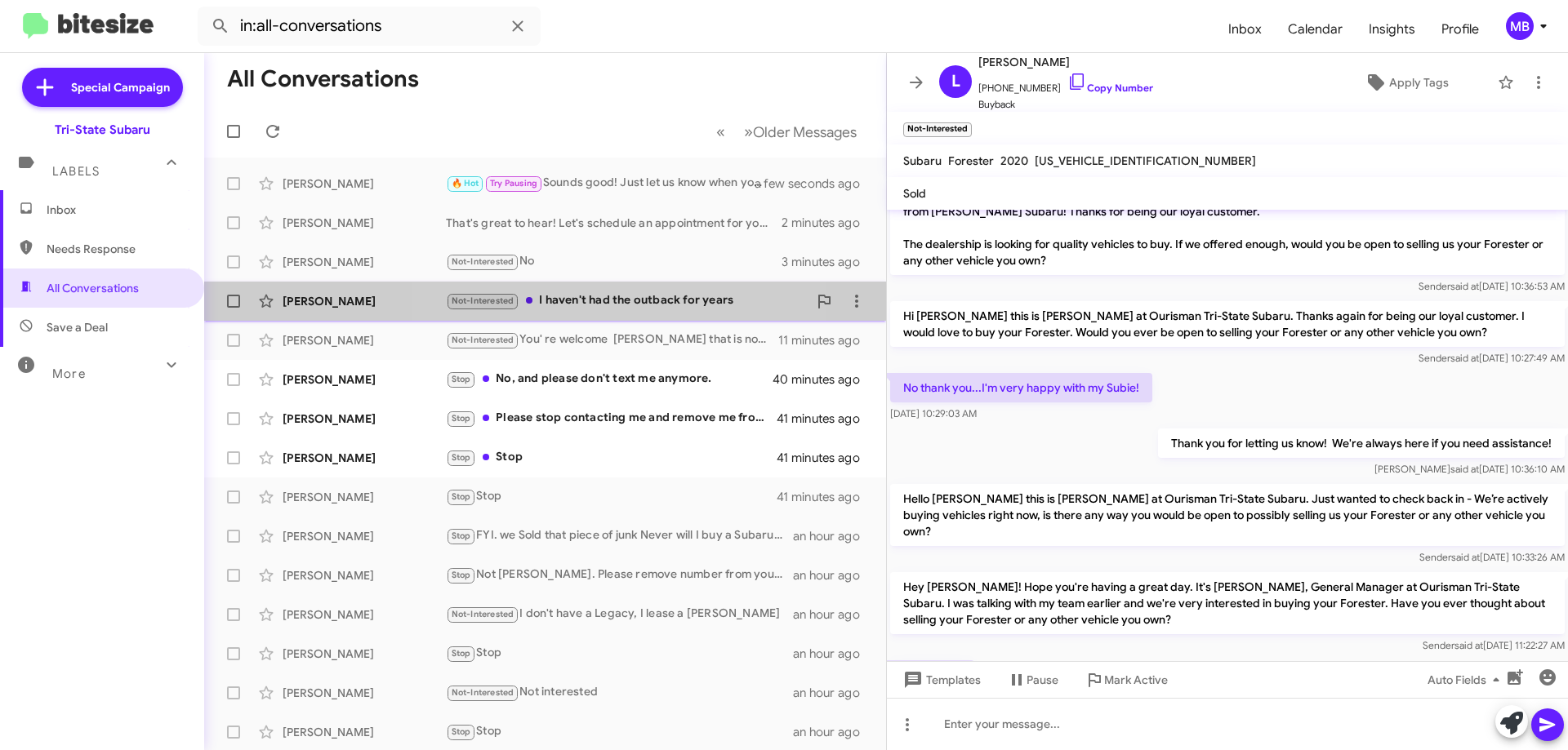
click at [617, 305] on div "Not-Interested I haven't had the outback for years" at bounding box center [626, 300] width 362 height 19
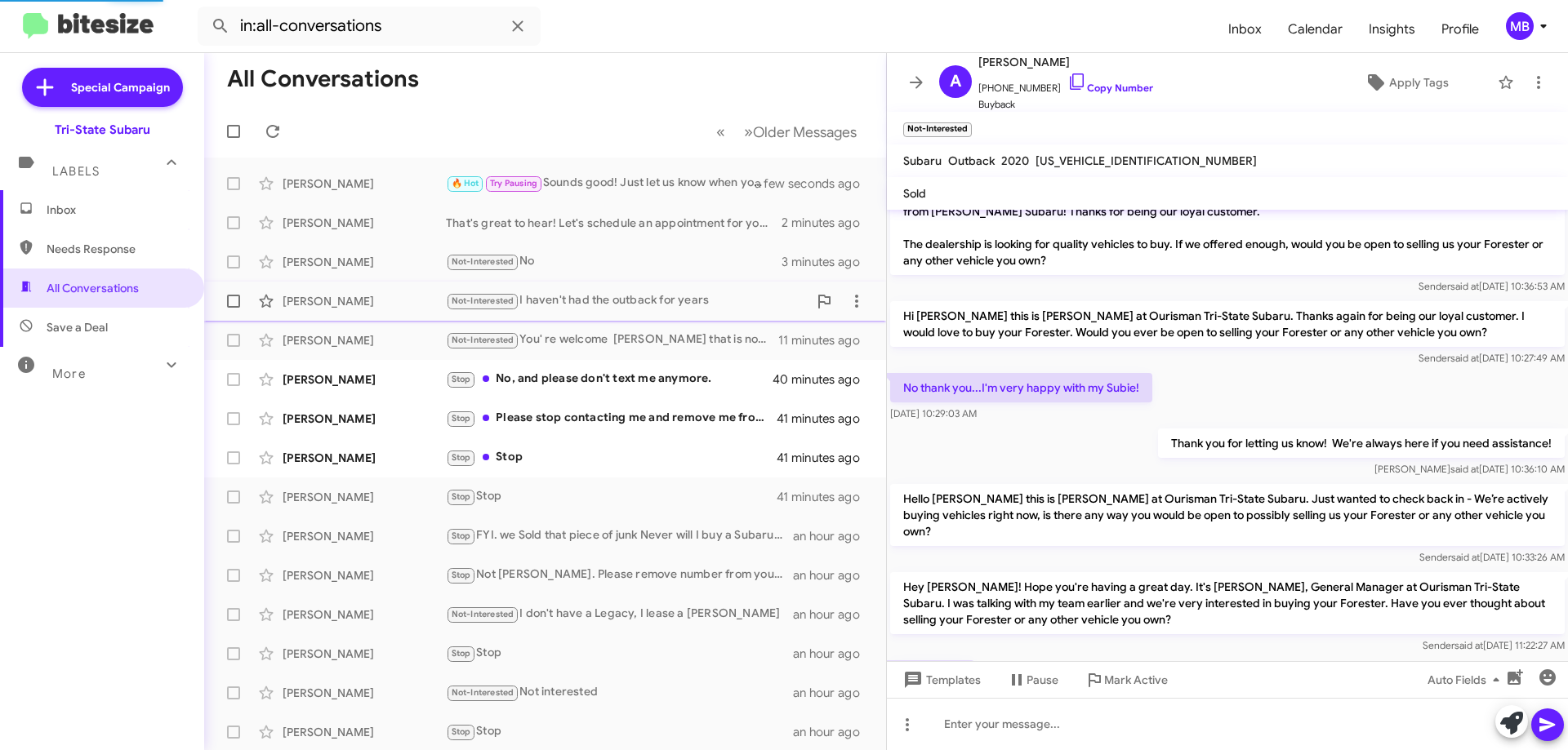
scroll to position [27, 0]
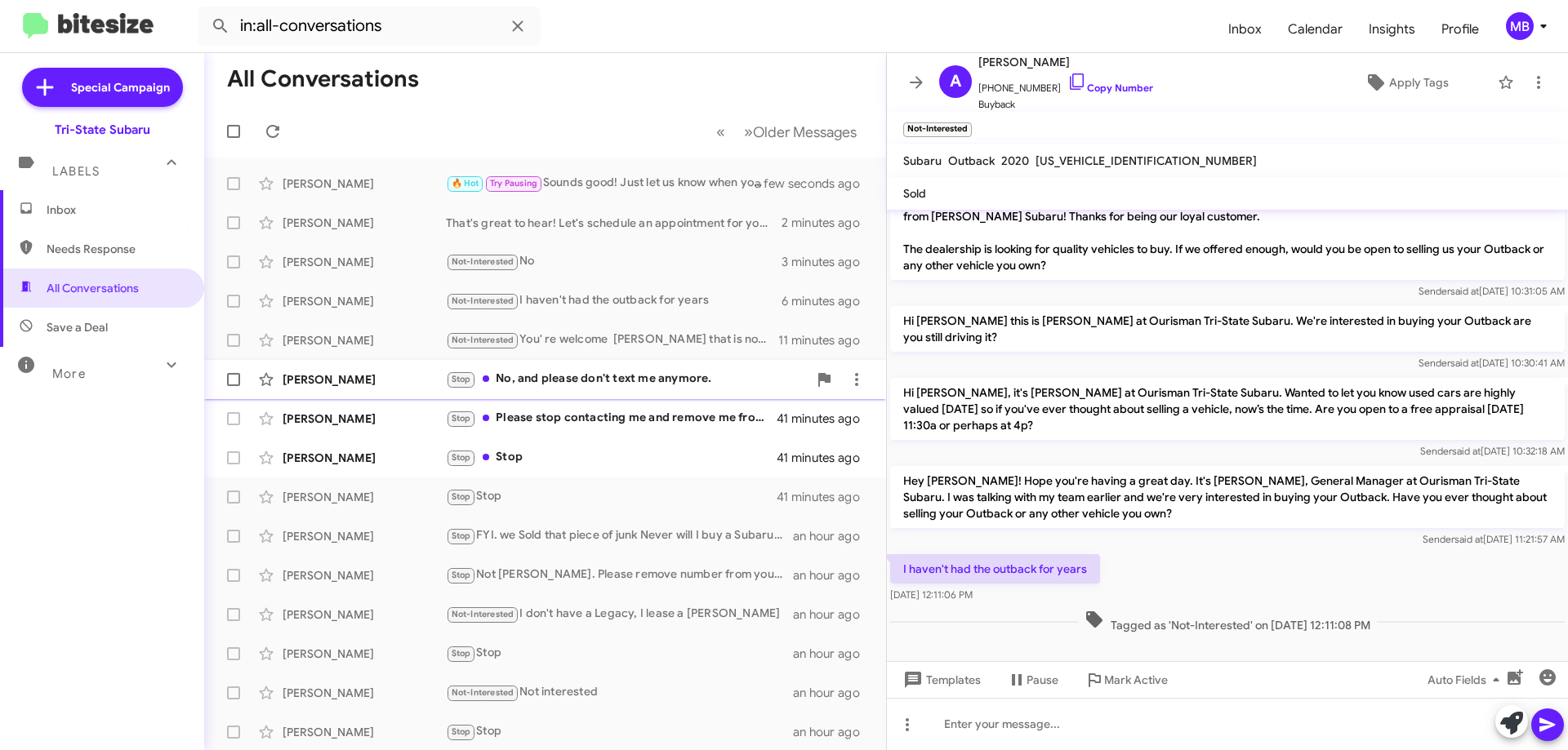
click at [685, 385] on div "Stop No, and please don't text me anymore." at bounding box center [626, 379] width 362 height 19
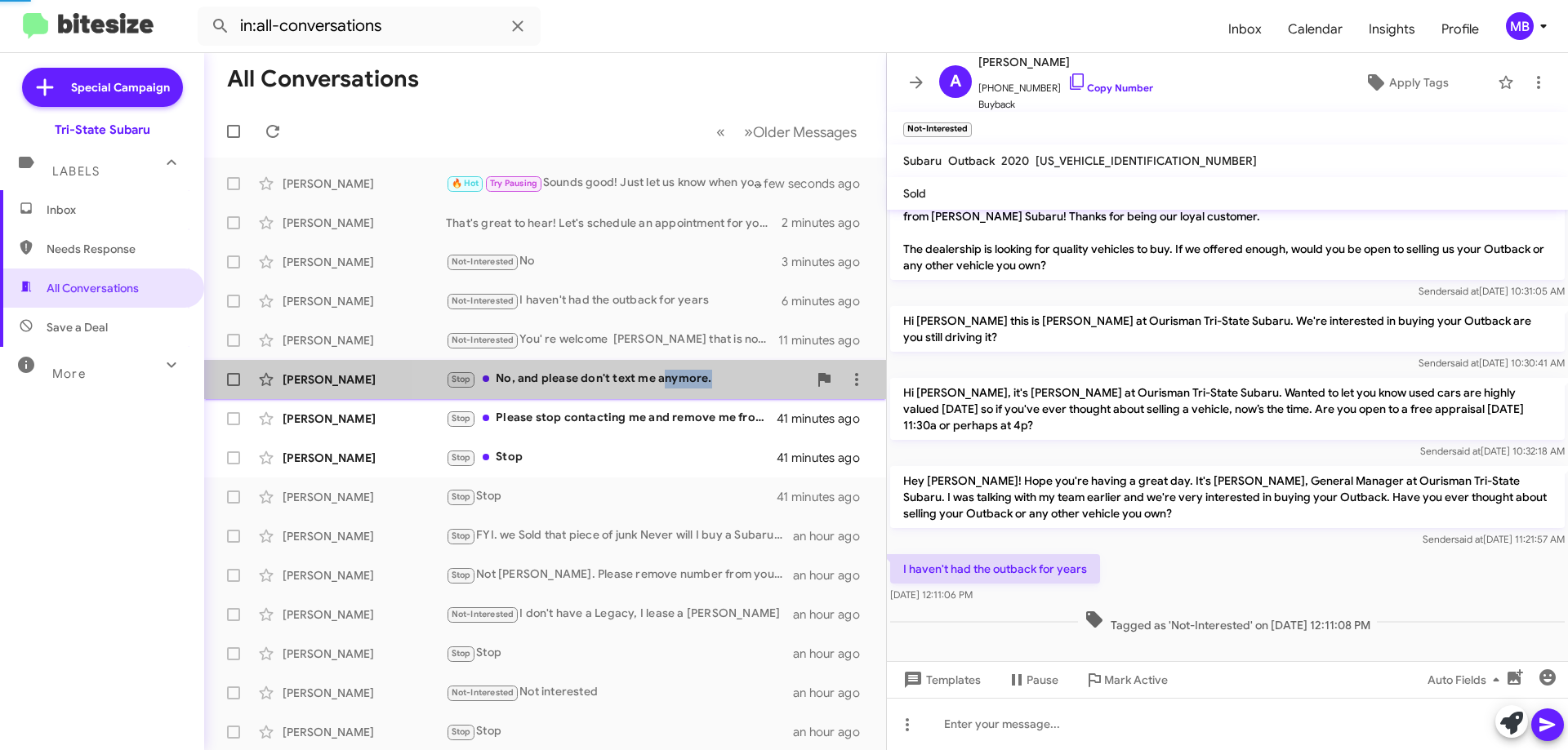
click at [685, 385] on div "Stop No, and please don't text me anymore." at bounding box center [626, 379] width 362 height 19
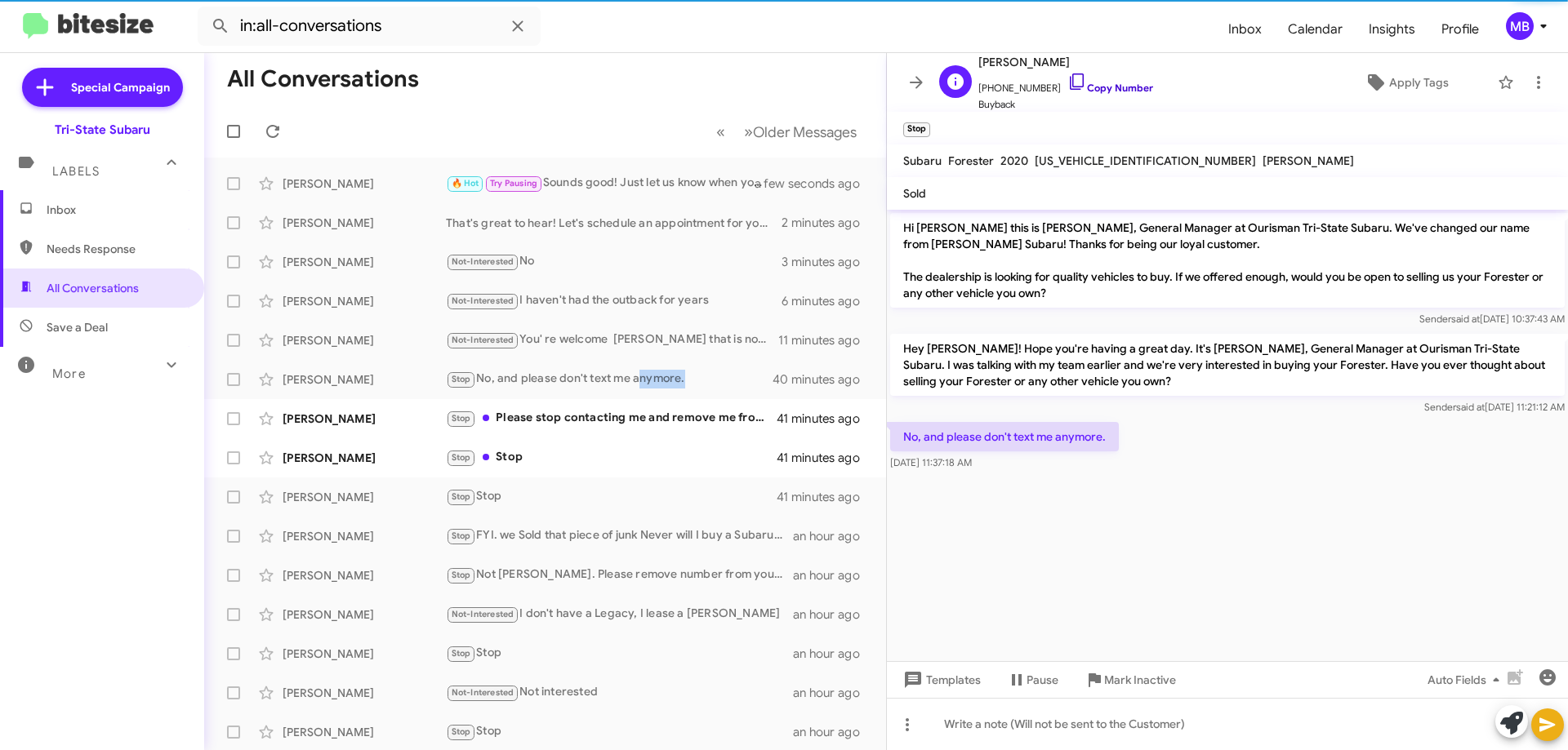
click at [1118, 84] on link "Copy Number" at bounding box center [1110, 88] width 86 height 12
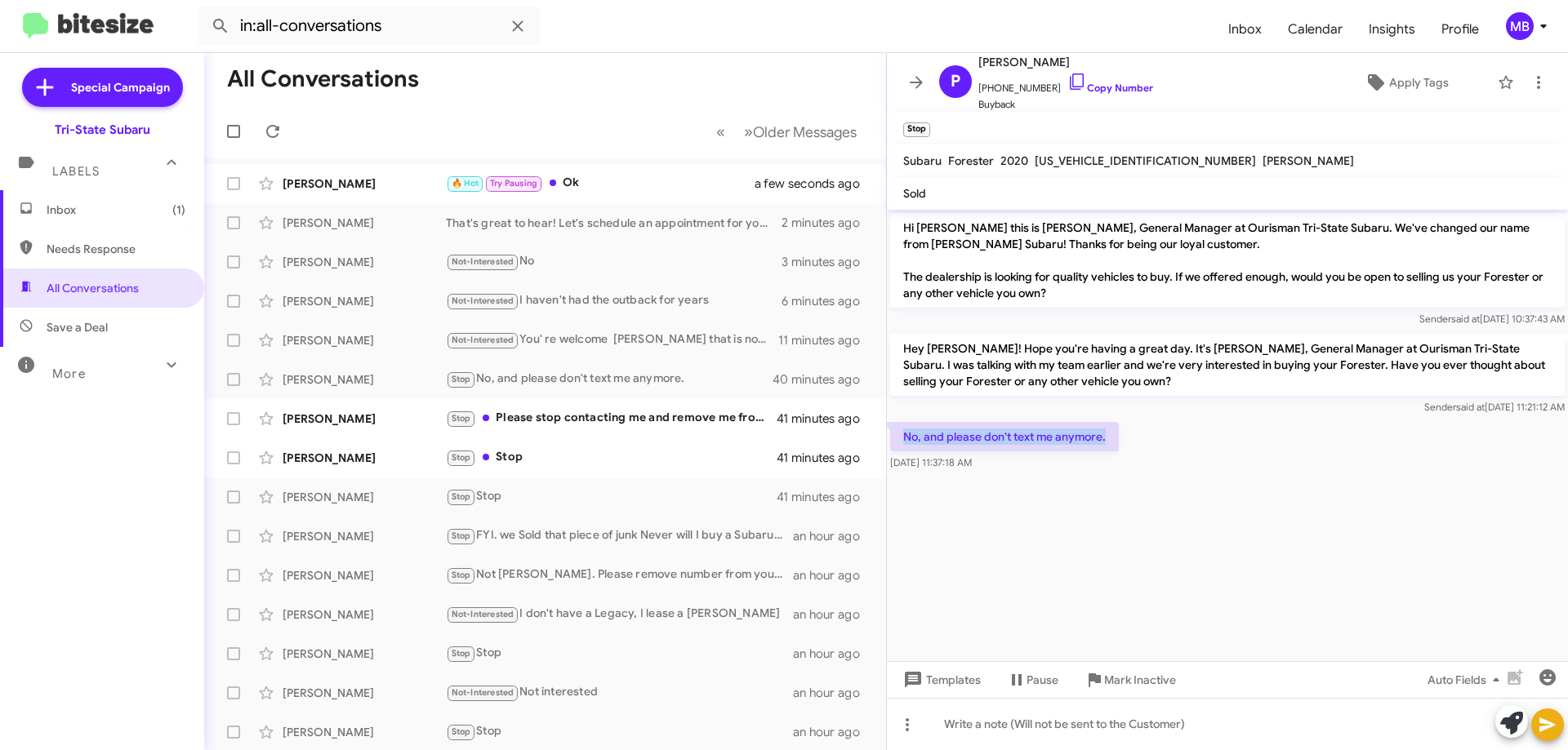
drag, startPoint x: 1107, startPoint y: 444, endPoint x: 892, endPoint y: 428, distance: 215.6
click at [892, 428] on p "No, and please don't text me anymore." at bounding box center [1004, 436] width 229 height 29
copy p "No, and please don't text me anymore."
drag, startPoint x: 1029, startPoint y: 471, endPoint x: 887, endPoint y: 437, distance: 146.0
click at [887, 437] on div "No, and please don't text me anymore. [DATE] 11:37:18 AM" at bounding box center [1227, 446] width 681 height 56
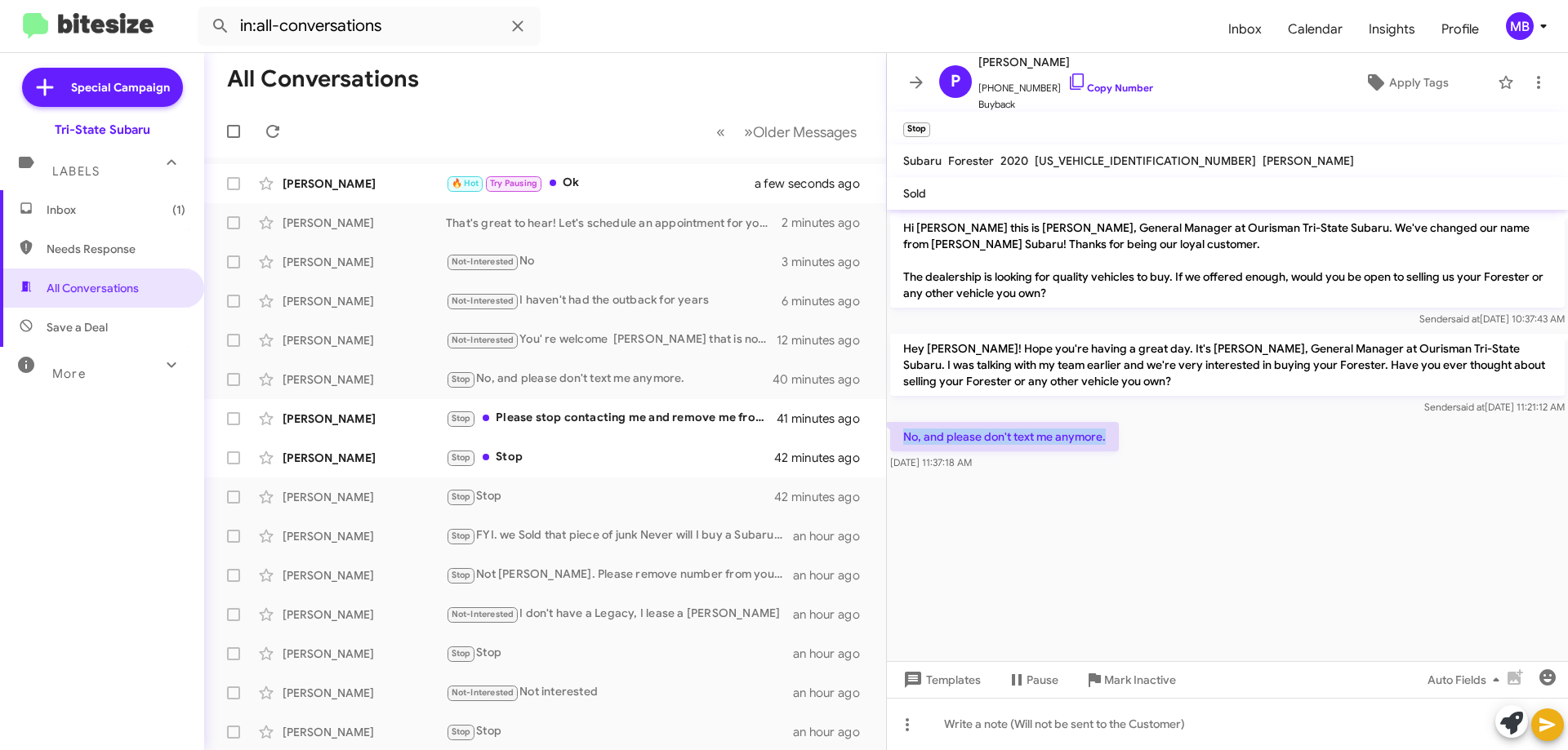
copy div "No, and please don't text me anymore. [DATE] 11:37:18 AM"
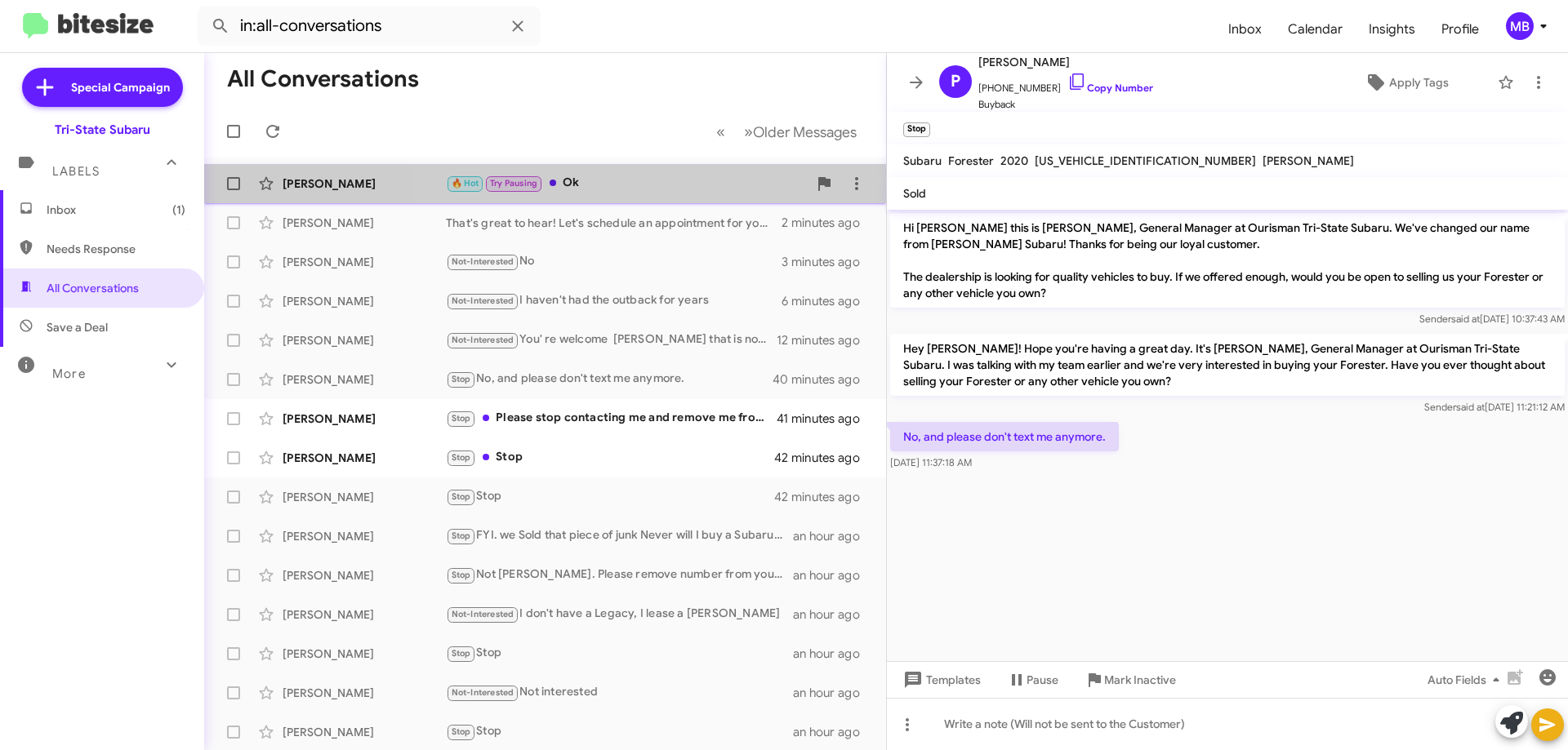
click at [652, 184] on div "🔥 Hot Try Pausing Ok" at bounding box center [626, 183] width 362 height 19
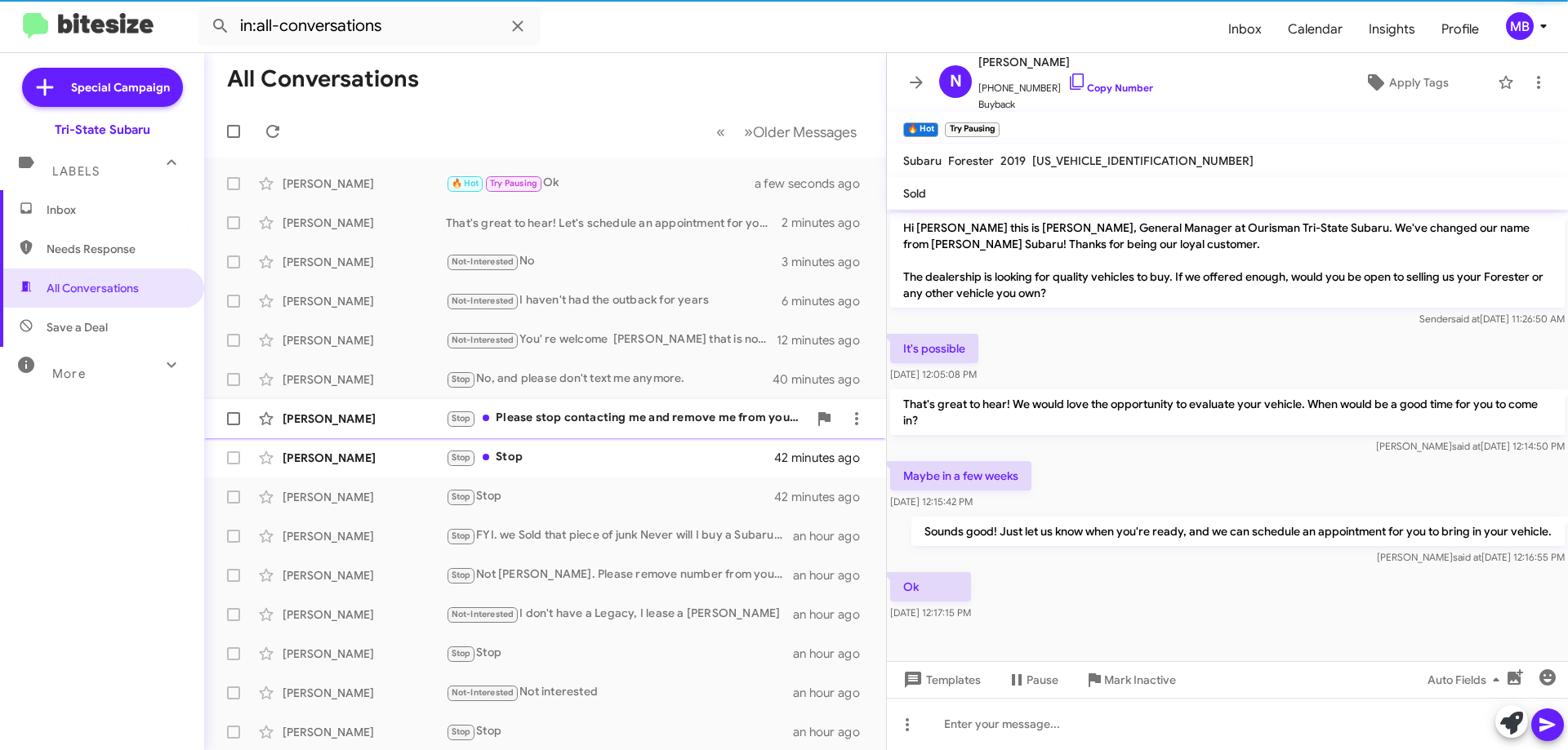
click at [685, 419] on div "Stop Please stop contacting me and remove me from your list." at bounding box center [626, 418] width 362 height 19
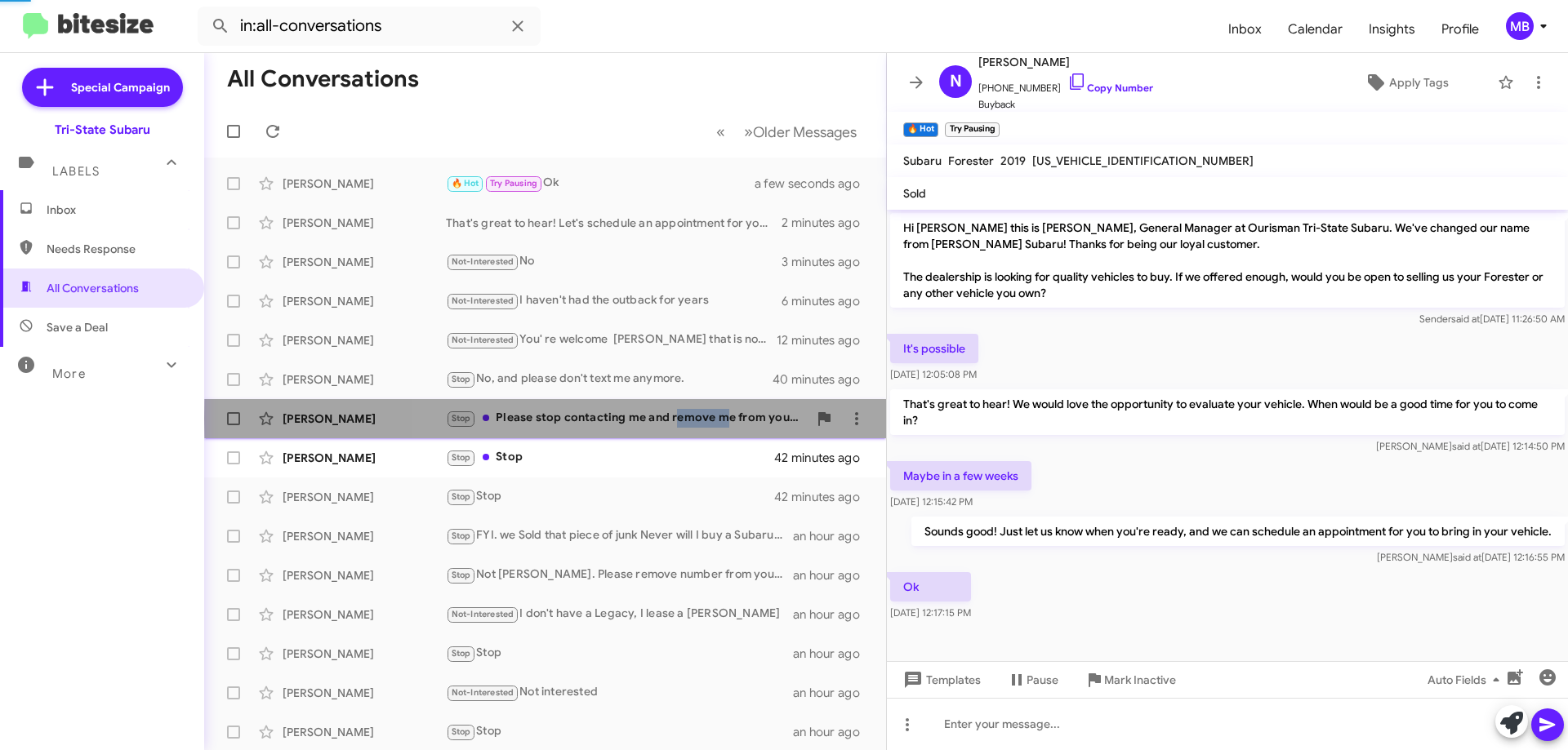
click at [685, 419] on div "Stop Please stop contacting me and remove me from your list." at bounding box center [626, 418] width 362 height 19
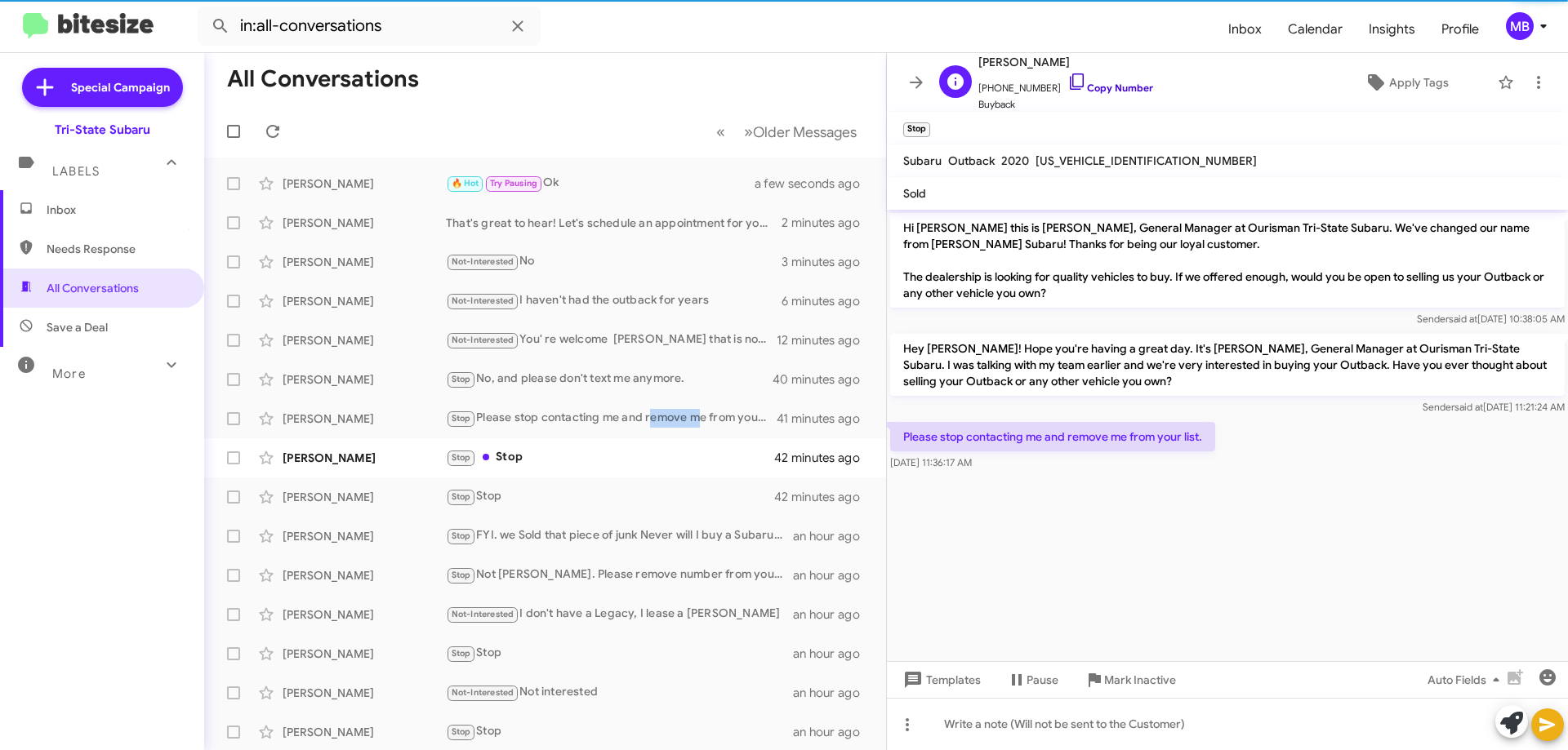
click at [1106, 89] on link "Copy Number" at bounding box center [1110, 88] width 86 height 12
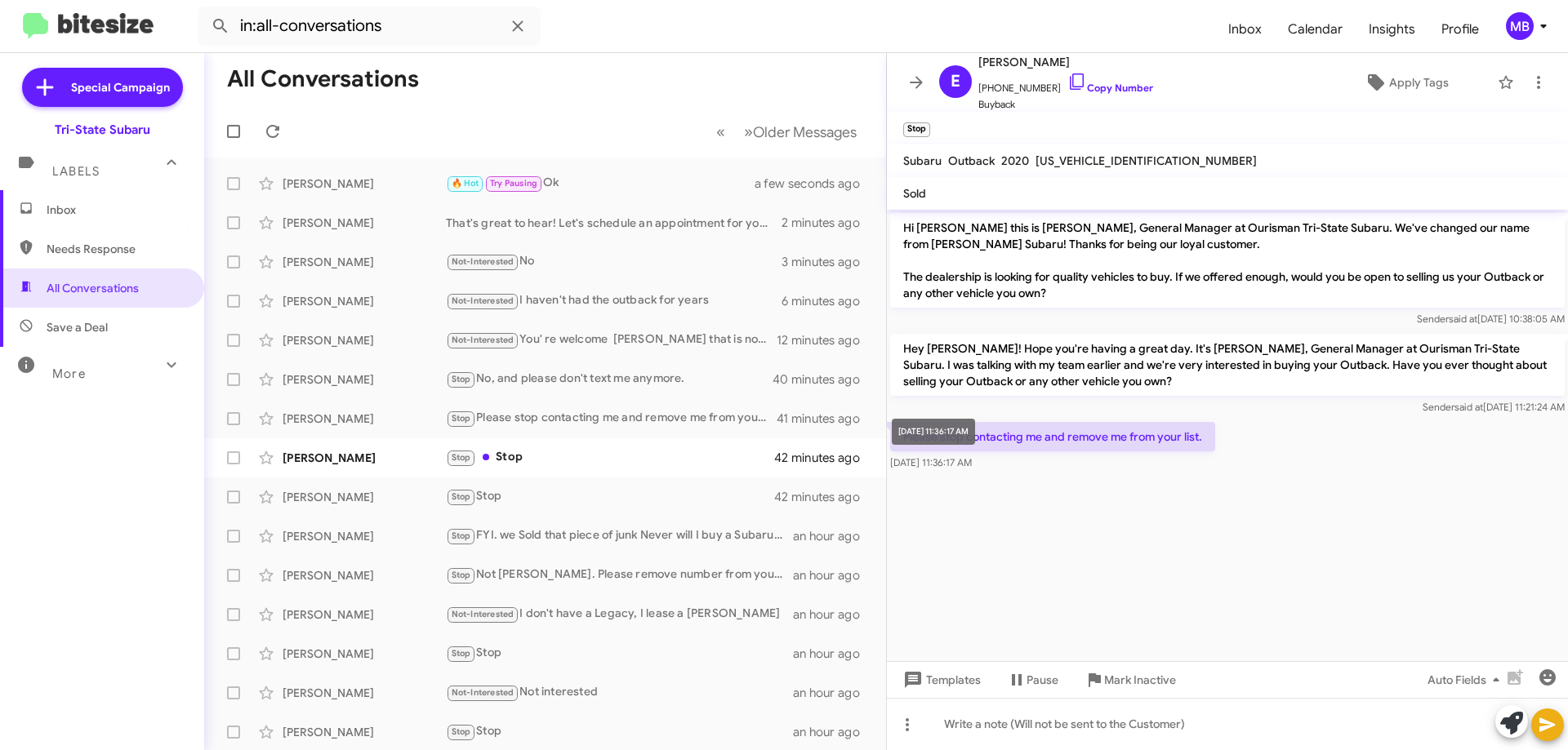
click at [972, 464] on span "[DATE] 11:36:17 AM" at bounding box center [931, 462] width 82 height 12
drag, startPoint x: 1015, startPoint y: 465, endPoint x: 1048, endPoint y: 461, distance: 33.2
click at [1054, 463] on div "[DATE] 11:36:17 AM" at bounding box center [1053, 462] width 325 height 17
drag, startPoint x: 1024, startPoint y: 461, endPoint x: 904, endPoint y: 439, distance: 122.0
click at [904, 439] on div "Please stop contacting me and remove me from your list. [DATE] 11:36:17 AM" at bounding box center [1053, 446] width 325 height 49
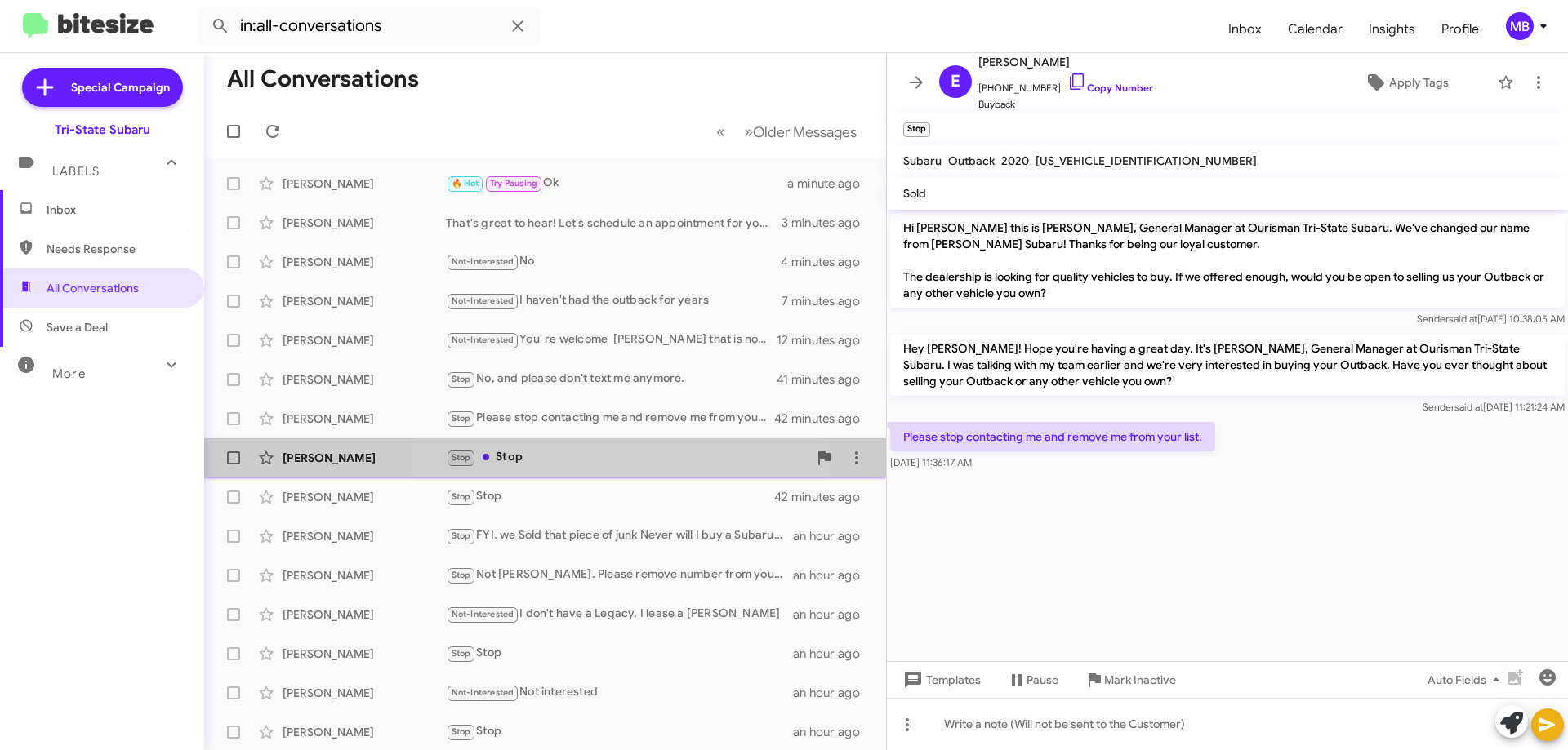
click at [619, 464] on div "Stop Stop" at bounding box center [626, 457] width 362 height 19
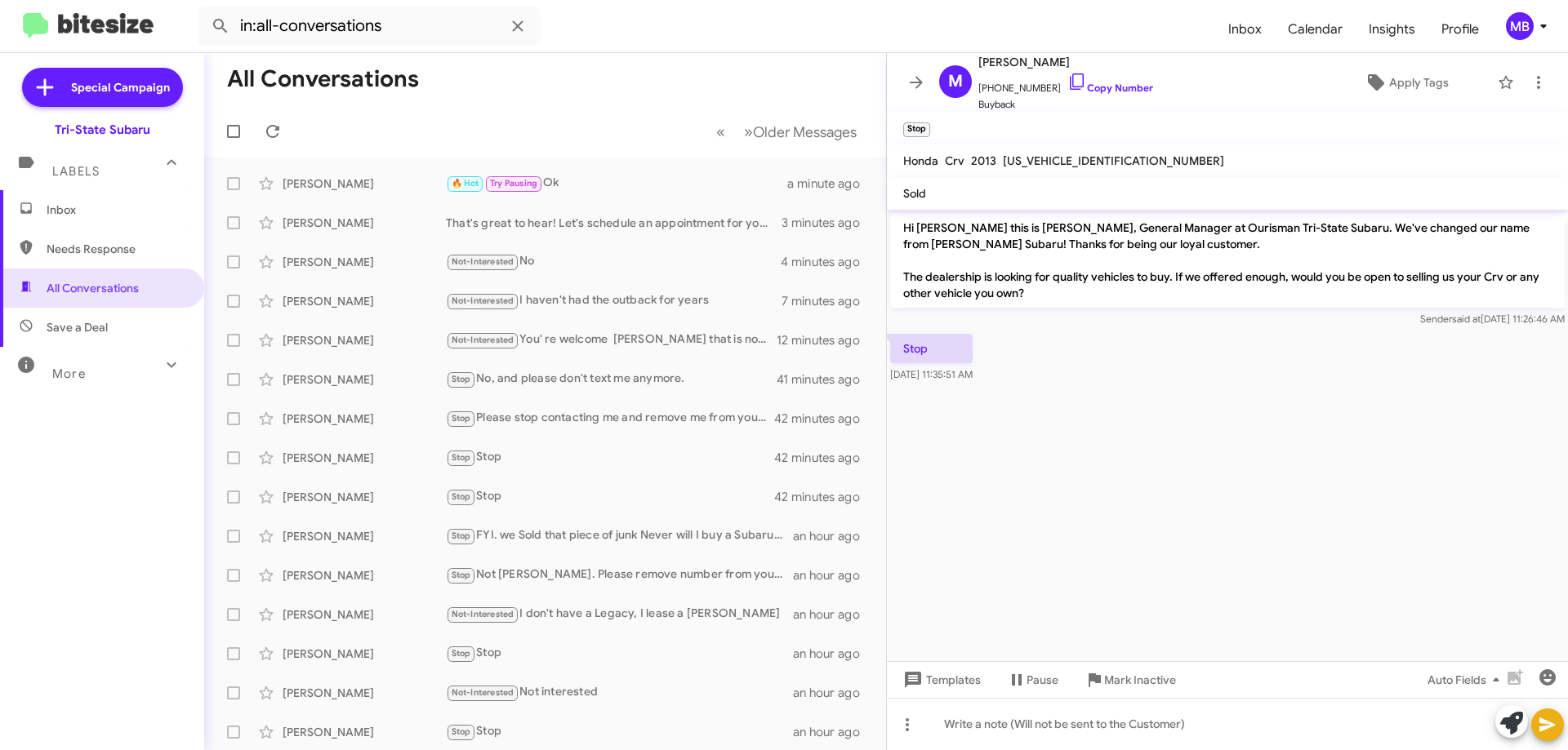
click at [127, 332] on span "Save a Deal" at bounding box center [101, 327] width 204 height 39
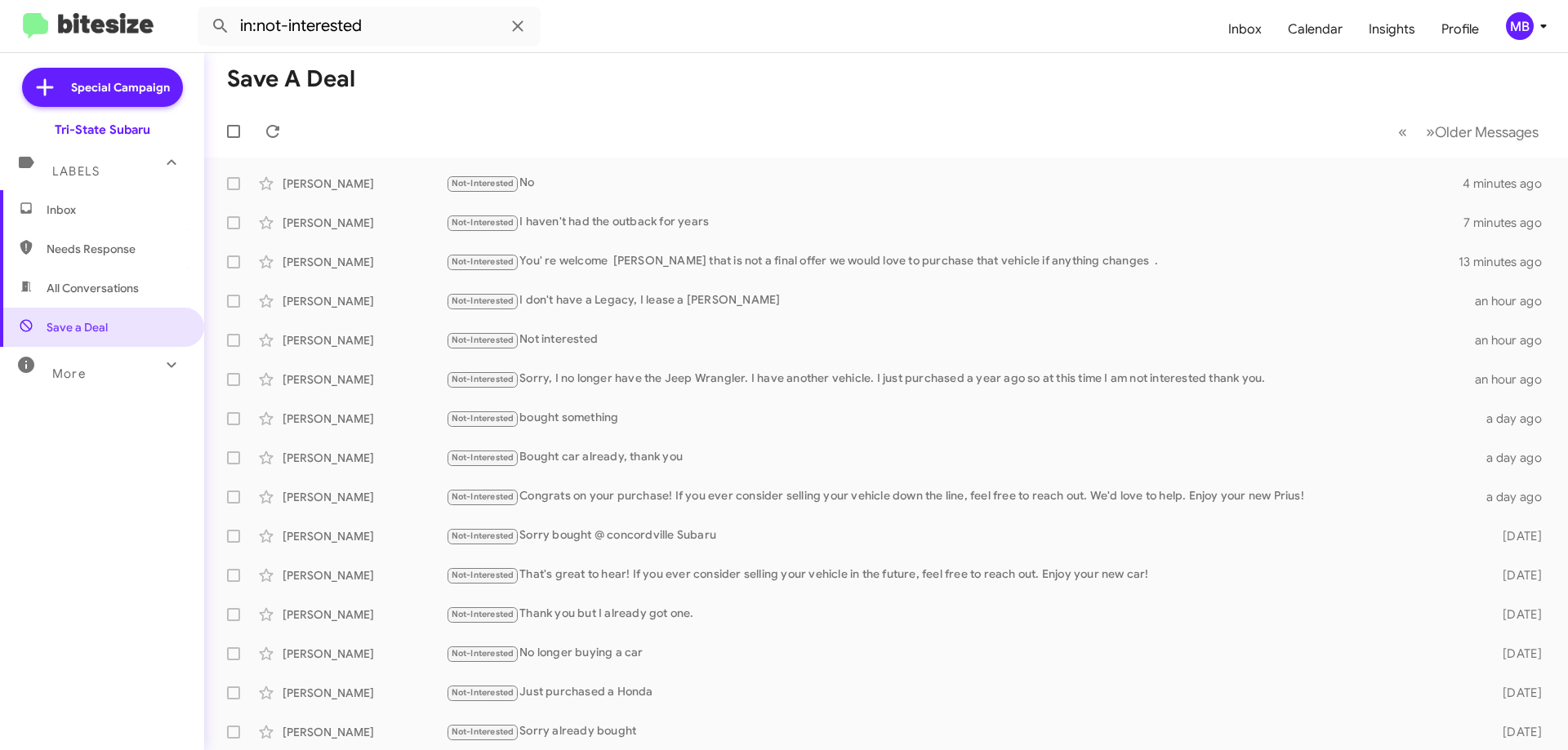
click at [126, 253] on span "Needs Response" at bounding box center [116, 249] width 139 height 17
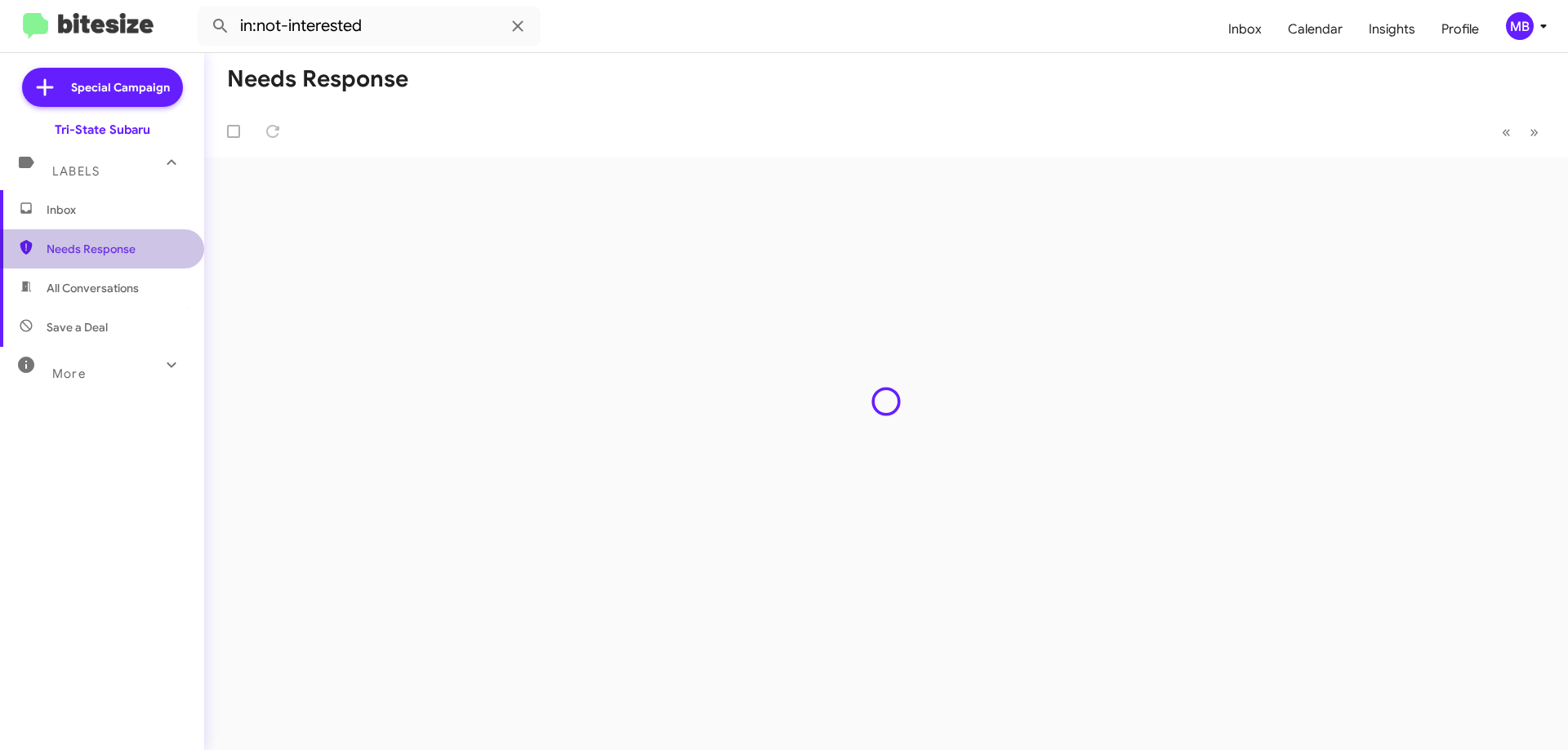
type input "in:needs-response"
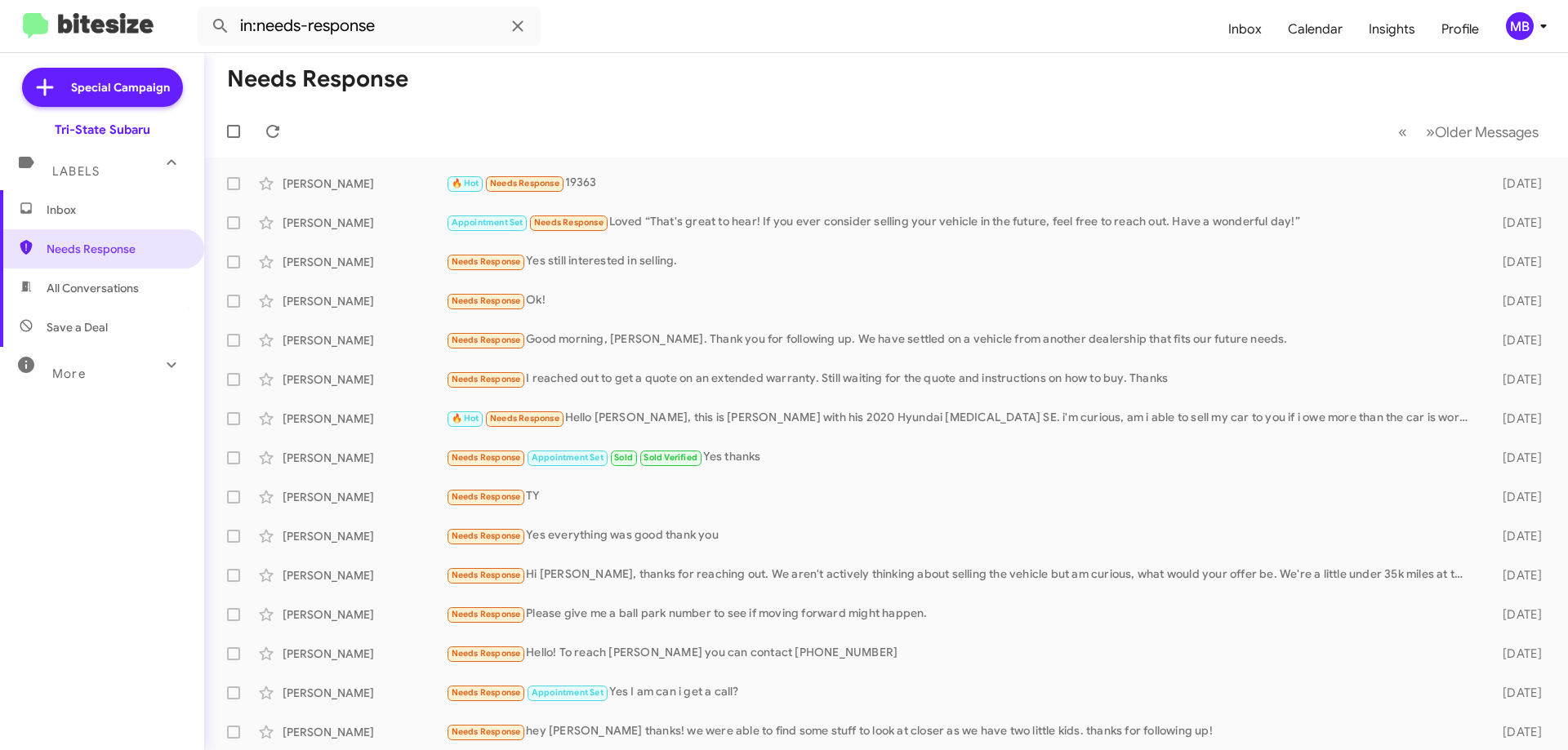
click at [83, 210] on span "Inbox" at bounding box center [116, 210] width 139 height 17
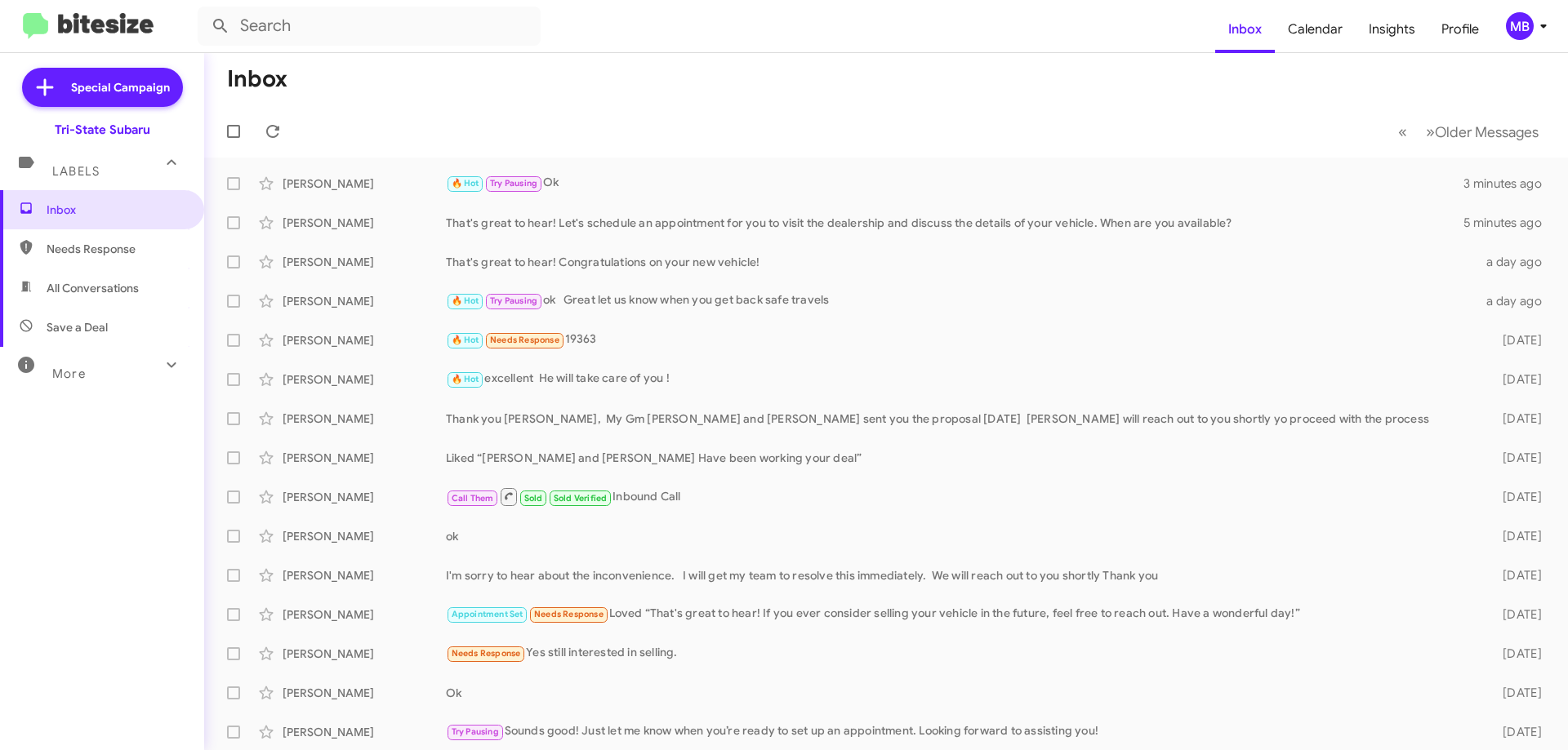
click at [105, 167] on div "Labels" at bounding box center [86, 164] width 146 height 30
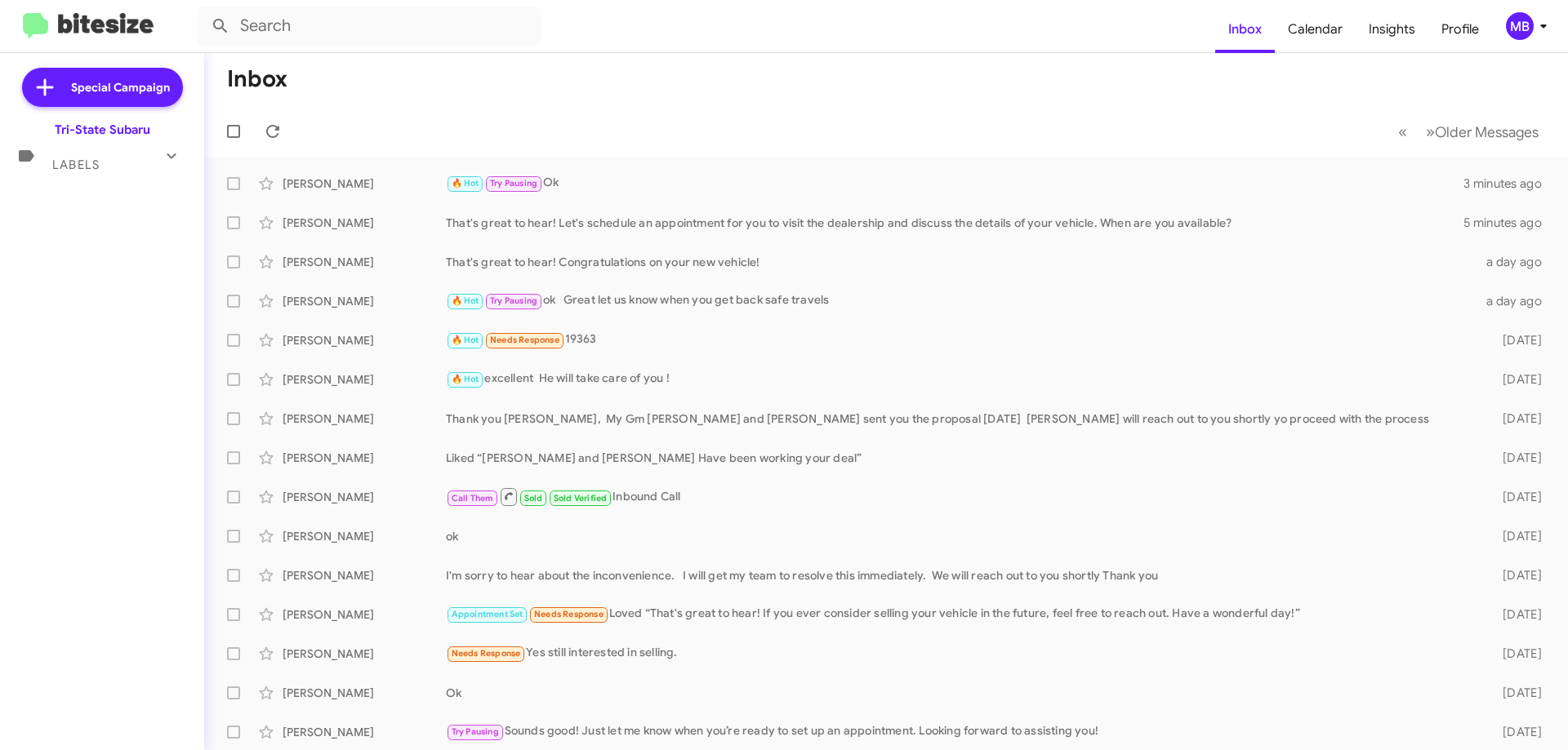
click at [133, 157] on div "Labels" at bounding box center [86, 158] width 146 height 30
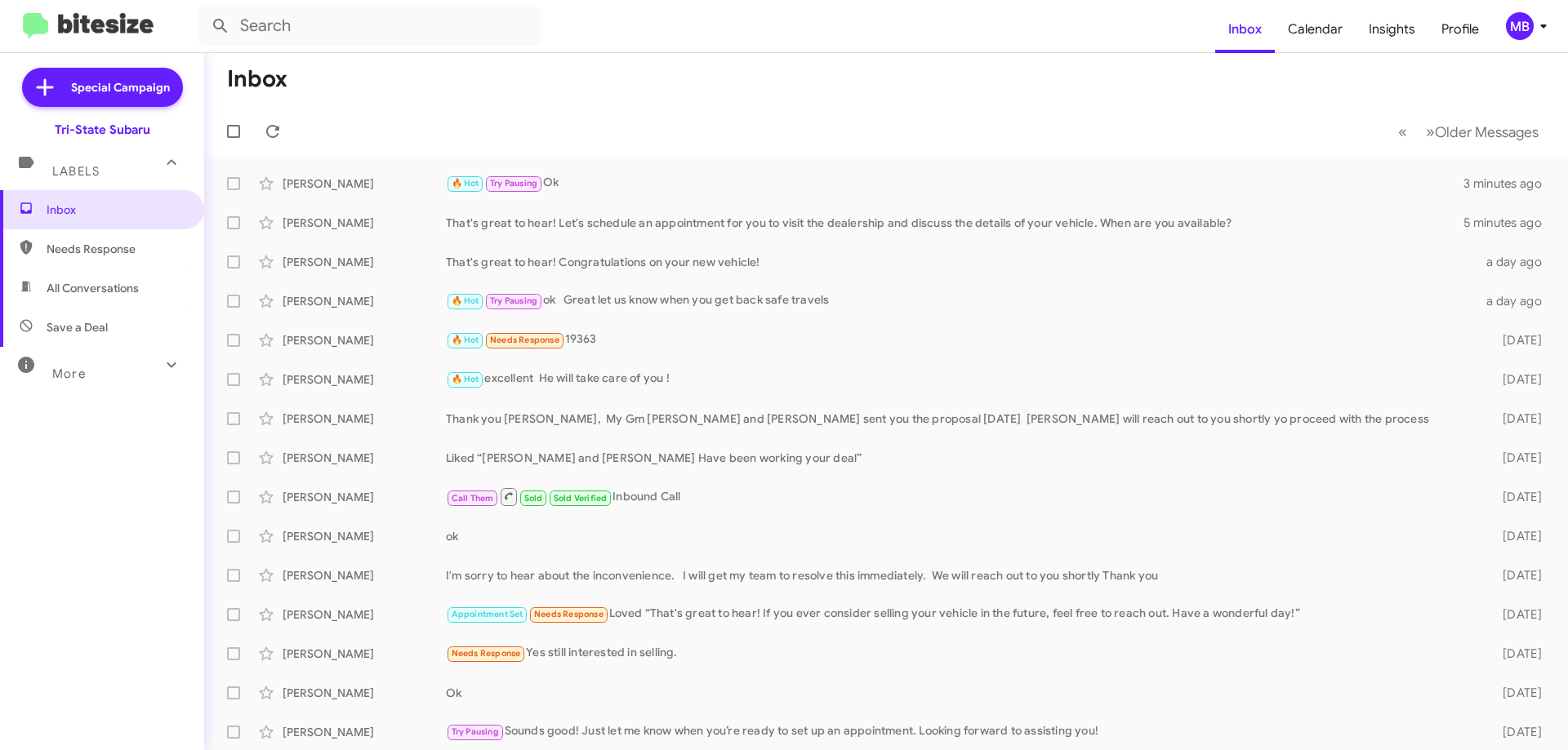
click at [124, 254] on span "Needs Response" at bounding box center [116, 249] width 139 height 17
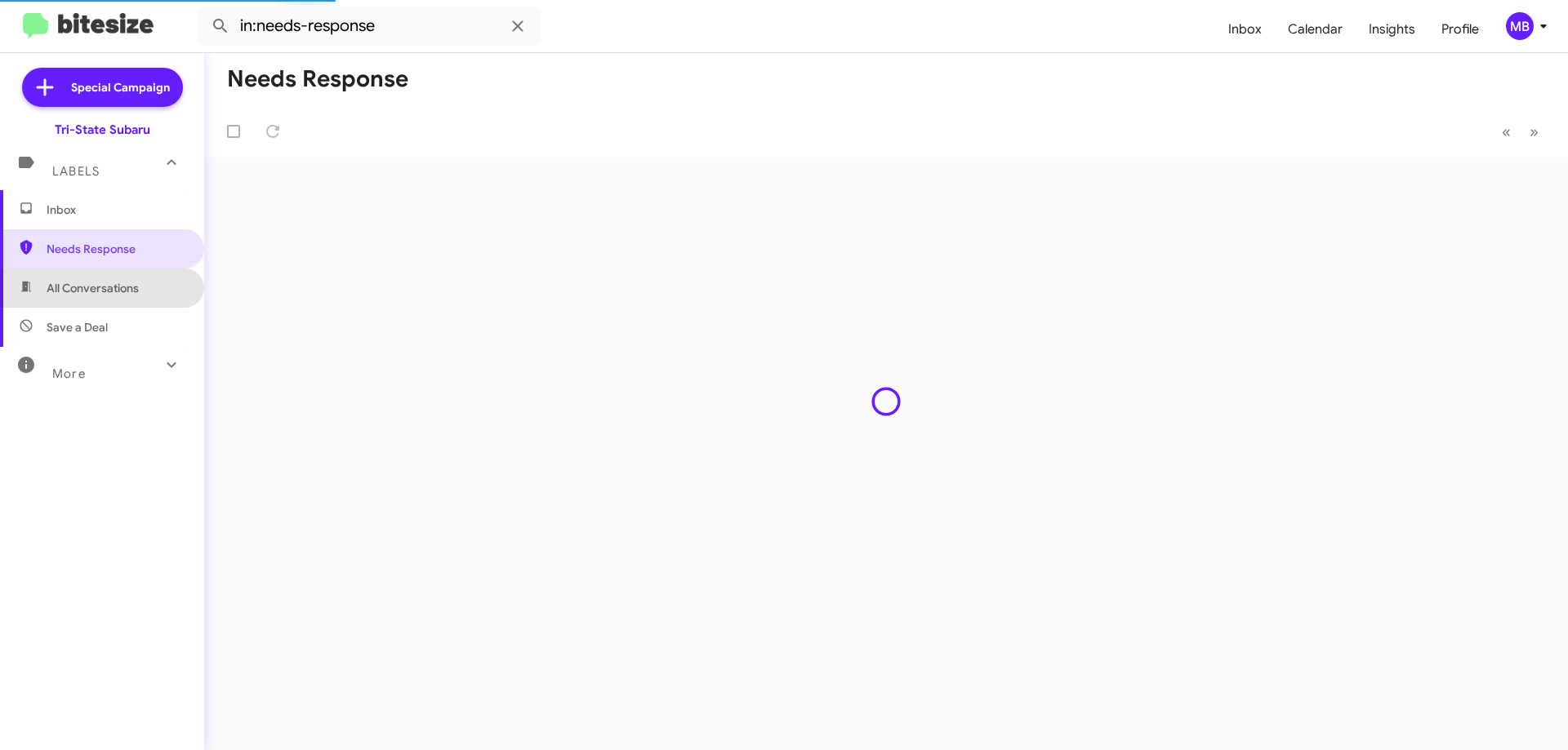
click at [133, 299] on span "All Conversations" at bounding box center [101, 288] width 204 height 39
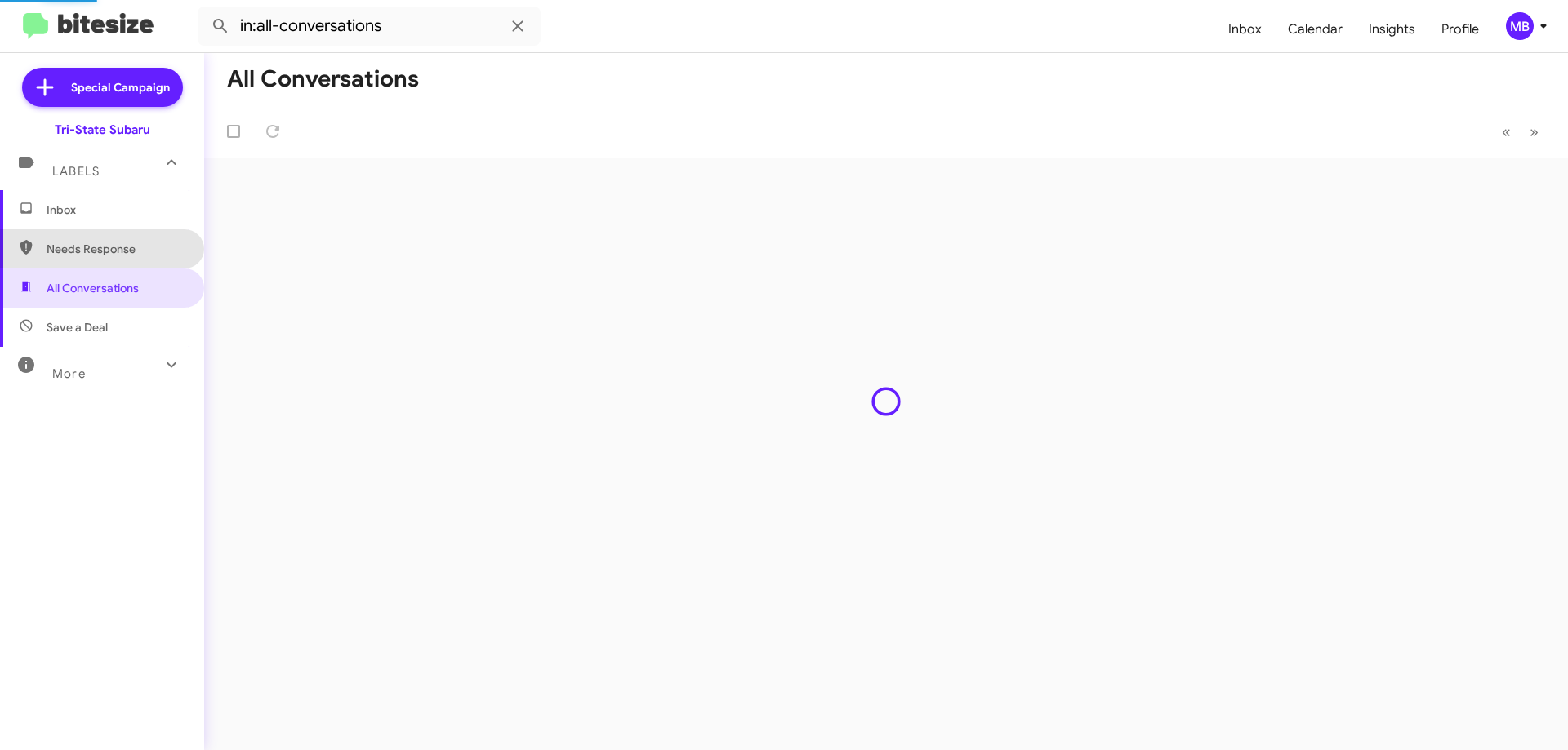
click at [118, 254] on span "Needs Response" at bounding box center [116, 249] width 139 height 17
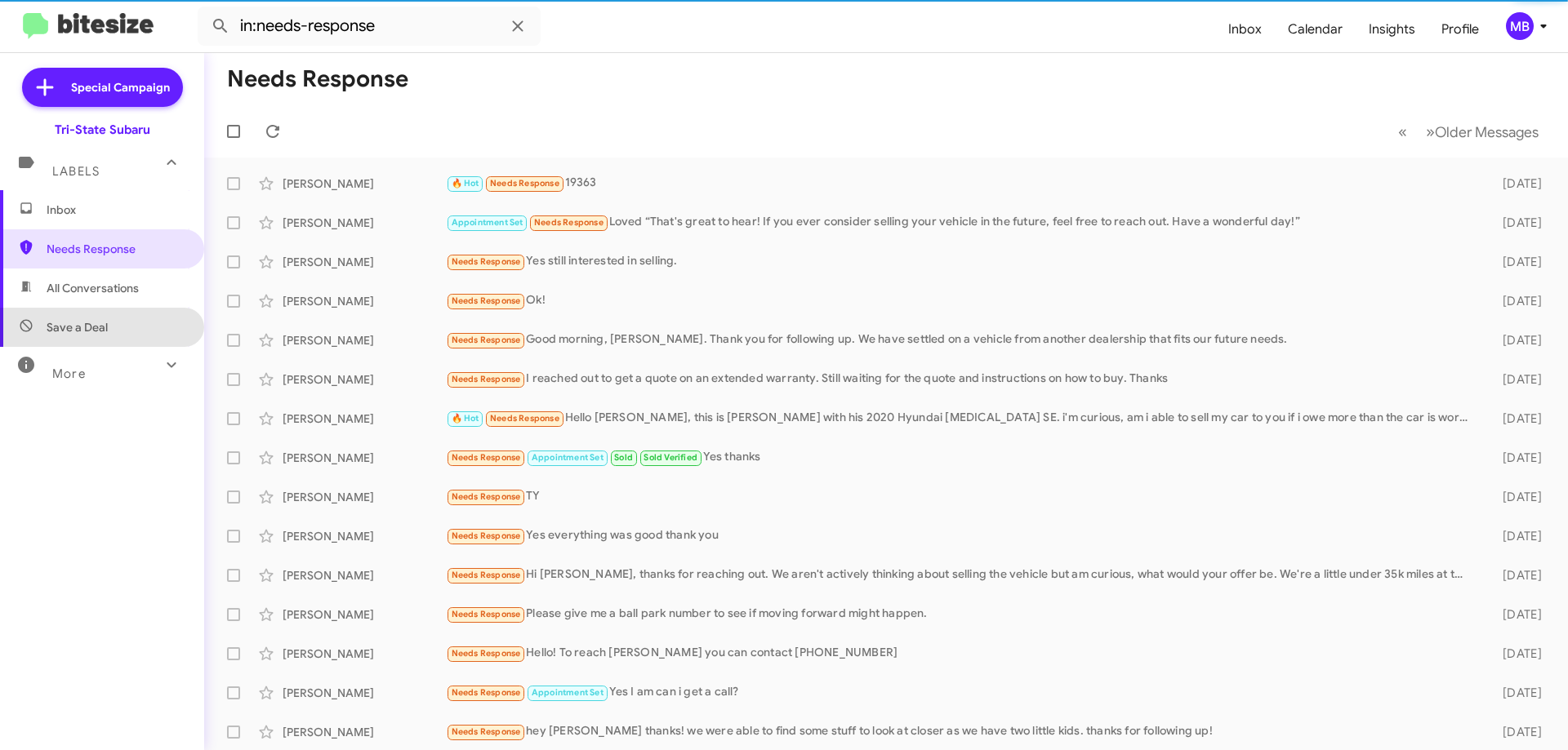
click at [136, 312] on span "Save a Deal" at bounding box center [101, 327] width 204 height 39
type input "in:not-interested"
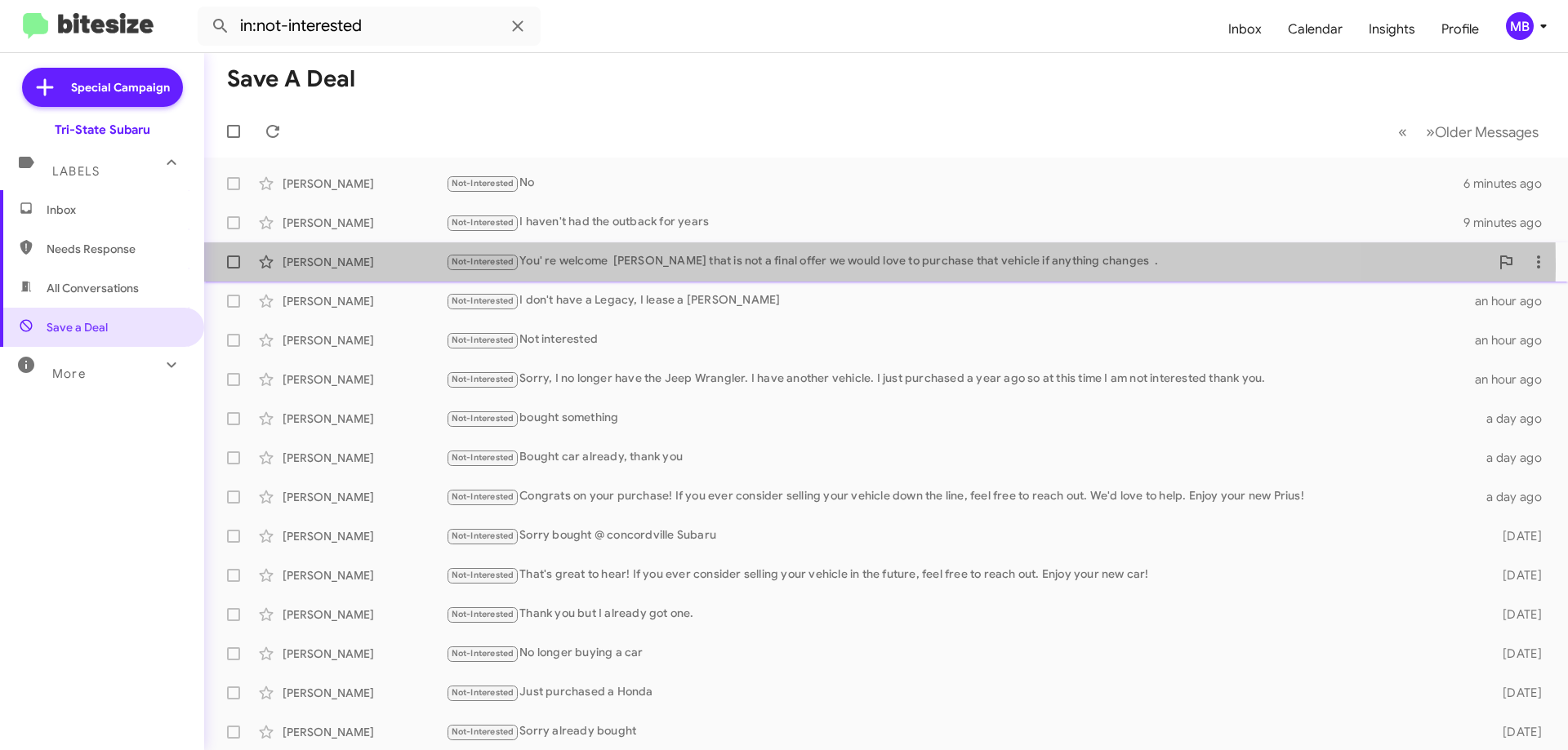
click at [731, 264] on div "Not-Interested You' re welcome [PERSON_NAME] that is not a final offer we would…" at bounding box center [967, 261] width 1044 height 19
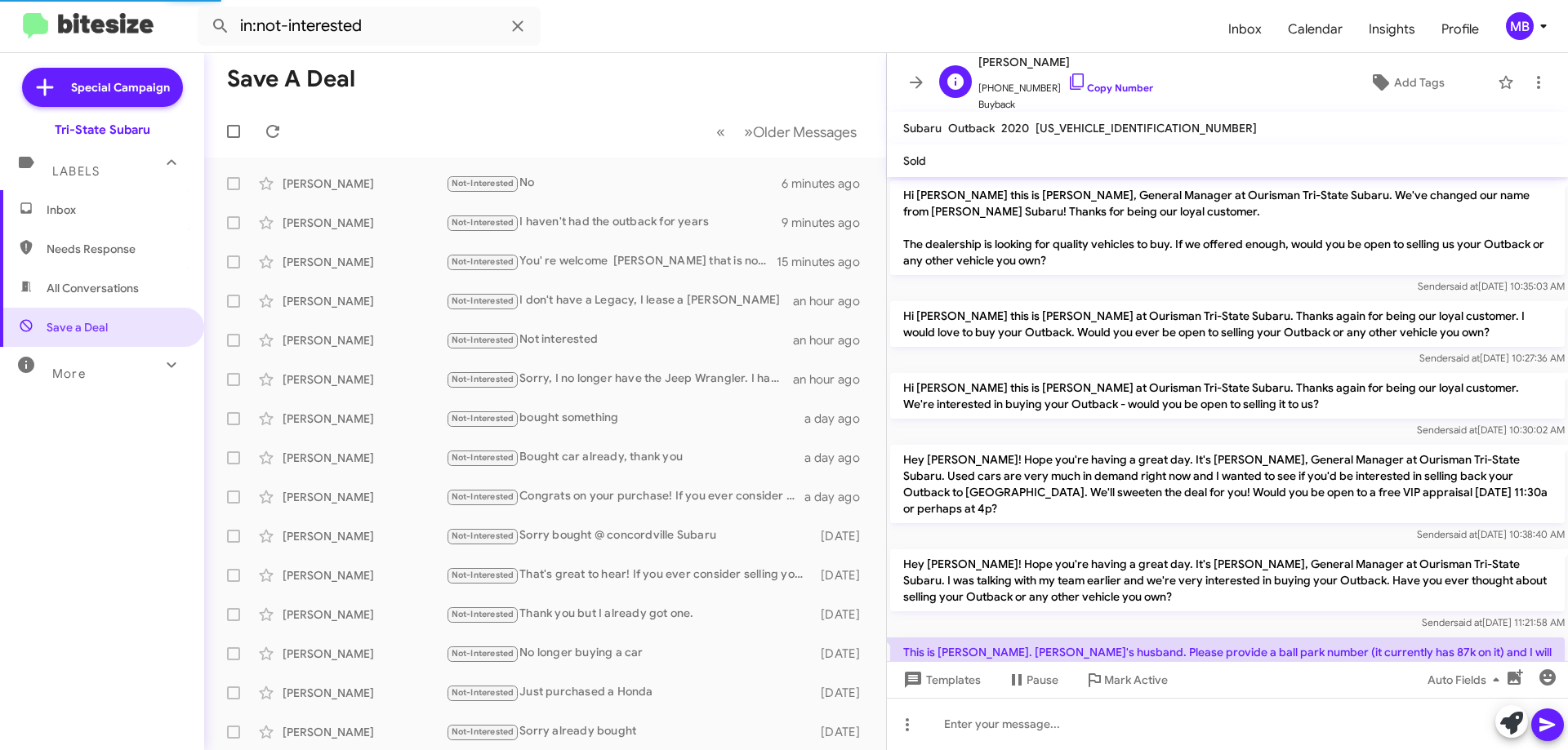
scroll to position [342, 0]
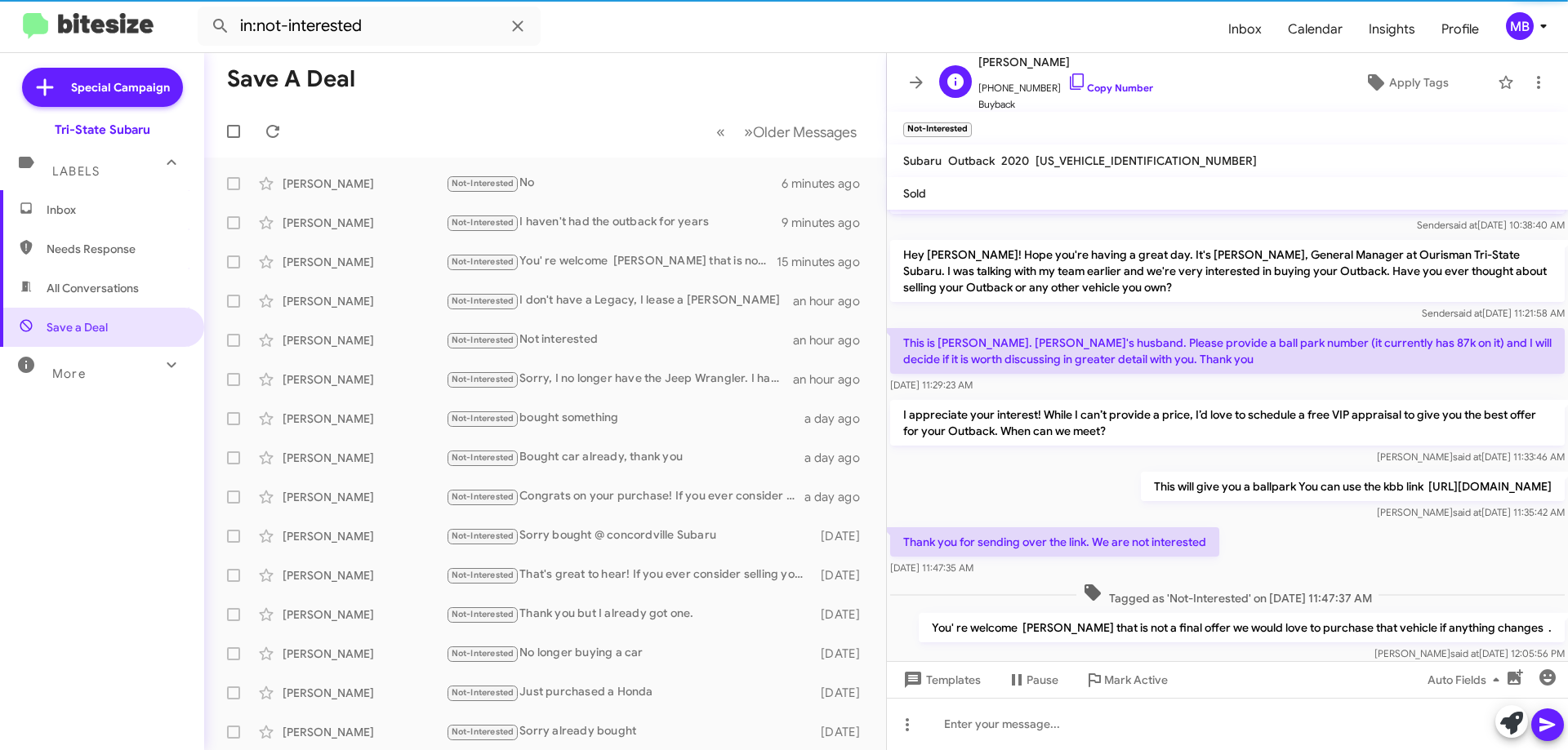
click at [1126, 81] on span "[PHONE_NUMBER] Copy Number" at bounding box center [1066, 84] width 175 height 25
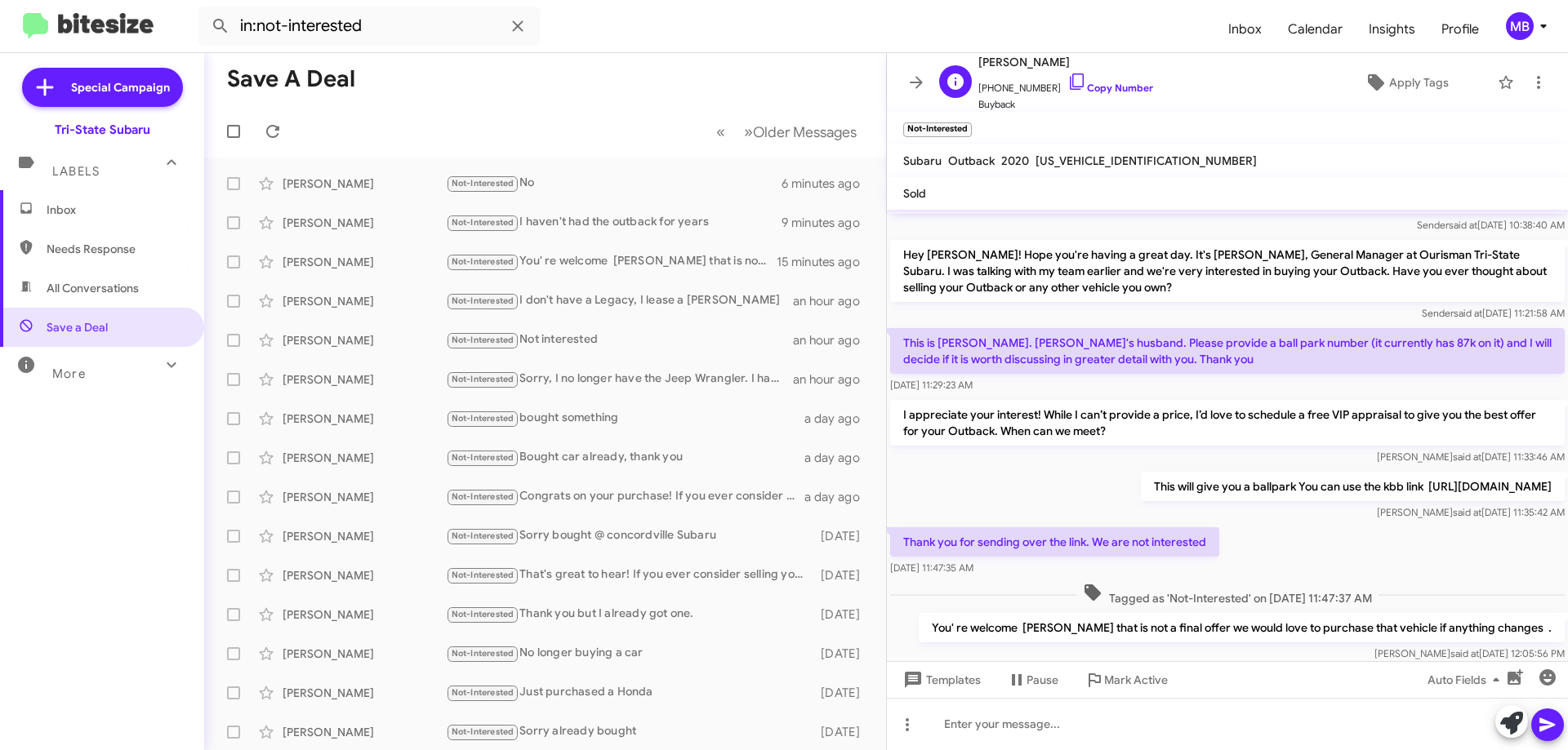
drag, startPoint x: 1109, startPoint y: 88, endPoint x: 1147, endPoint y: 79, distance: 39.1
click at [1110, 88] on link "Copy Number" at bounding box center [1110, 88] width 86 height 12
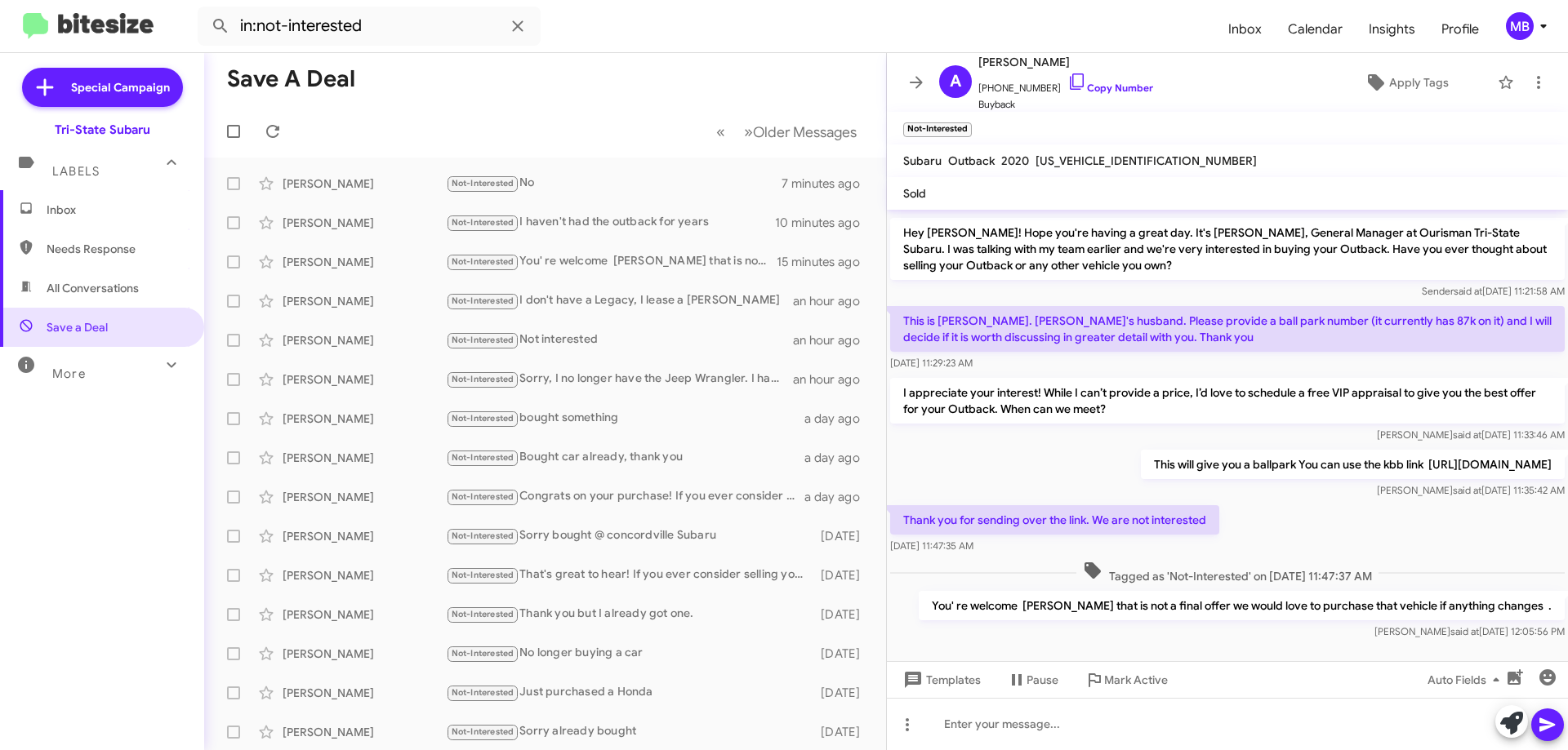
scroll to position [375, 0]
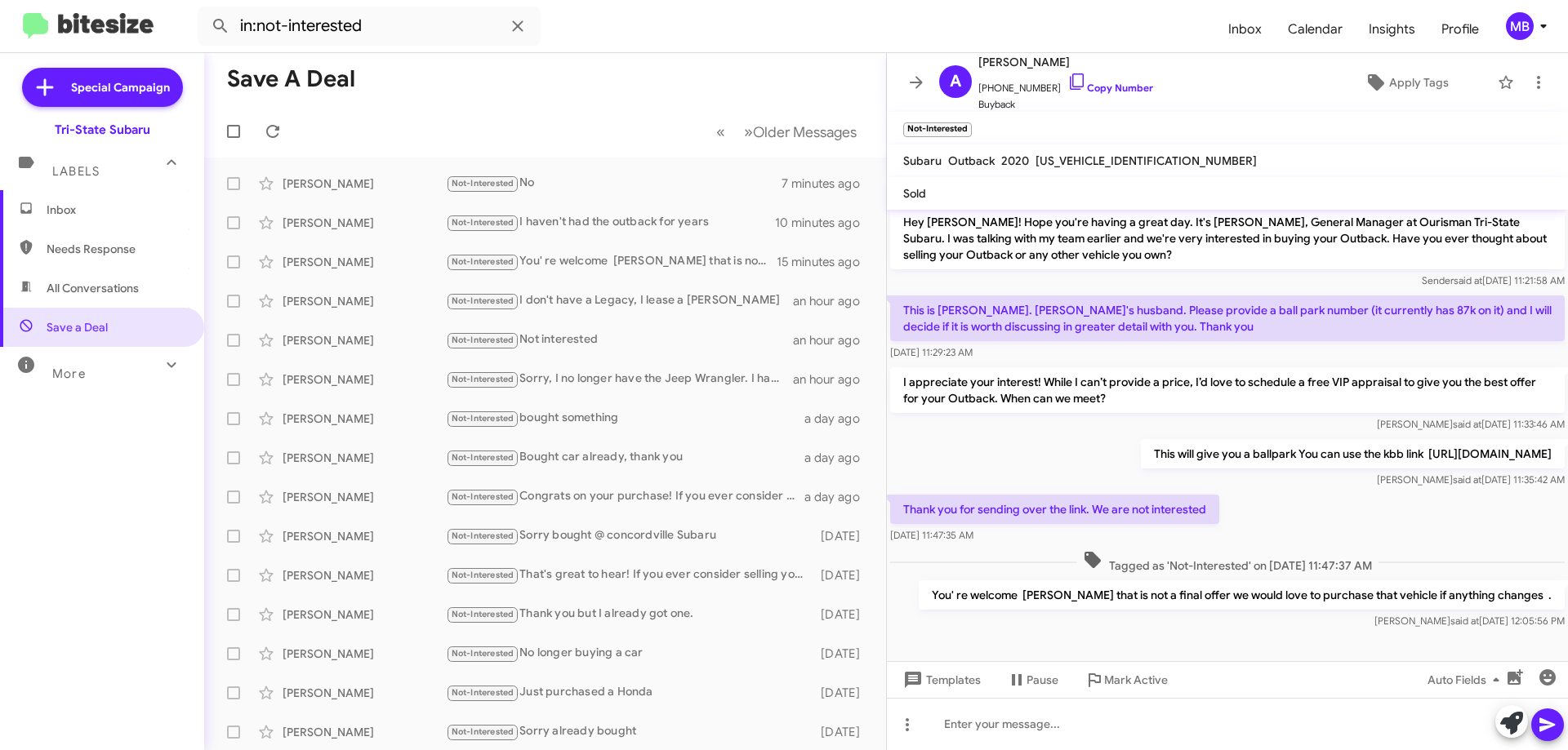
click at [1215, 498] on p "Thank you for sending over the link. We are not interested" at bounding box center [1054, 509] width 329 height 29
drag, startPoint x: 1391, startPoint y: 544, endPoint x: 903, endPoint y: 498, distance: 490.2
click at [903, 498] on div "Hi [PERSON_NAME] this is [PERSON_NAME], General Manager at Ourisman Tri-State S…" at bounding box center [1227, 234] width 681 height 798
click at [75, 212] on span "Inbox" at bounding box center [116, 210] width 139 height 17
